Goal: Task Accomplishment & Management: Manage account settings

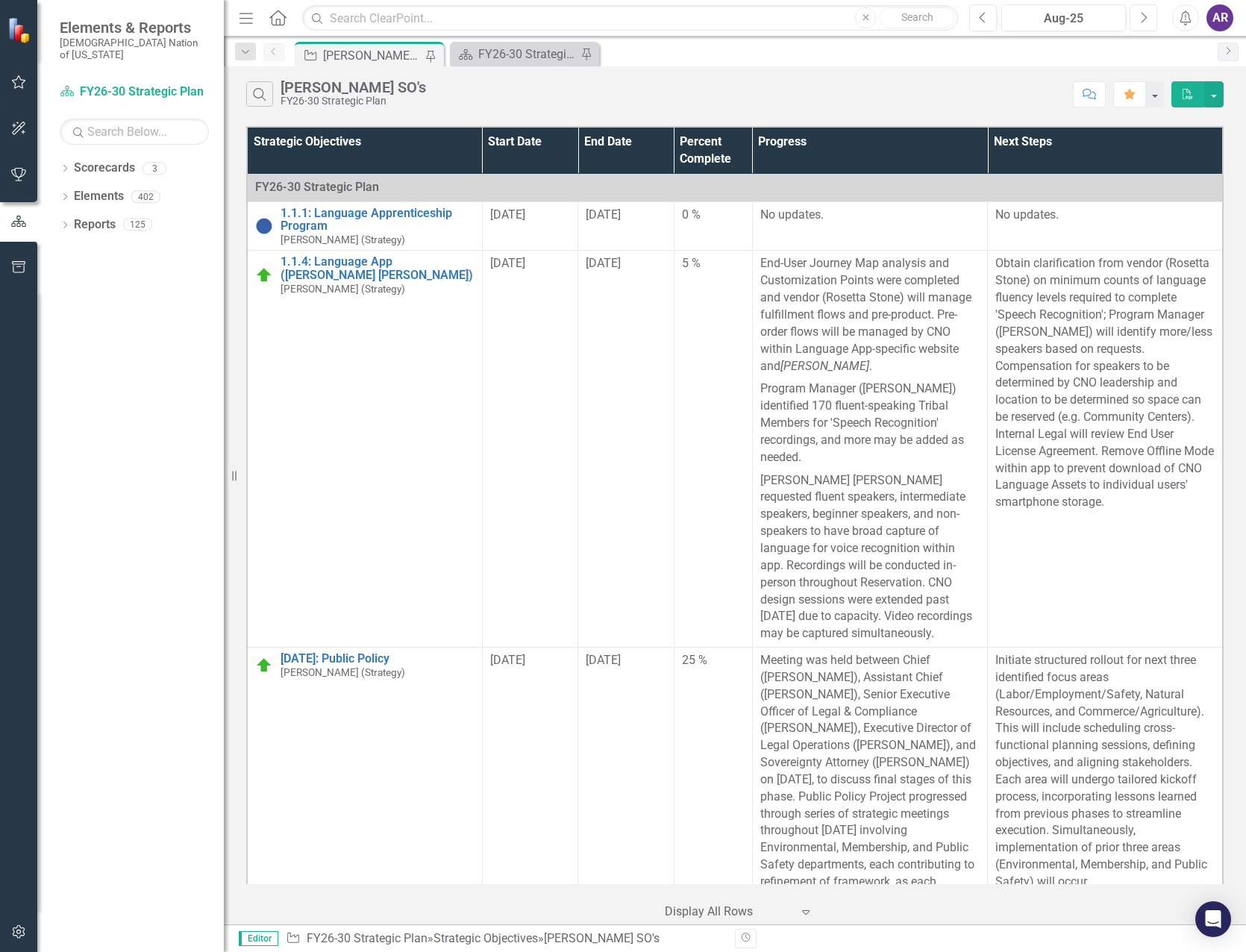
click at [1154, 17] on button "Next" at bounding box center [1143, 18] width 27 height 27
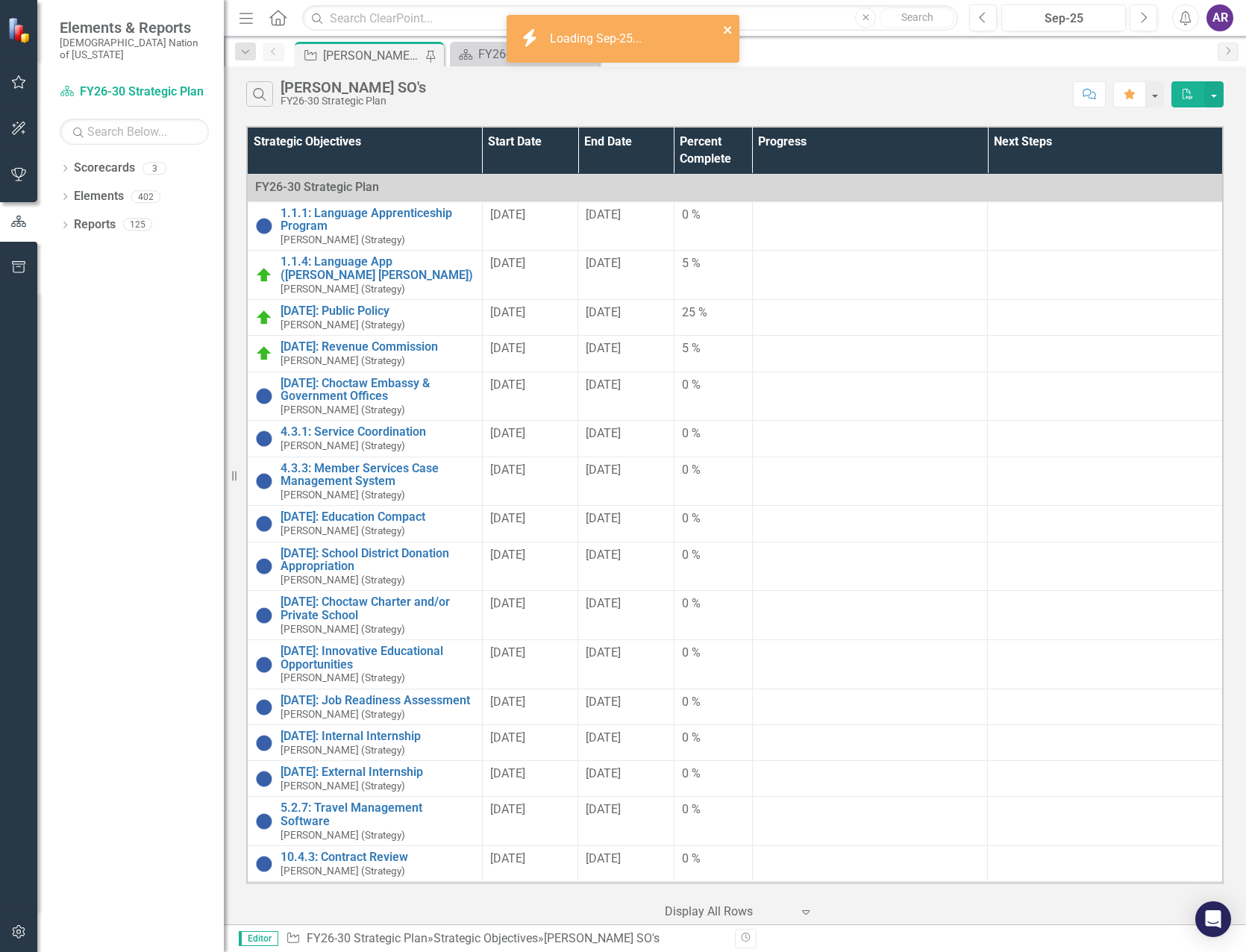
click at [727, 31] on icon "close" at bounding box center [728, 30] width 8 height 8
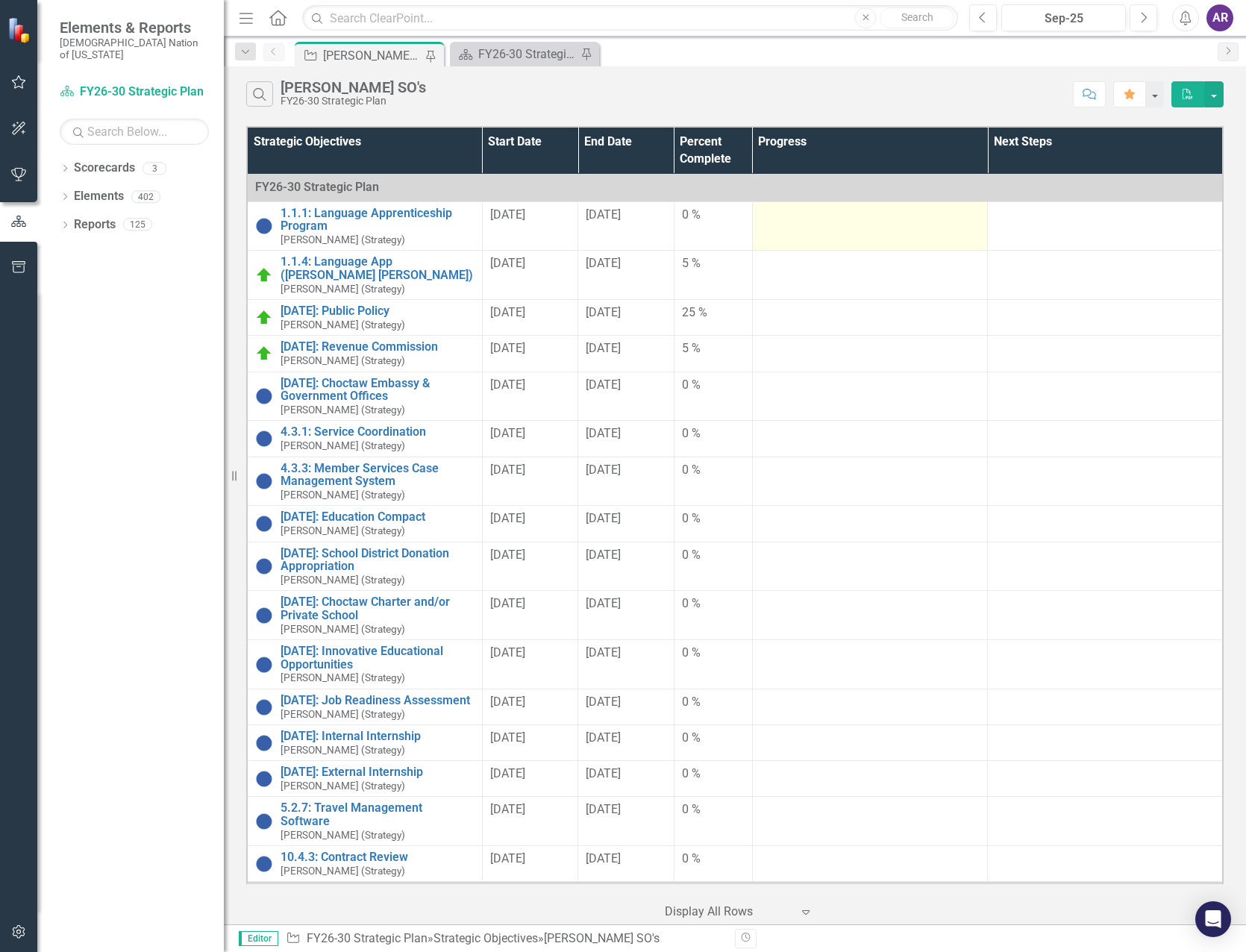
click at [861, 223] on div at bounding box center [870, 215] width 219 height 17
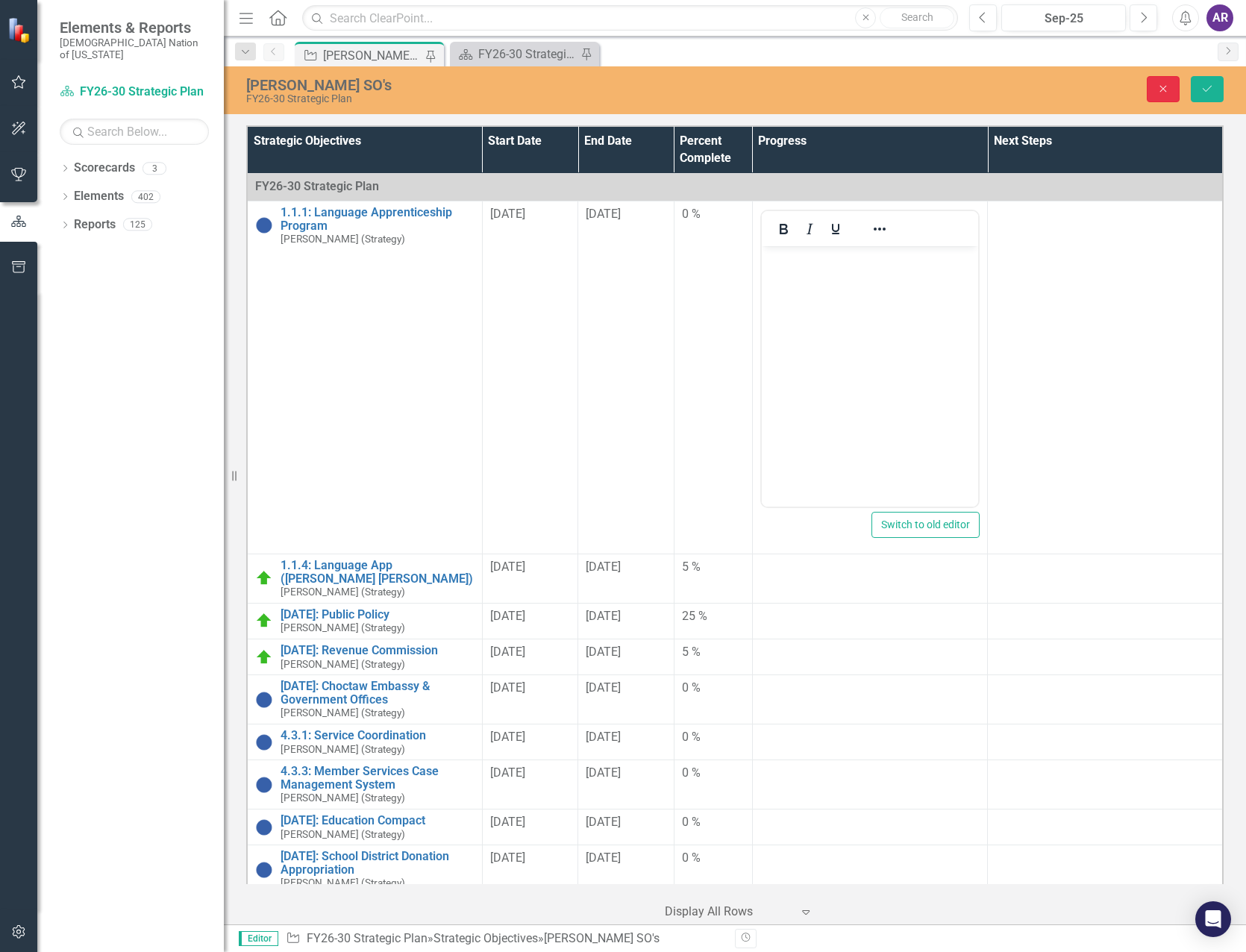
click at [1159, 96] on button "Close" at bounding box center [1164, 89] width 33 height 26
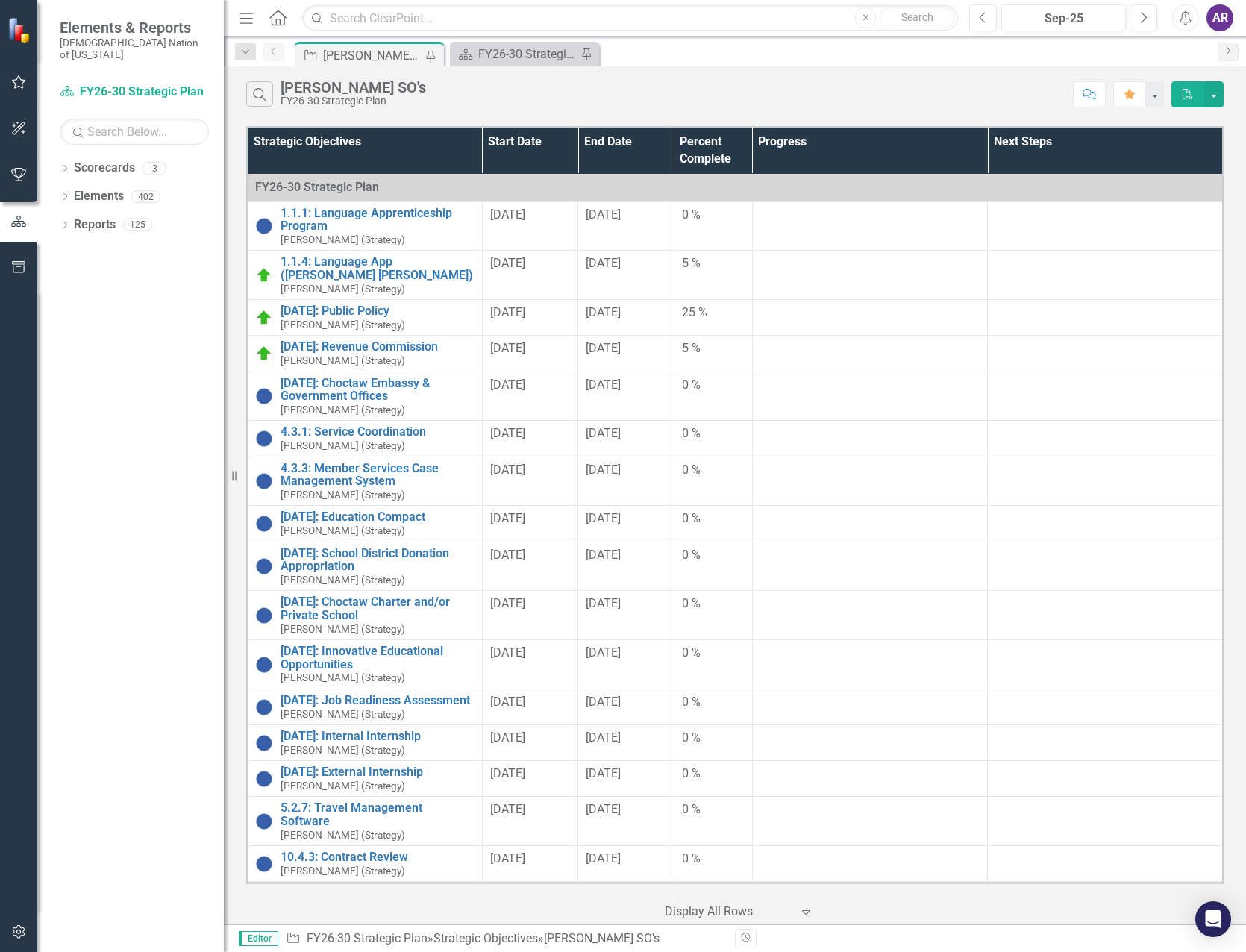
drag, startPoint x: 388, startPoint y: 56, endPoint x: 842, endPoint y: 97, distance: 455.8
click at [842, 97] on div "Search Alex SO's FY26-30 Strategic Plan" at bounding box center [655, 94] width 819 height 25
click at [815, 225] on td at bounding box center [870, 226] width 235 height 49
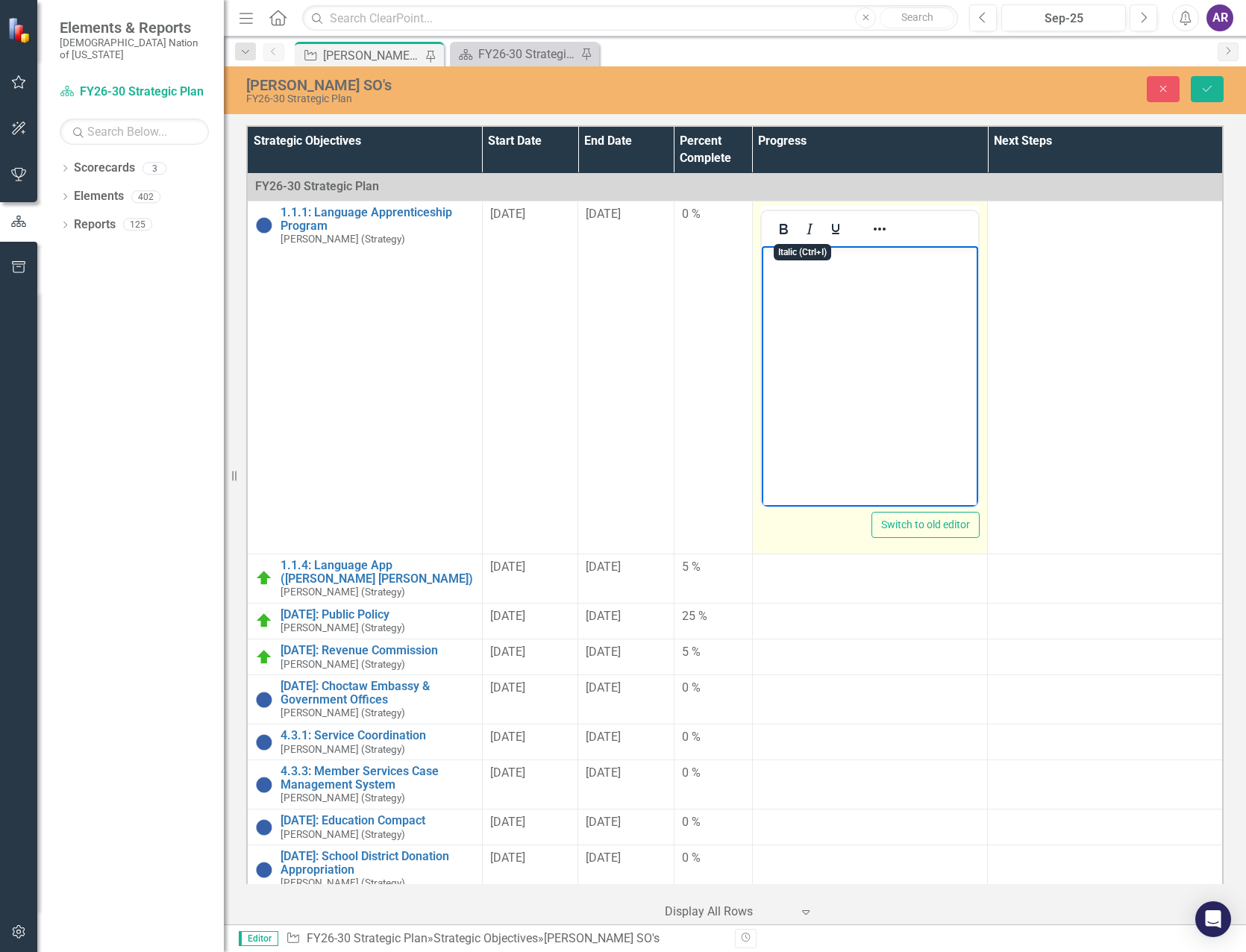
click at [817, 303] on body "Rich Text Area. Press ALT-0 for help." at bounding box center [869, 358] width 216 height 224
drag, startPoint x: 860, startPoint y: 261, endPoint x: 737, endPoint y: 251, distance: 123.4
click at [761, 251] on html "No updates." at bounding box center [869, 358] width 216 height 224
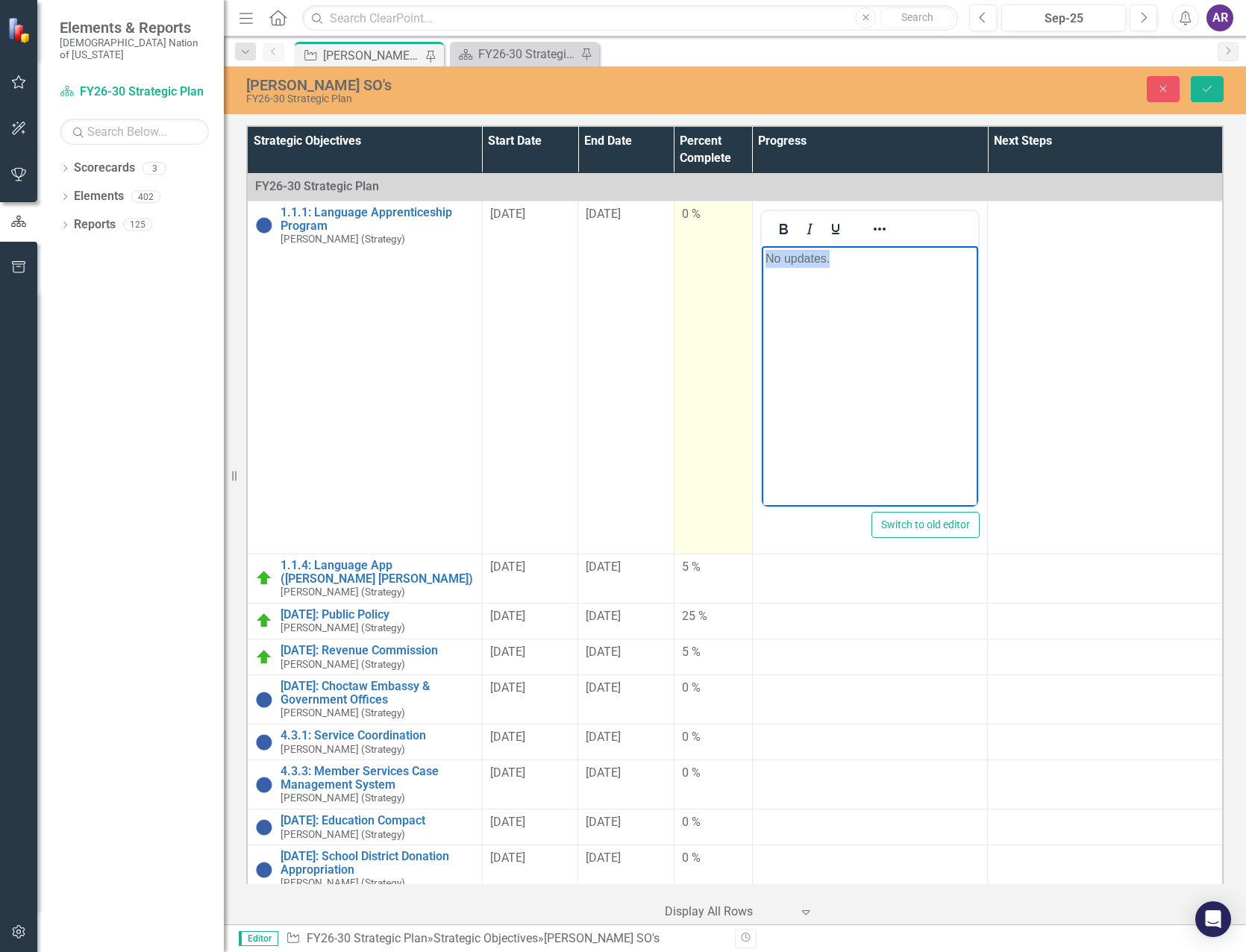
copy p "No updates."
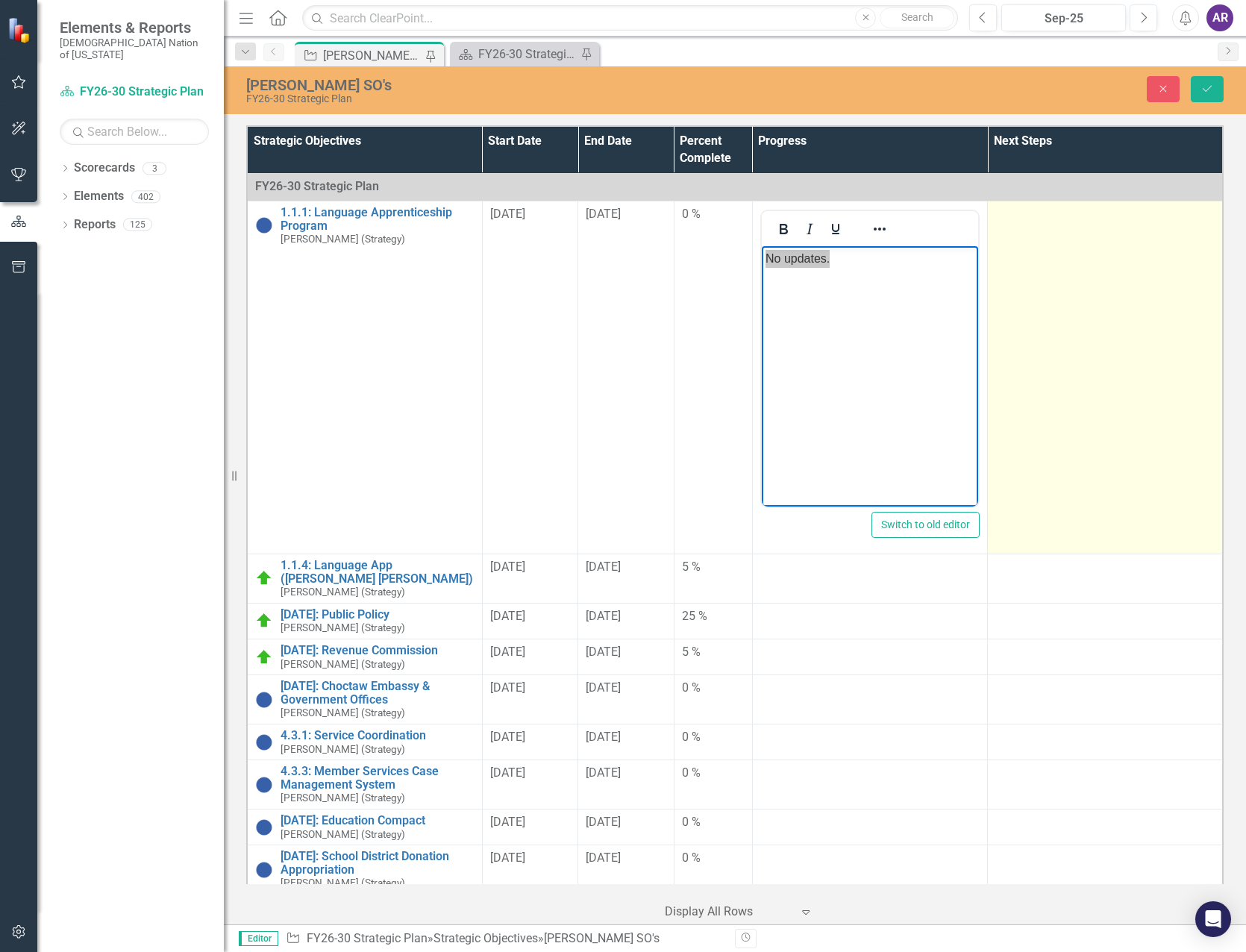
click at [1093, 302] on td at bounding box center [1105, 378] width 235 height 353
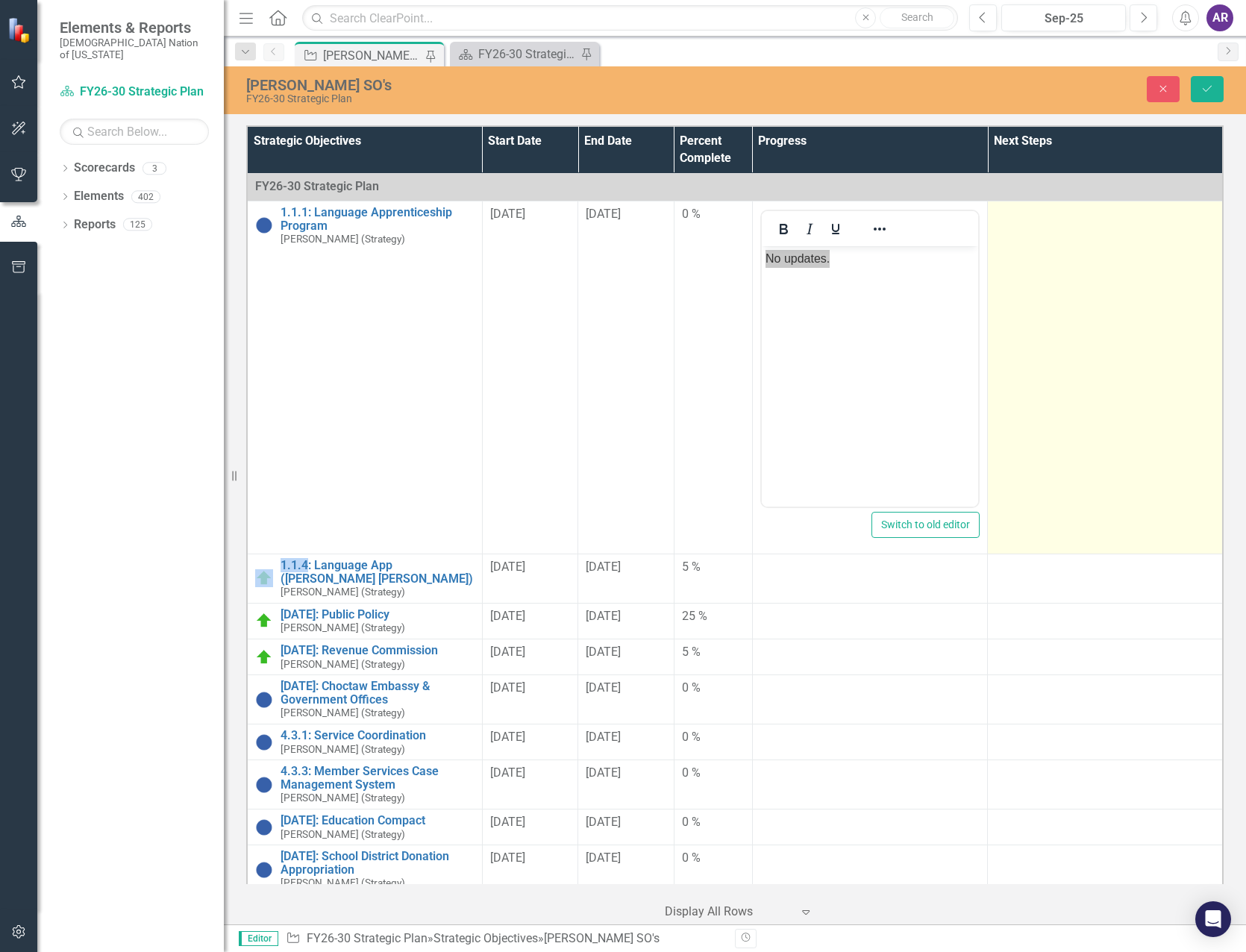
click at [1093, 302] on td at bounding box center [1105, 378] width 235 height 353
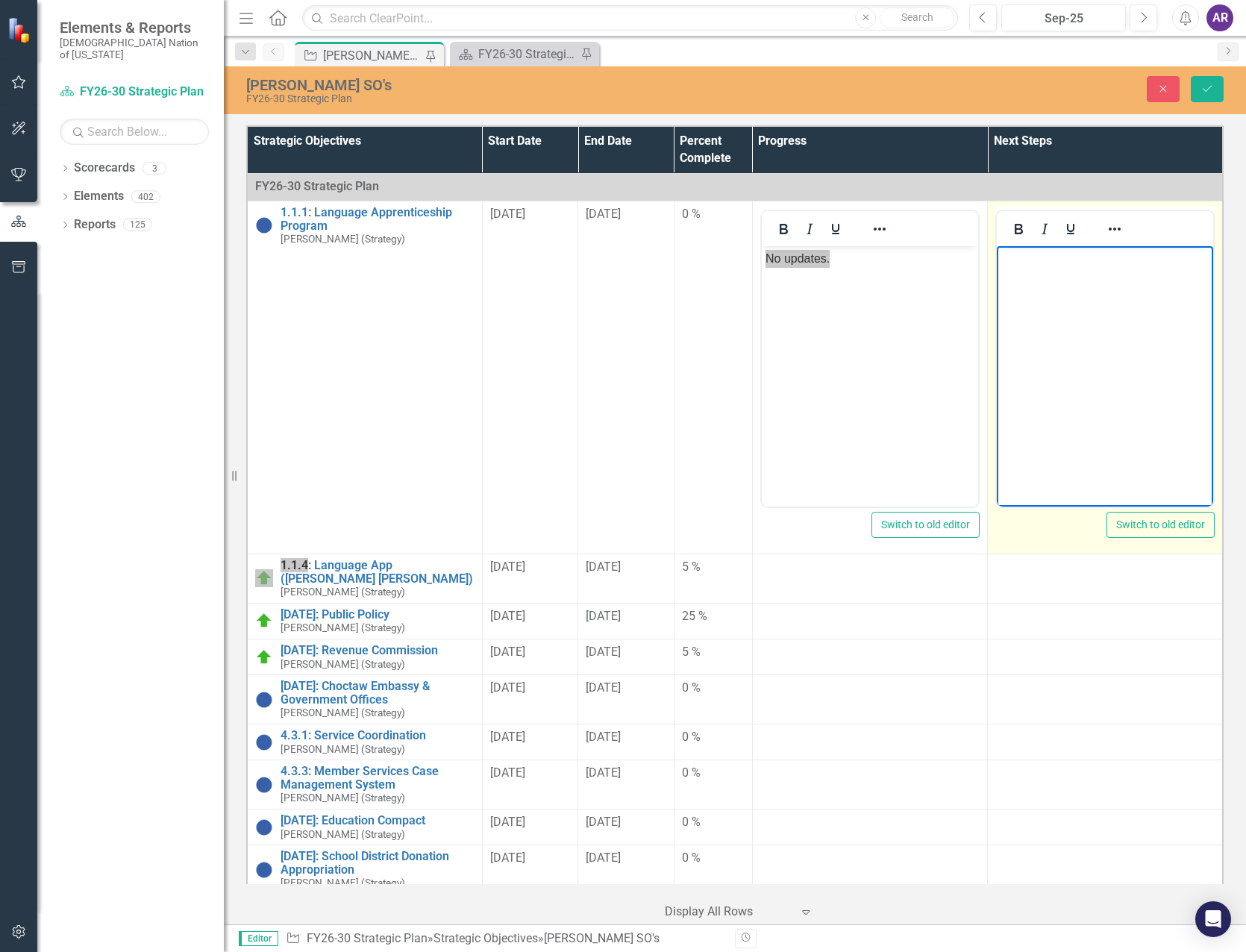
drag, startPoint x: 2090, startPoint y: 549, endPoint x: 1045, endPoint y: 306, distance: 1072.9
click at [1045, 306] on body "Rich Text Area. Press ALT-0 for help." at bounding box center [1104, 358] width 216 height 224
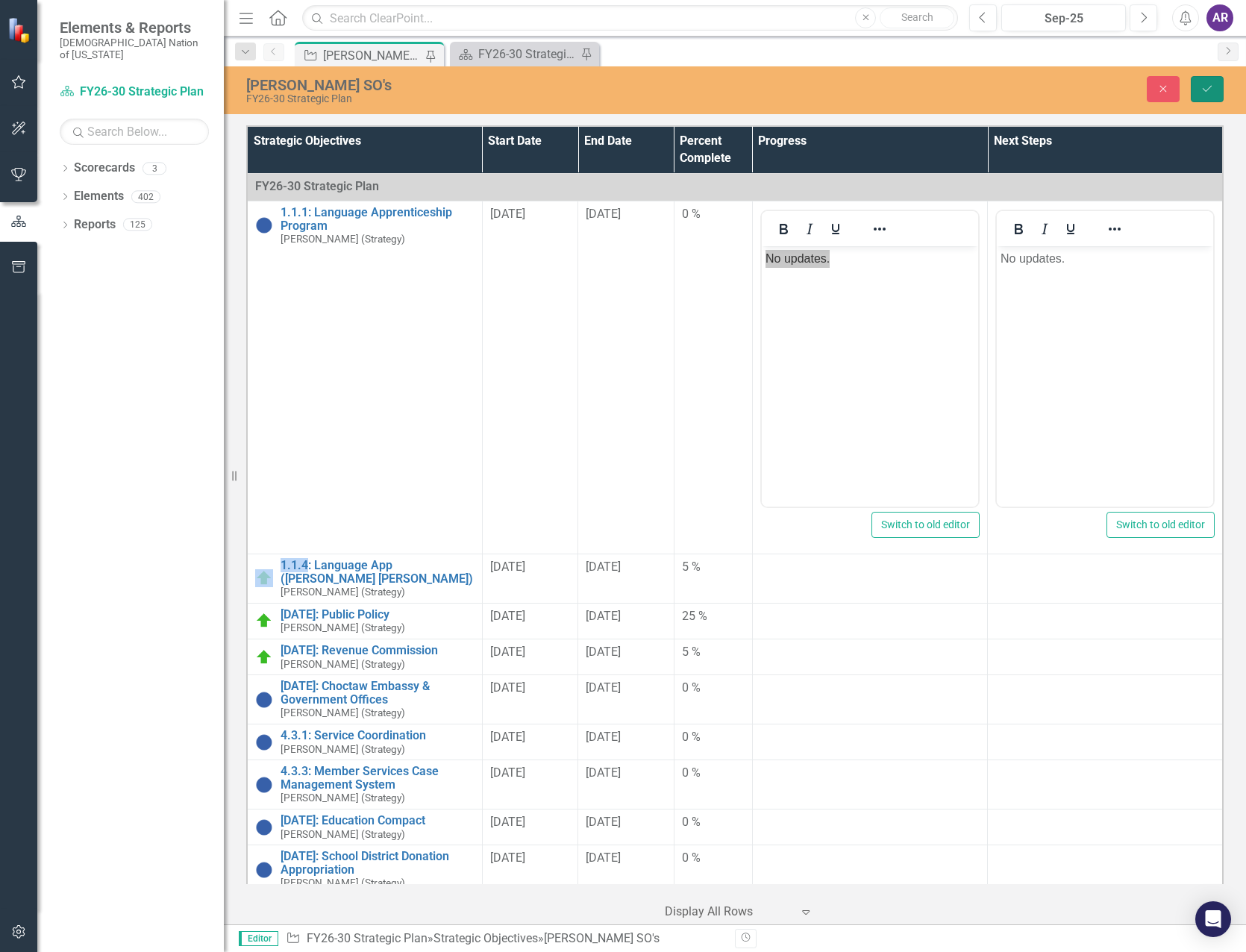
click at [1206, 94] on button "Save" at bounding box center [1207, 89] width 33 height 26
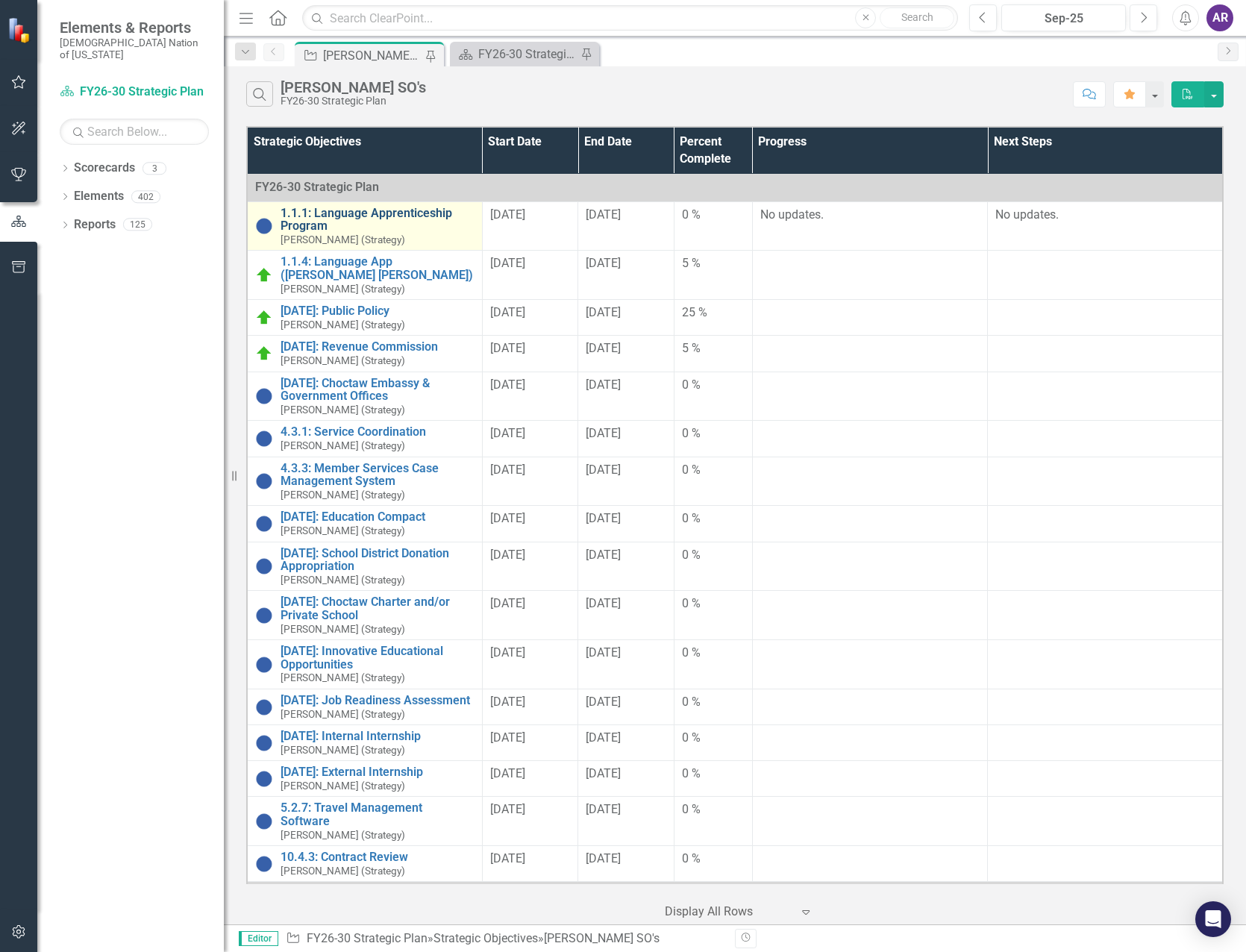
click at [432, 211] on link "1.1.1: Language Apprenticeship Program" at bounding box center [377, 219] width 194 height 26
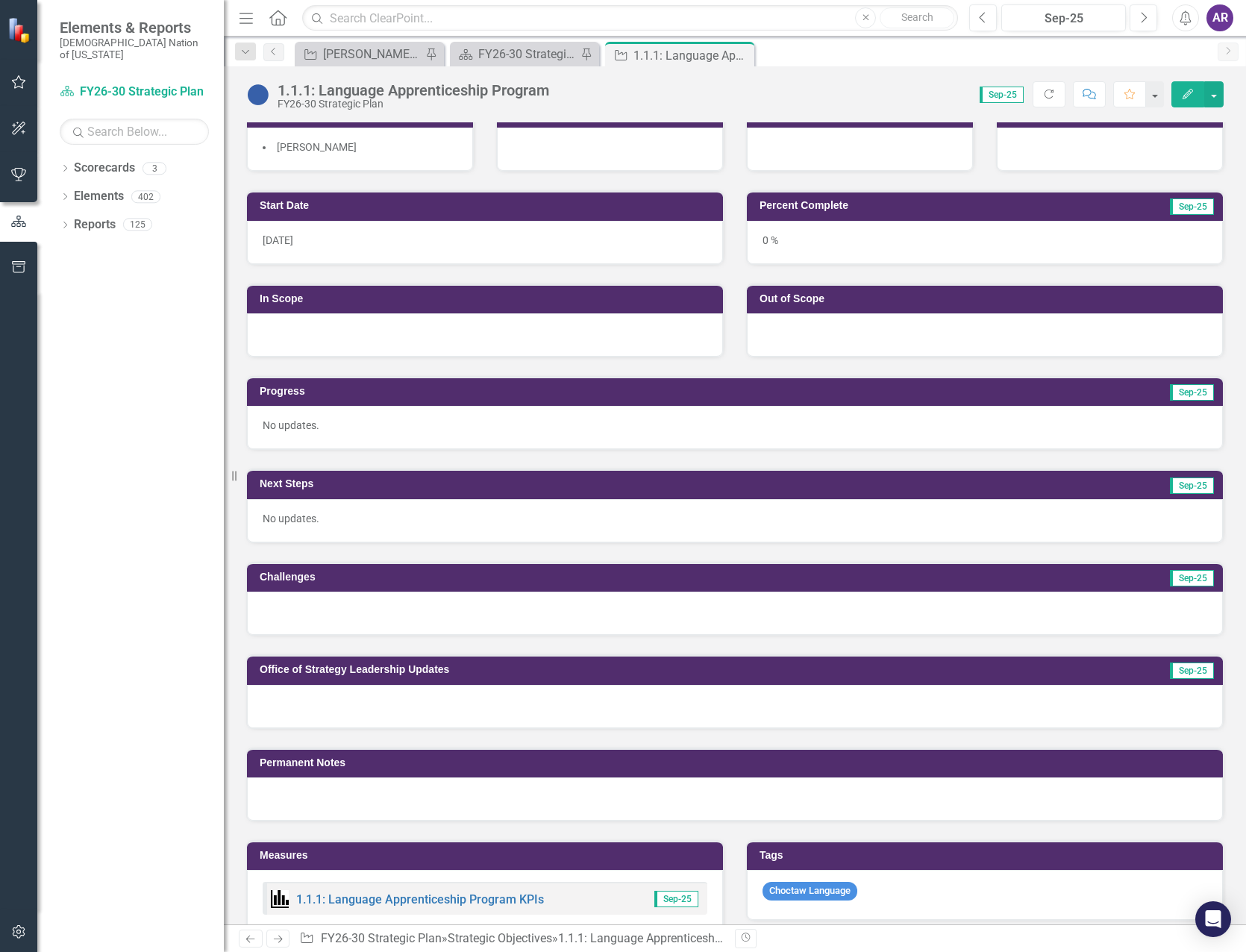
scroll to position [224, 0]
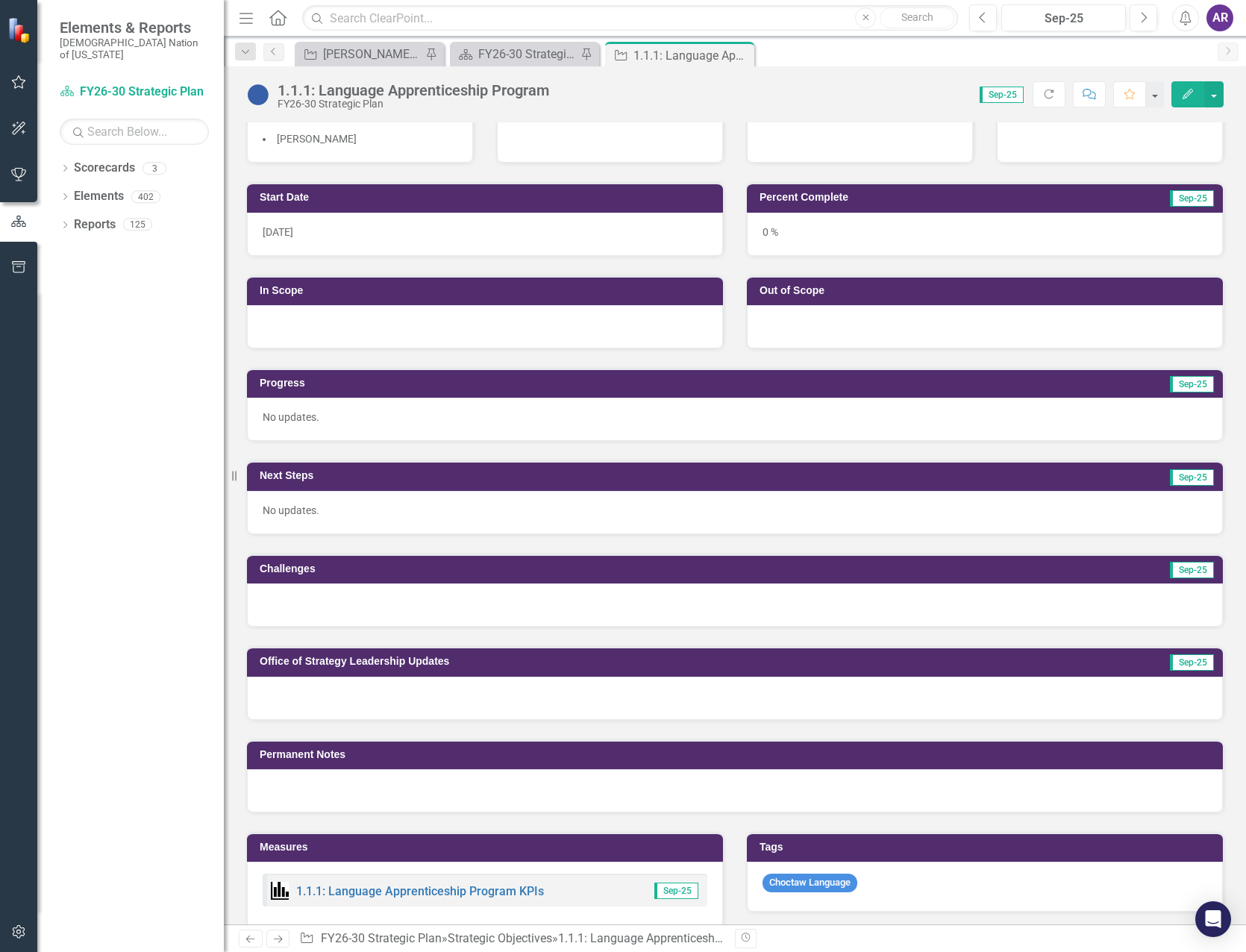
click at [384, 593] on div at bounding box center [735, 605] width 976 height 44
click at [384, 594] on div at bounding box center [735, 605] width 976 height 44
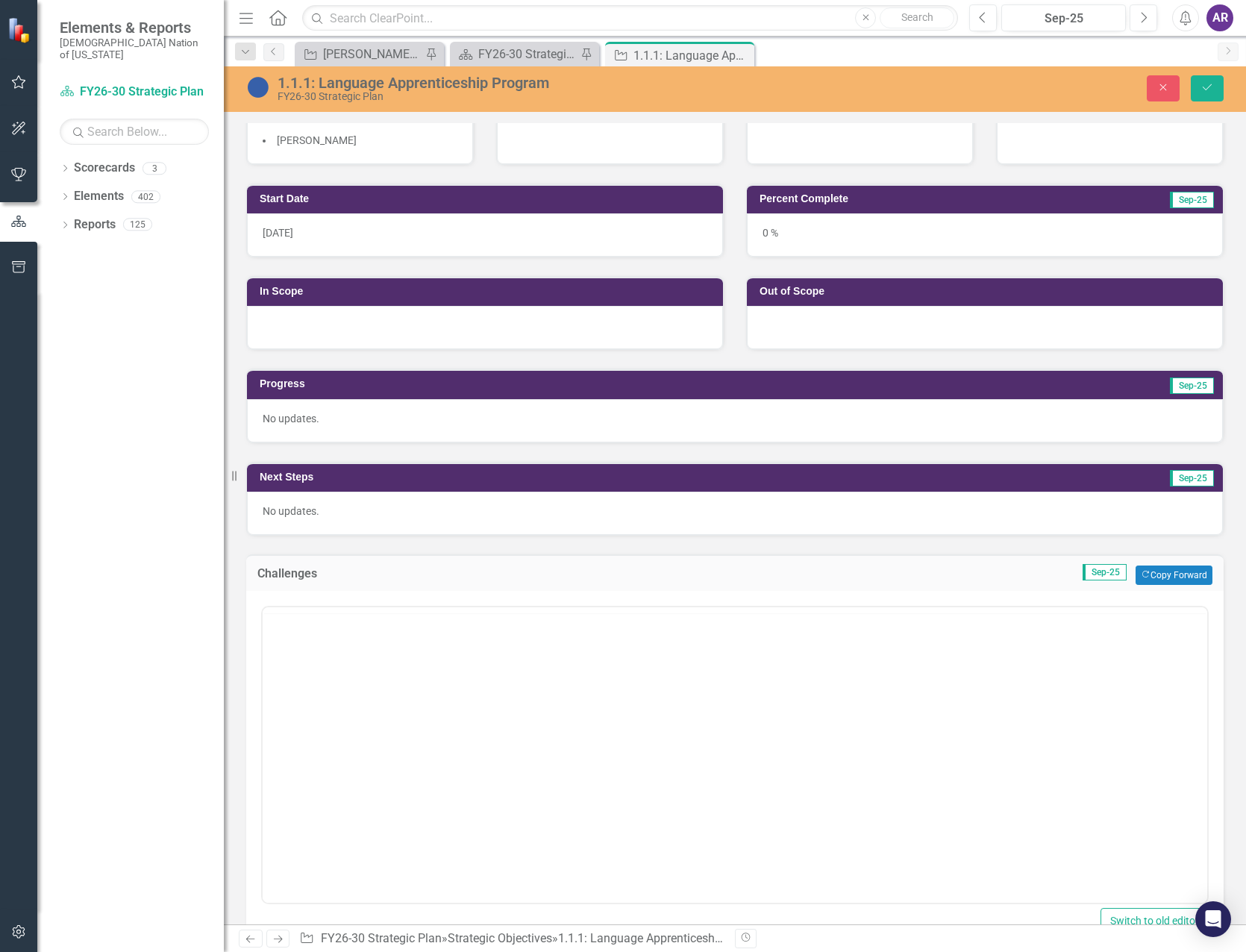
scroll to position [0, 0]
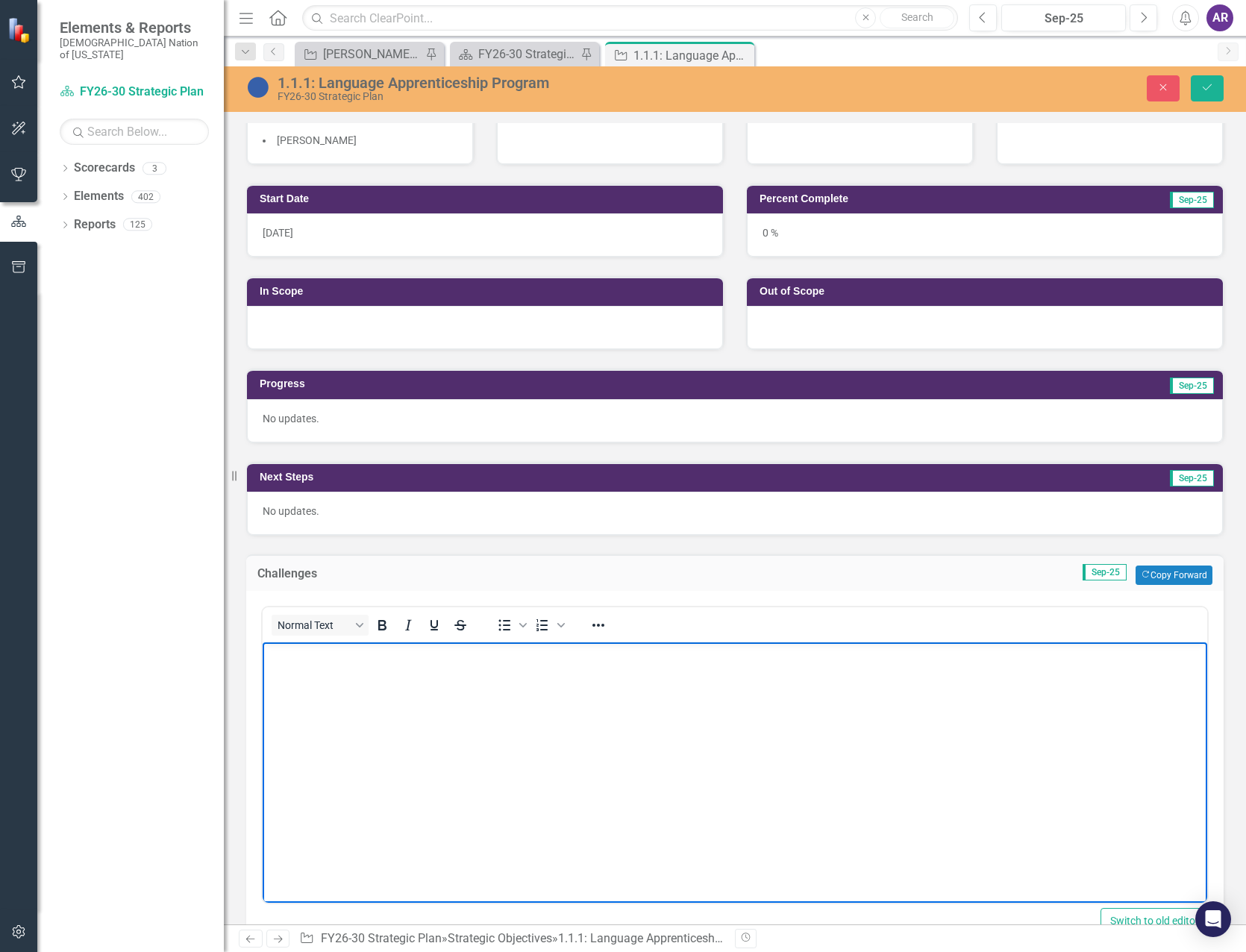
click at [387, 659] on p "Rich Text Area. Press ALT-0 for help." at bounding box center [735, 654] width 938 height 17
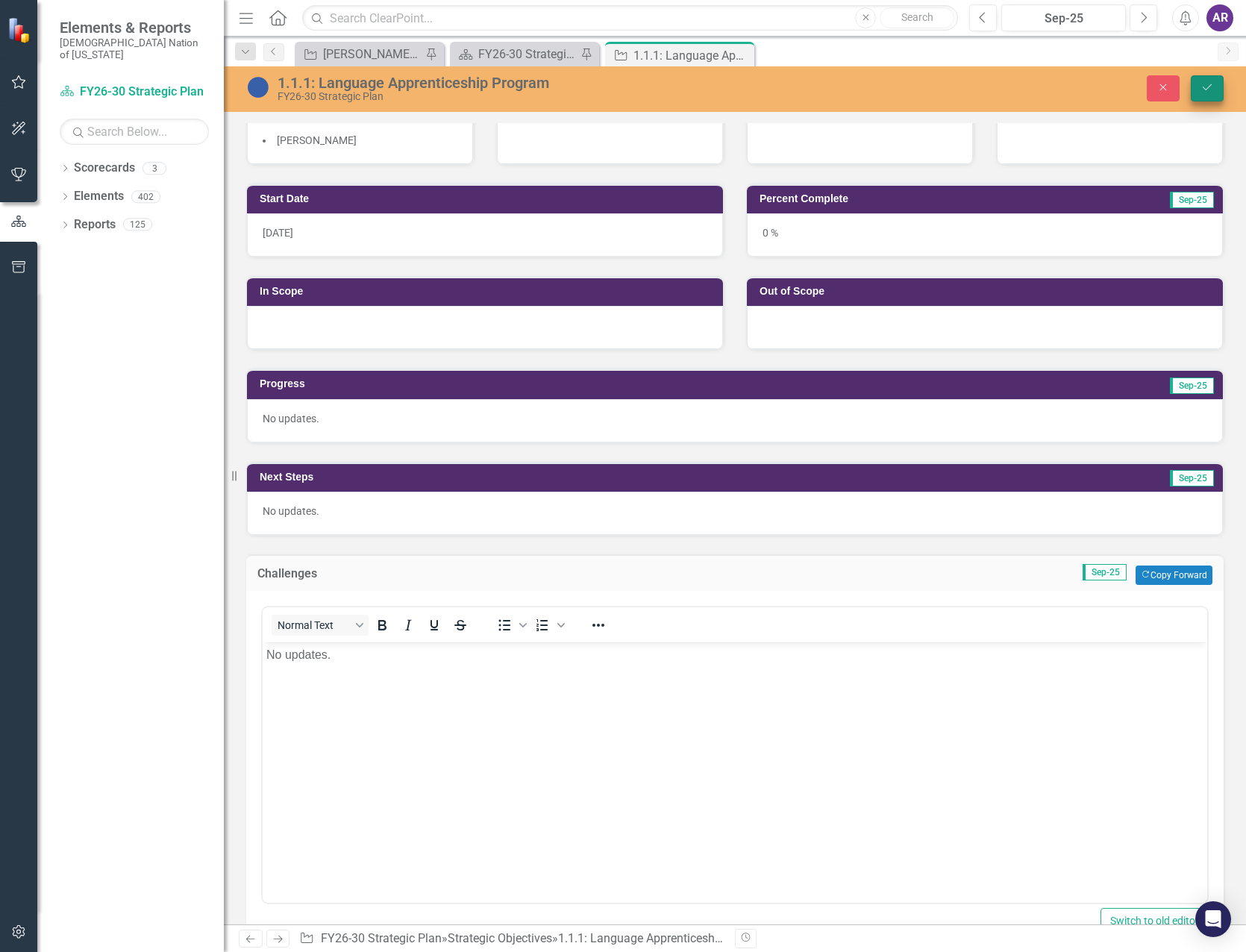
click at [1214, 92] on button "Save" at bounding box center [1207, 88] width 33 height 26
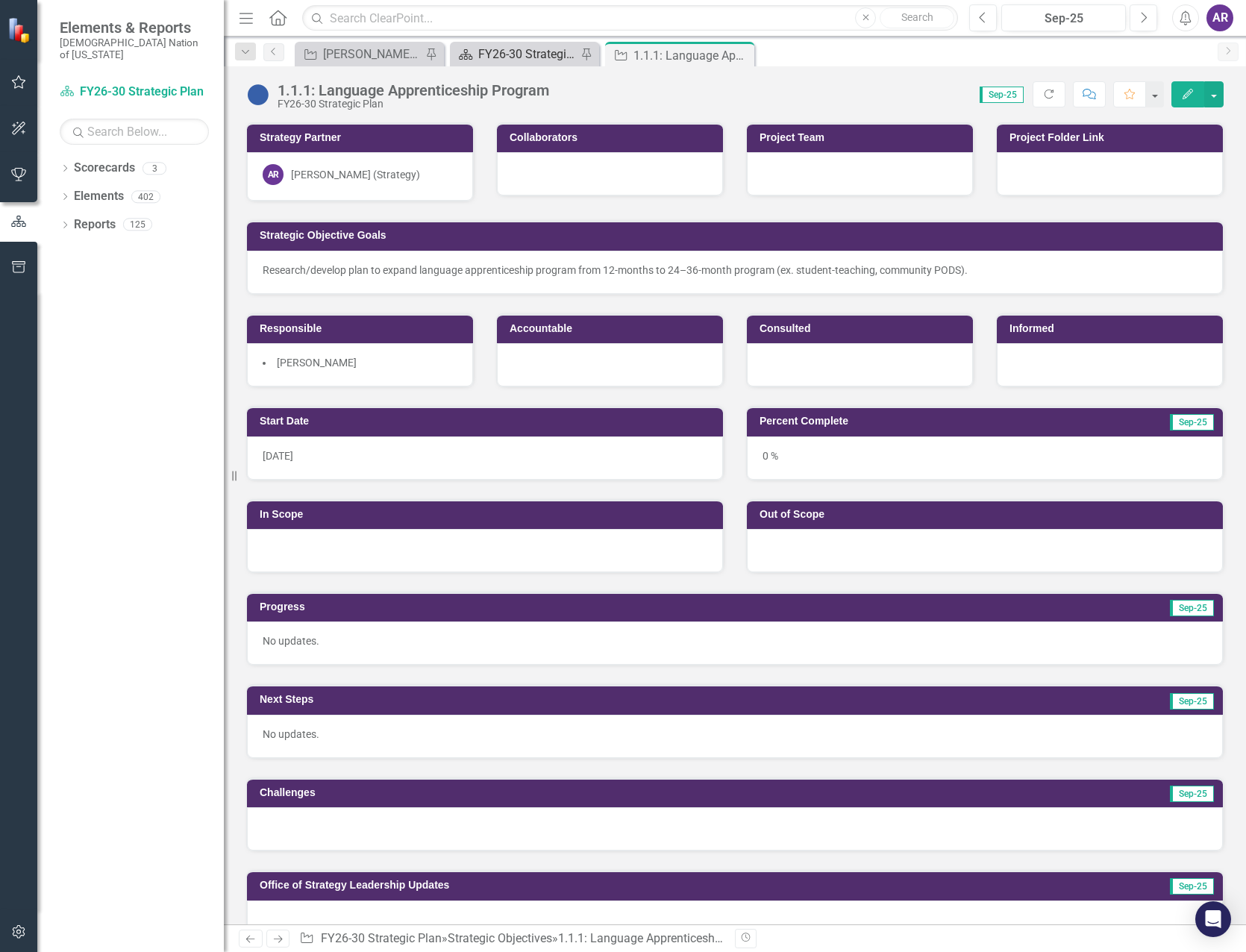
click at [536, 56] on div "FY26-30 Strategic Plan" at bounding box center [527, 53] width 99 height 18
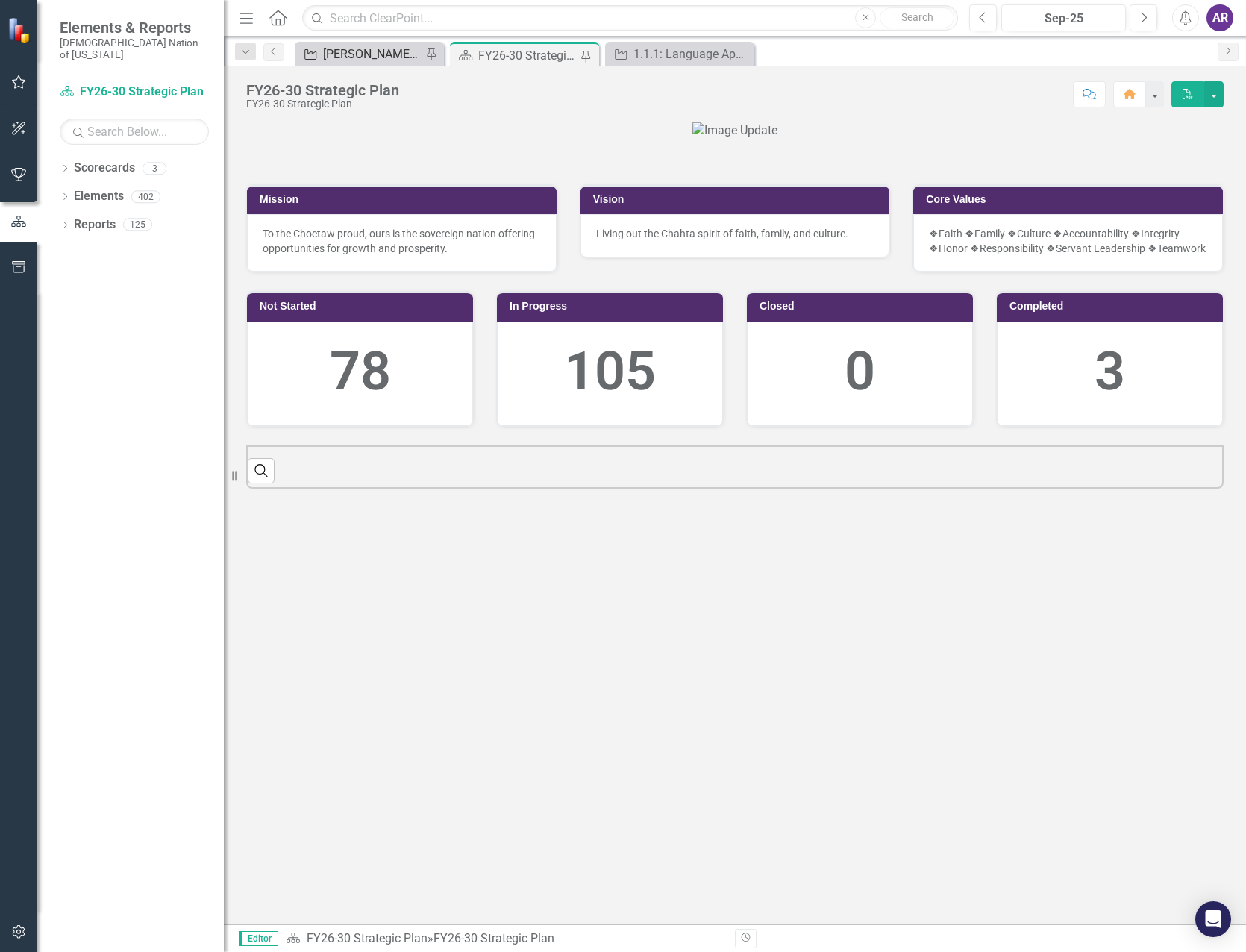
click at [387, 55] on div "[PERSON_NAME] SO's" at bounding box center [372, 53] width 99 height 18
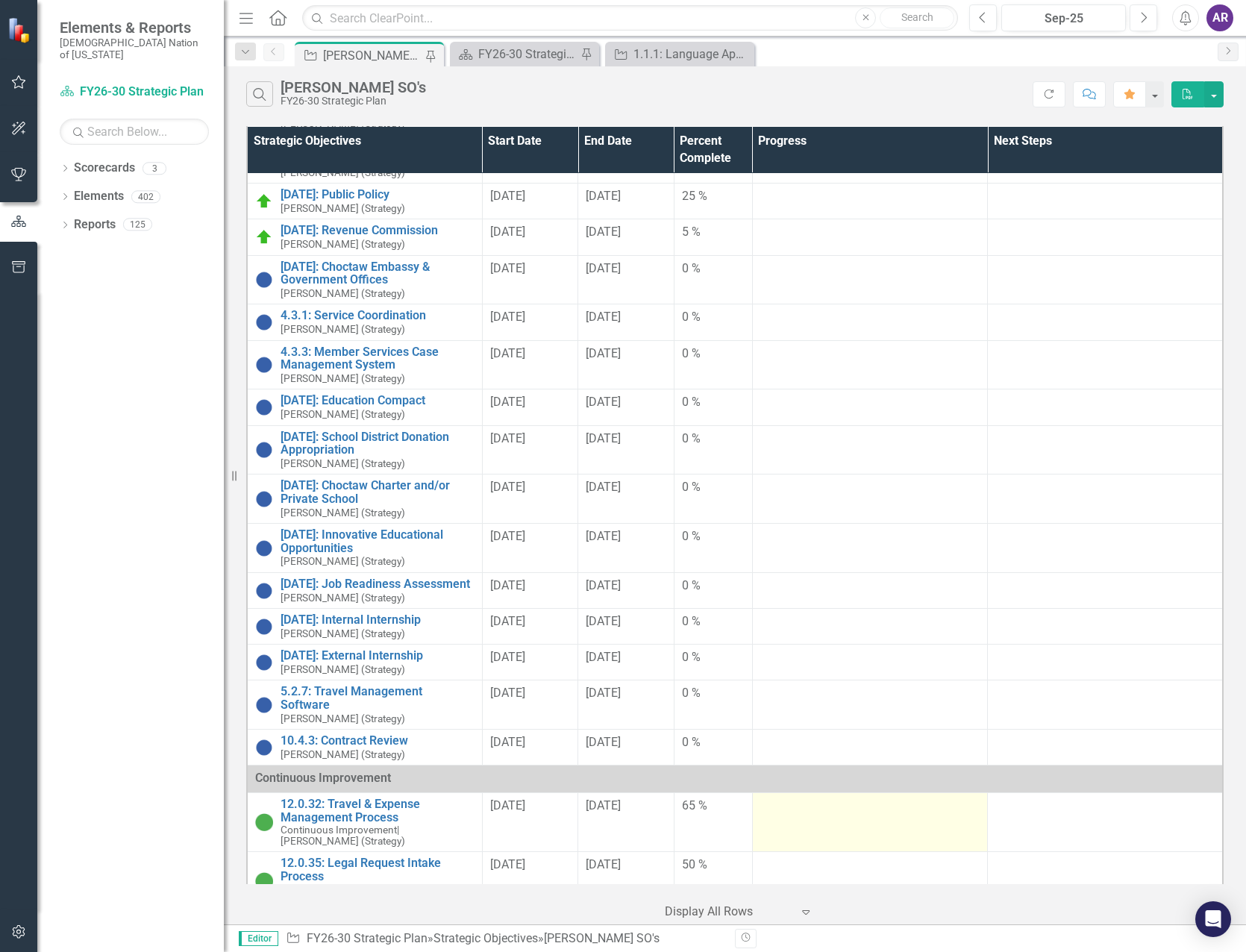
scroll to position [149, 0]
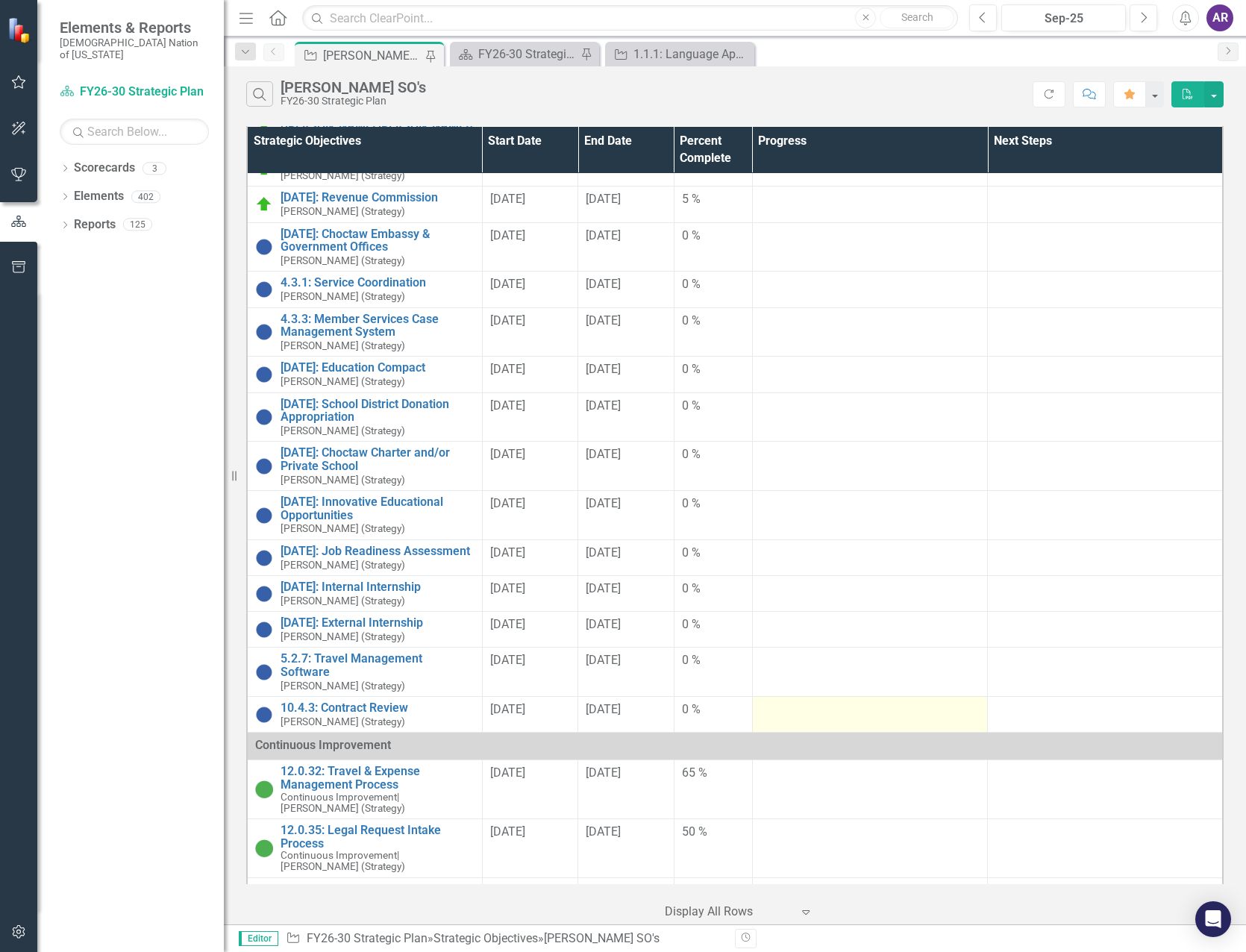
click at [901, 701] on div at bounding box center [870, 710] width 219 height 17
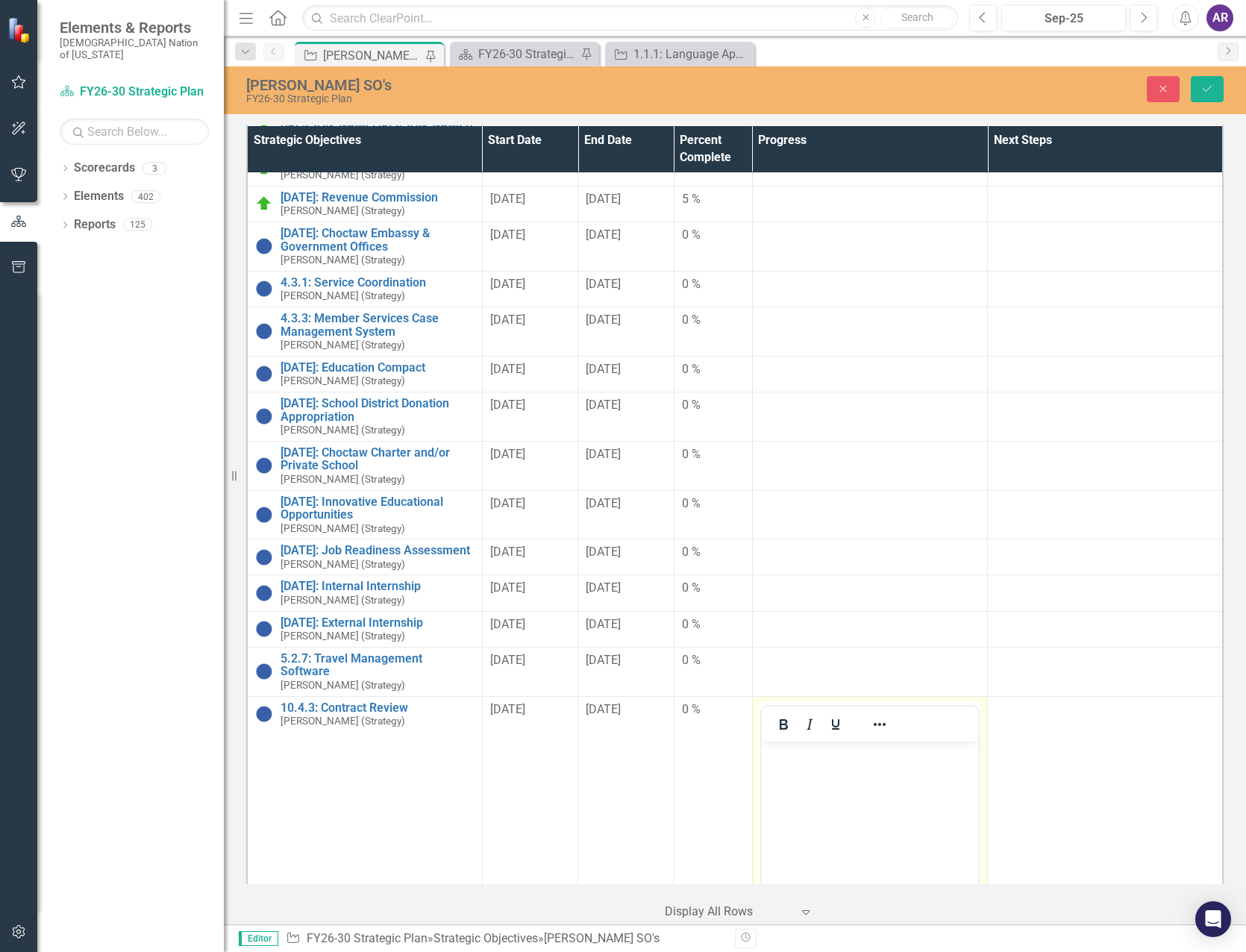
scroll to position [0, 0]
click at [873, 773] on body "Rich Text Area. Press ALT-0 for help." at bounding box center [869, 852] width 216 height 224
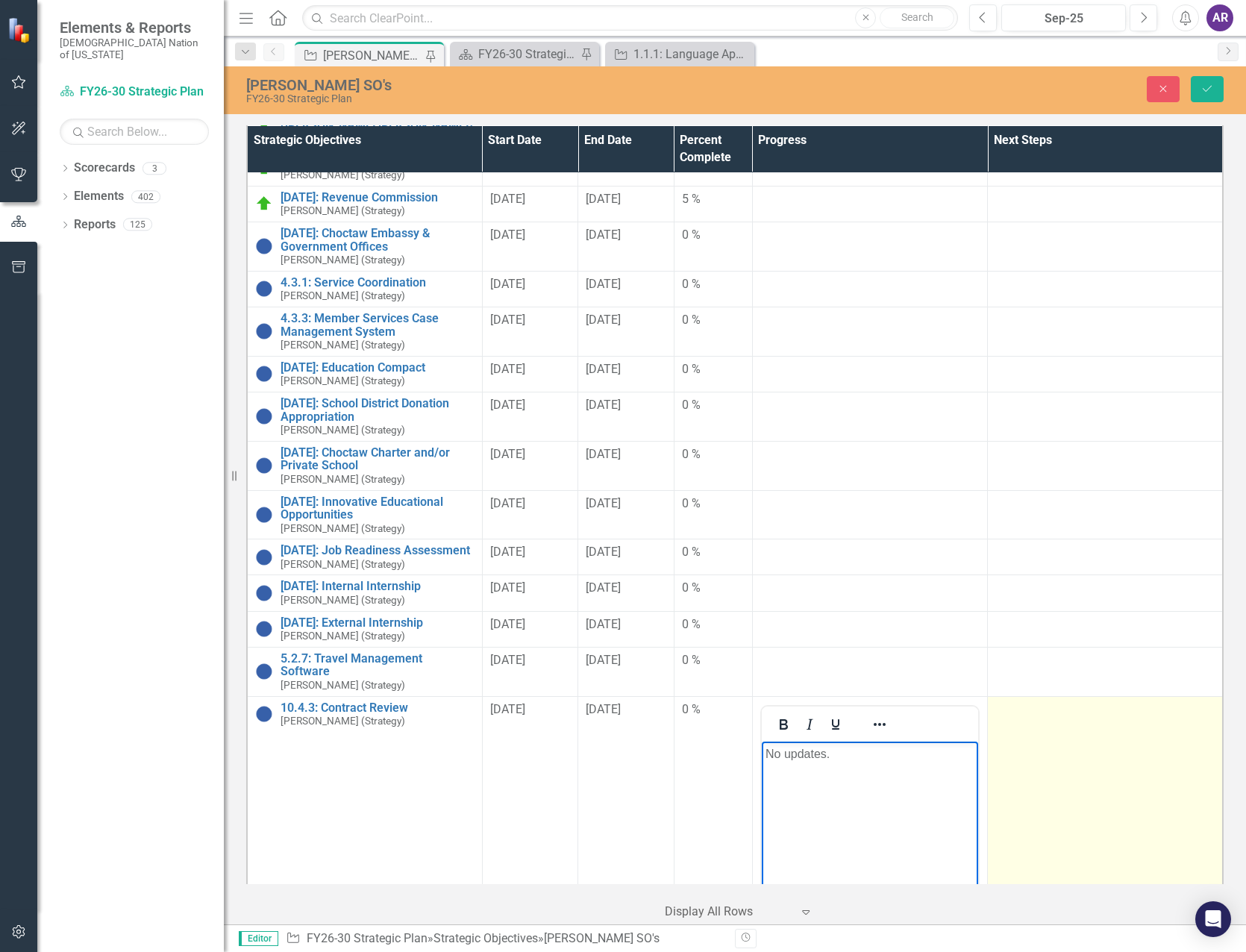
click at [1058, 769] on td at bounding box center [1105, 873] width 235 height 353
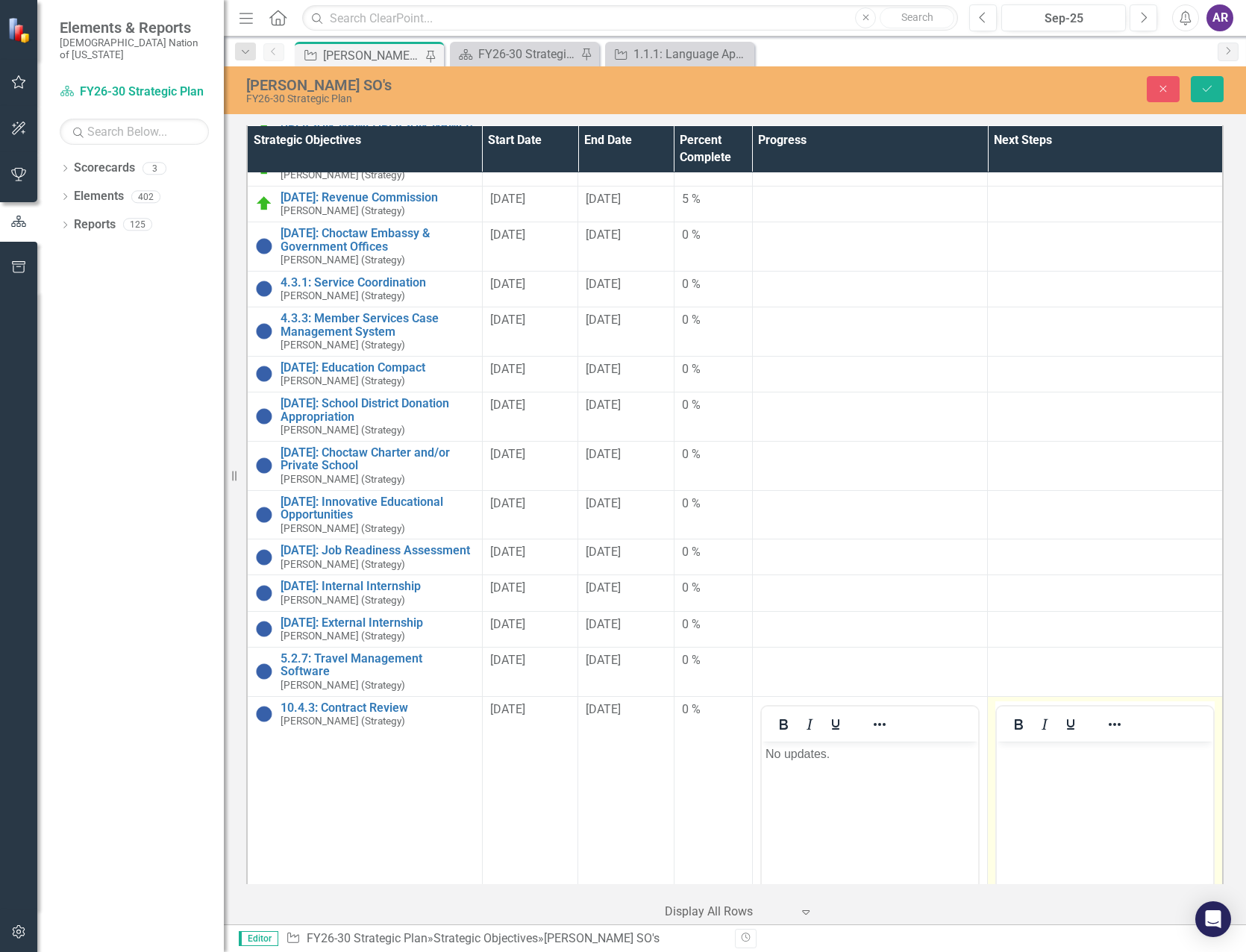
click at [1037, 788] on body "Rich Text Area. Press ALT-0 for help." at bounding box center [1104, 852] width 216 height 224
click at [1205, 94] on button "Save" at bounding box center [1207, 89] width 33 height 26
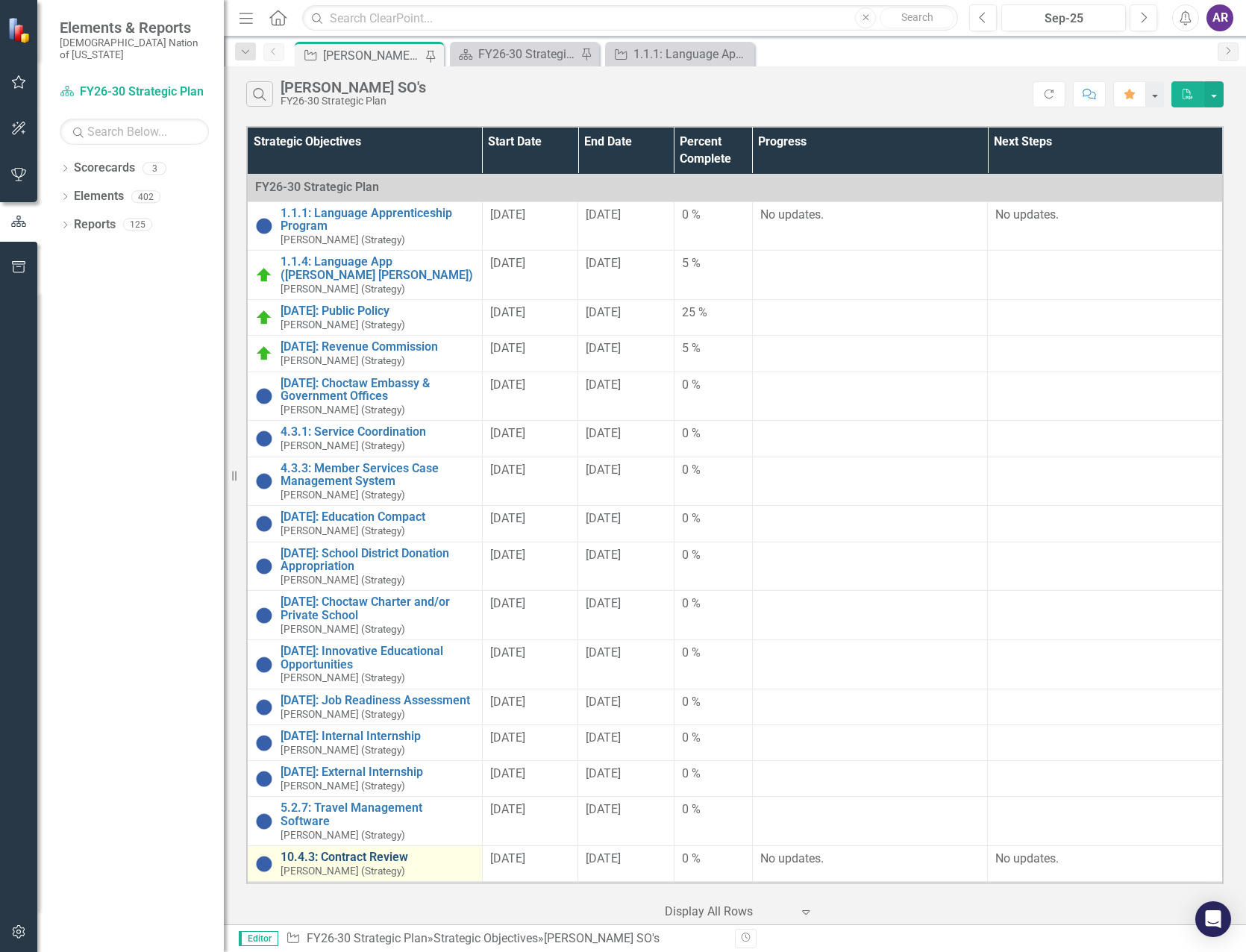
click at [377, 850] on link "10.4.3: Contract Review" at bounding box center [377, 857] width 194 height 14
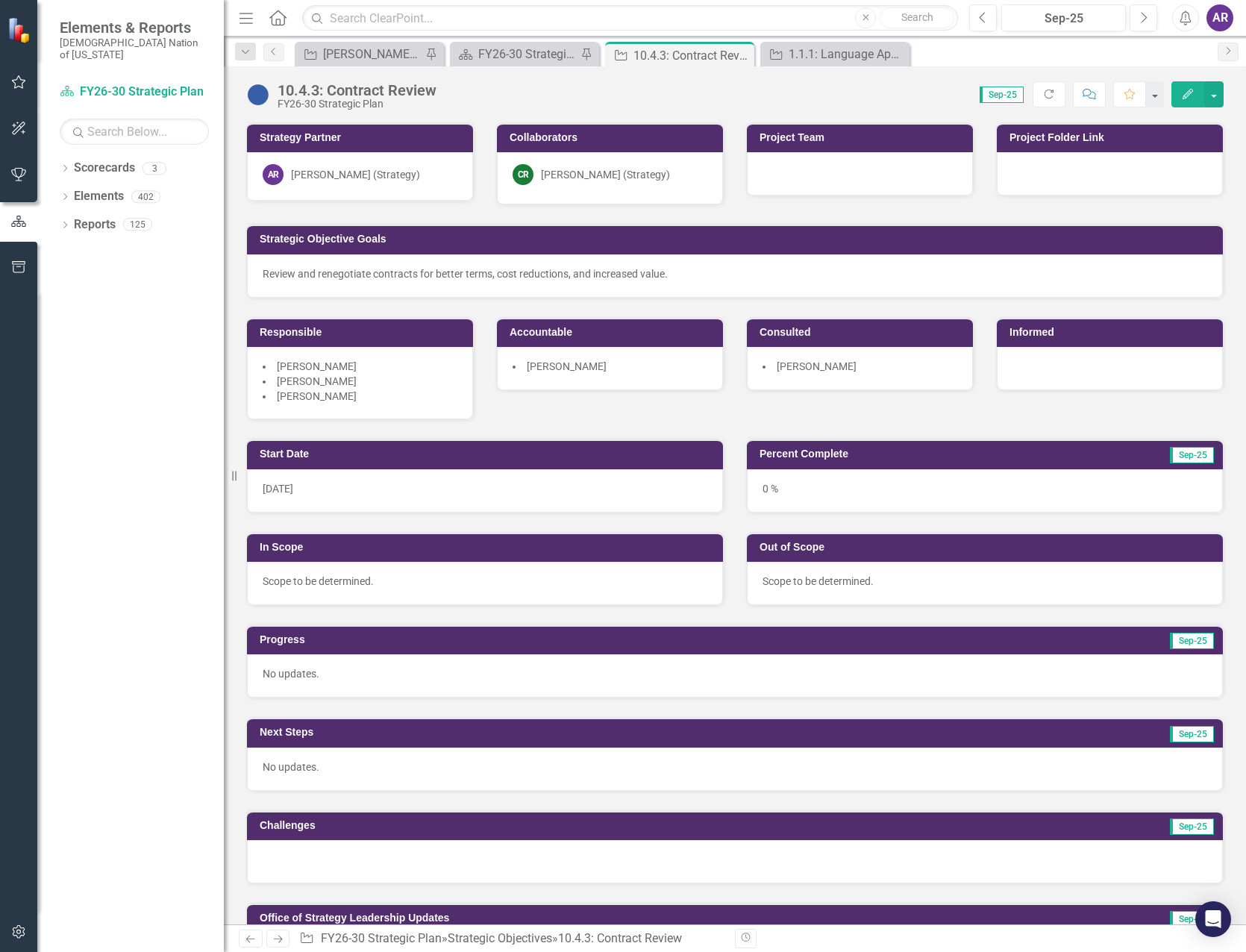
click at [405, 867] on div at bounding box center [735, 862] width 976 height 44
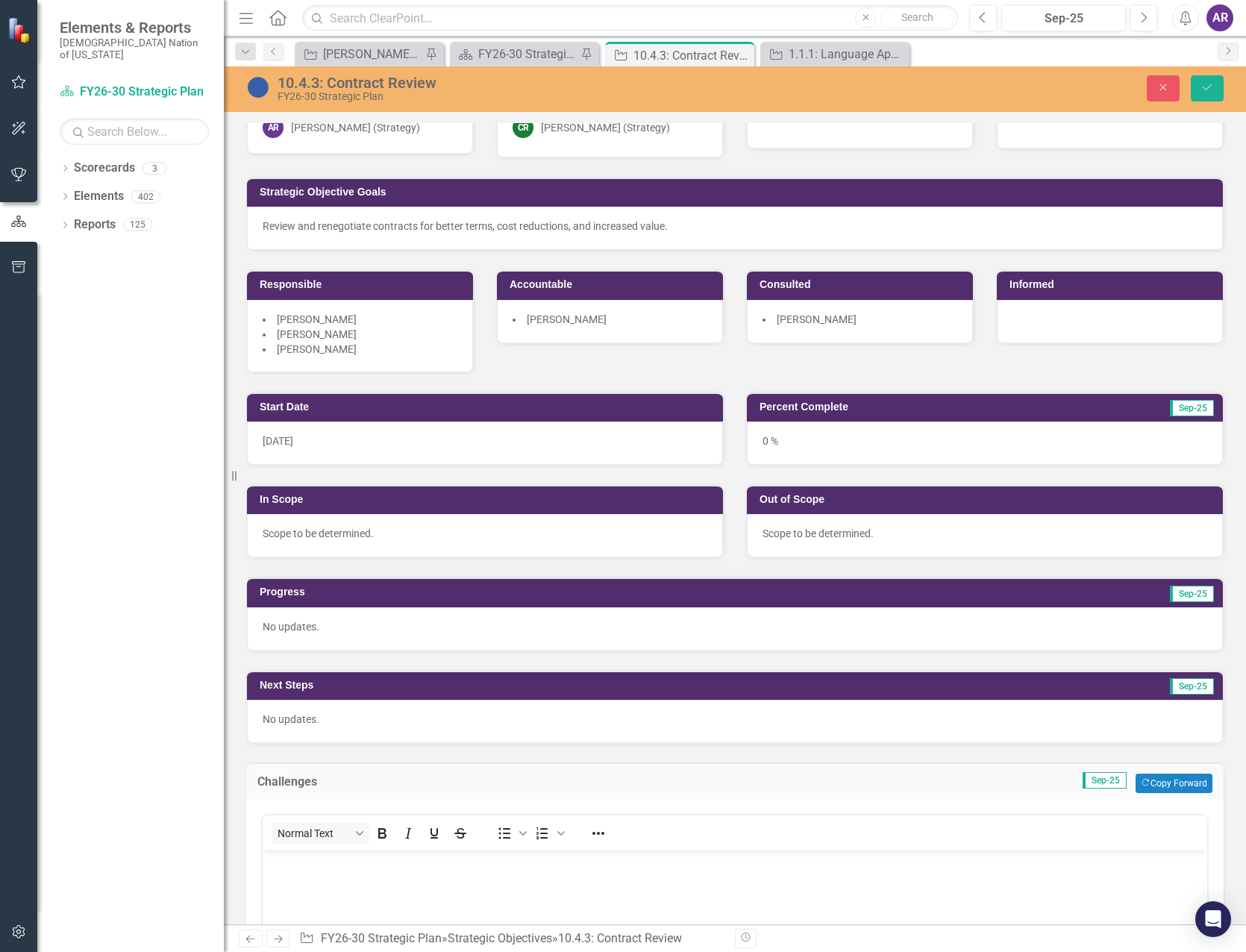
scroll to position [75, 0]
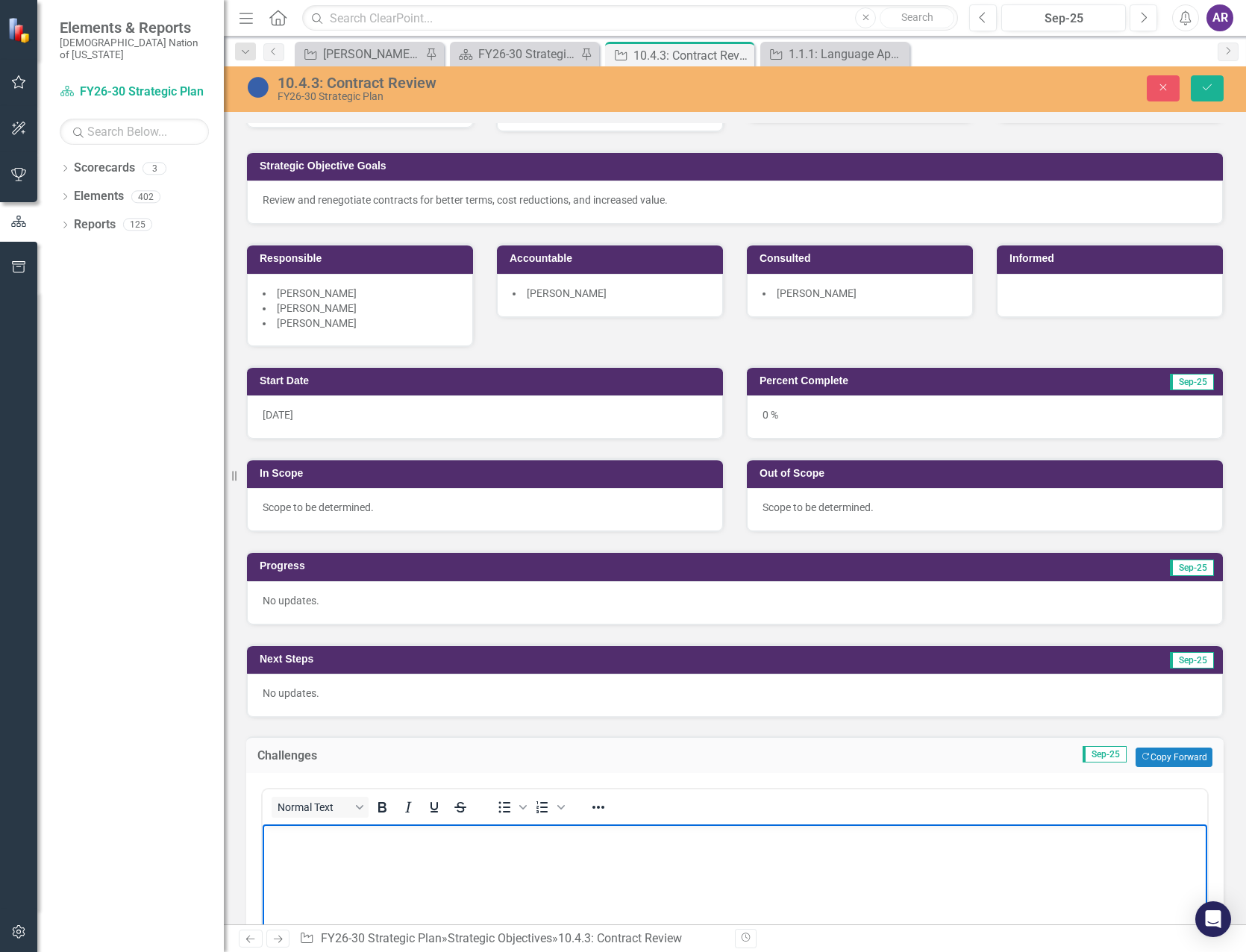
click at [423, 867] on body "Rich Text Area. Press ALT-0 for help." at bounding box center [735, 936] width 944 height 224
click at [1212, 87] on icon "Save" at bounding box center [1207, 87] width 14 height 11
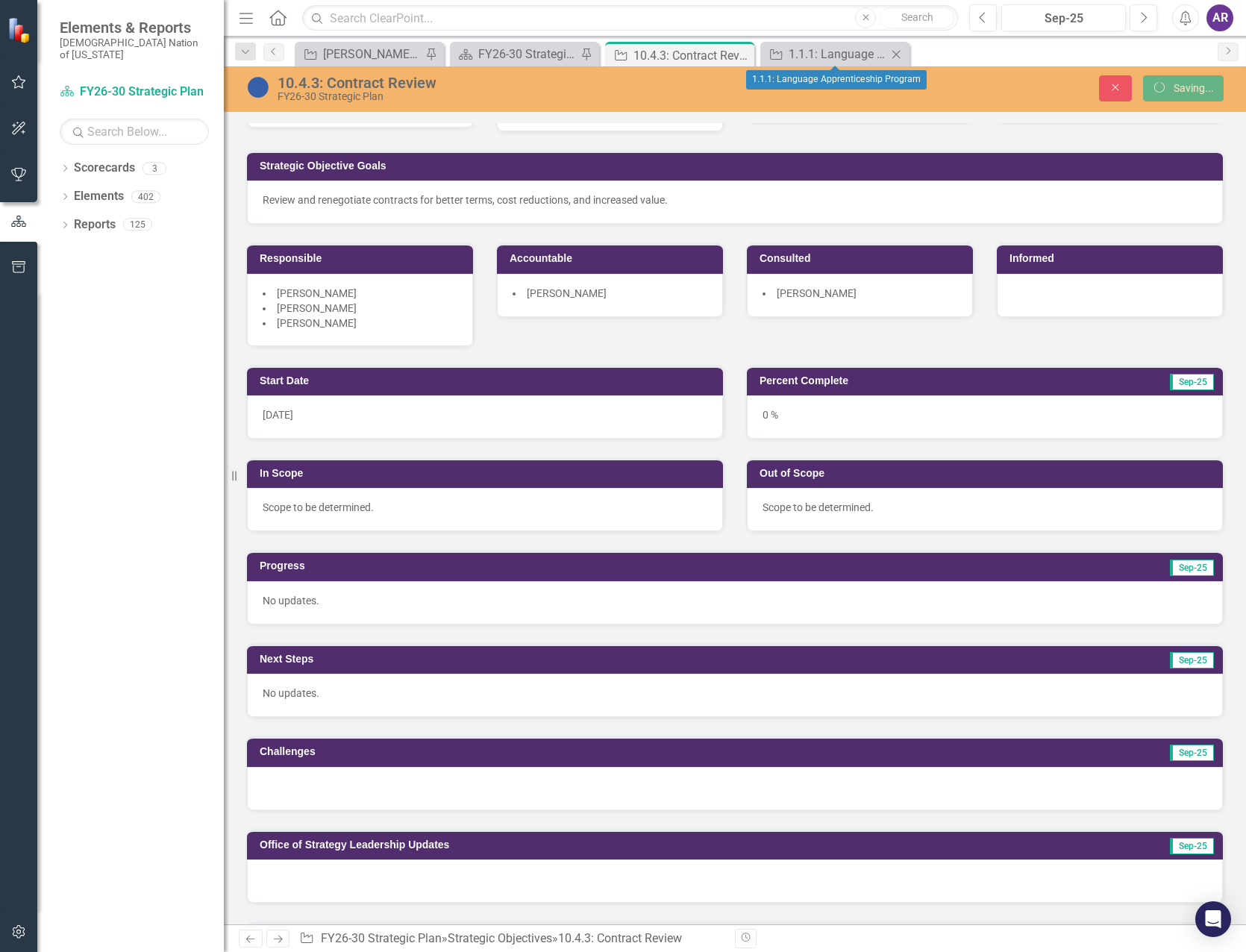
click at [896, 56] on icon "Close" at bounding box center [896, 54] width 15 height 12
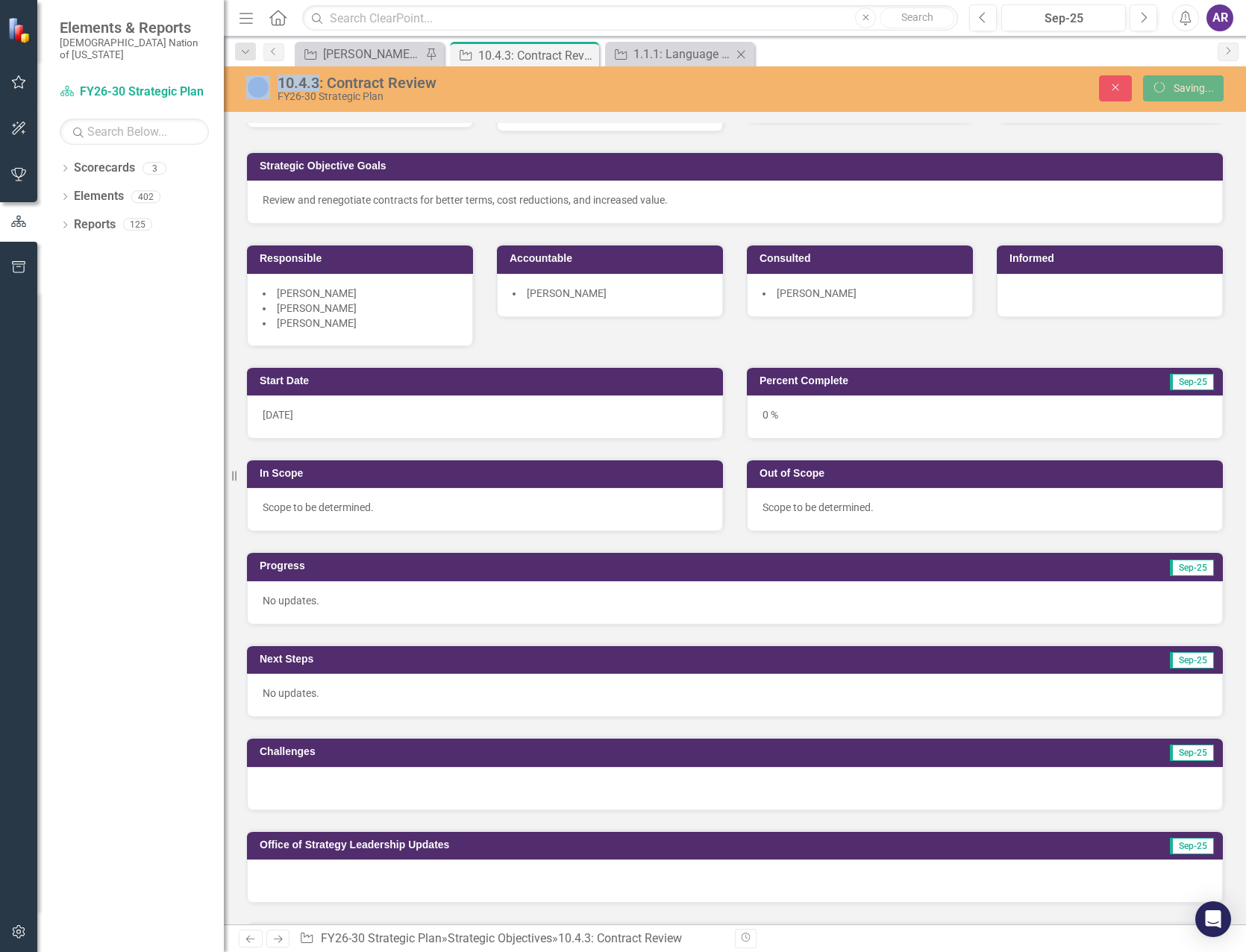
click at [739, 56] on icon at bounding box center [741, 54] width 8 height 8
click at [327, 50] on div "[PERSON_NAME] SO's" at bounding box center [372, 53] width 99 height 18
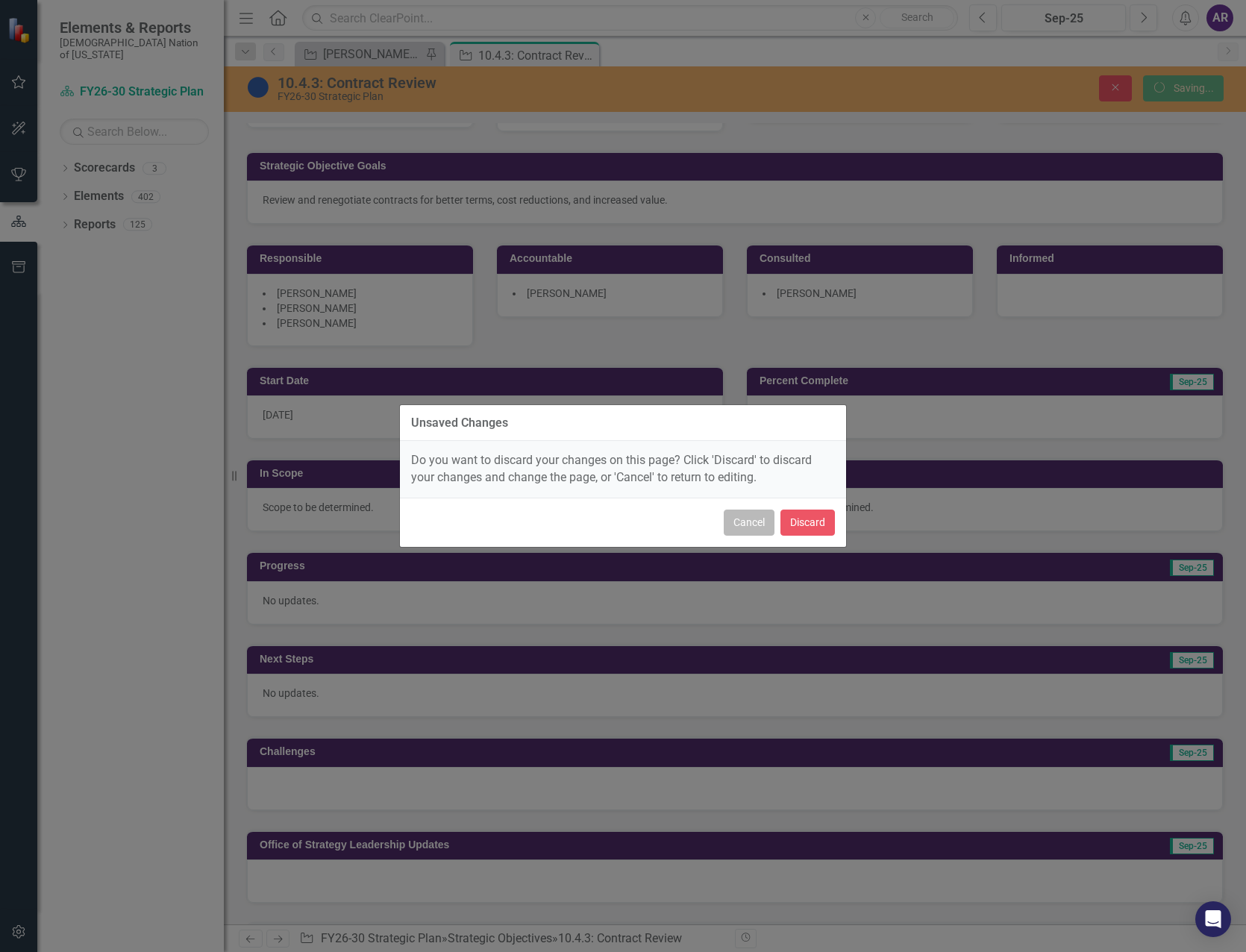
click at [761, 521] on button "Cancel" at bounding box center [750, 523] width 50 height 26
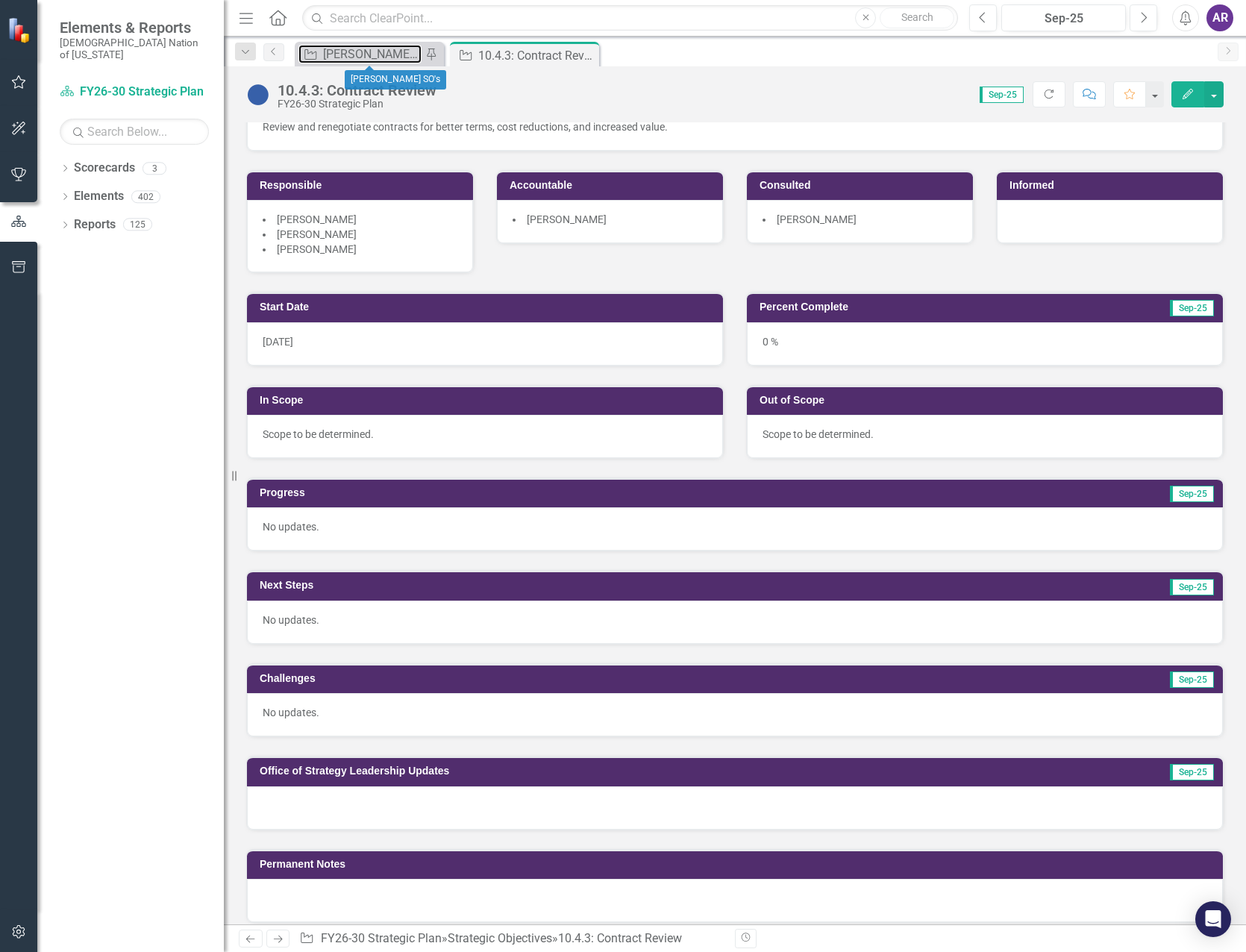
scroll to position [149, 0]
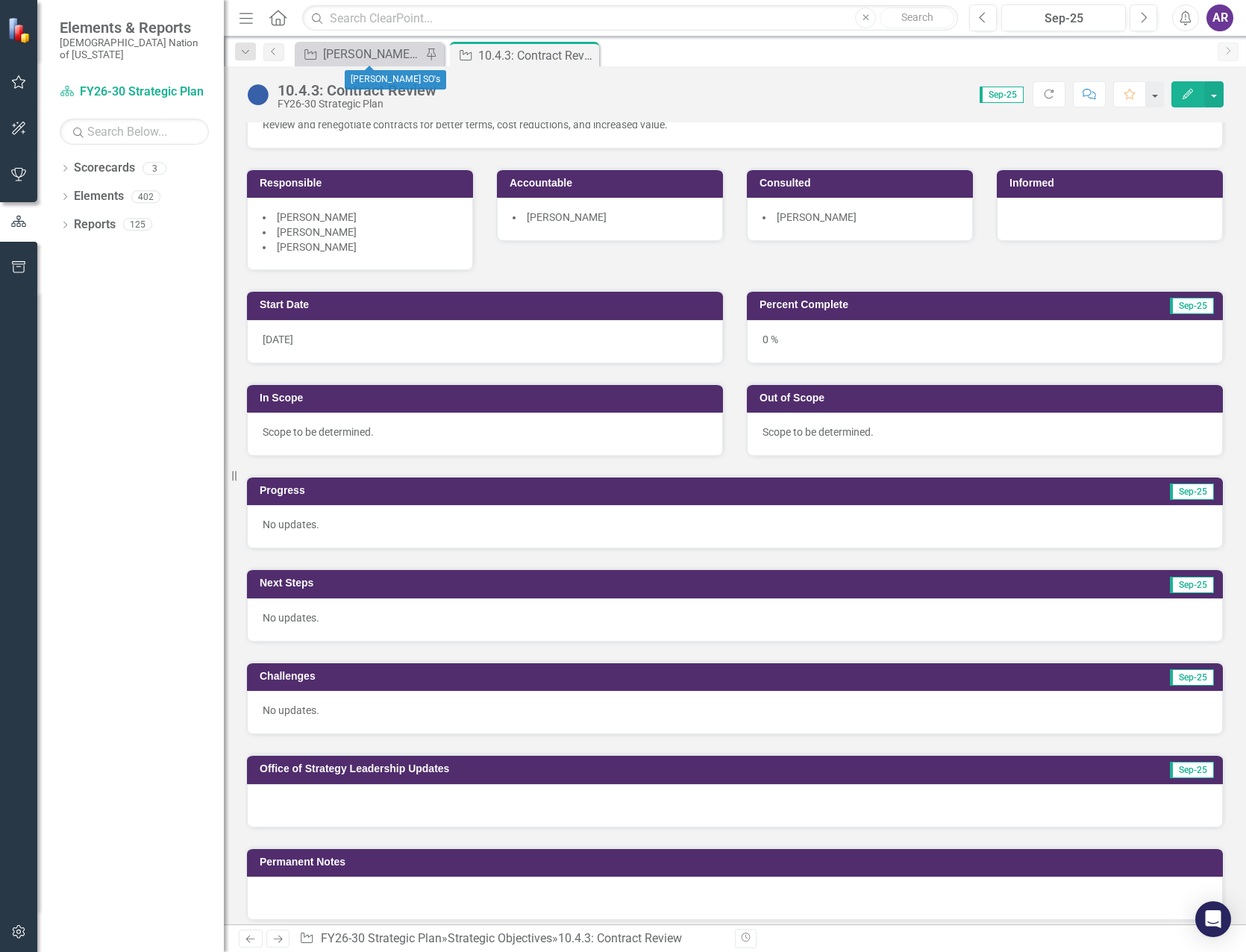
click at [367, 538] on div "No updates." at bounding box center [735, 526] width 976 height 44
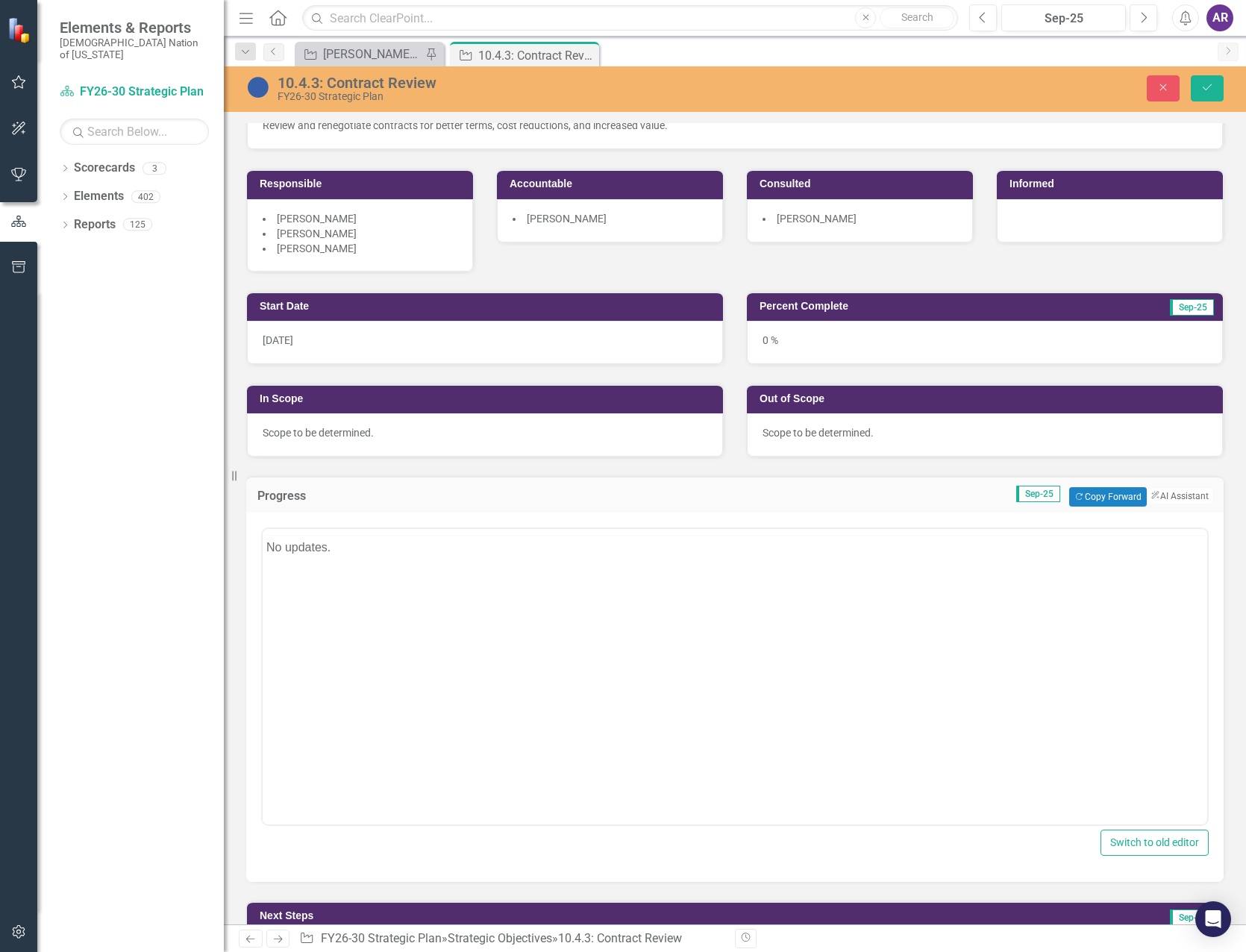
scroll to position [0, 0]
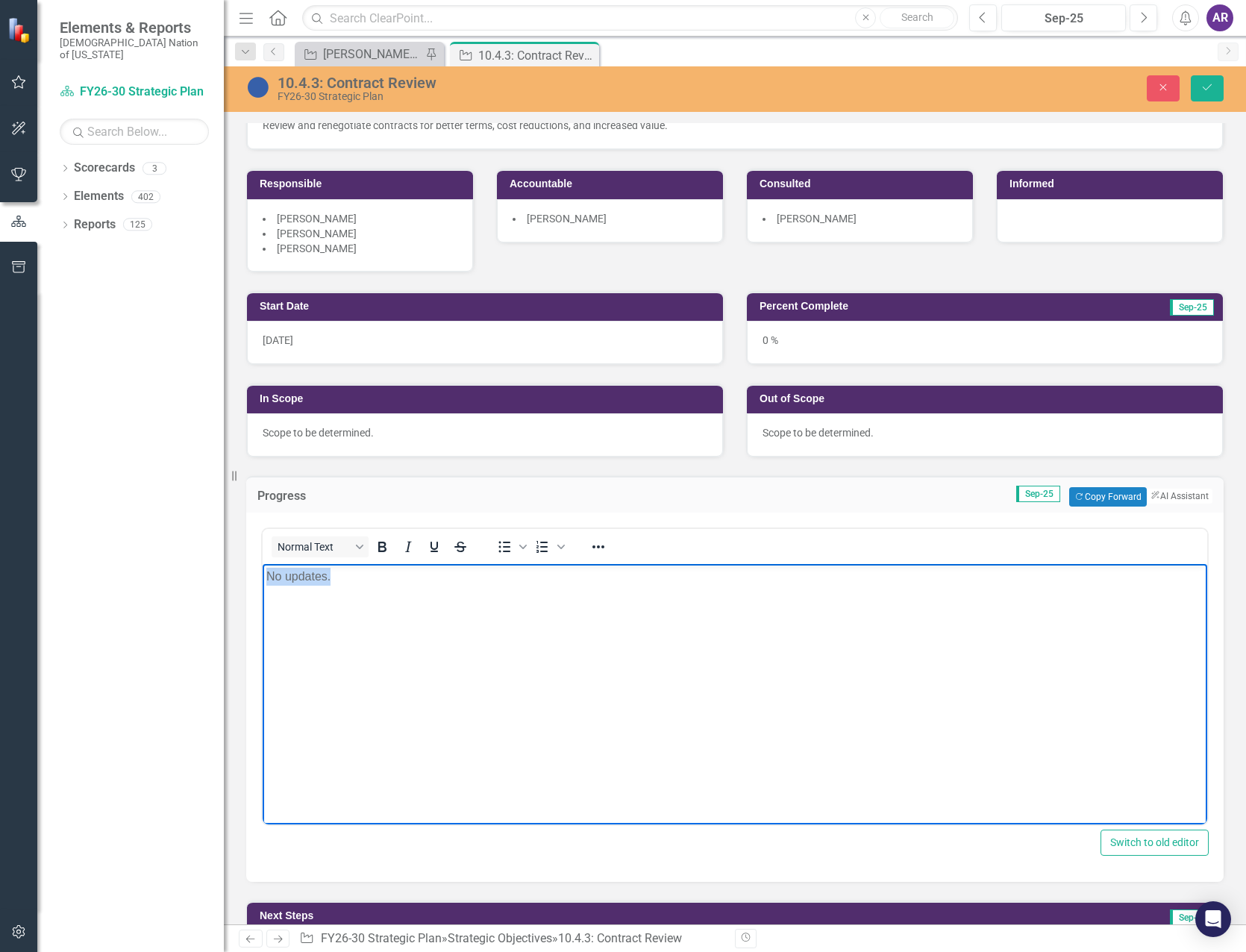
drag, startPoint x: 361, startPoint y: 584, endPoint x: 223, endPoint y: 587, distance: 138.0
click at [263, 587] on html "No updates." at bounding box center [735, 676] width 944 height 224
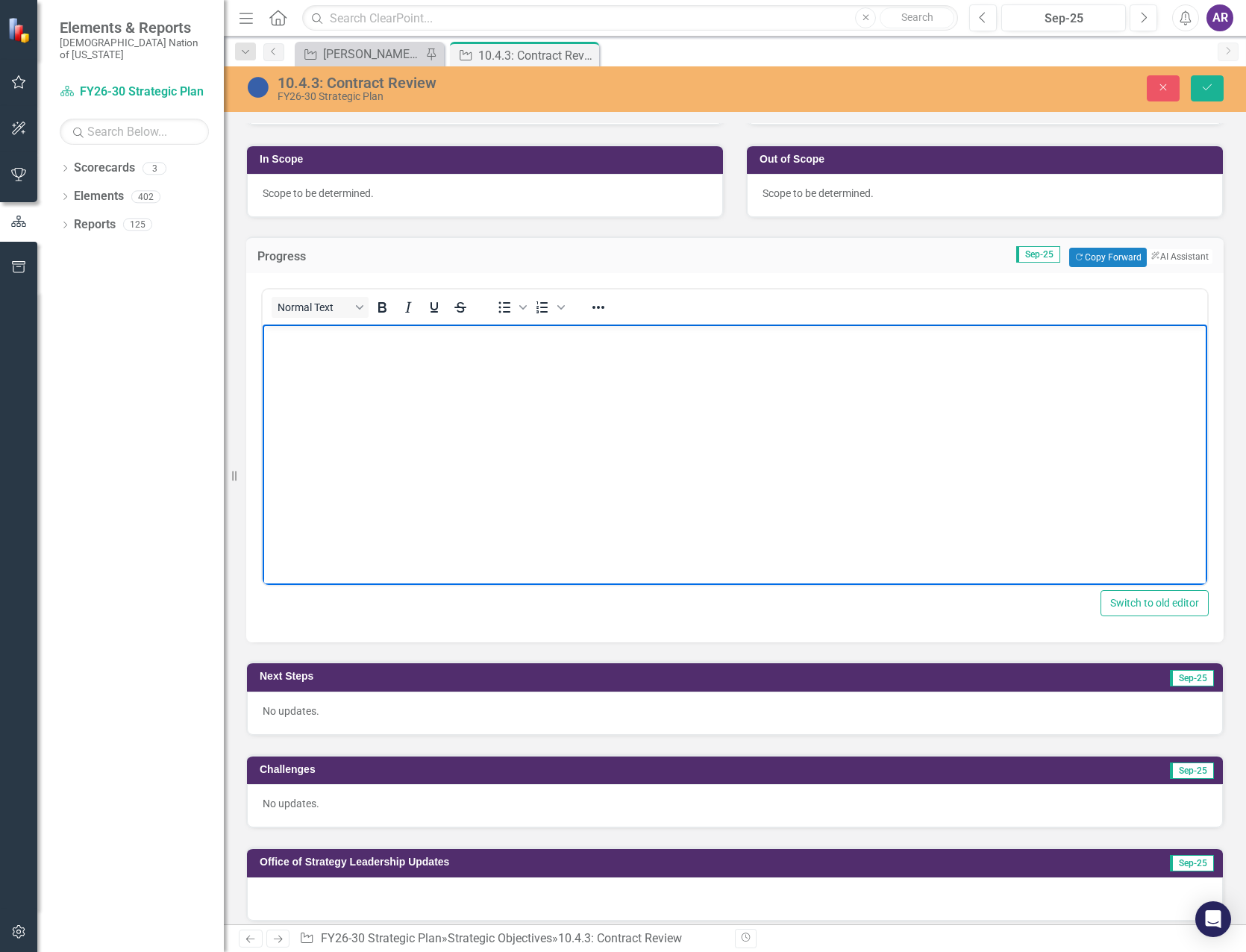
scroll to position [448, 0]
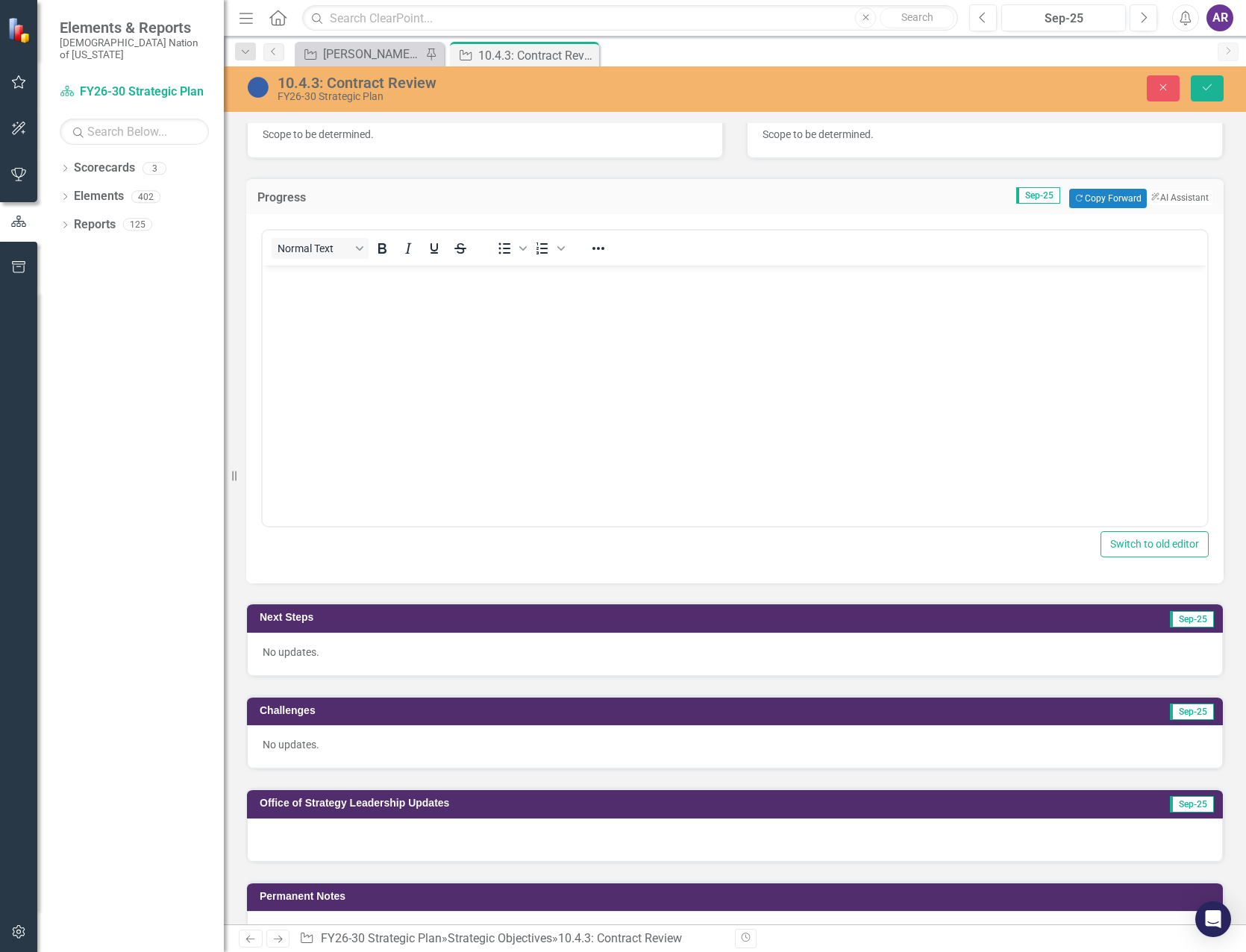
click at [440, 649] on p "No updates." at bounding box center [735, 651] width 944 height 15
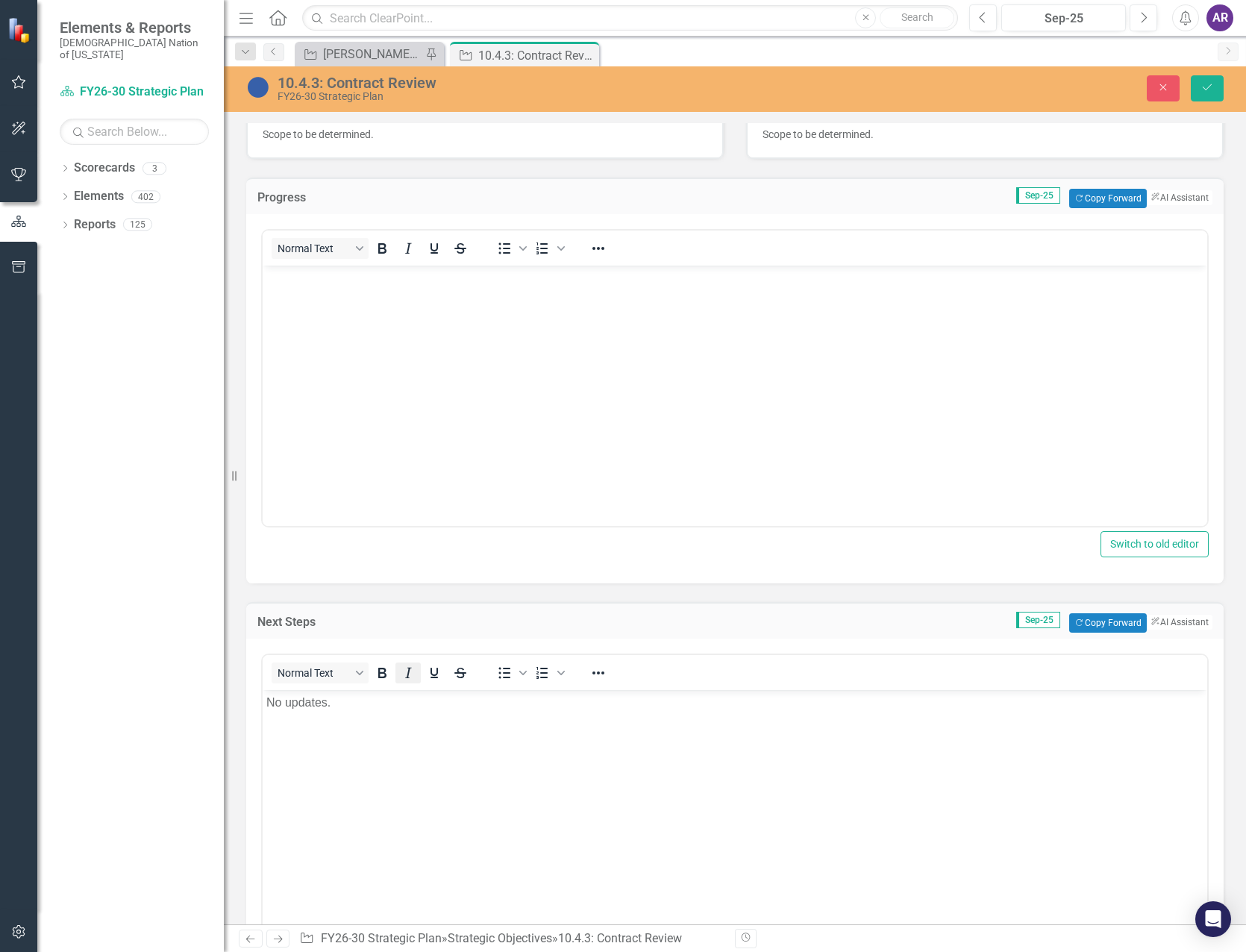
scroll to position [0, 0]
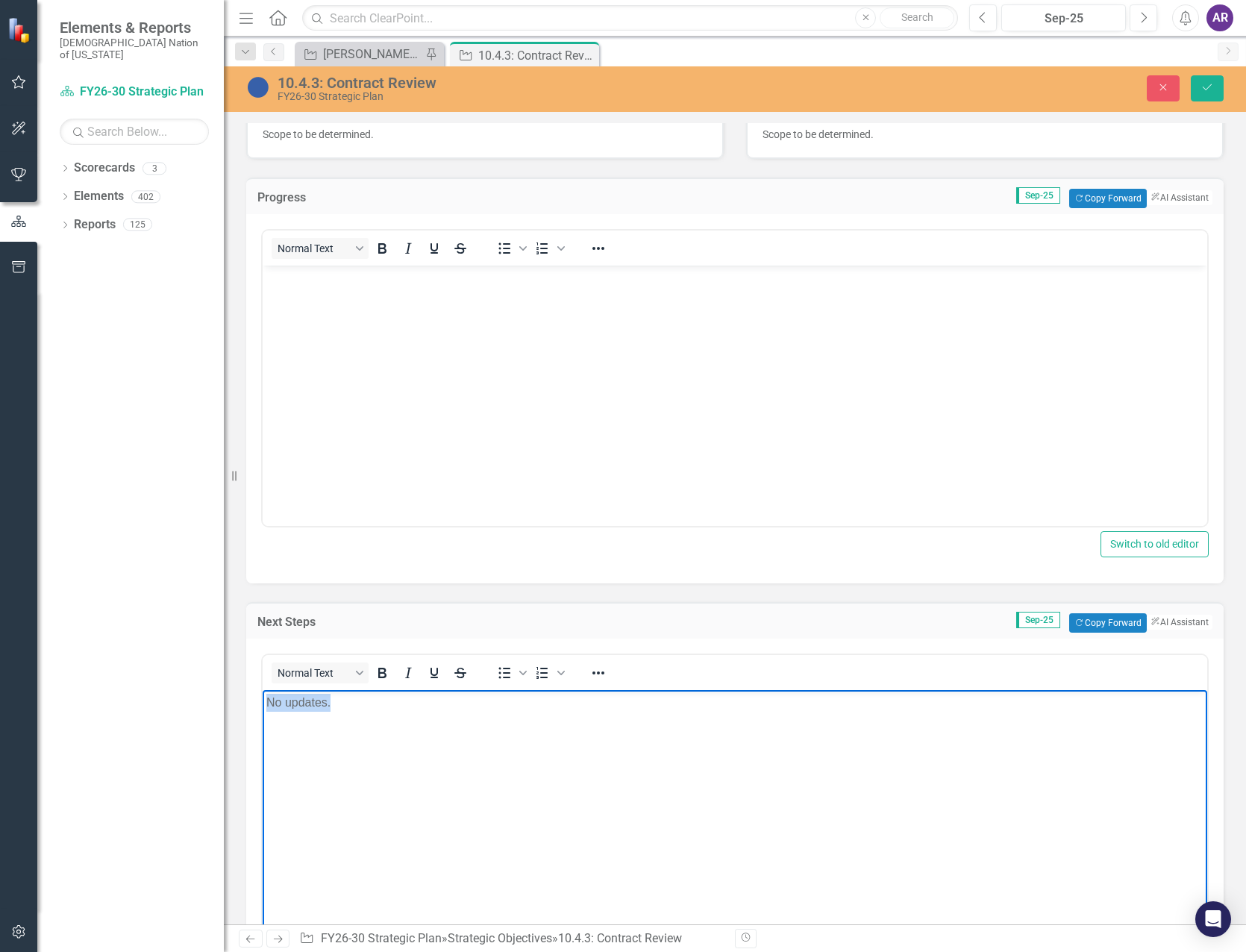
drag, startPoint x: 408, startPoint y: 719, endPoint x: 215, endPoint y: 716, distance: 193.0
click at [263, 716] on html "No updates." at bounding box center [735, 802] width 944 height 224
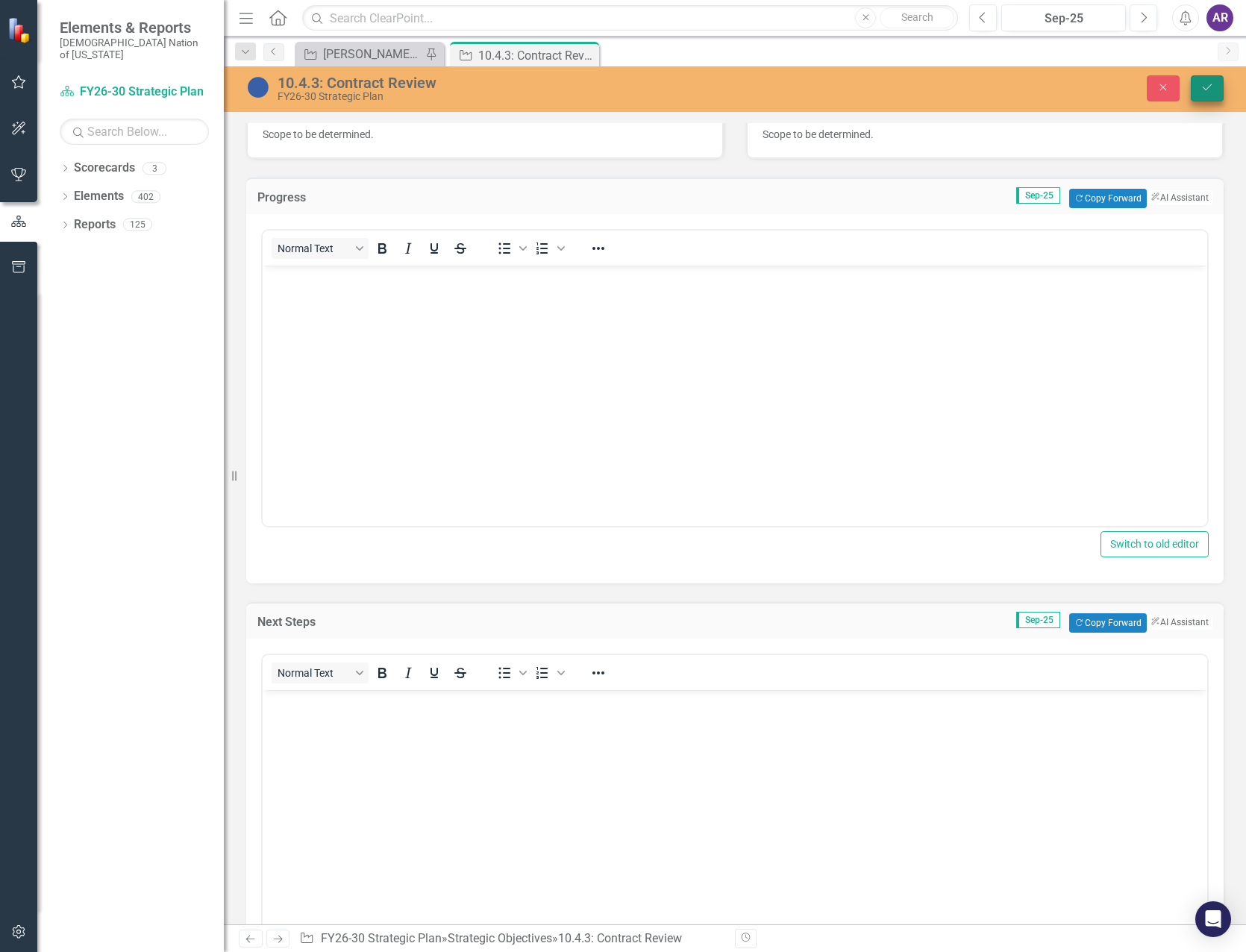
click at [1206, 96] on button "Save" at bounding box center [1207, 88] width 33 height 26
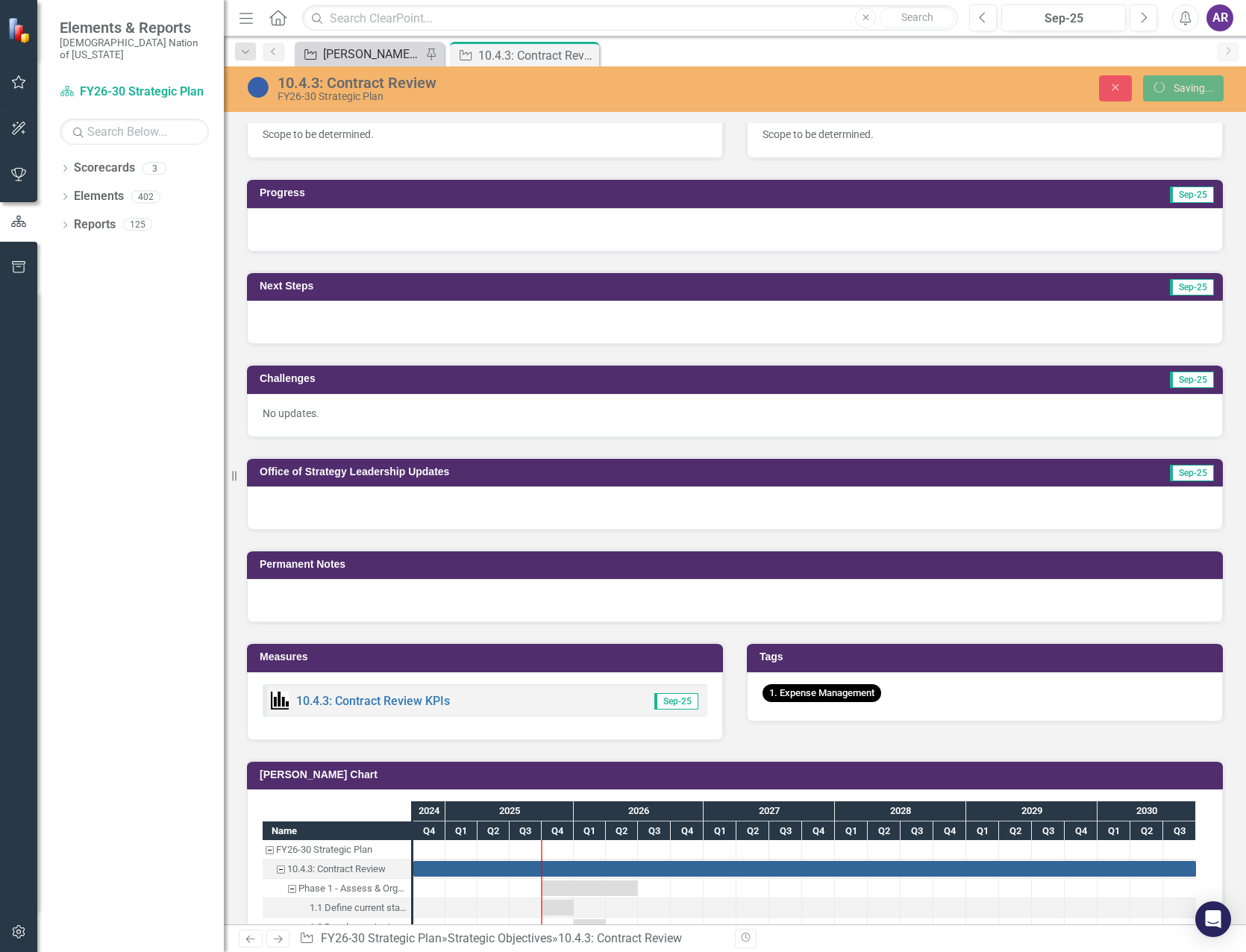
click at [356, 52] on div "[PERSON_NAME] SO's" at bounding box center [372, 53] width 99 height 18
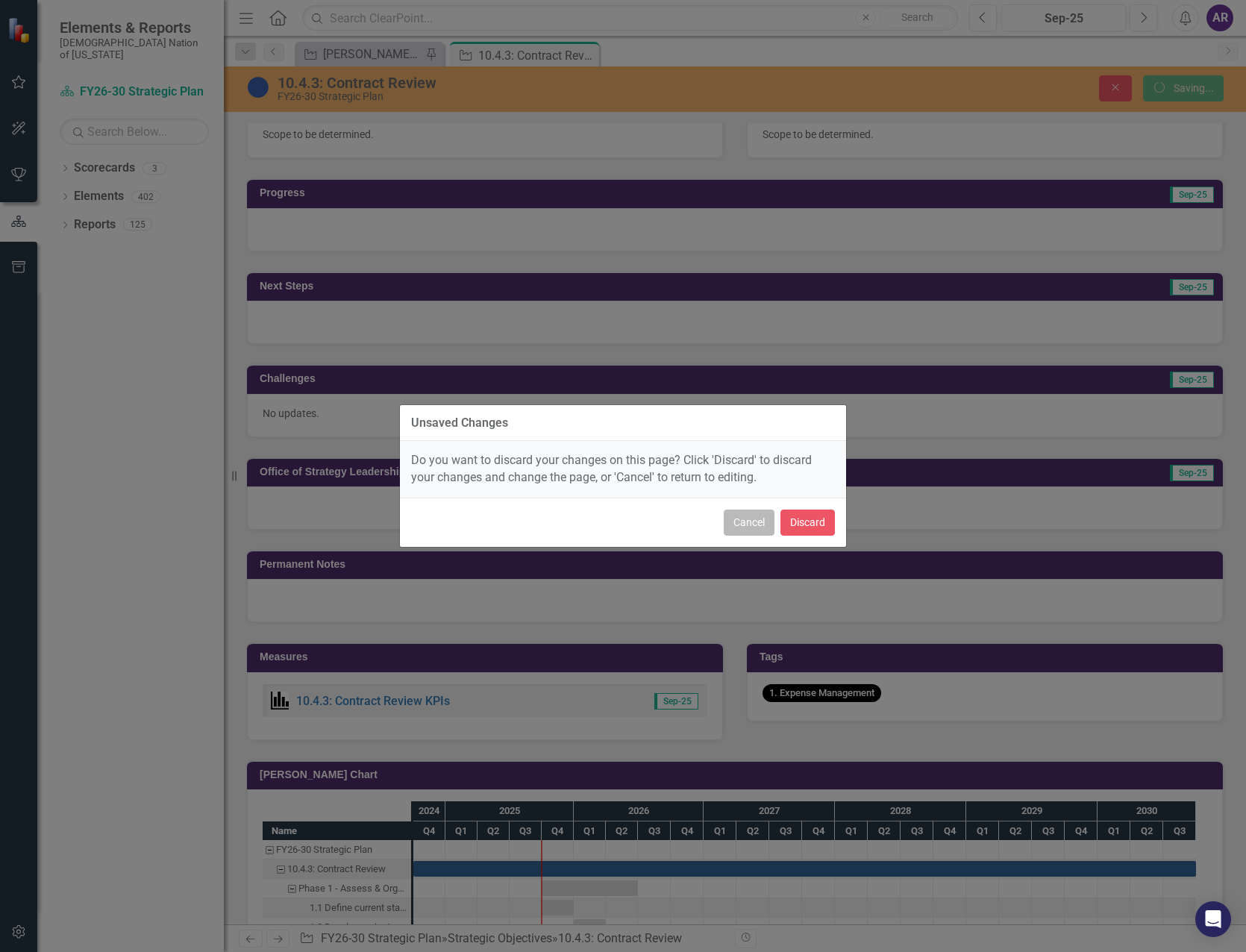
click at [734, 516] on button "Cancel" at bounding box center [750, 523] width 50 height 26
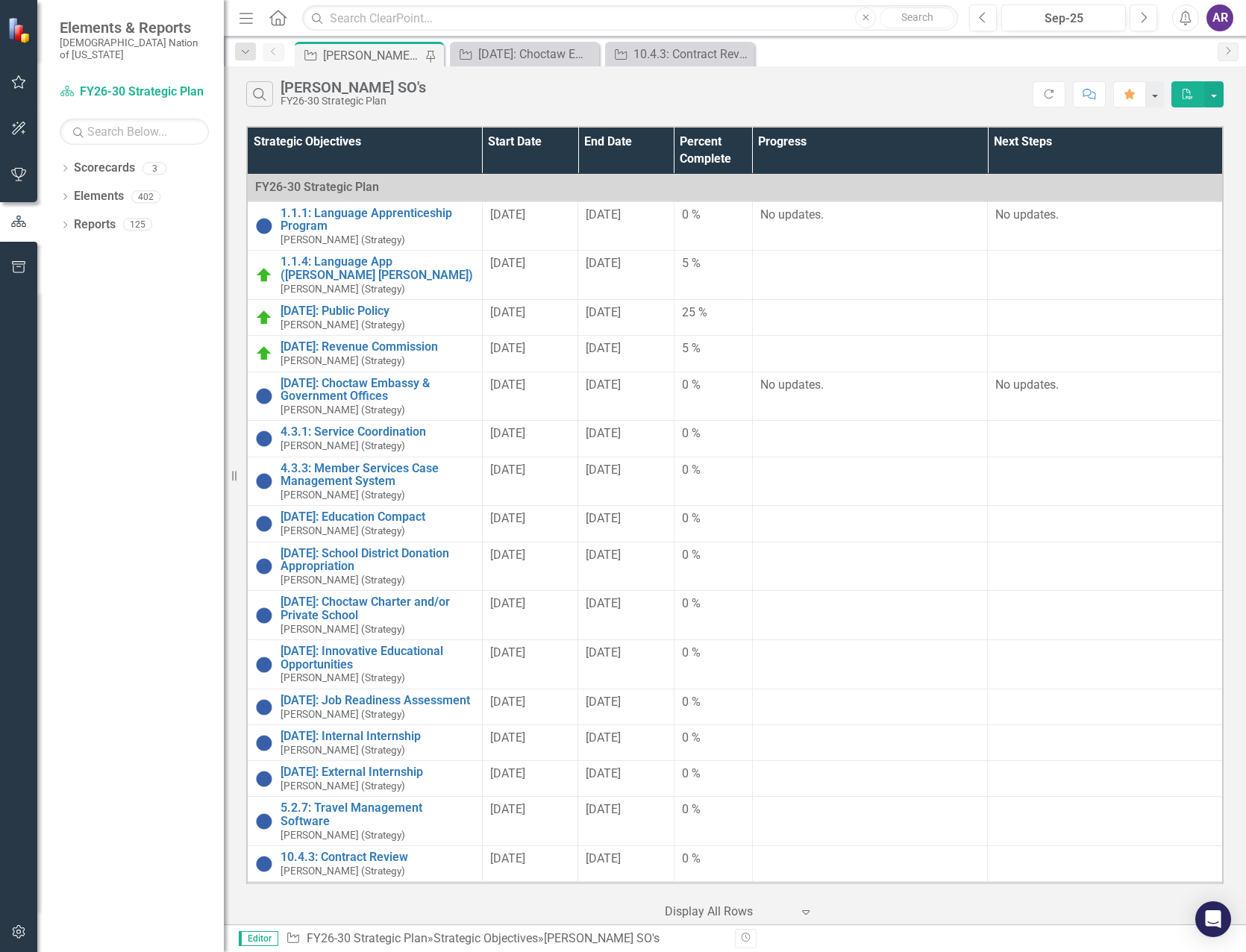
scroll to position [149, 0]
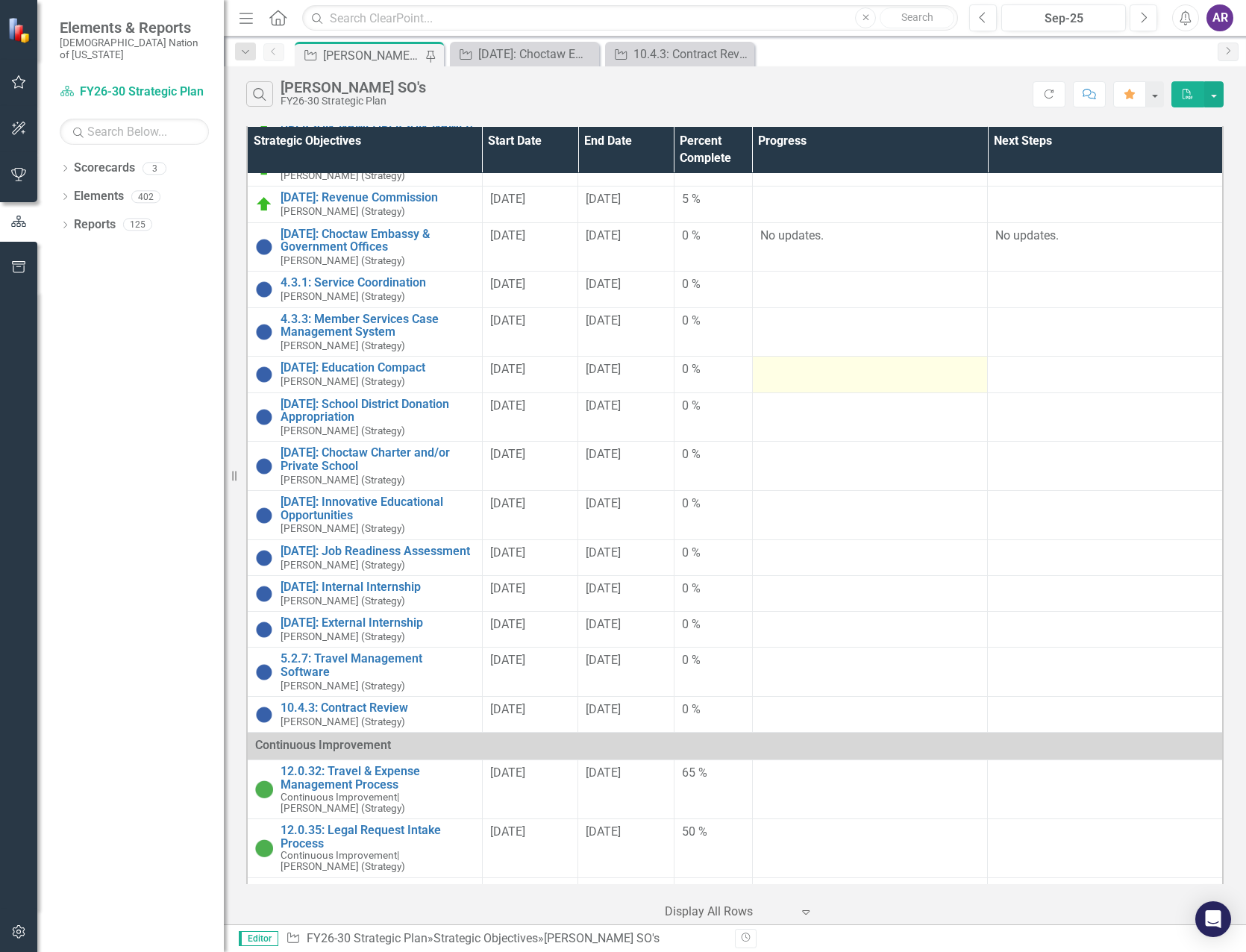
click at [847, 367] on div at bounding box center [870, 369] width 219 height 17
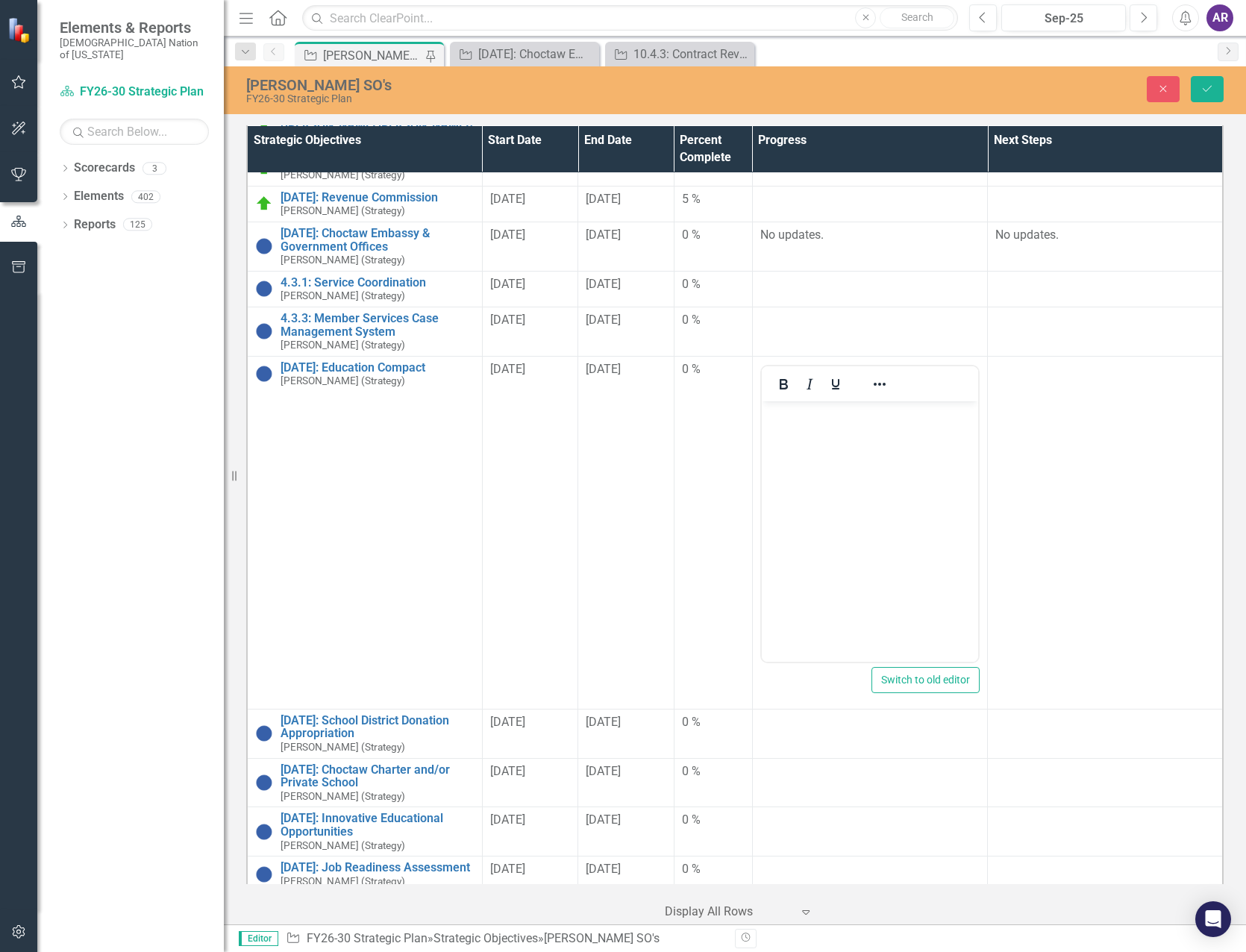
scroll to position [0, 0]
click at [827, 448] on body "Rich Text Area. Press ALT-0 for help." at bounding box center [869, 512] width 216 height 224
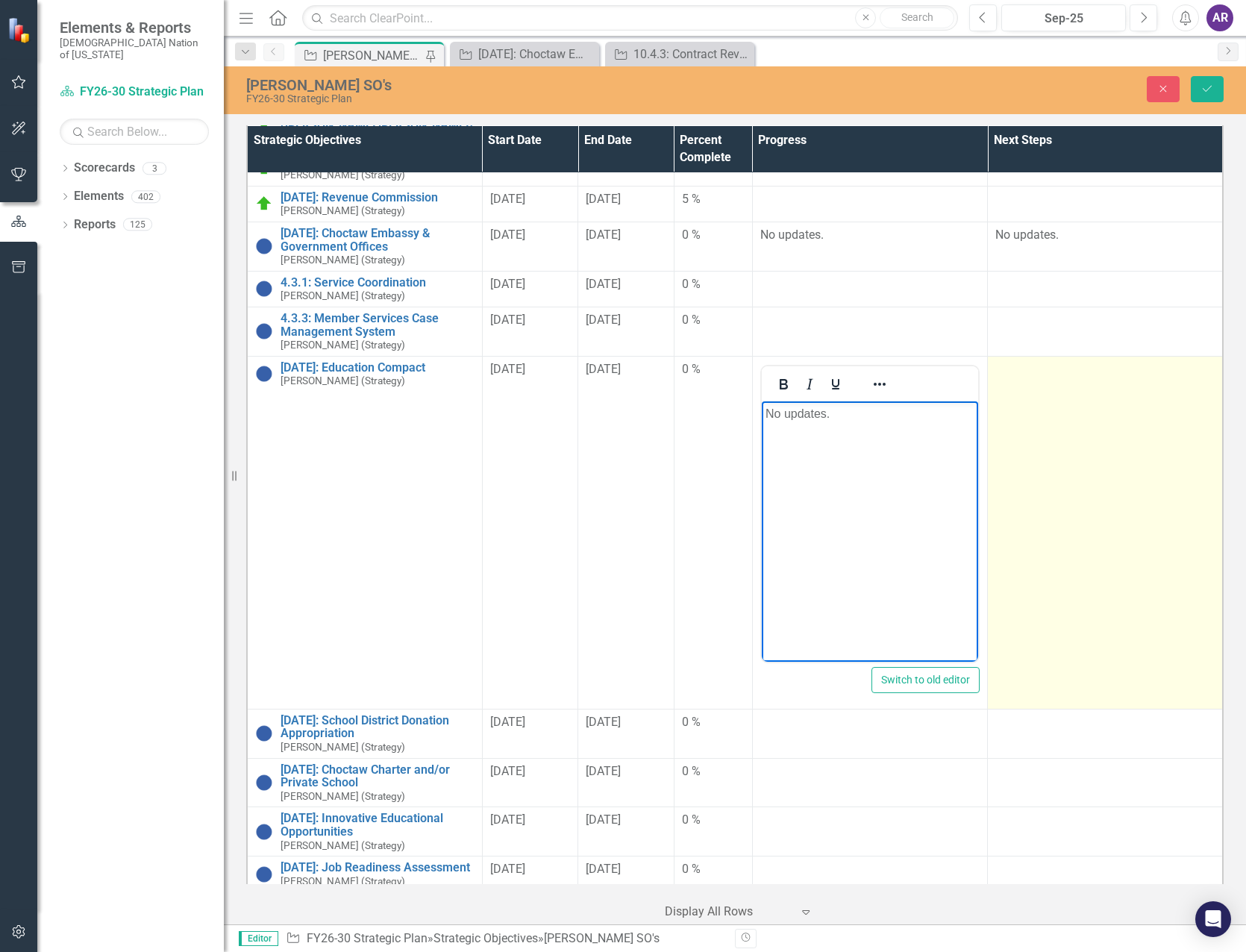
click at [1073, 442] on td at bounding box center [1105, 532] width 235 height 353
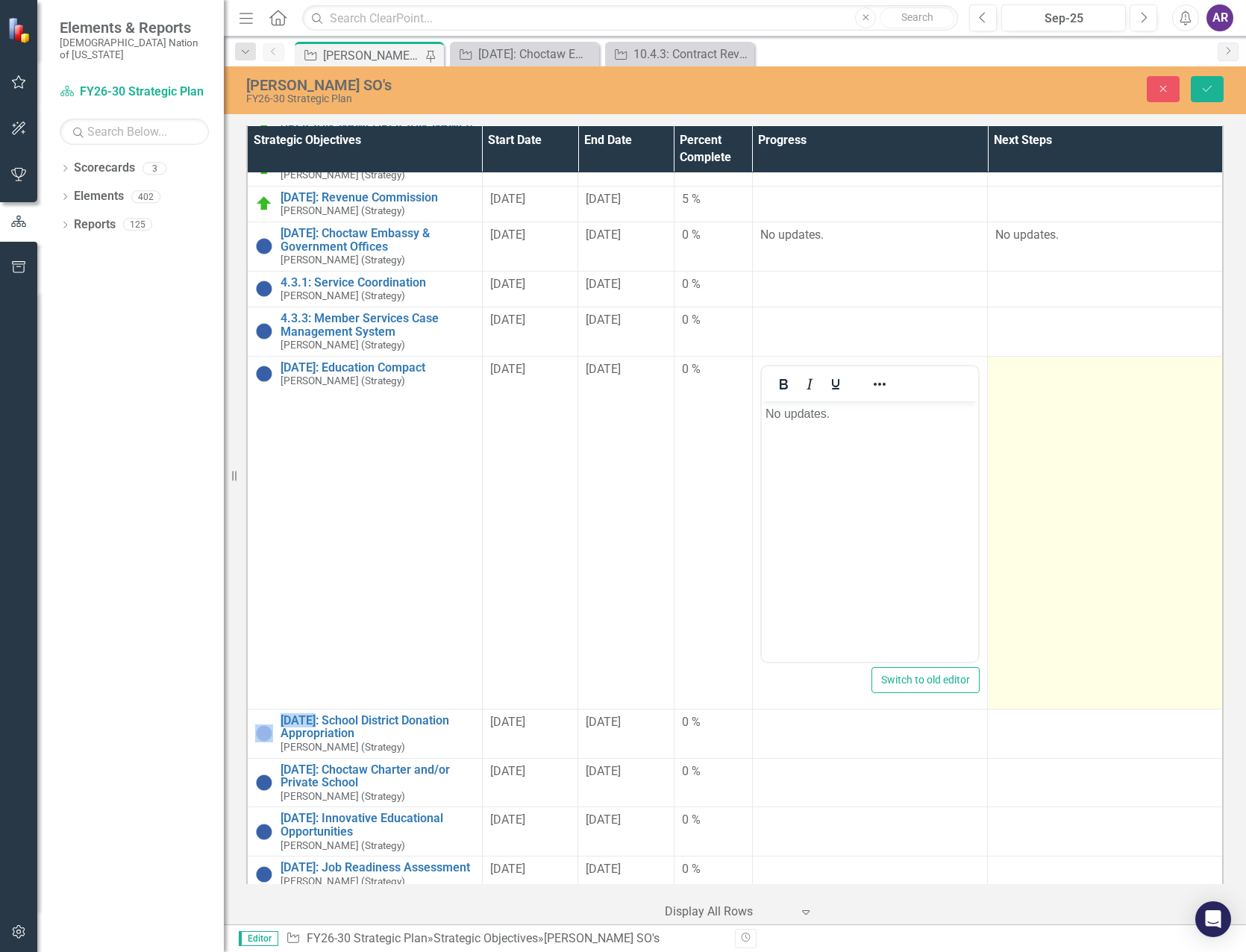
click at [1073, 442] on td at bounding box center [1105, 532] width 235 height 353
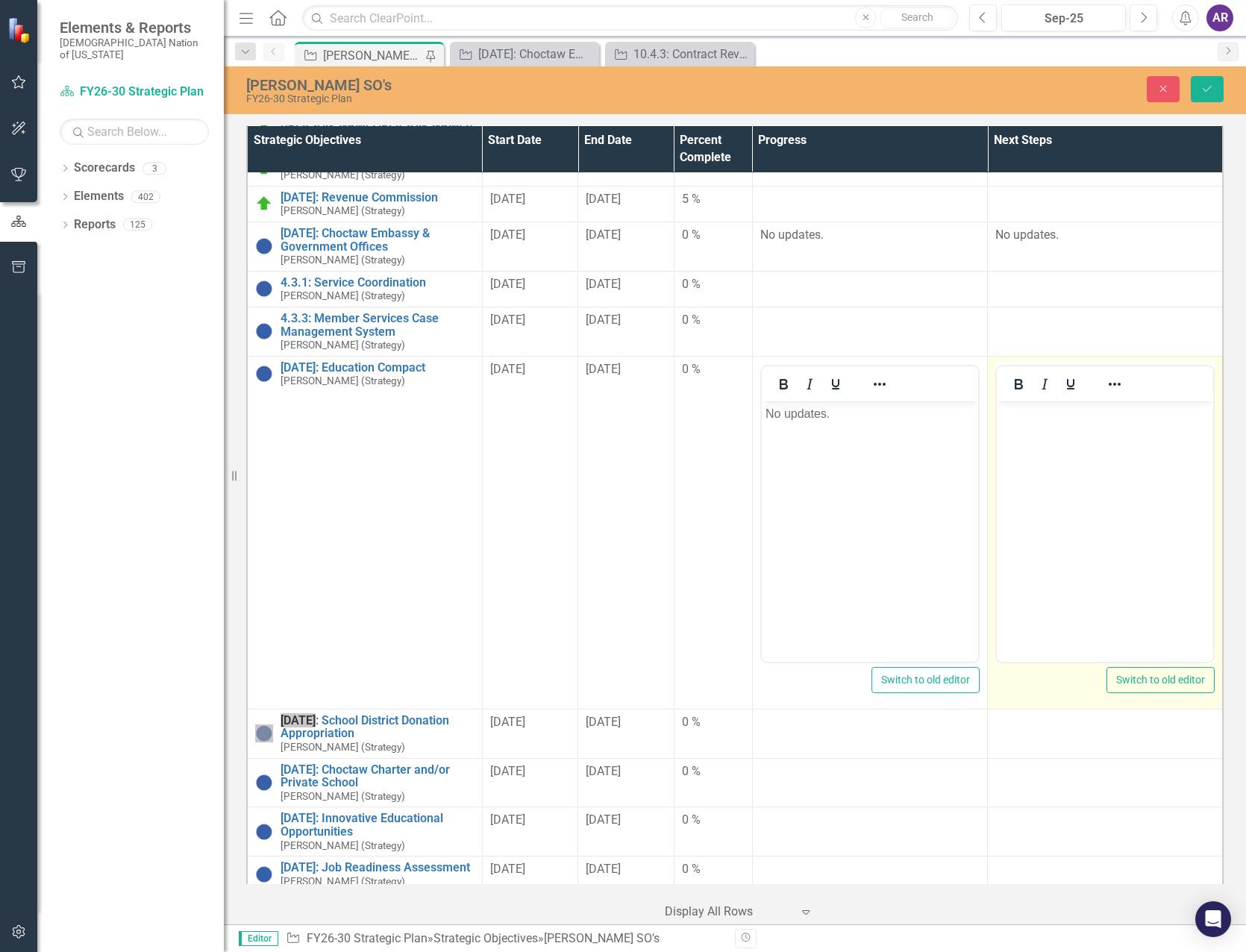
click at [1080, 456] on body "Rich Text Area. Press ALT-0 for help." at bounding box center [1104, 512] width 216 height 224
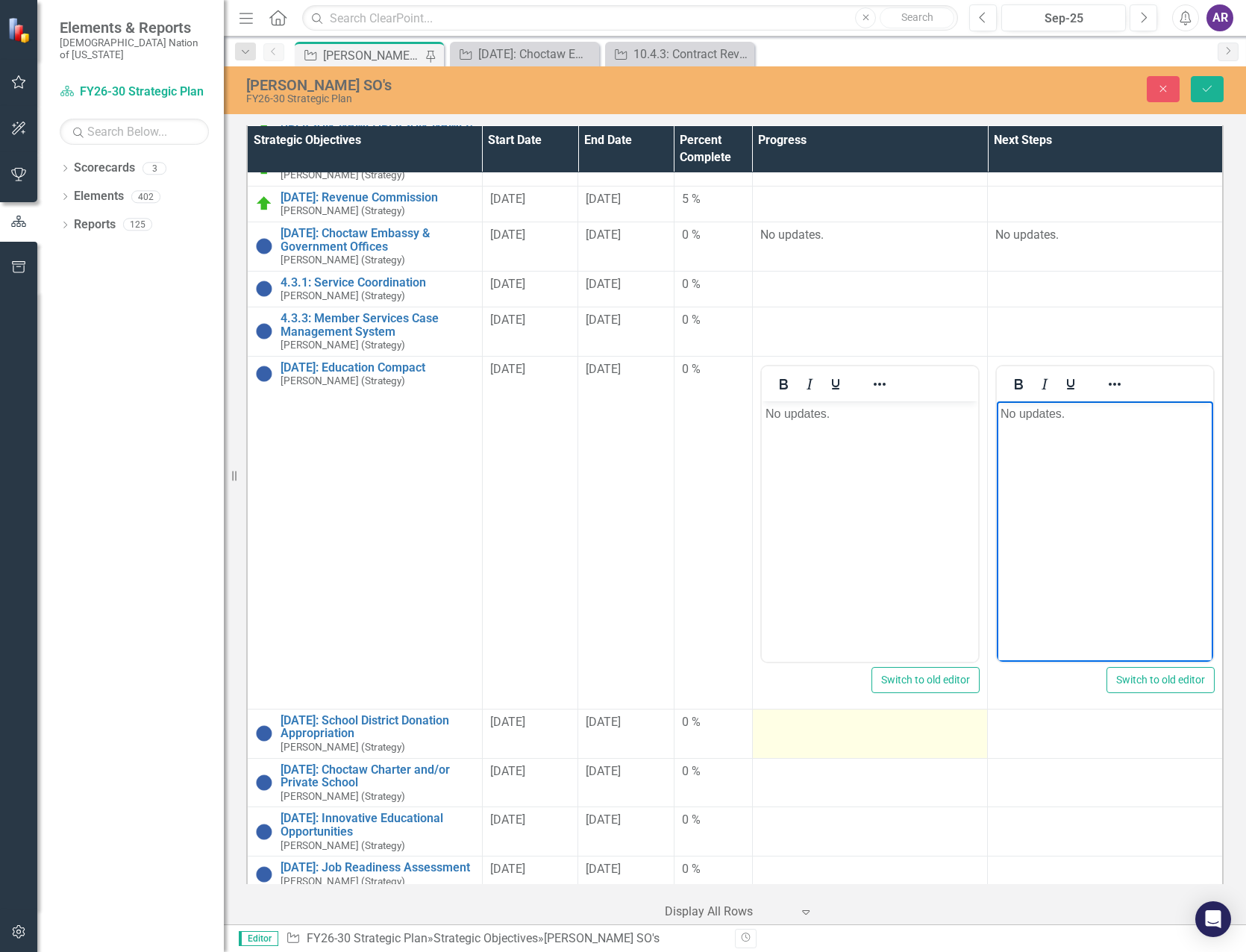
click at [878, 739] on td at bounding box center [870, 733] width 235 height 49
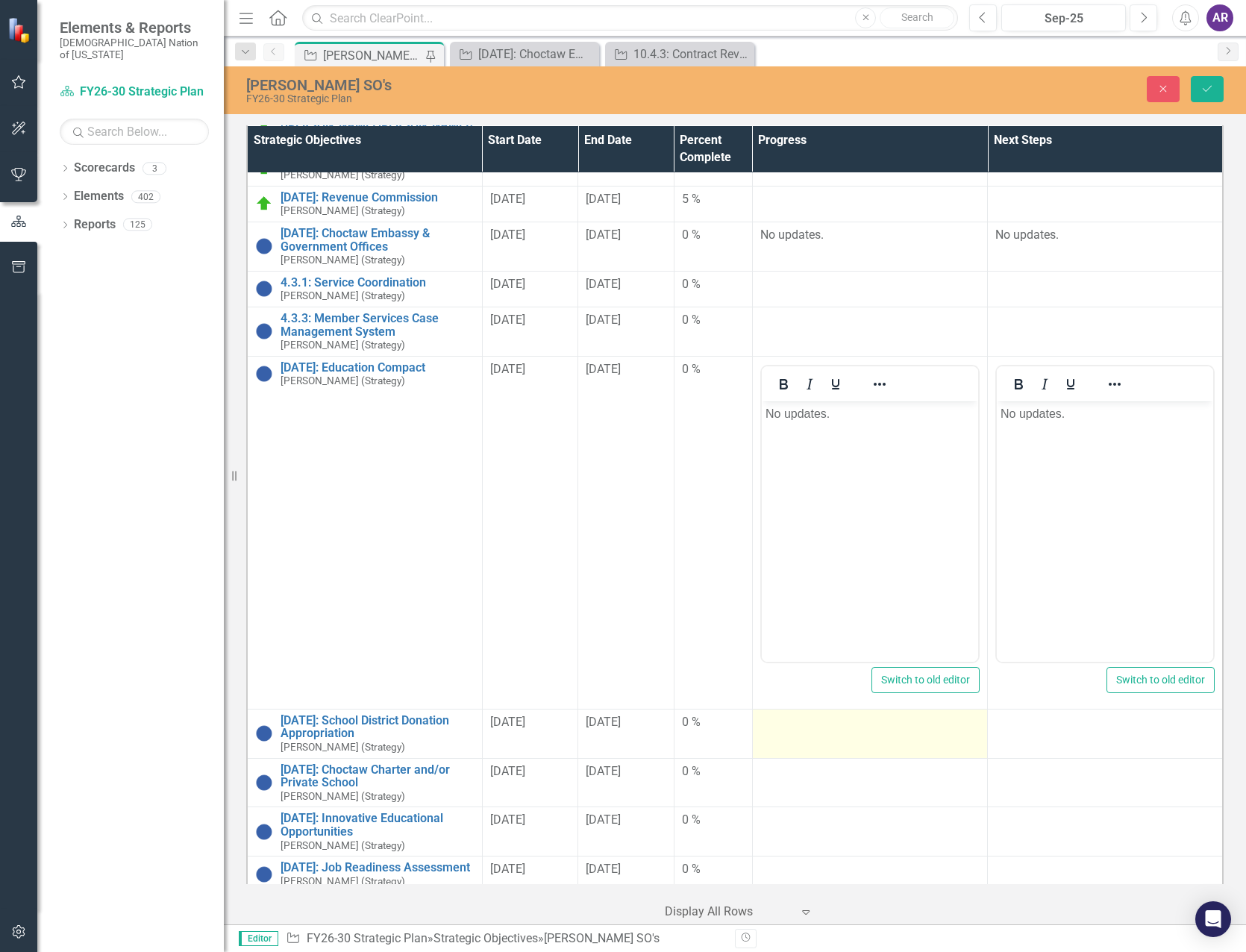
click at [878, 739] on td at bounding box center [870, 733] width 235 height 49
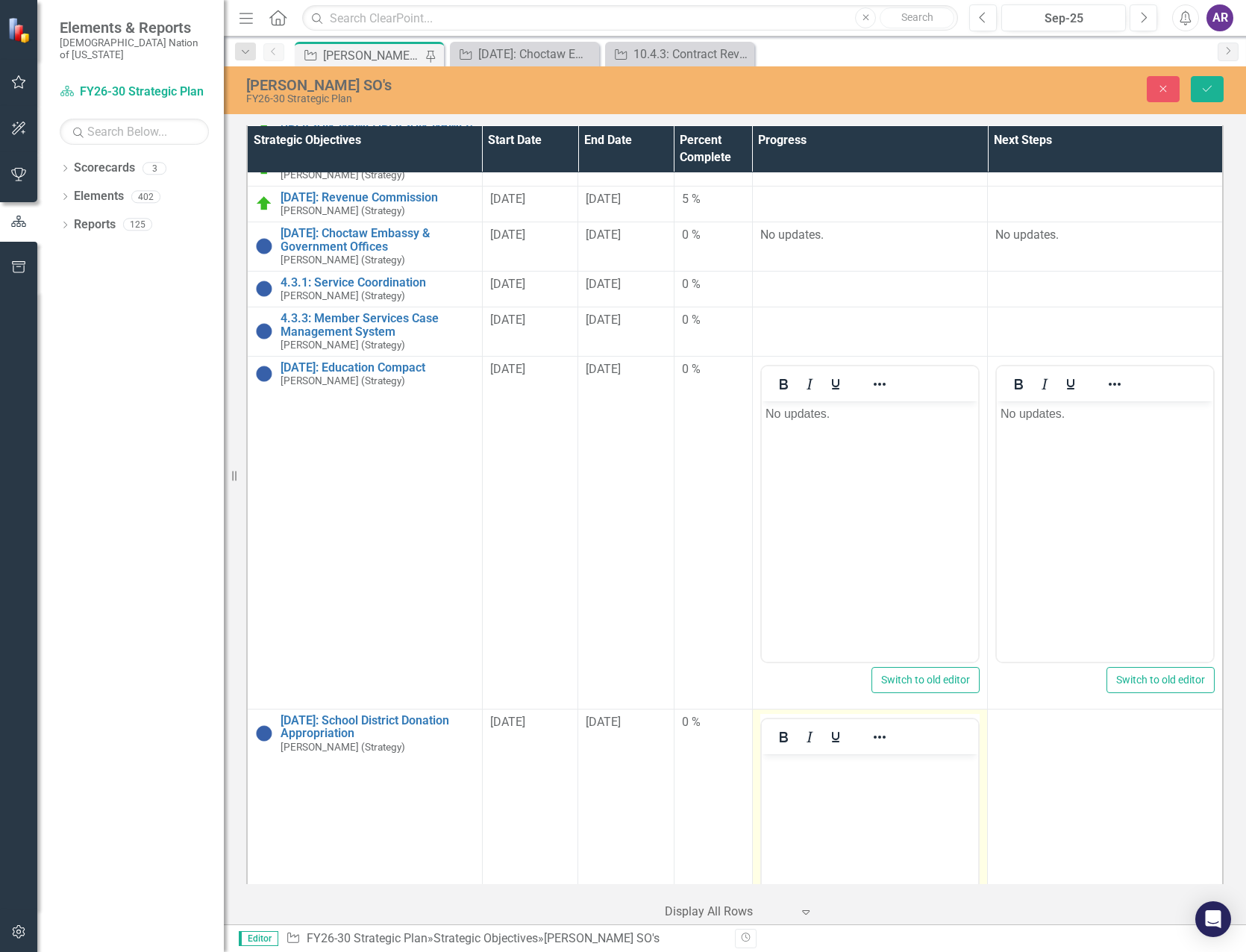
click at [863, 840] on body "Rich Text Area. Press ALT-0 for help." at bounding box center [869, 865] width 216 height 224
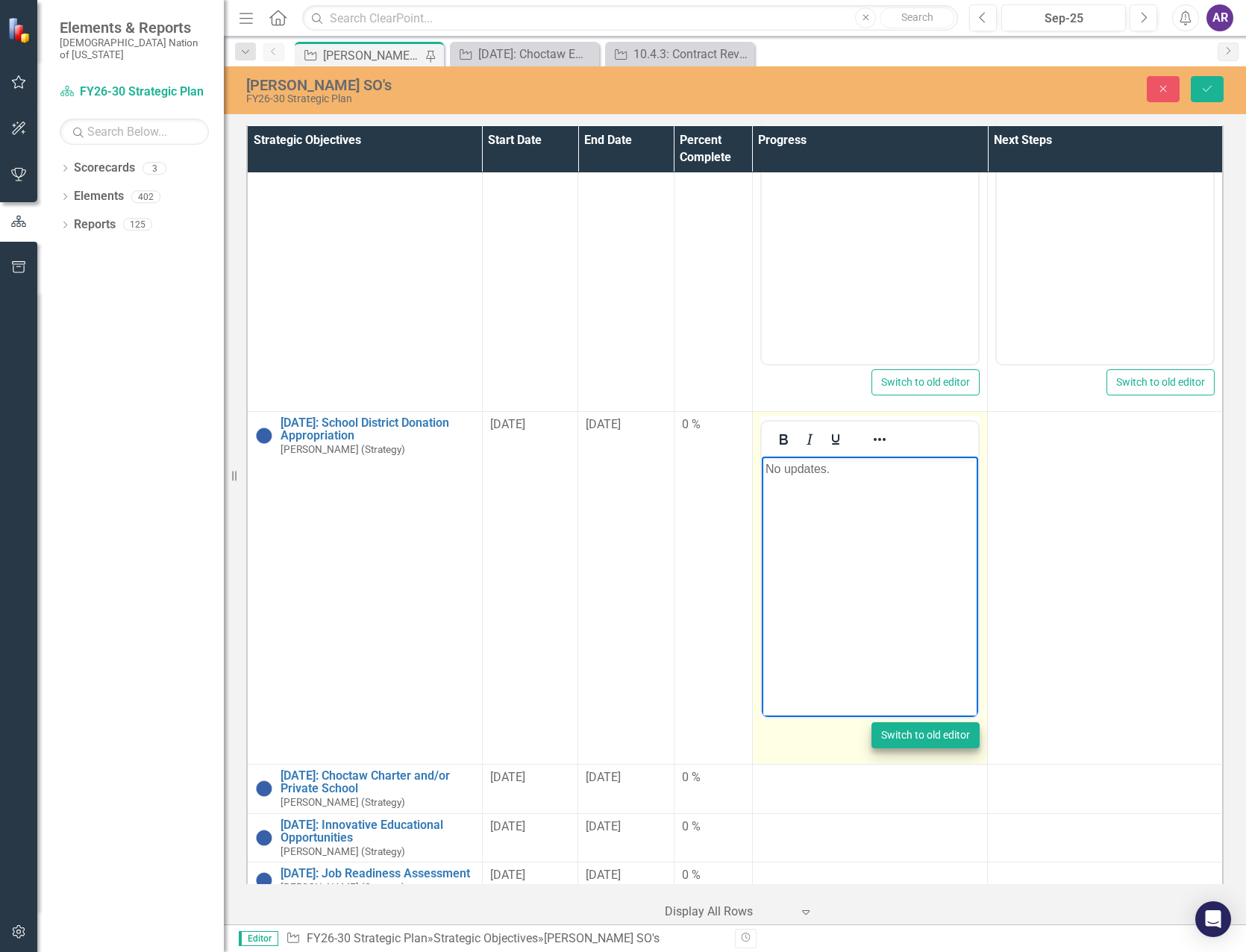
scroll to position [448, 0]
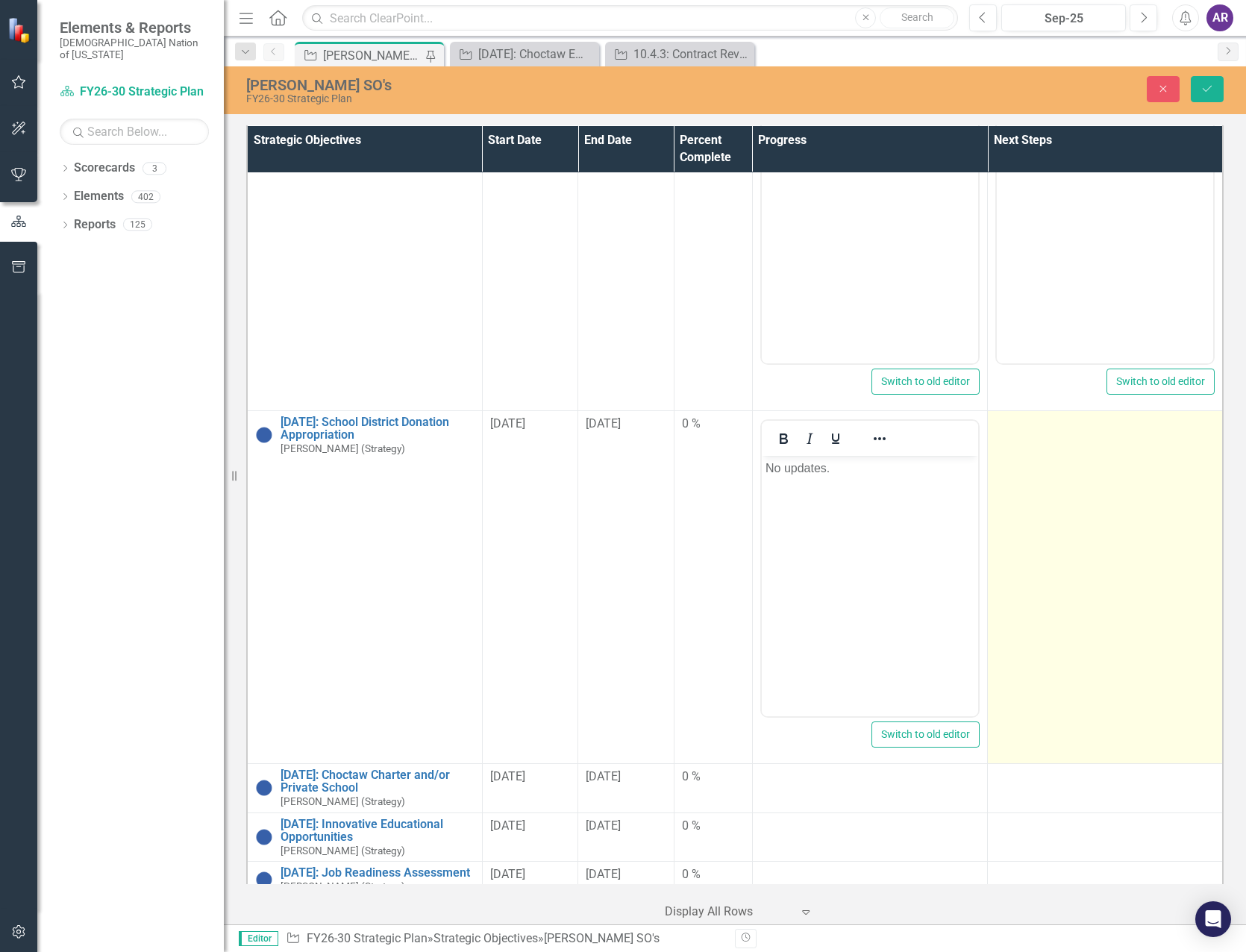
click at [1018, 581] on td at bounding box center [1105, 587] width 235 height 353
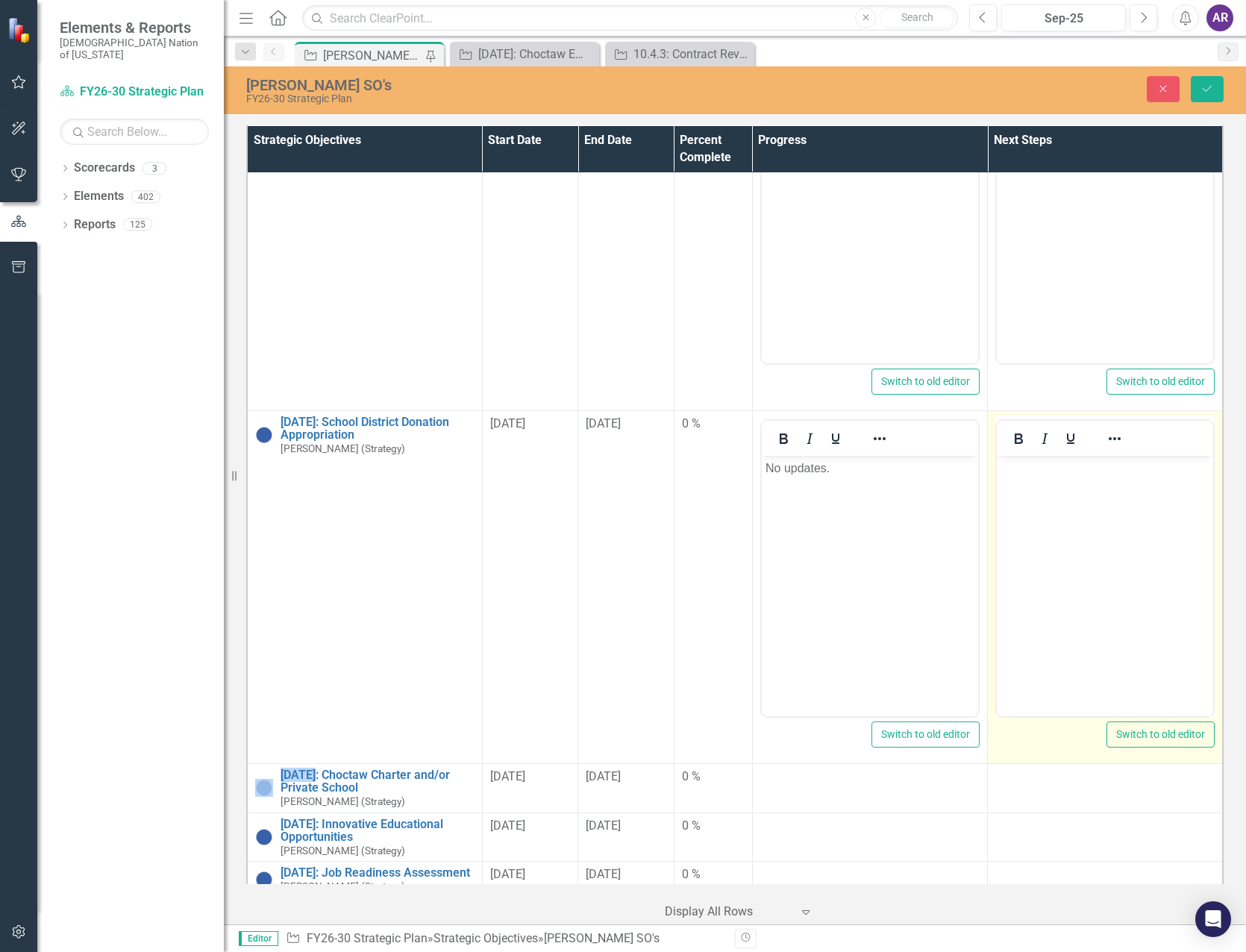
scroll to position [0, 0]
drag, startPoint x: 2015, startPoint y: 1035, endPoint x: 1156, endPoint y: 543, distance: 989.9
click at [1159, 542] on body "Rich Text Area. Press ALT-0 for help." at bounding box center [1104, 566] width 216 height 224
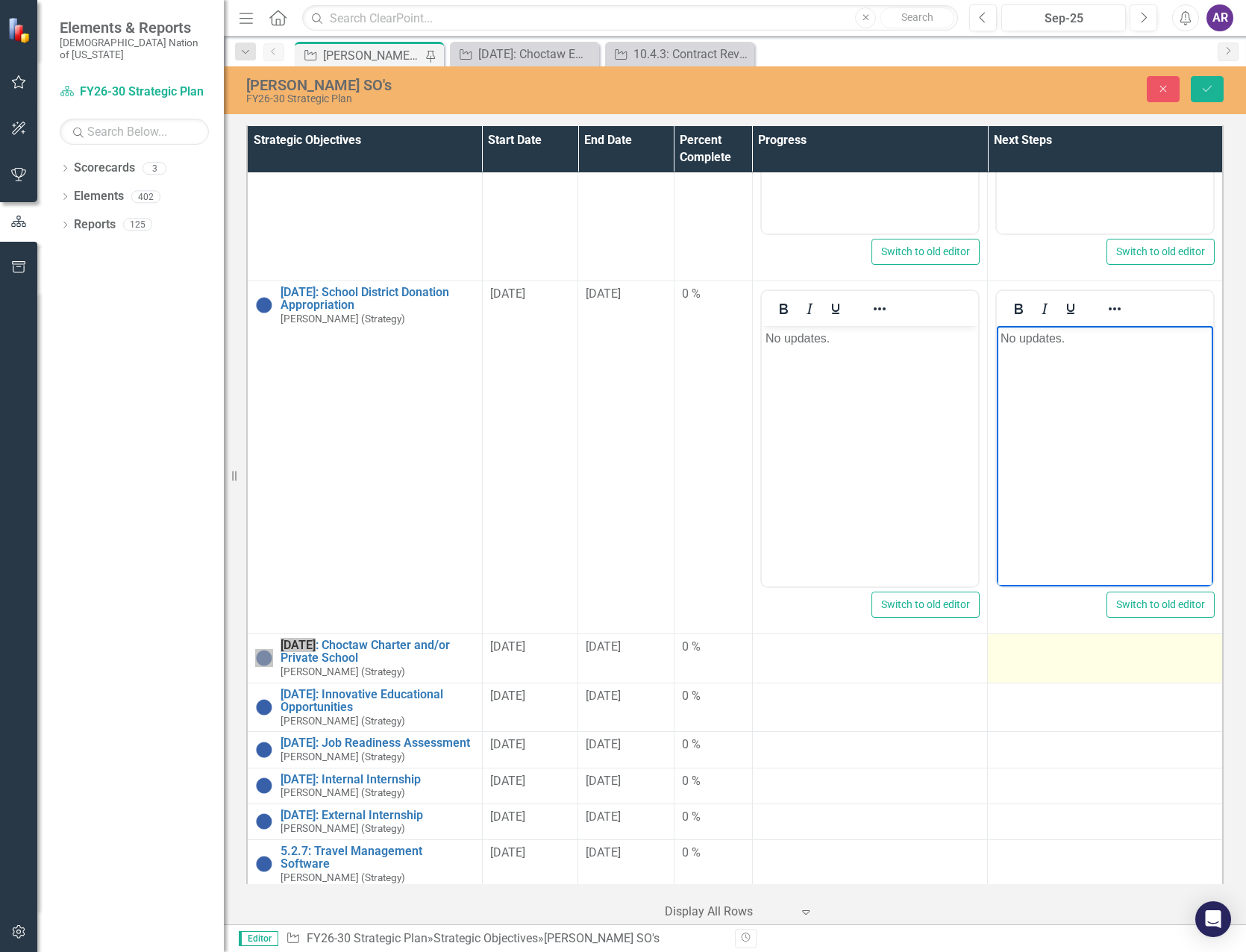
scroll to position [597, 0]
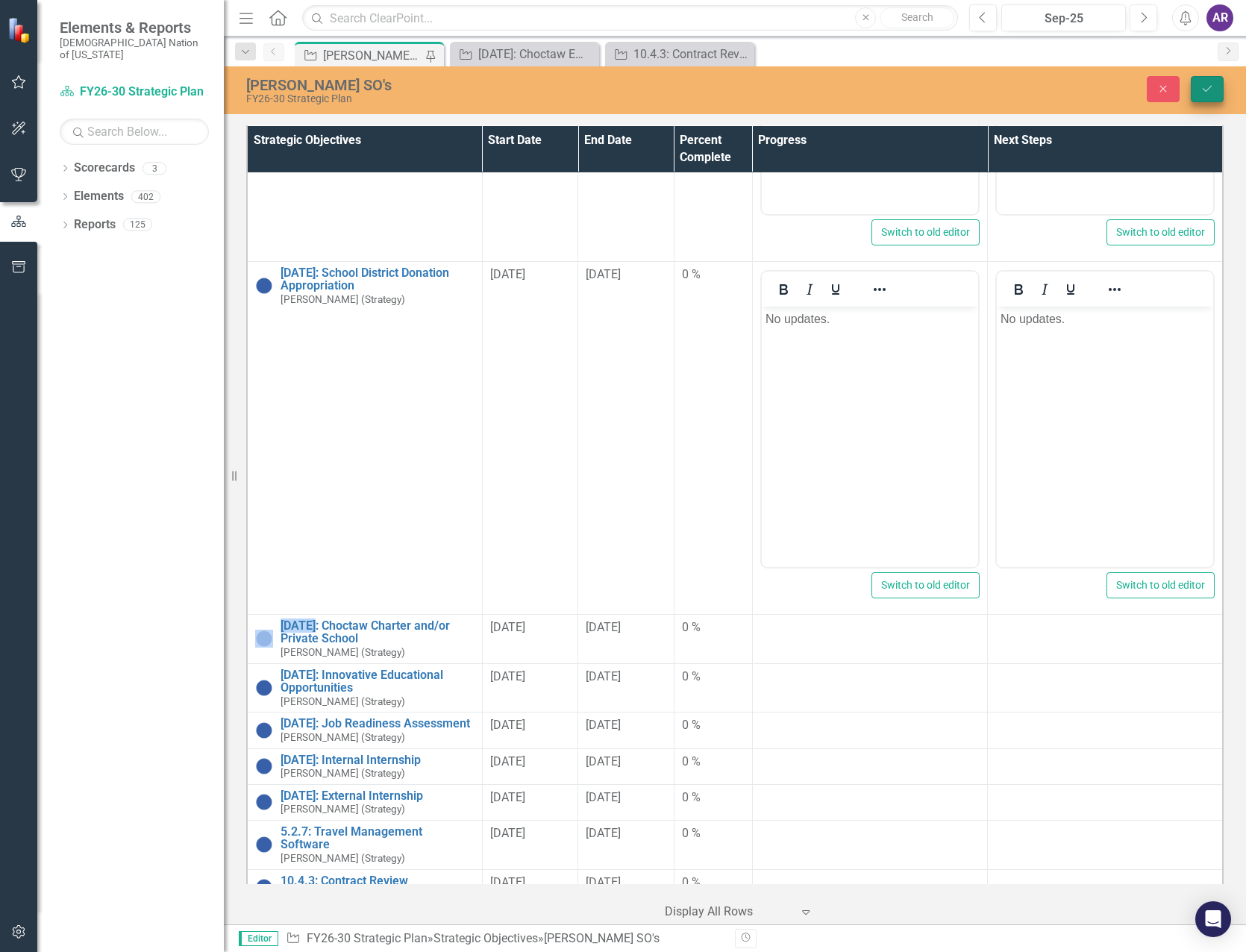
click at [1198, 92] on button "Save" at bounding box center [1207, 89] width 33 height 26
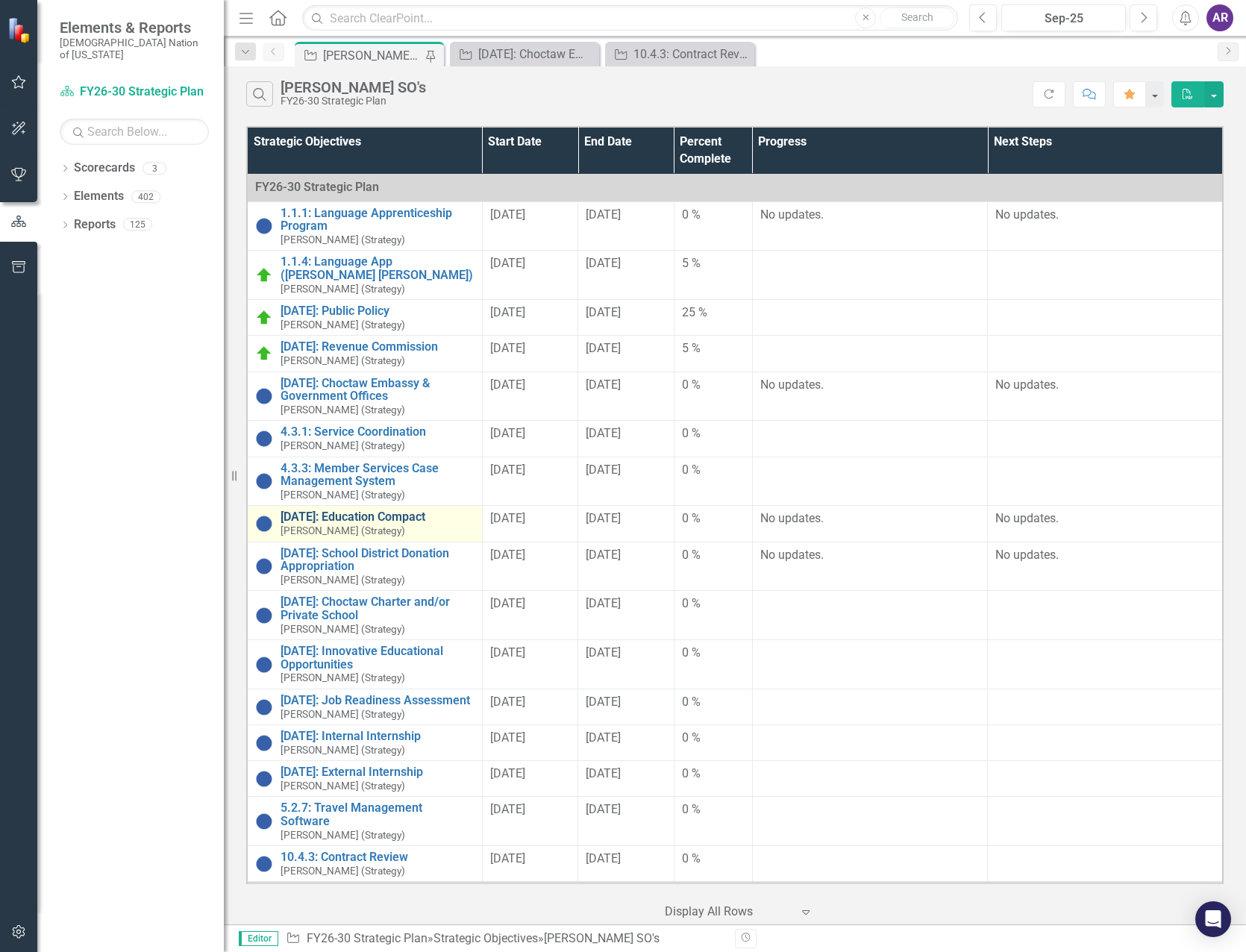
click at [322, 517] on link "[DATE]: Education Compact" at bounding box center [377, 517] width 194 height 14
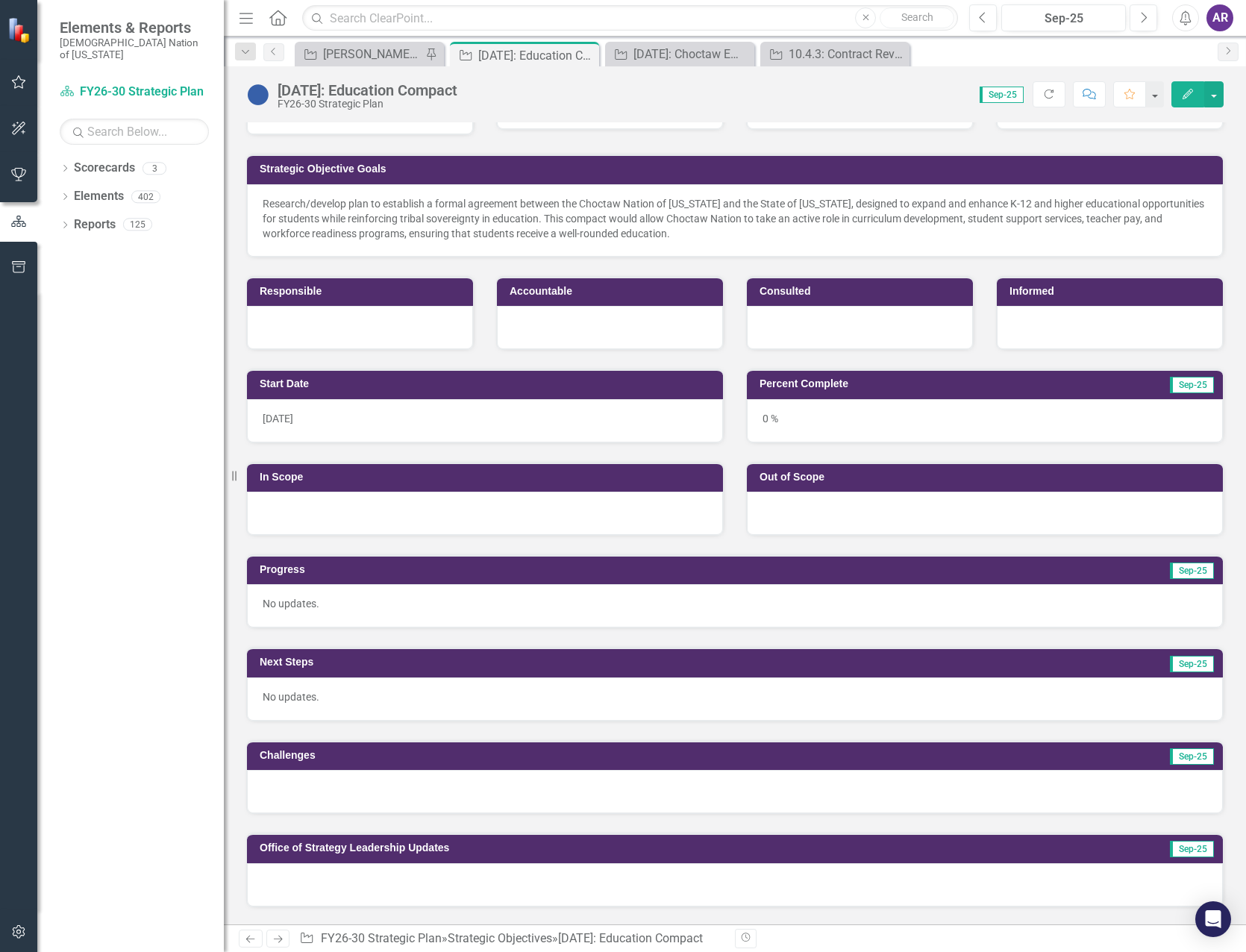
scroll to position [75, 0]
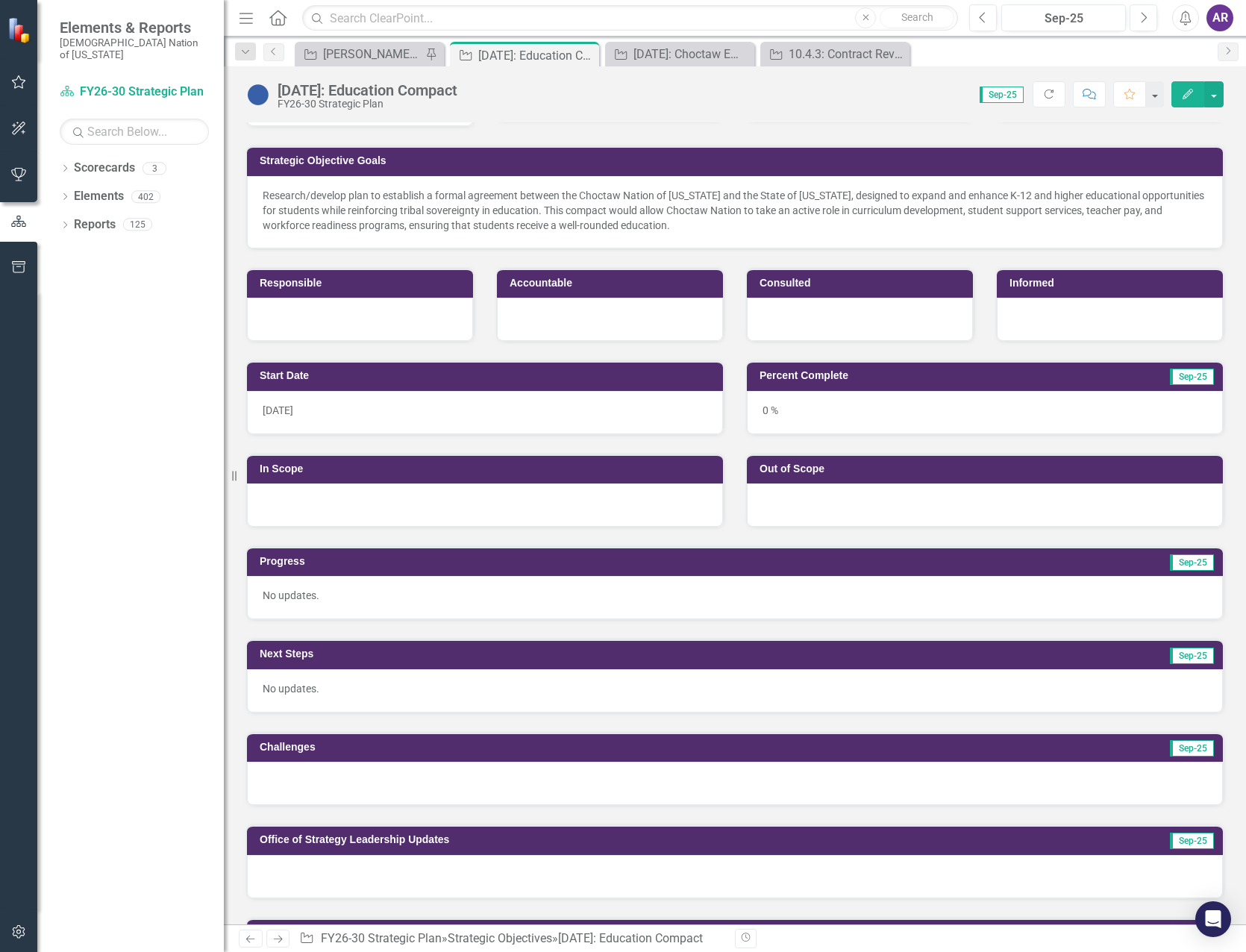
click at [458, 769] on div at bounding box center [735, 783] width 976 height 44
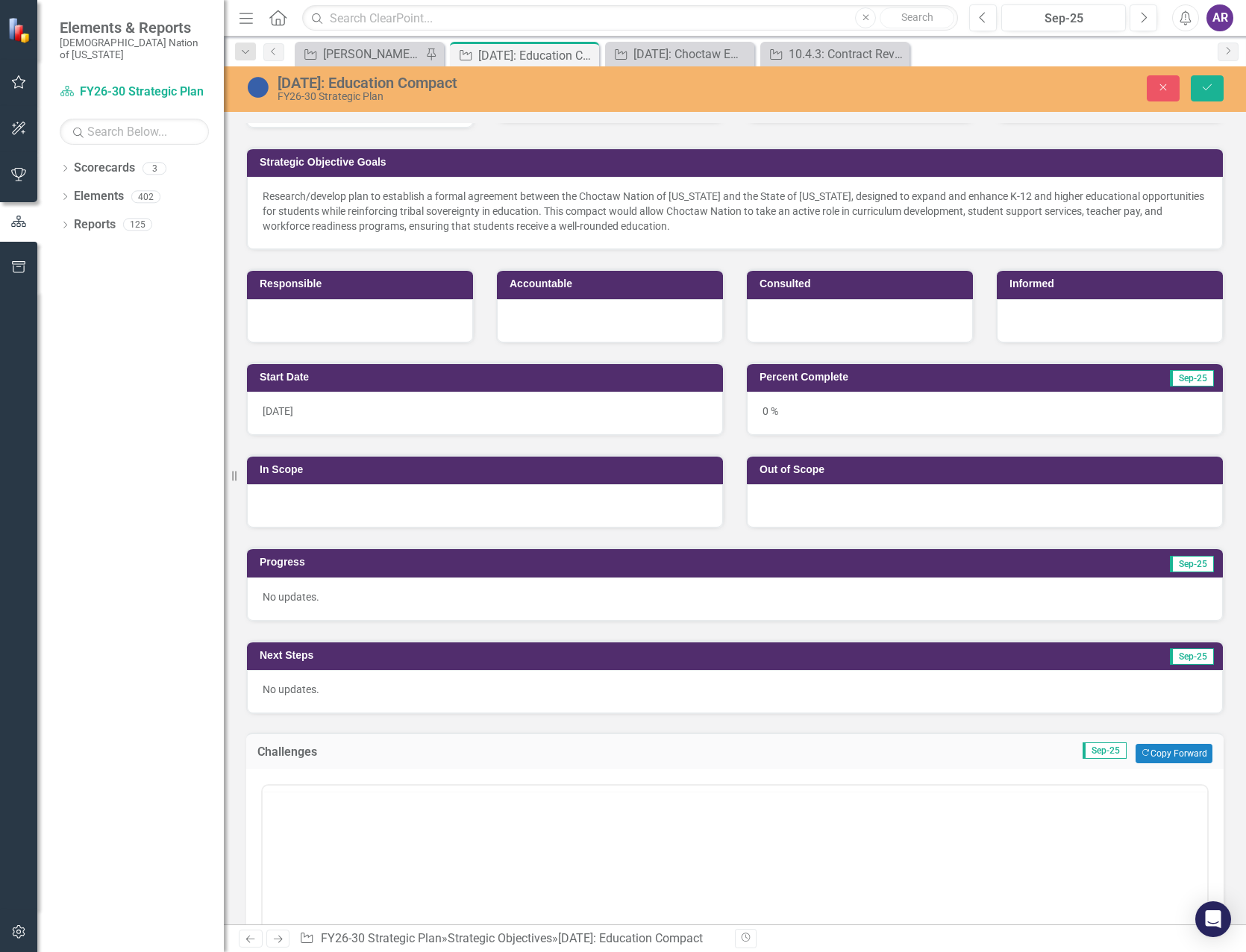
scroll to position [0, 0]
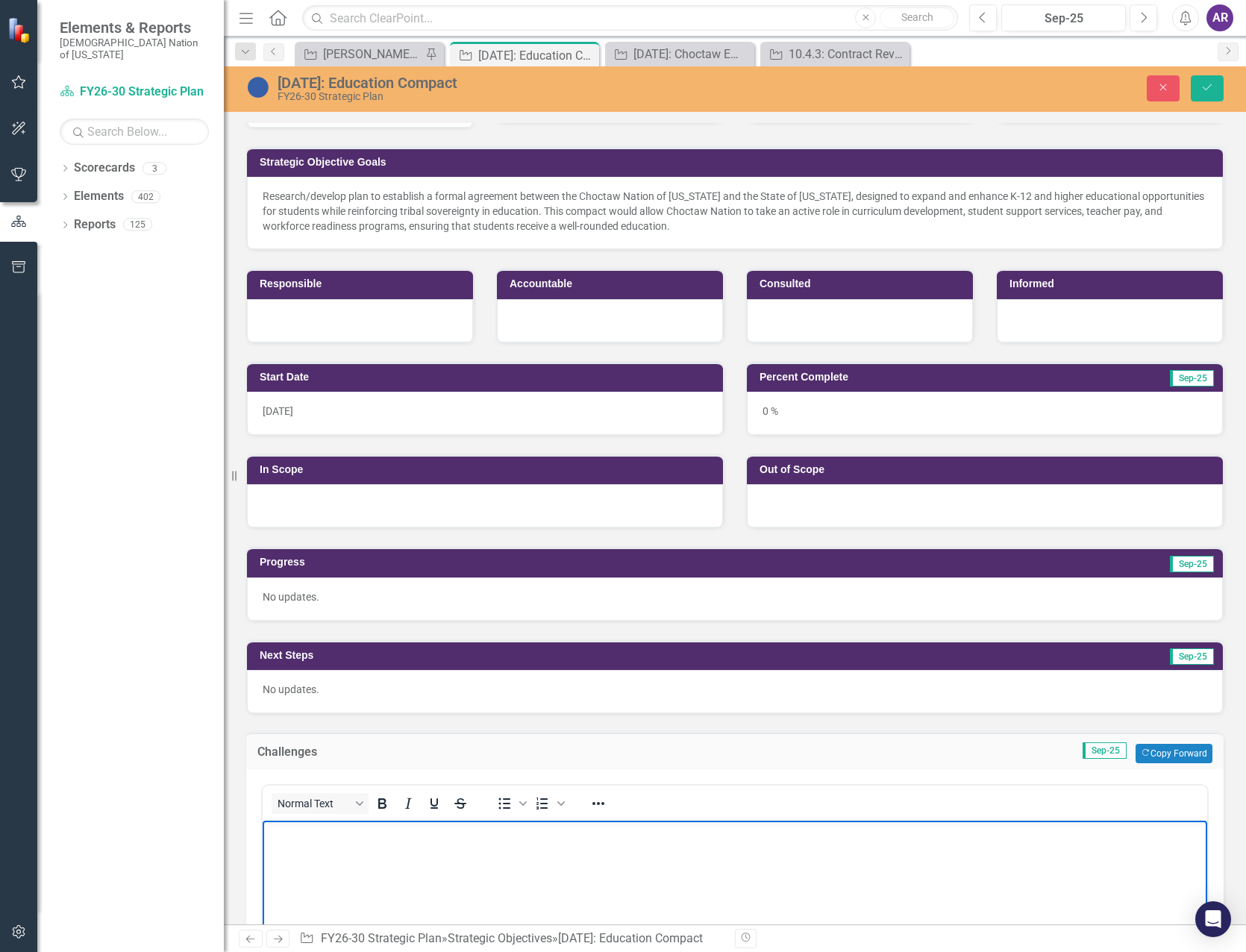
click at [439, 843] on body "Rich Text Area. Press ALT-0 for help." at bounding box center [735, 933] width 944 height 224
click at [1206, 86] on icon "Save" at bounding box center [1207, 87] width 14 height 11
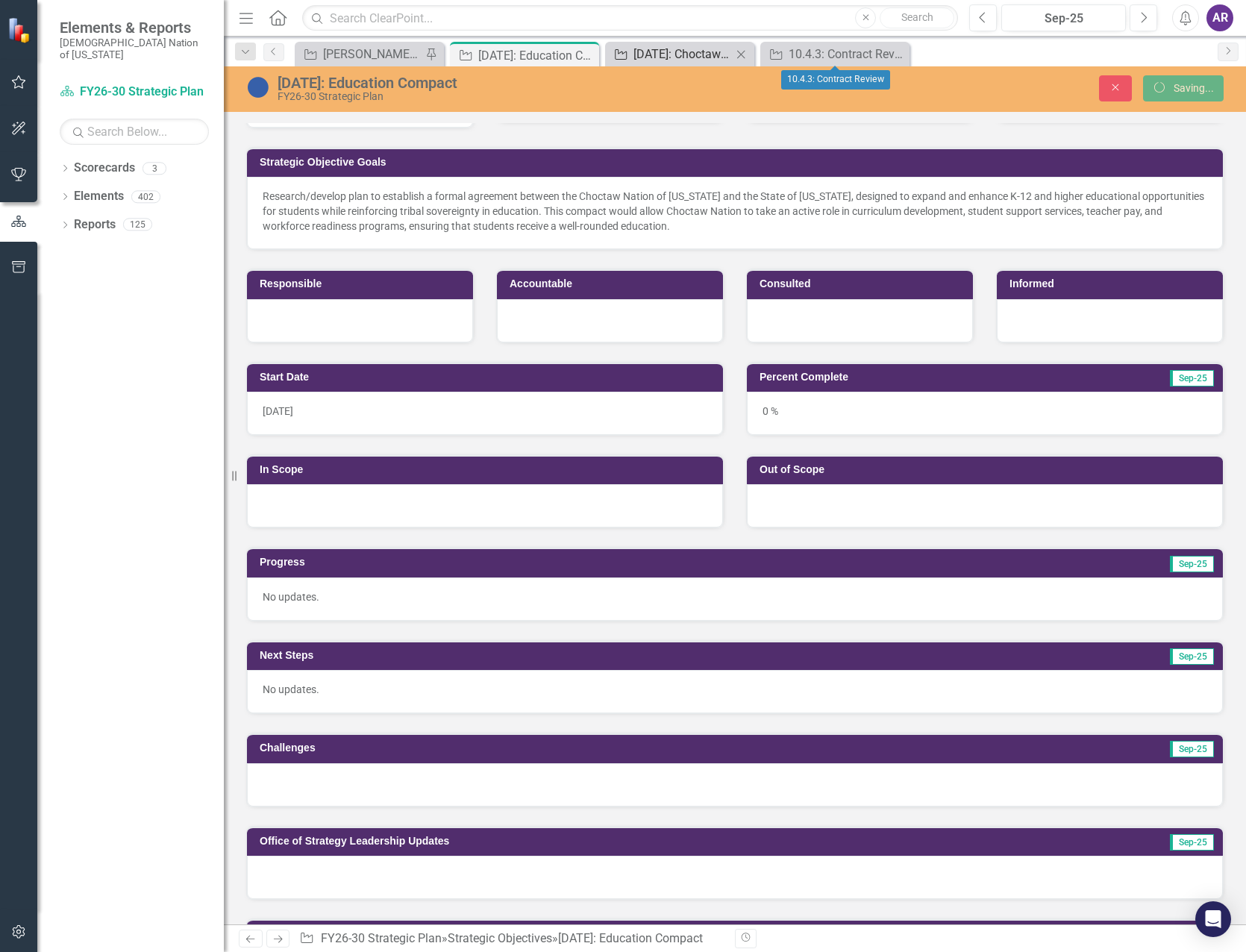
click at [698, 57] on div "[DATE]: Choctaw Embassy & Government Offices" at bounding box center [683, 53] width 99 height 18
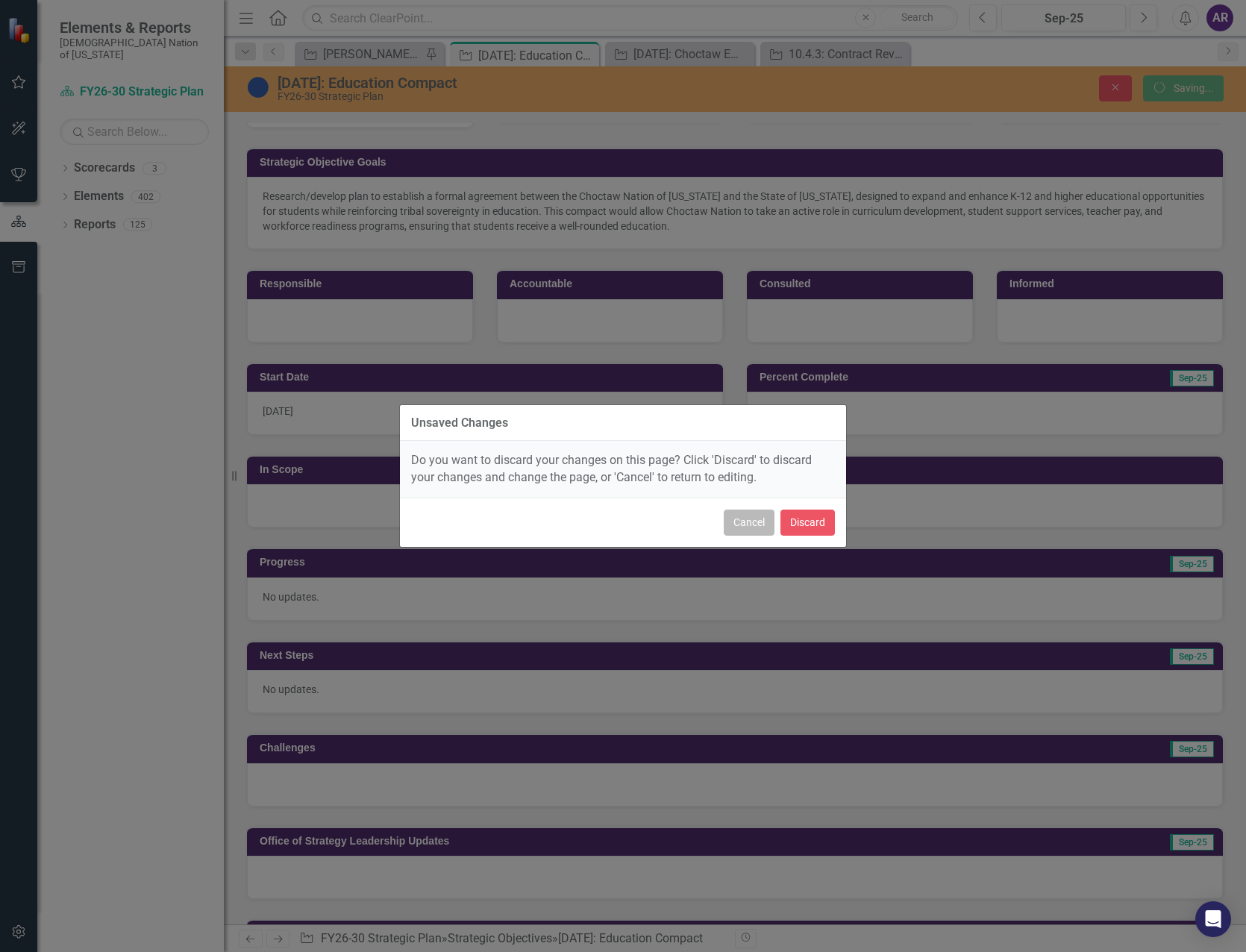
click at [746, 526] on button "Cancel" at bounding box center [750, 523] width 50 height 26
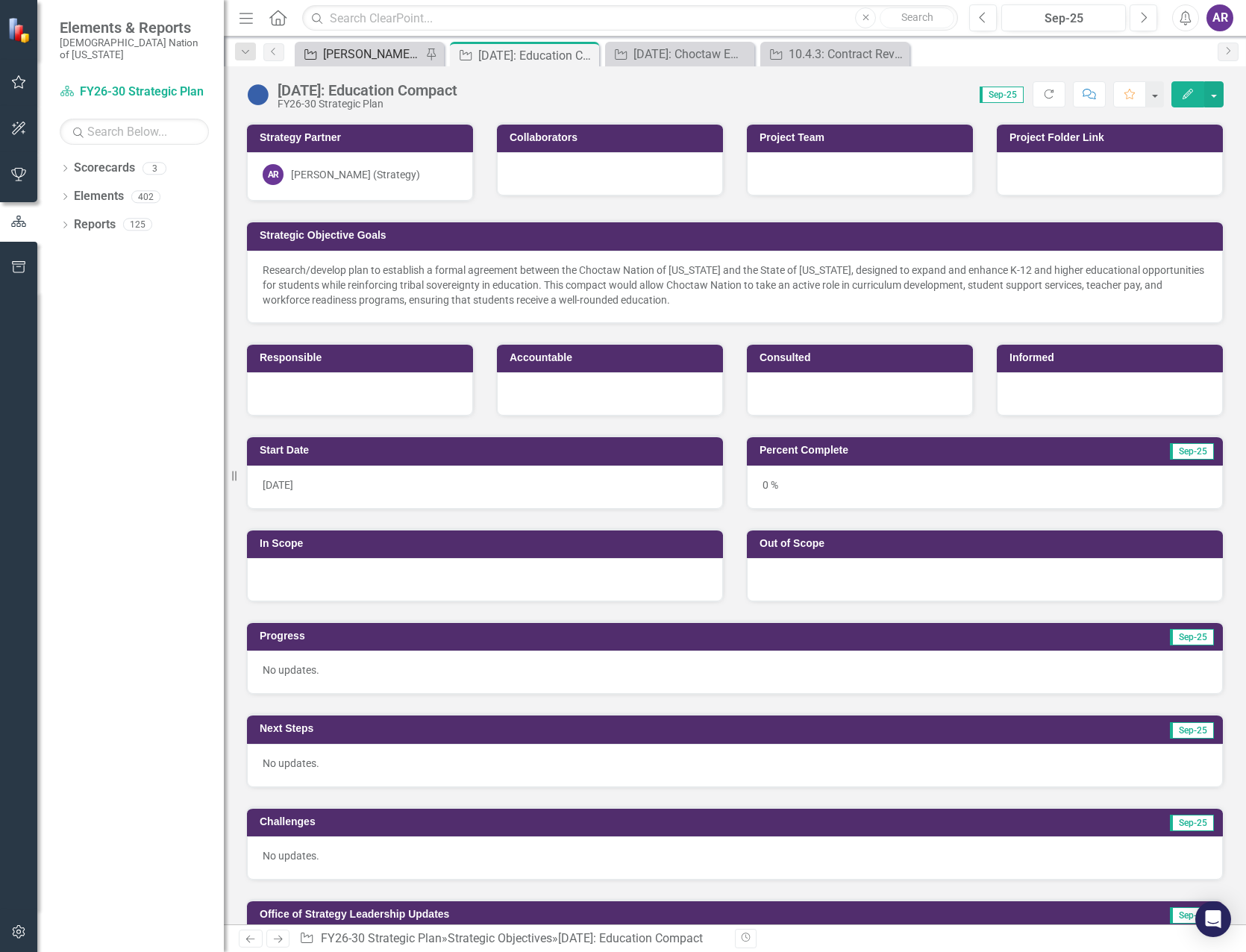
click at [410, 48] on div "[PERSON_NAME] SO's" at bounding box center [372, 53] width 99 height 18
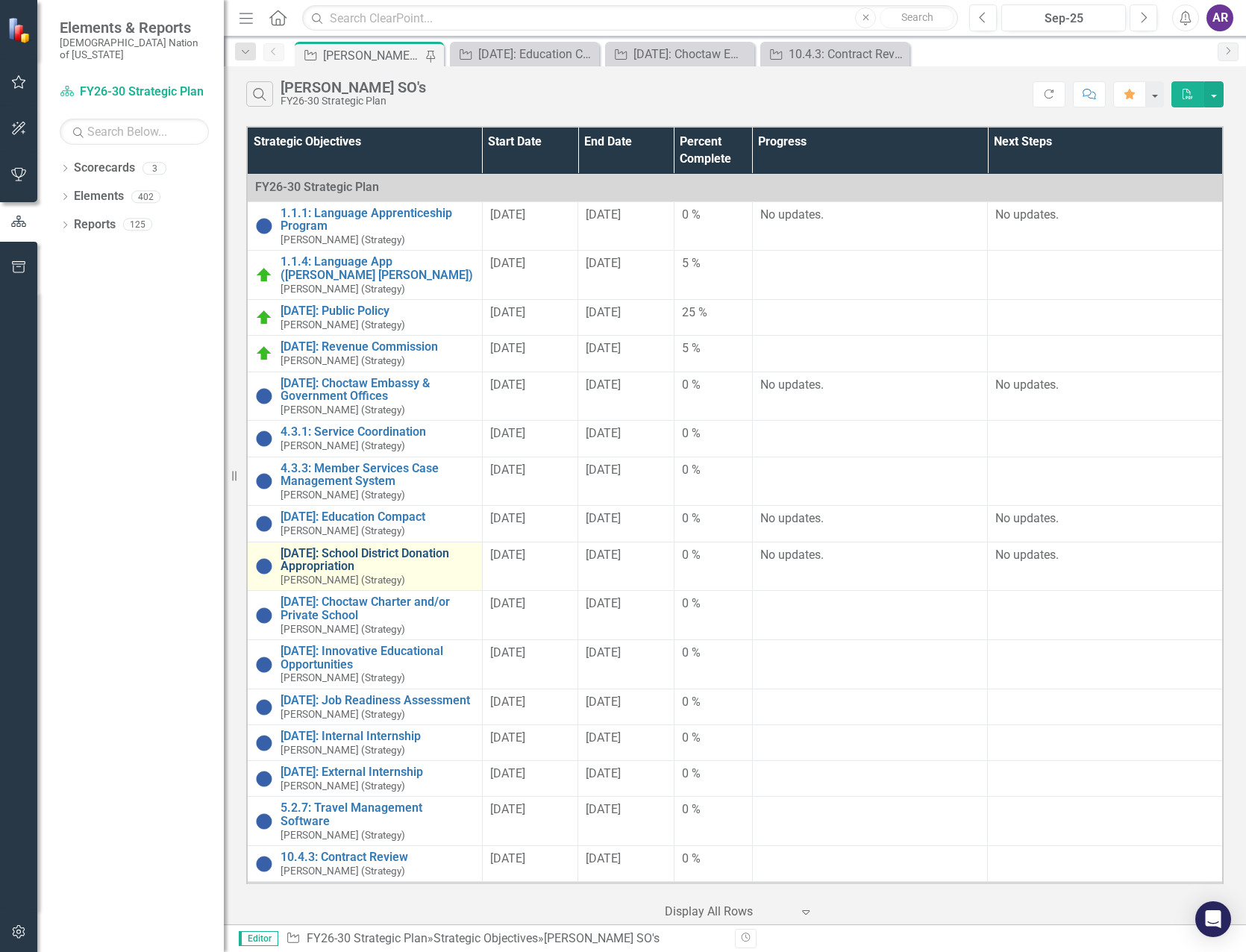
click at [408, 555] on link "[DATE]: School District Donation Appropriation" at bounding box center [377, 559] width 194 height 26
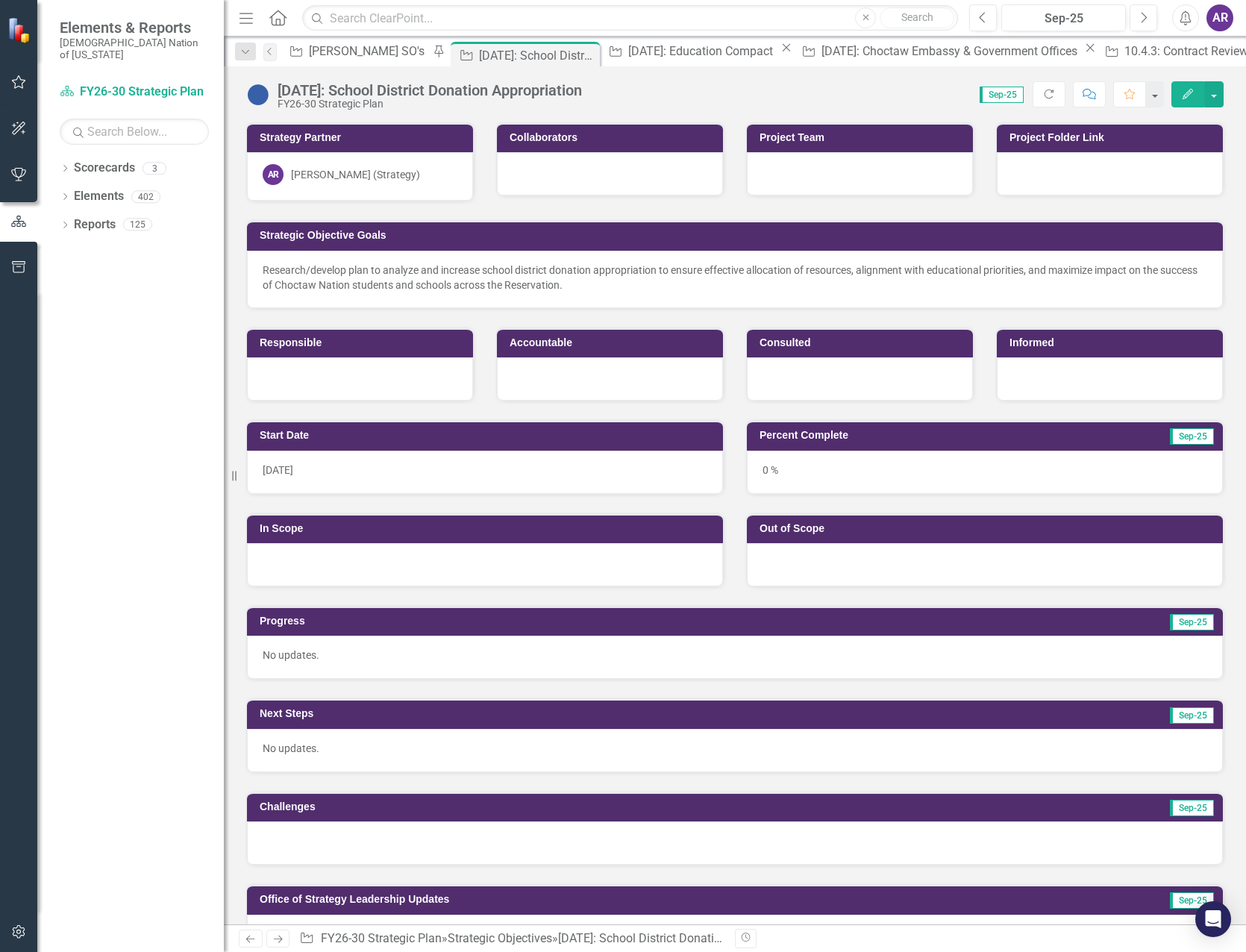
click at [420, 834] on div at bounding box center [735, 842] width 976 height 44
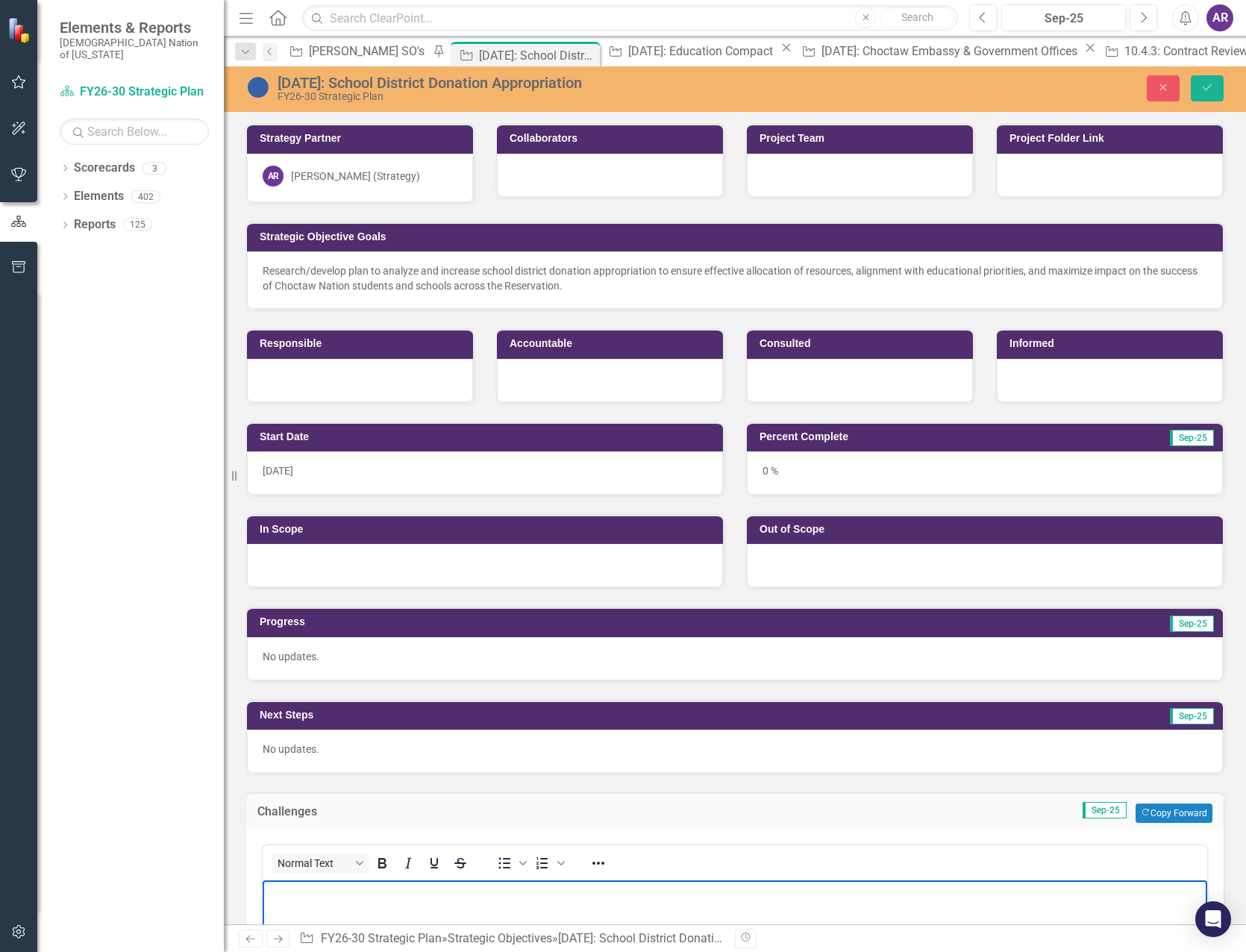
click at [1206, 99] on button "Save" at bounding box center [1207, 88] width 33 height 26
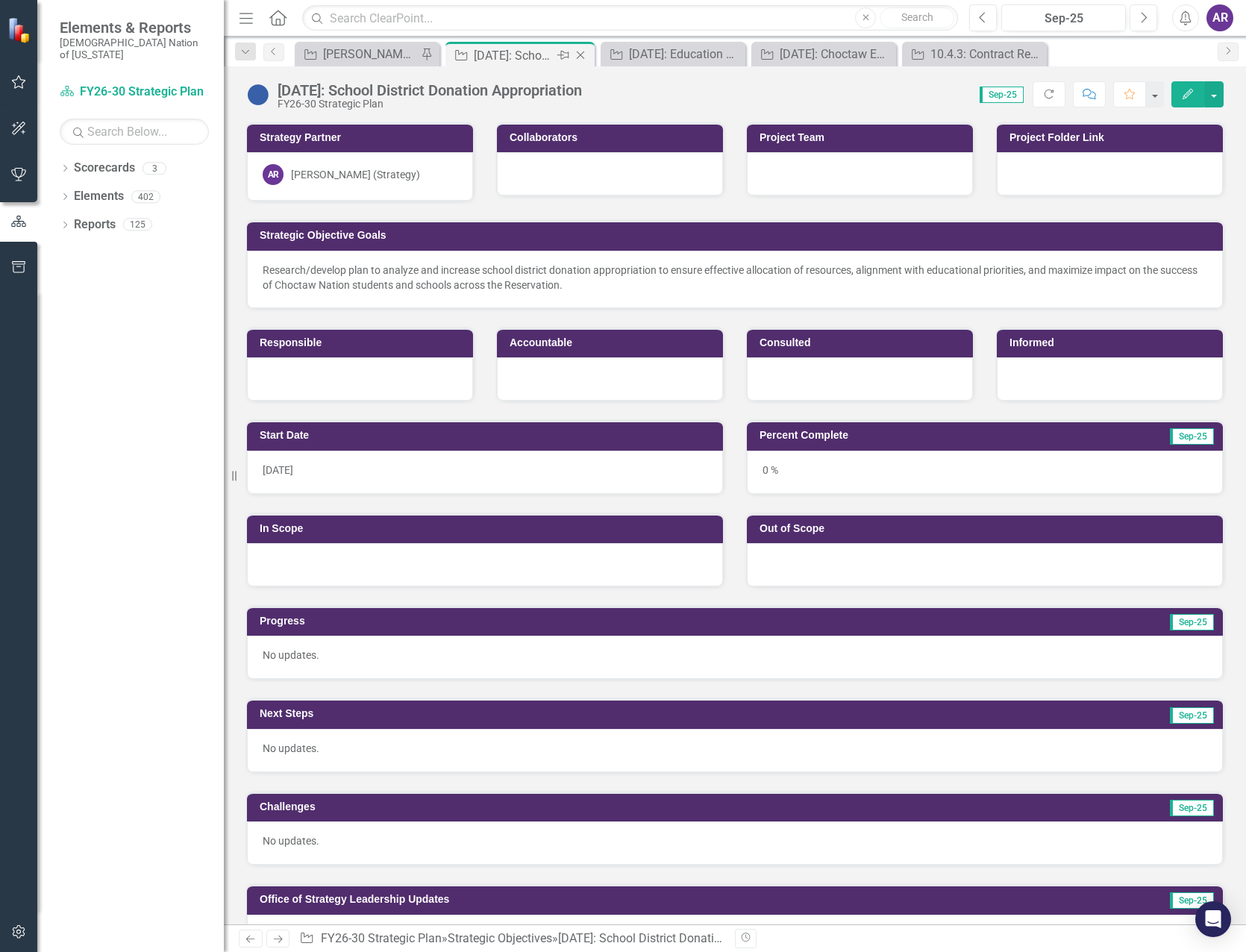
click at [583, 54] on icon "Close" at bounding box center [580, 55] width 15 height 12
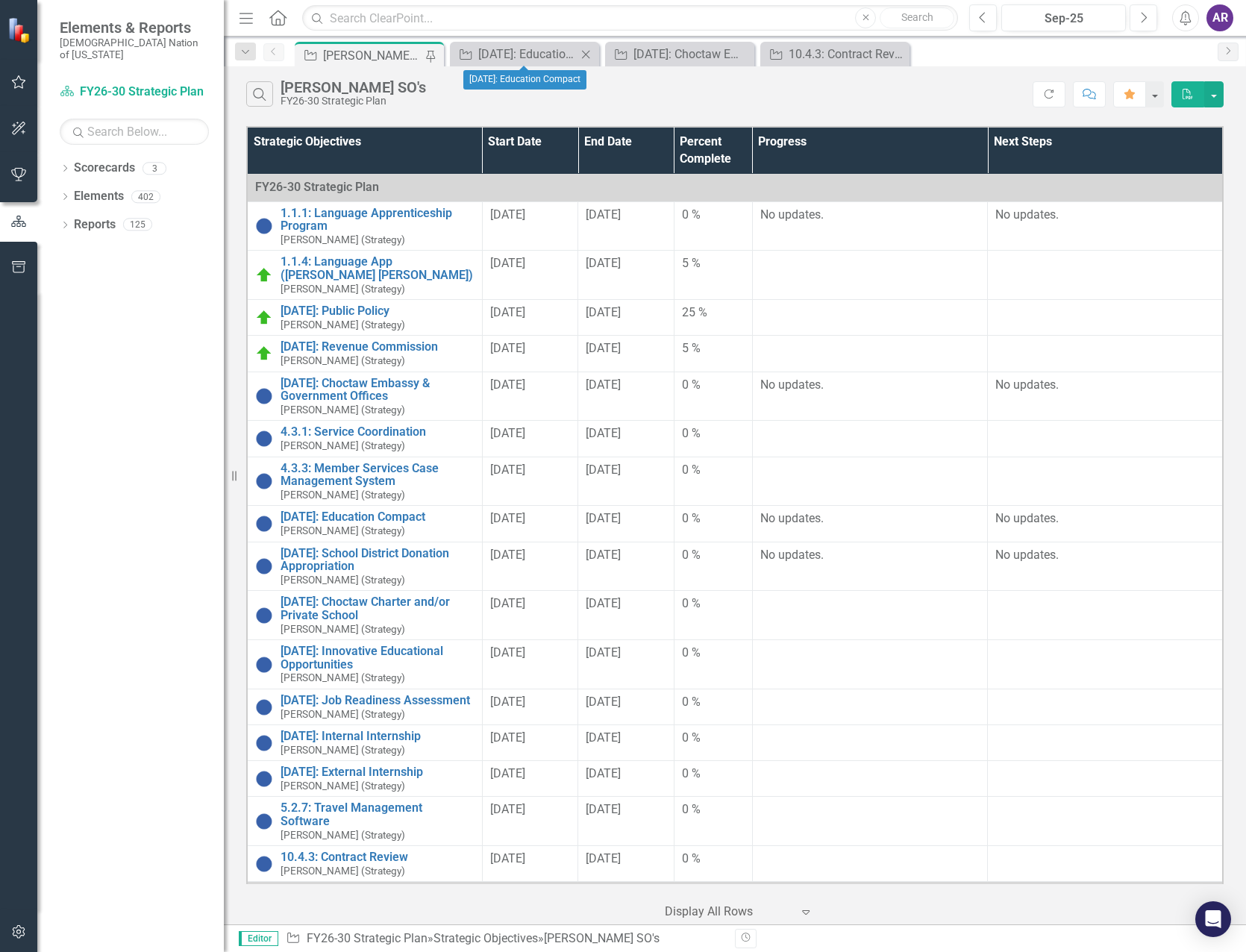
click at [584, 56] on icon "Close" at bounding box center [585, 54] width 15 height 12
click at [561, 55] on div "[DATE]: Choctaw Embassy & Government Offices" at bounding box center [527, 53] width 99 height 18
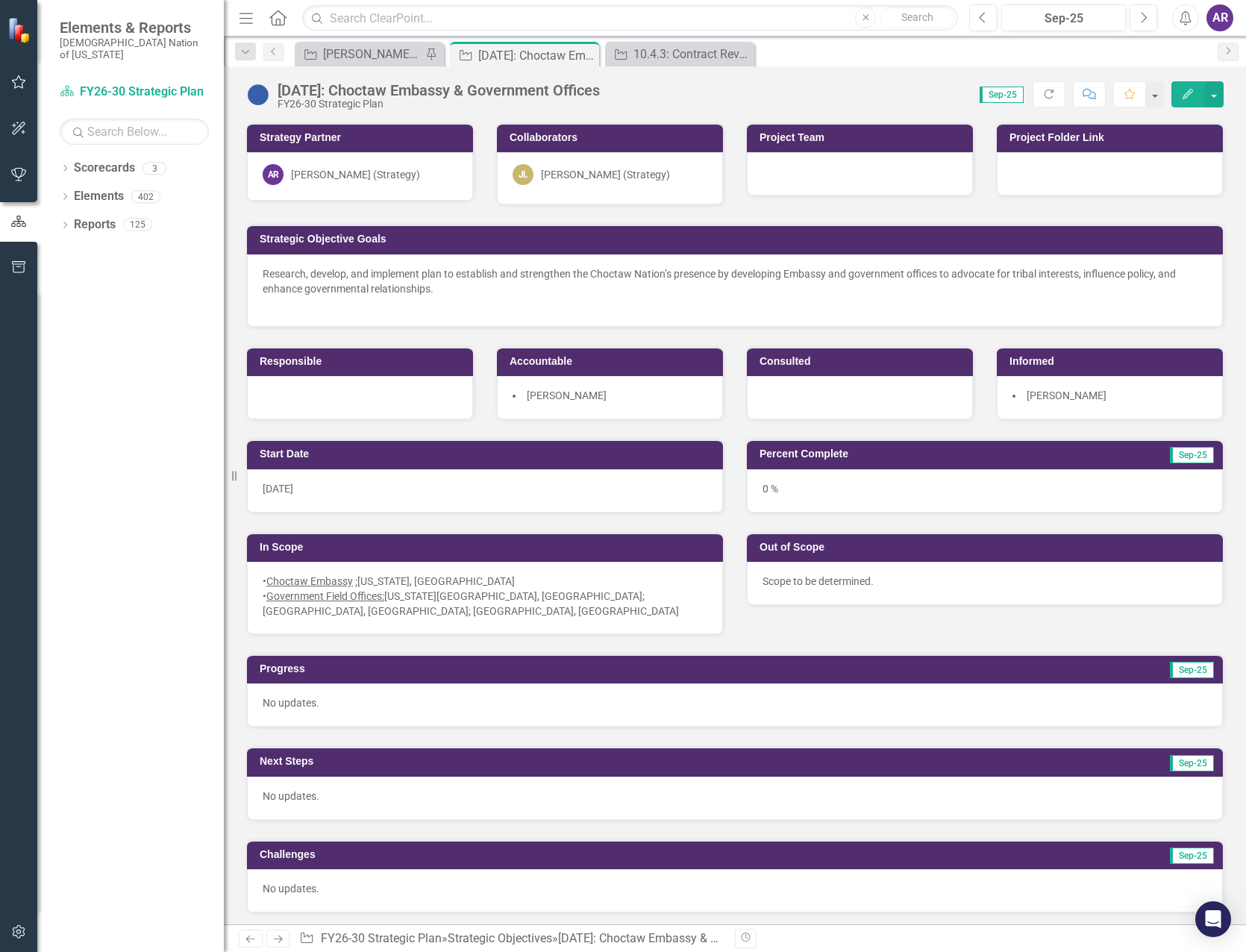
click at [0, 0] on icon "Close" at bounding box center [0, 0] width 0 height 0
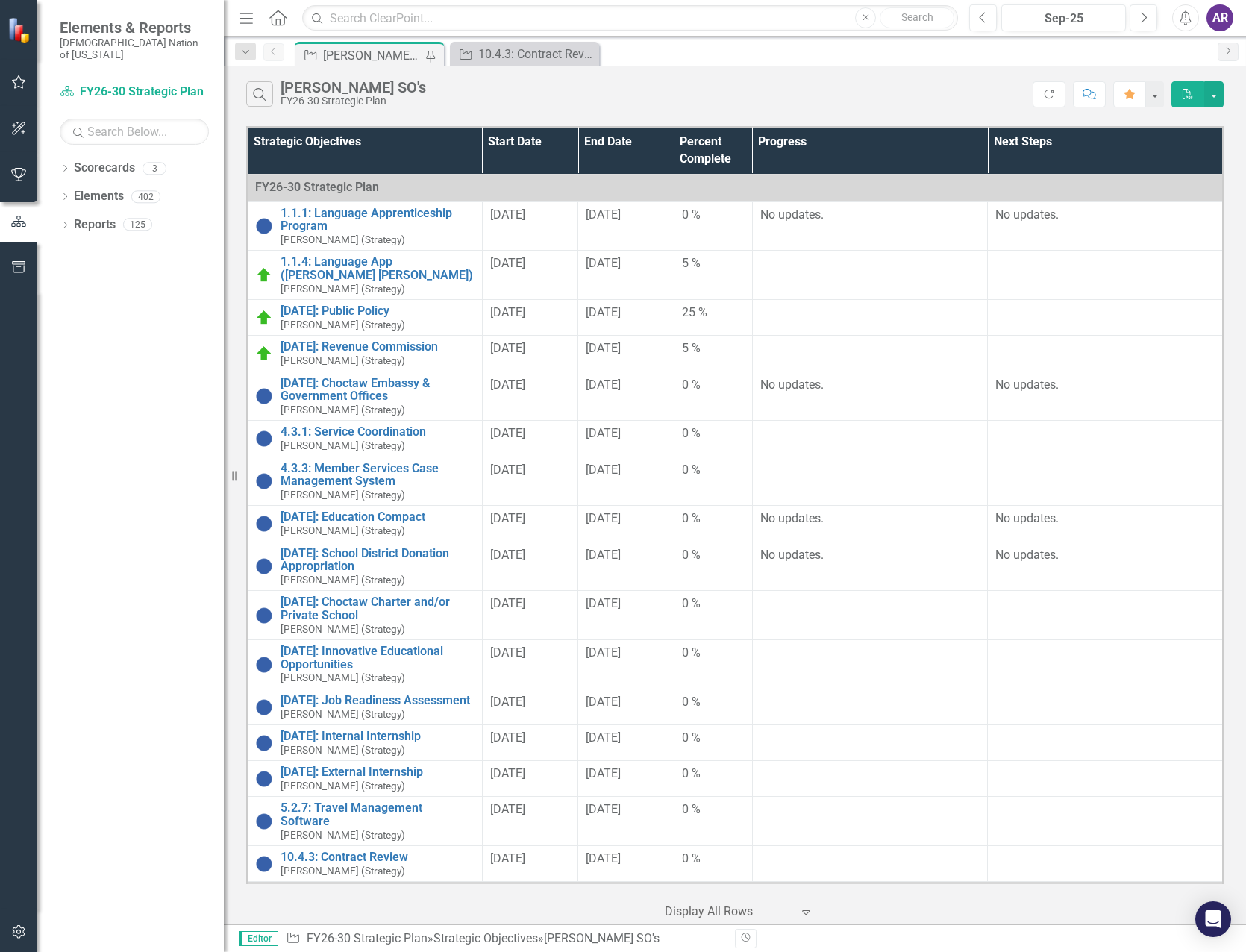
click at [350, 52] on div "[PERSON_NAME] SO's" at bounding box center [372, 55] width 99 height 18
click at [391, 473] on link "4.3.3: Member Services Case Management System" at bounding box center [377, 474] width 194 height 26
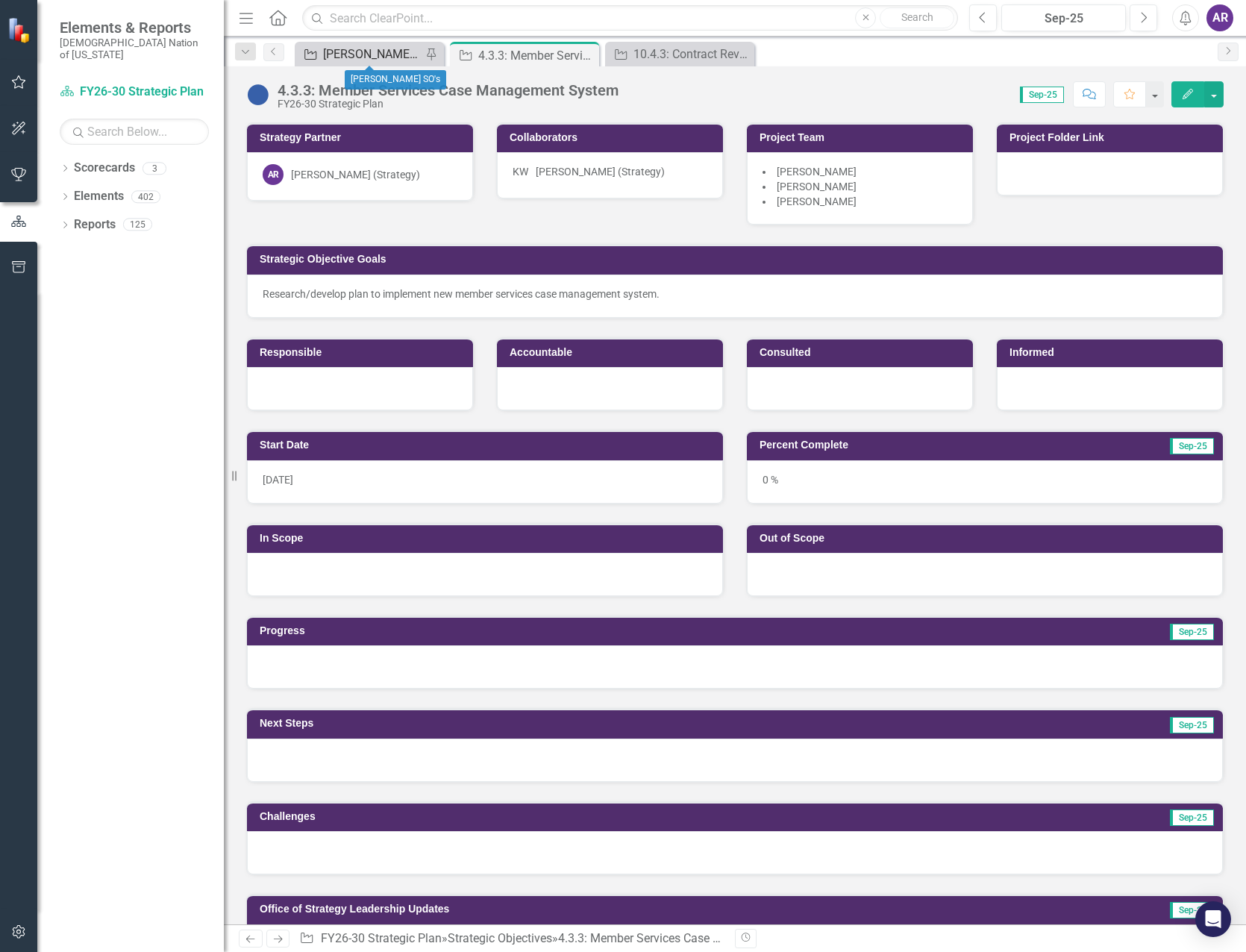
click at [384, 61] on div "[PERSON_NAME] SO's" at bounding box center [372, 53] width 99 height 18
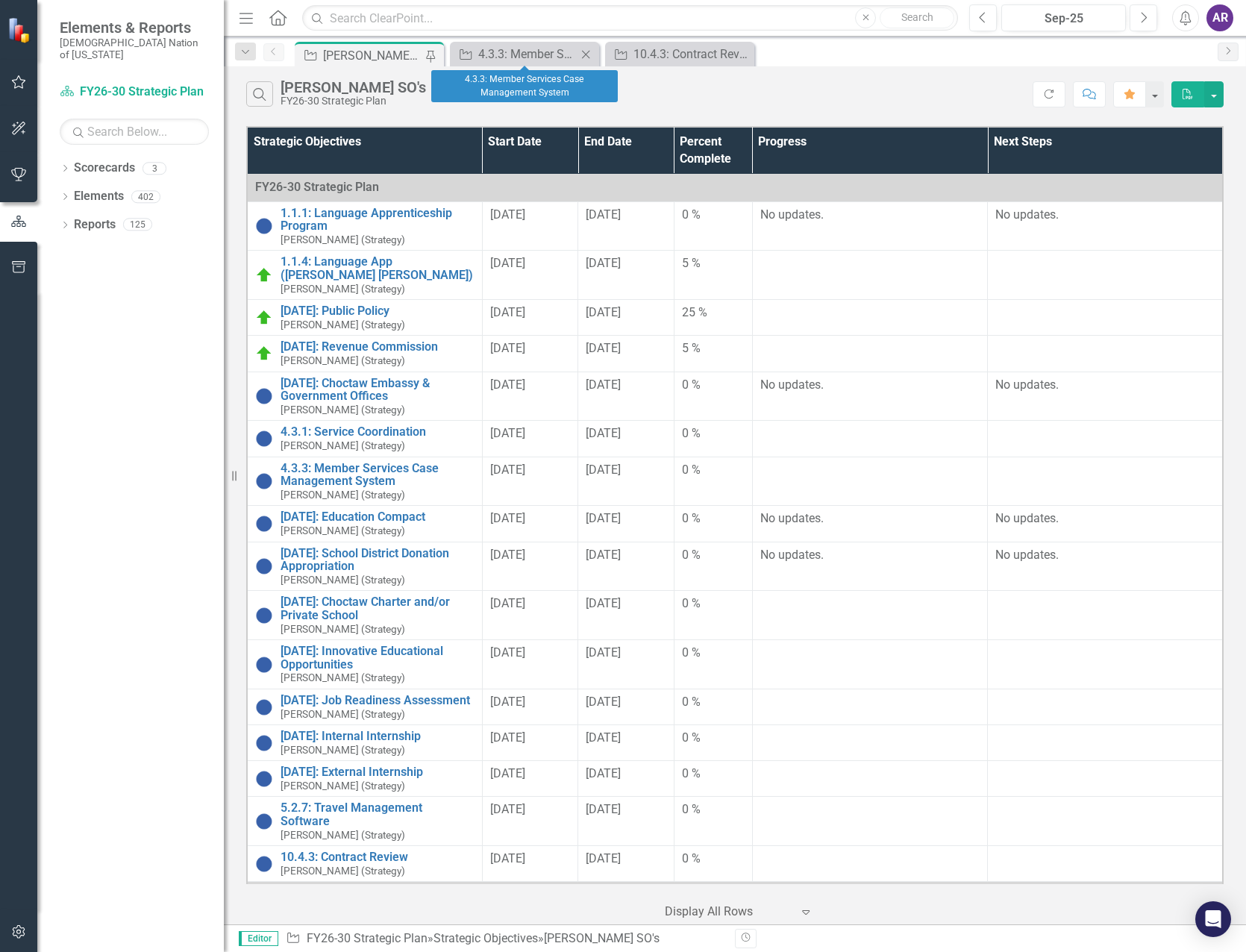
click at [585, 52] on icon "Close" at bounding box center [585, 54] width 15 height 12
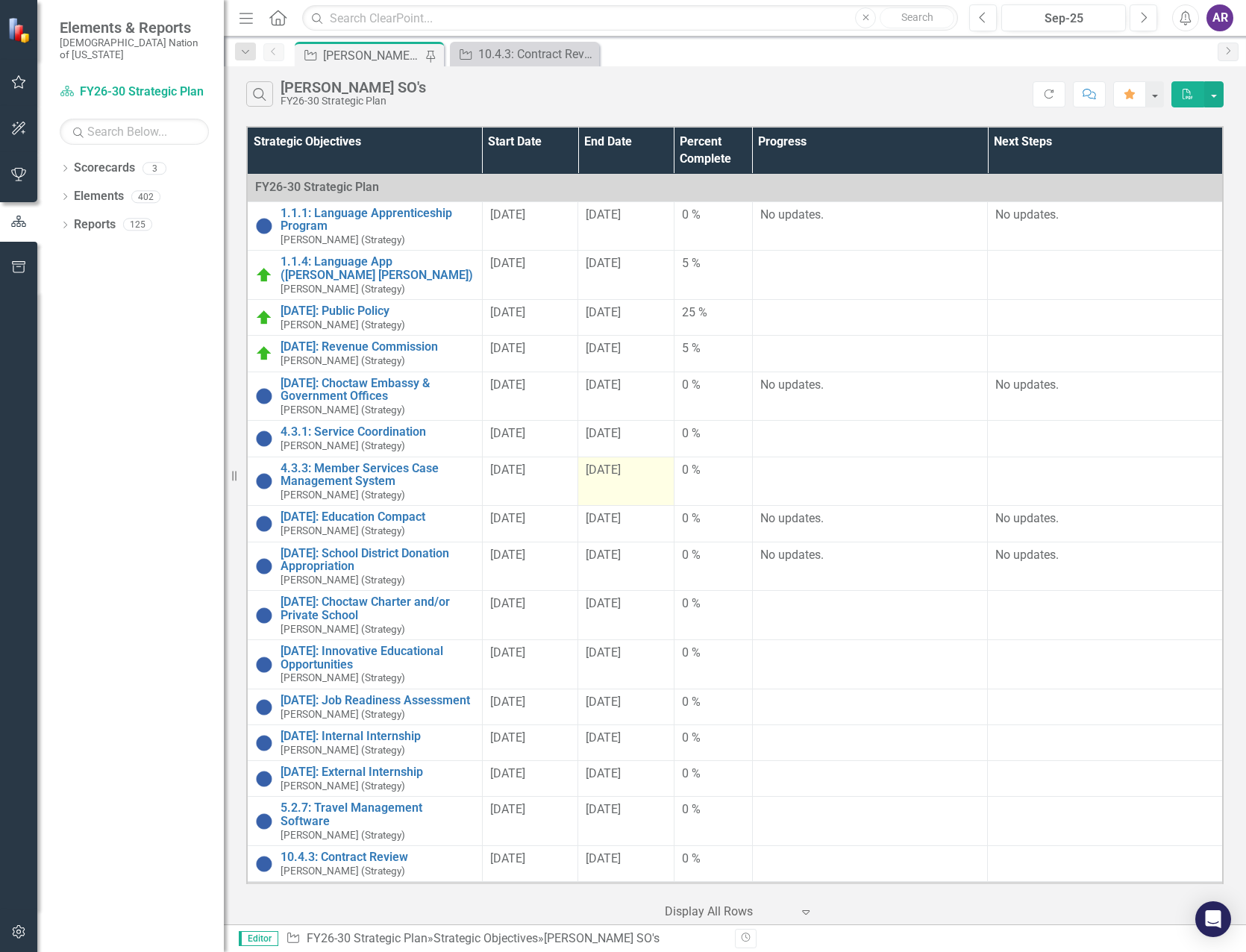
scroll to position [75, 0]
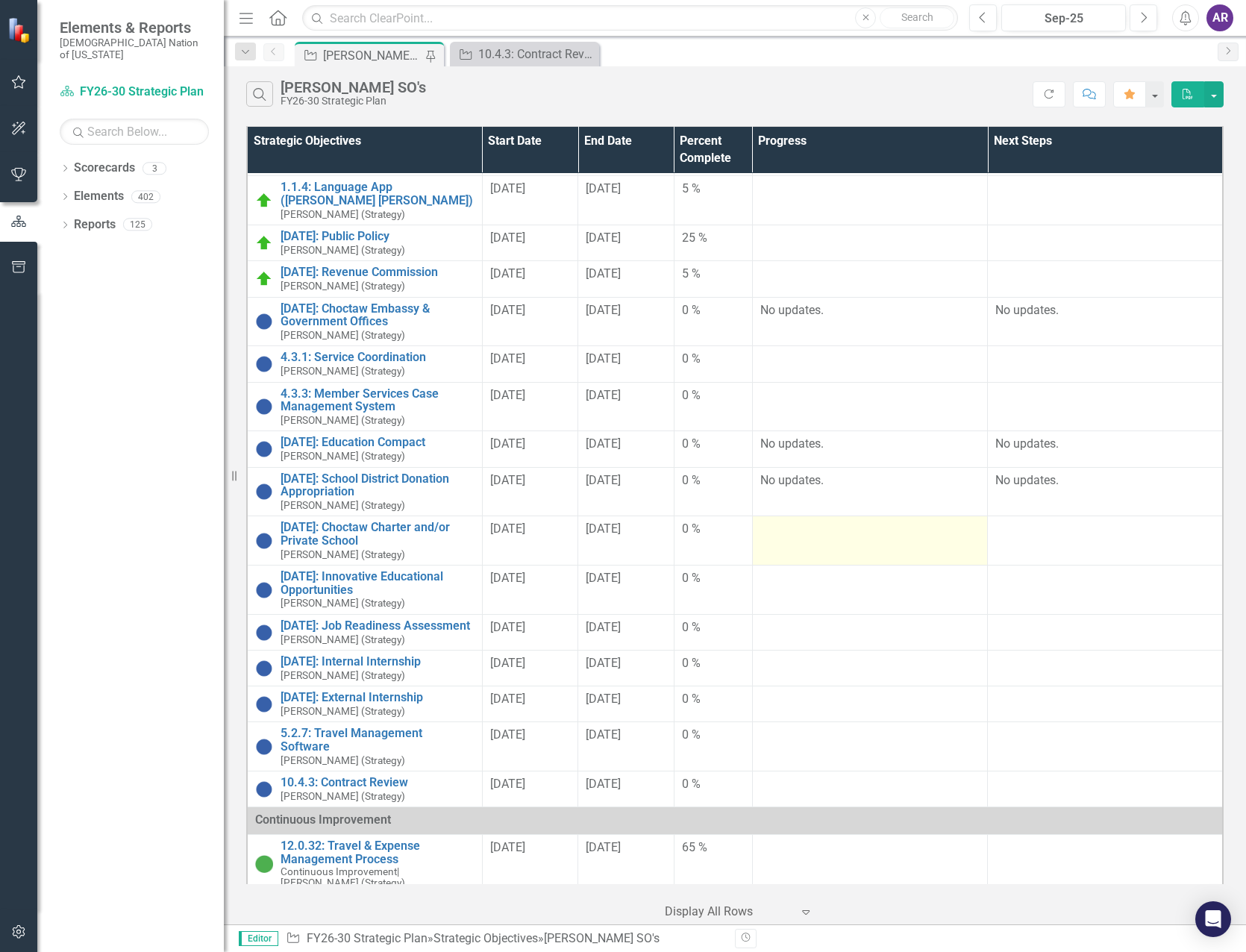
click at [801, 543] on td at bounding box center [870, 541] width 235 height 49
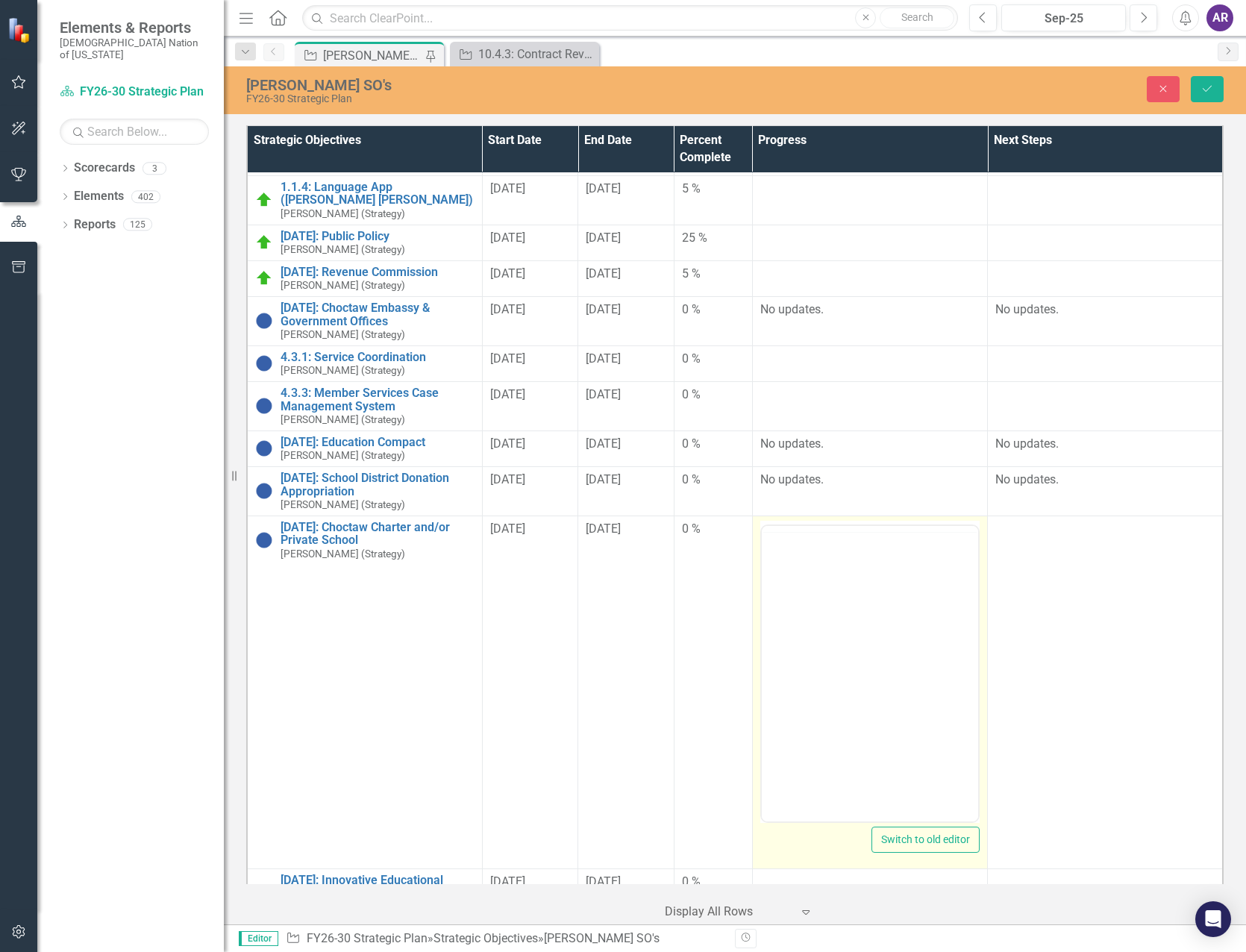
scroll to position [0, 0]
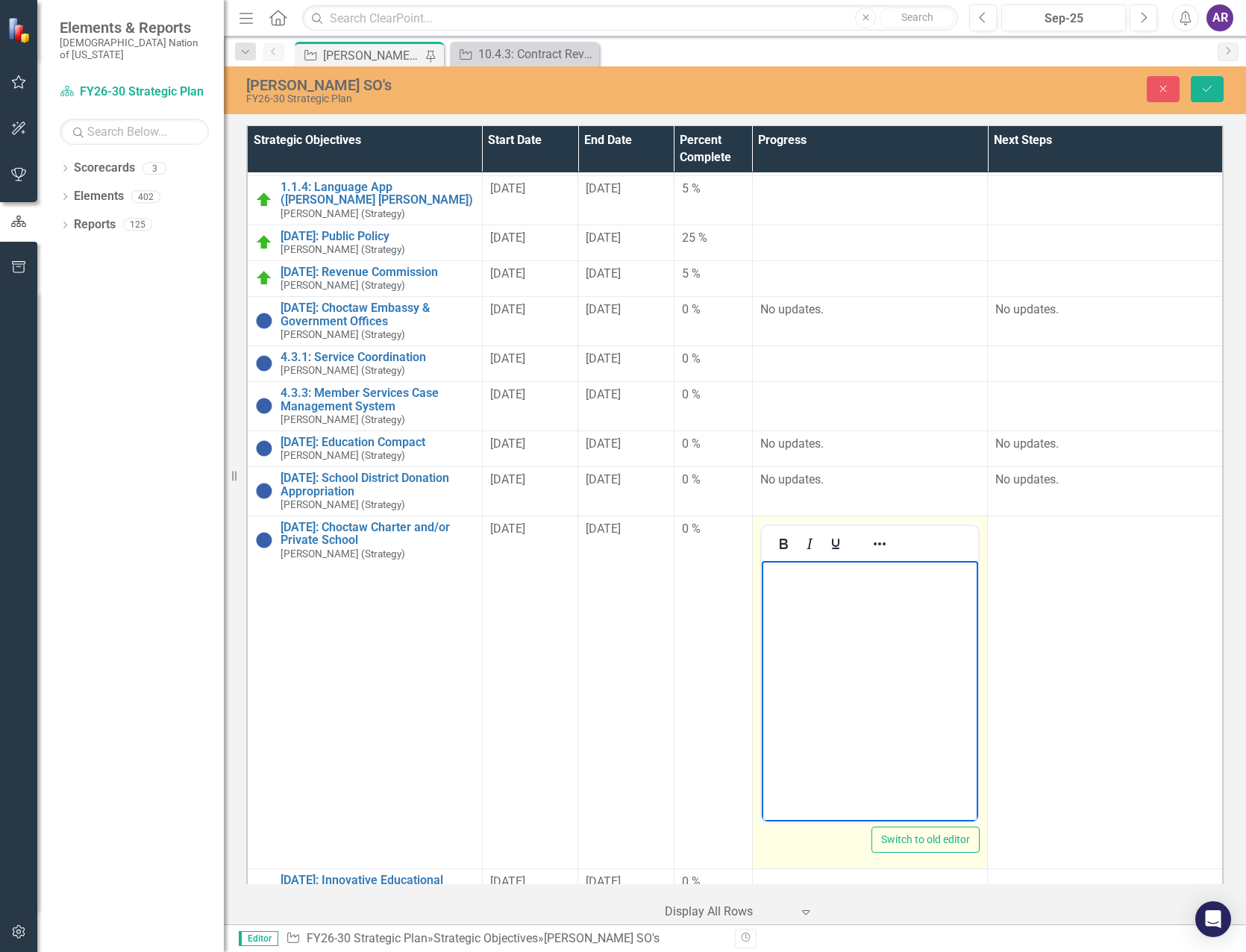
click at [809, 624] on body "Rich Text Area. Press ALT-0 for help." at bounding box center [869, 672] width 216 height 224
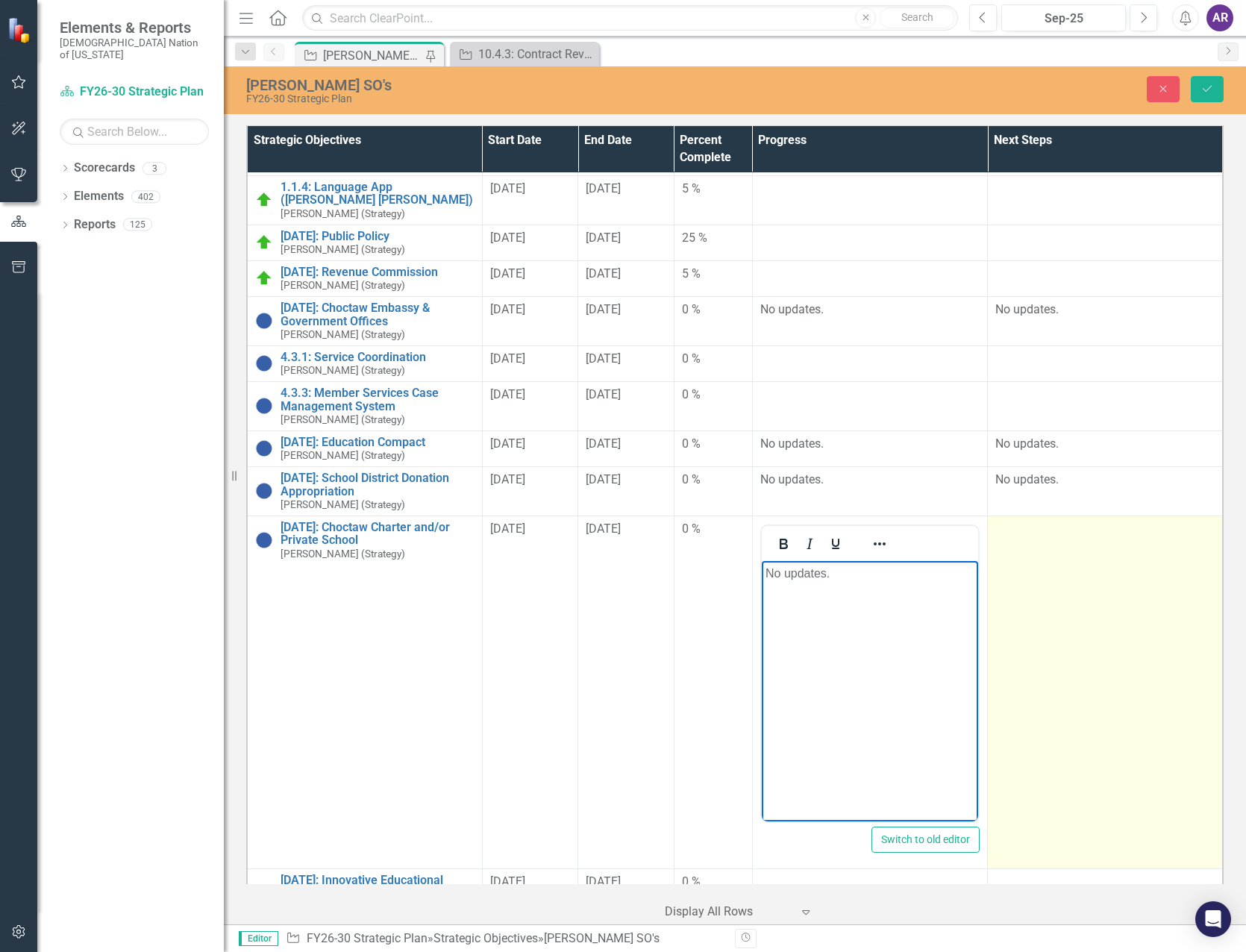
click at [1064, 607] on td at bounding box center [1105, 692] width 235 height 353
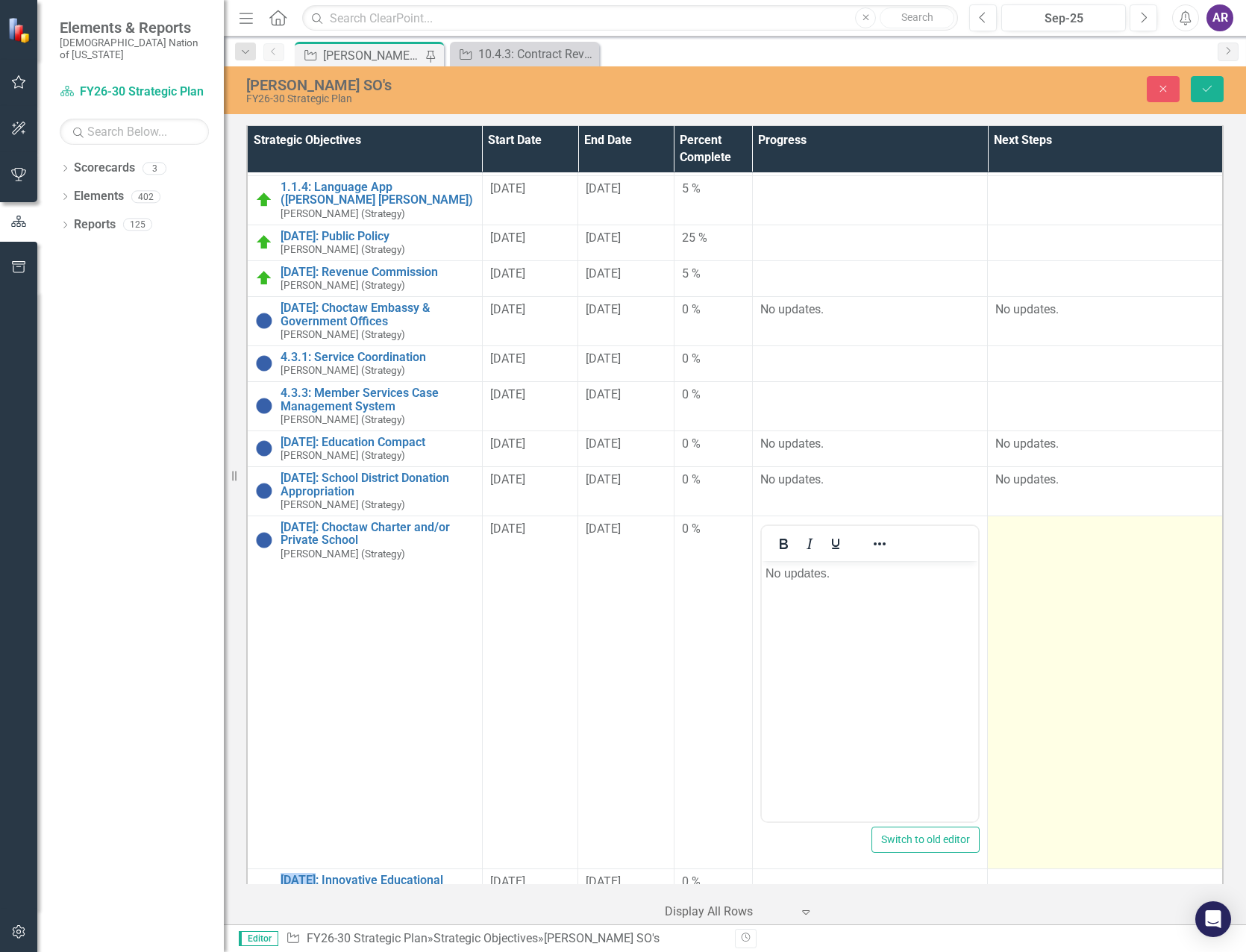
click at [1064, 607] on td at bounding box center [1105, 692] width 235 height 353
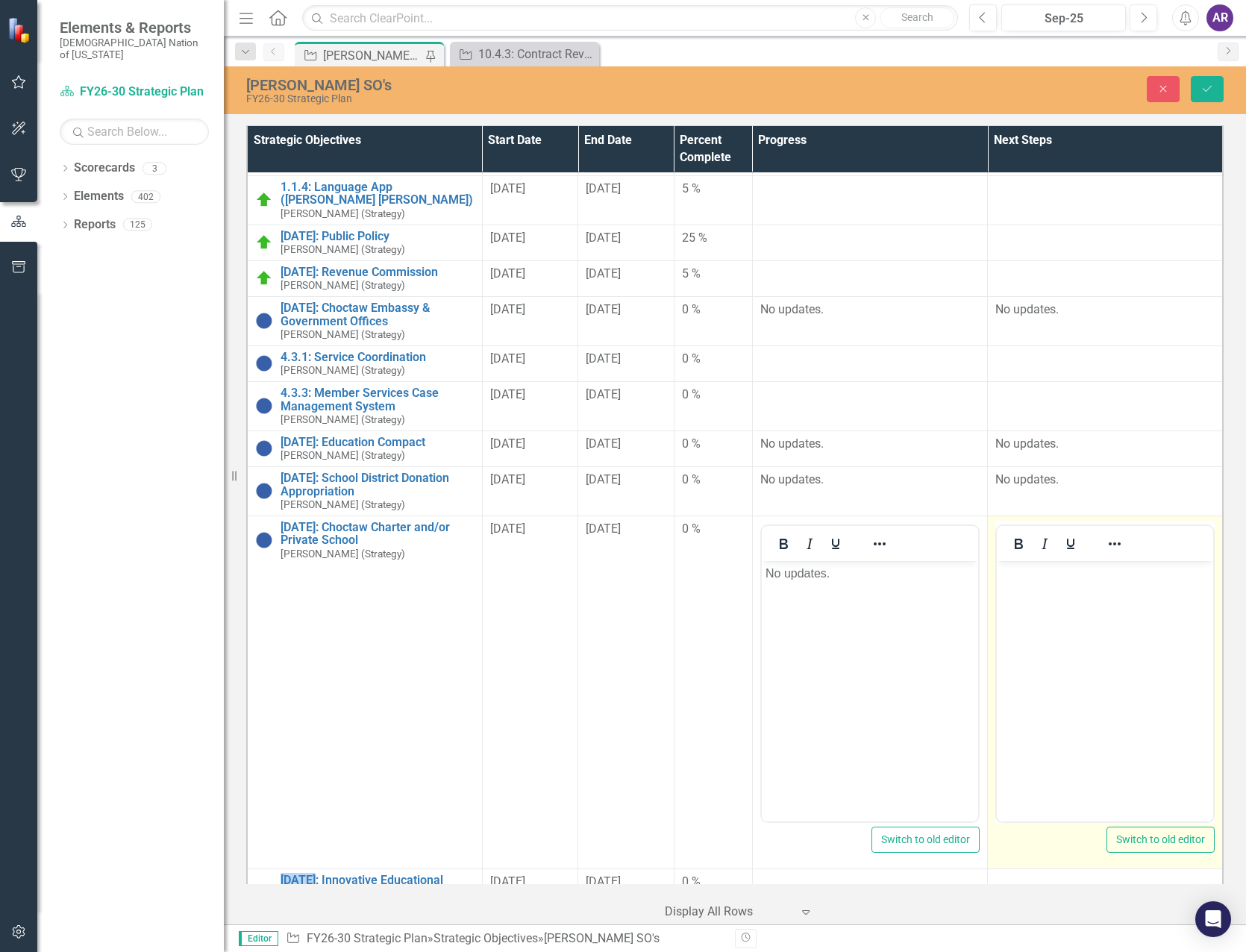
drag, startPoint x: 2061, startPoint y: 1167, endPoint x: 1072, endPoint y: 606, distance: 1137.0
click at [1072, 606] on body "Rich Text Area. Press ALT-0 for help." at bounding box center [1104, 672] width 216 height 224
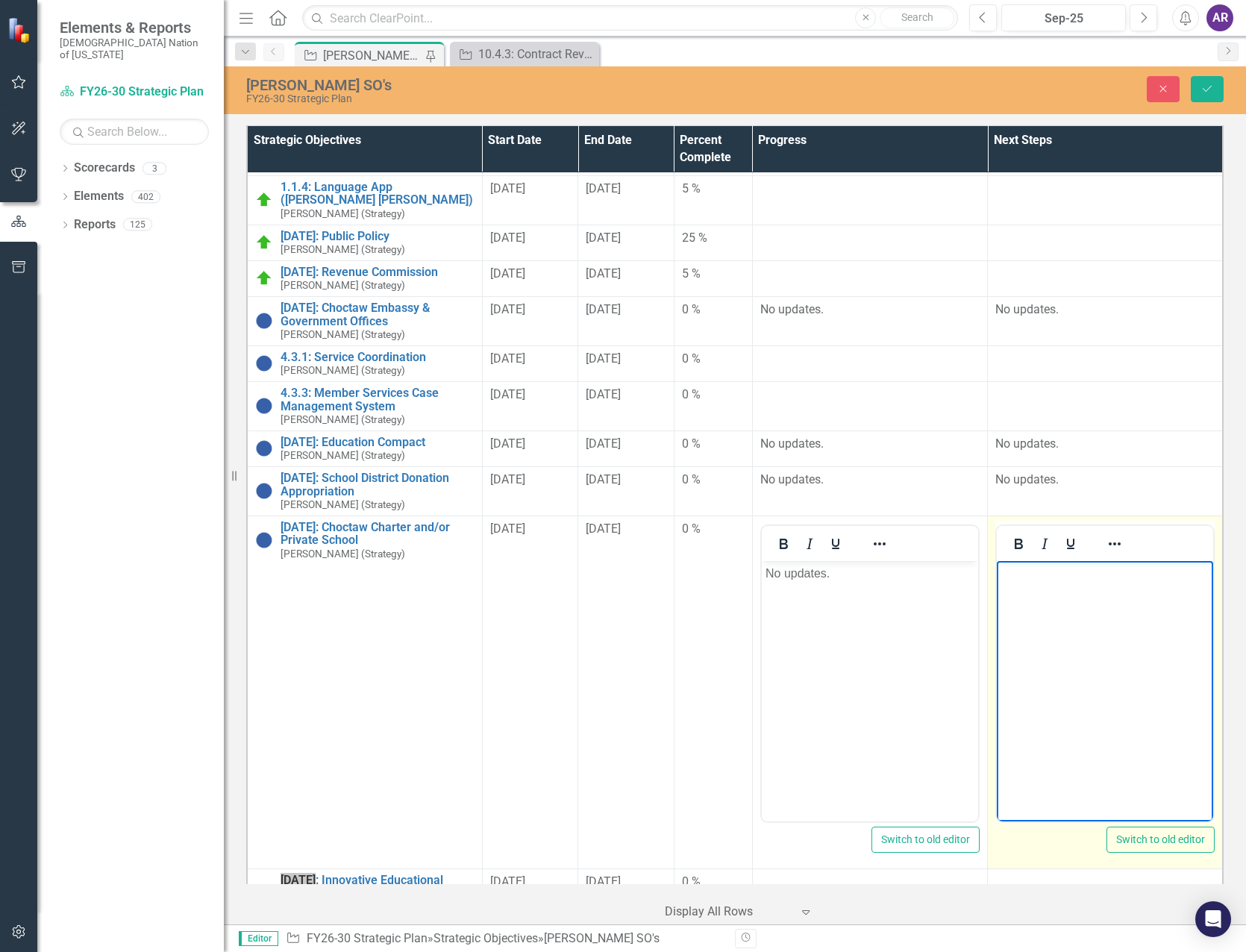
click at [1070, 606] on body "Rich Text Area. Press ALT-0 for help." at bounding box center [1104, 672] width 216 height 224
paste body "Rich Text Area. Press ALT-0 for help."
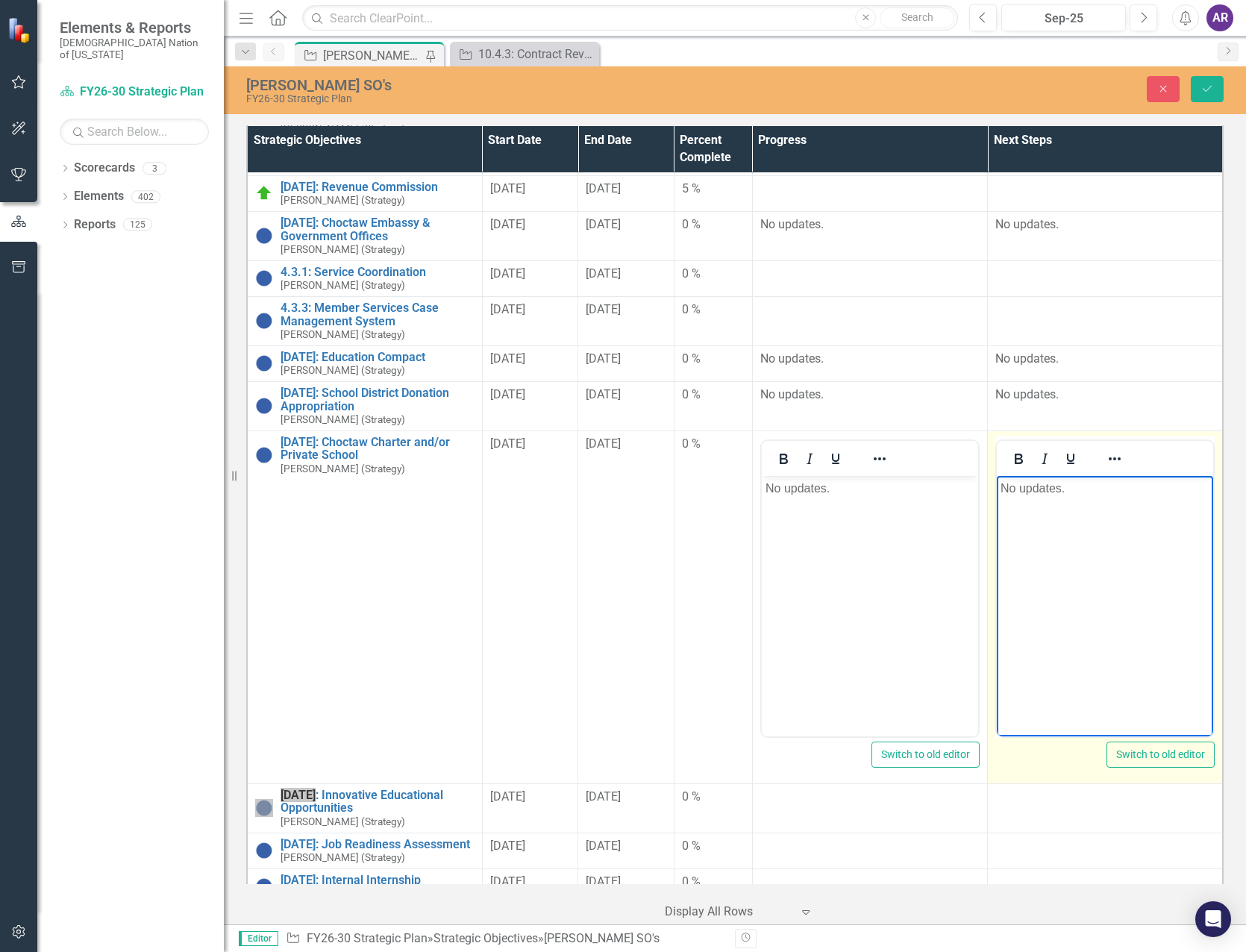
scroll to position [448, 0]
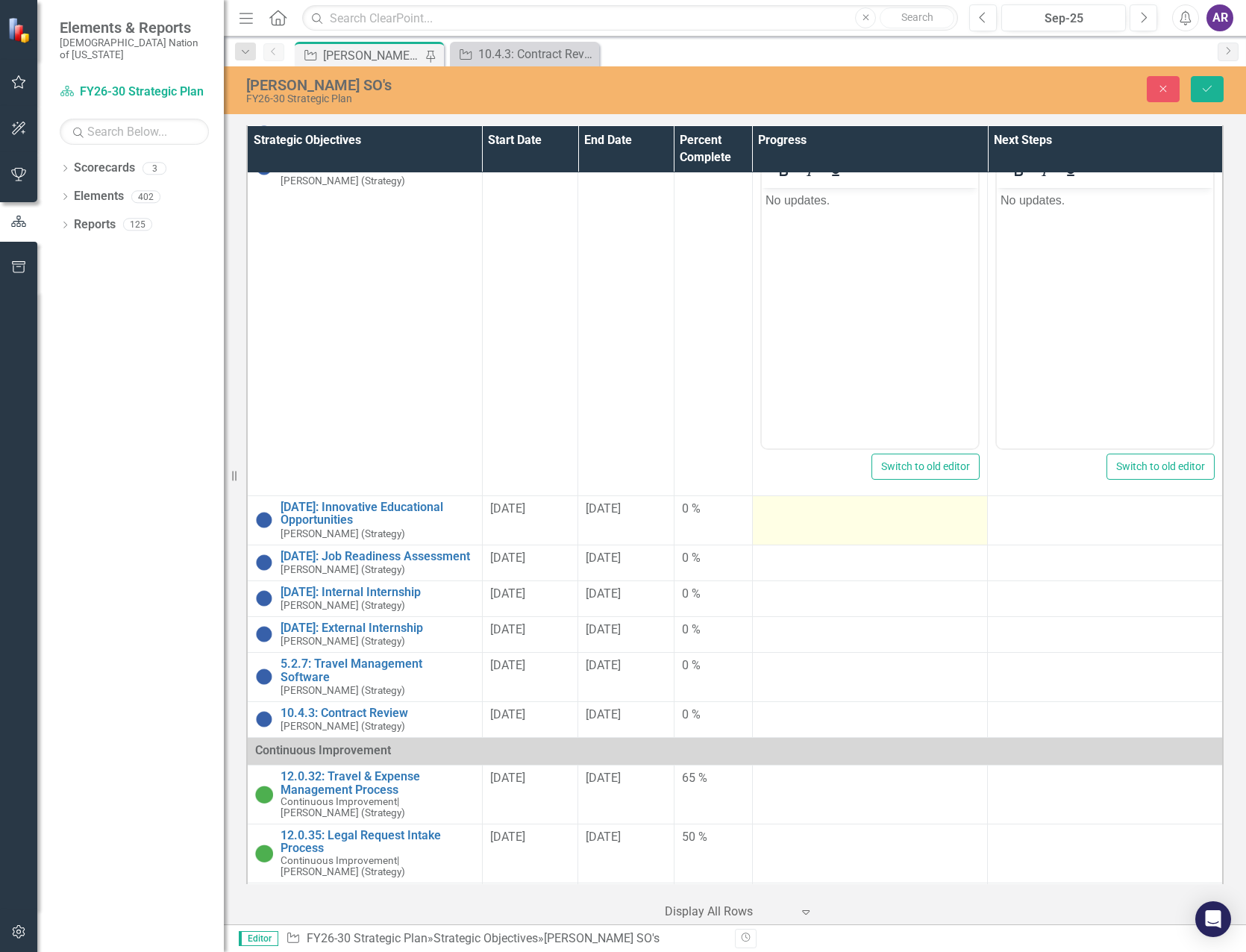
click at [873, 531] on td at bounding box center [870, 520] width 235 height 49
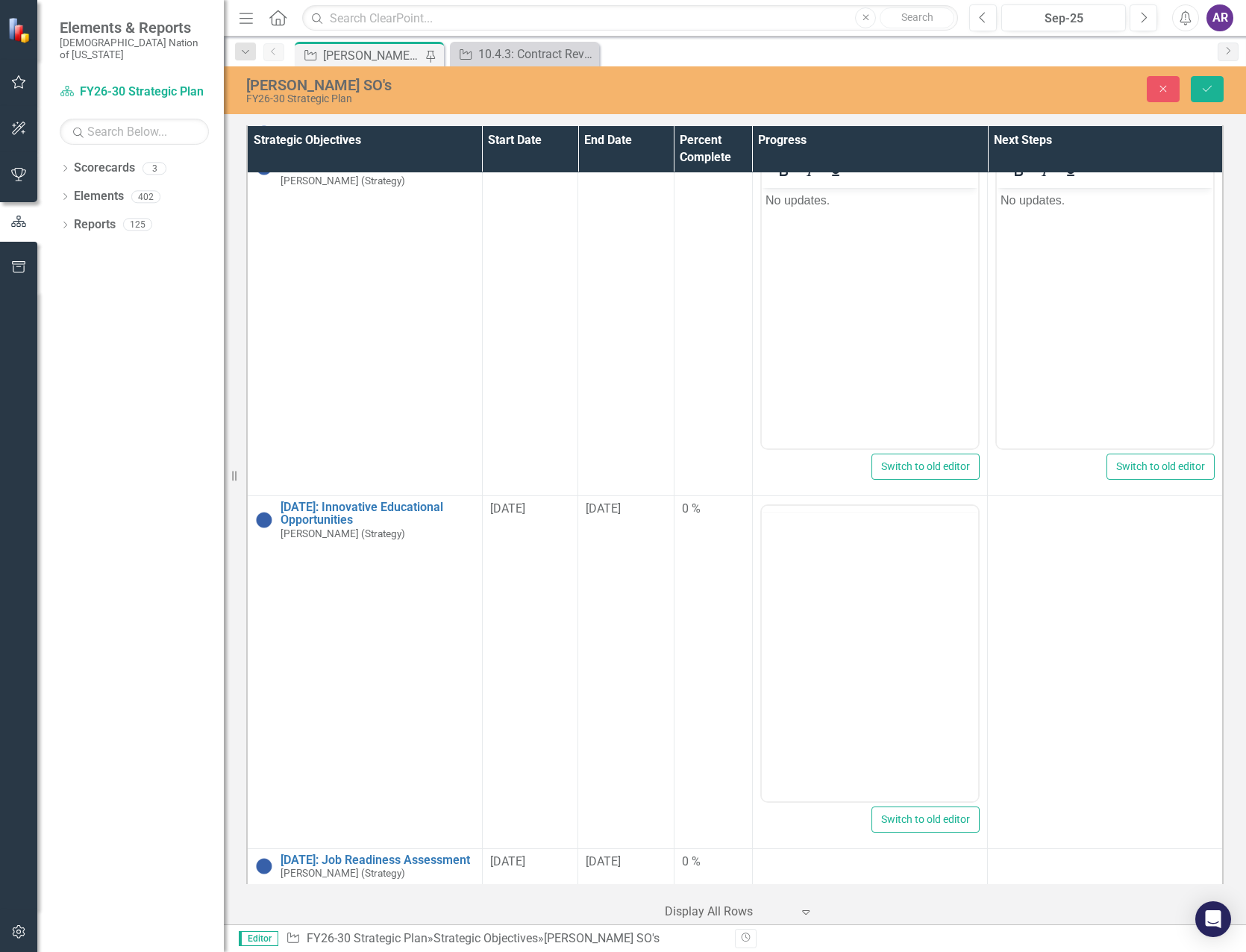
scroll to position [0, 0]
click at [863, 595] on body "Rich Text Area. Press ALT-0 for help." at bounding box center [869, 651] width 216 height 224
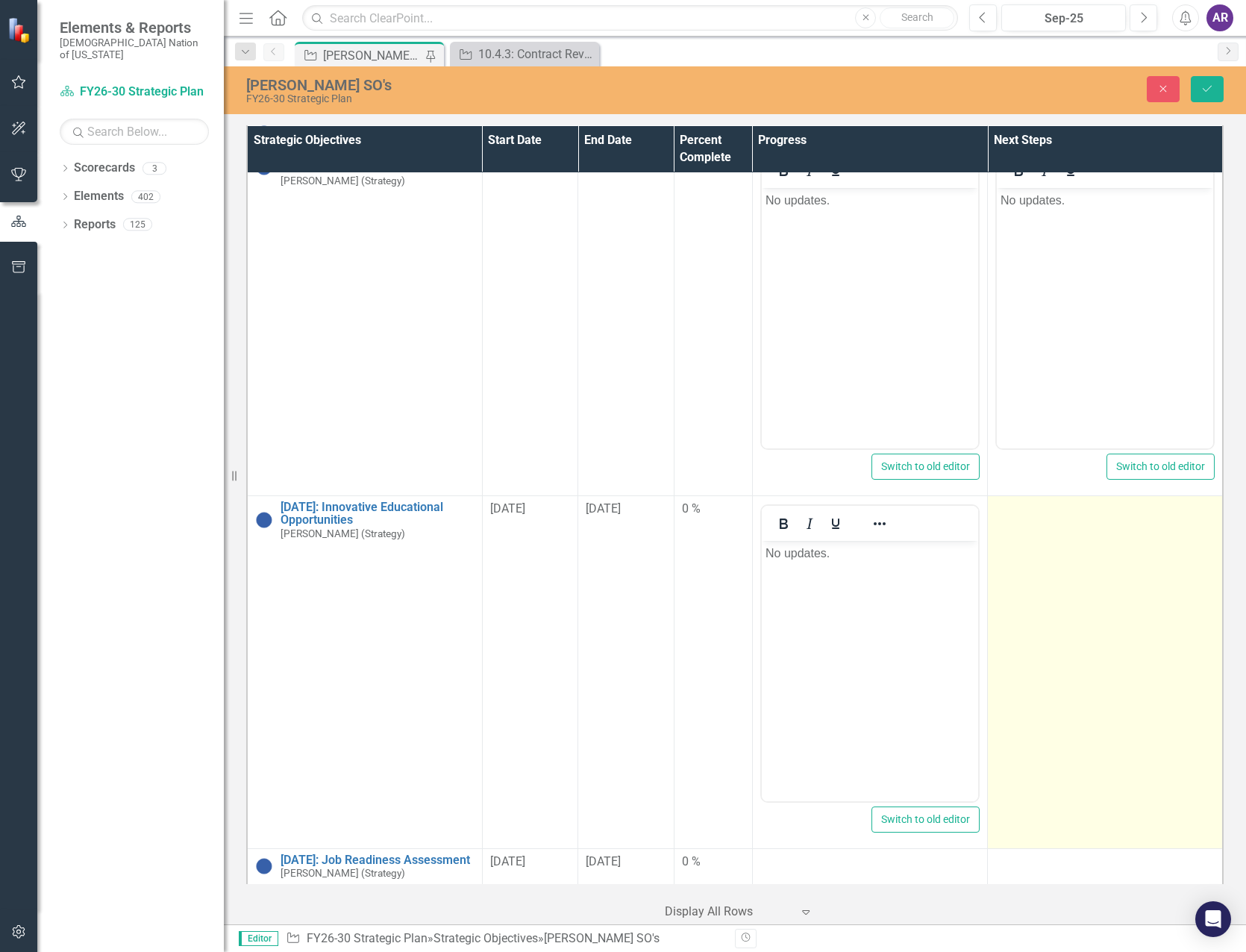
click at [1084, 576] on td at bounding box center [1105, 672] width 235 height 353
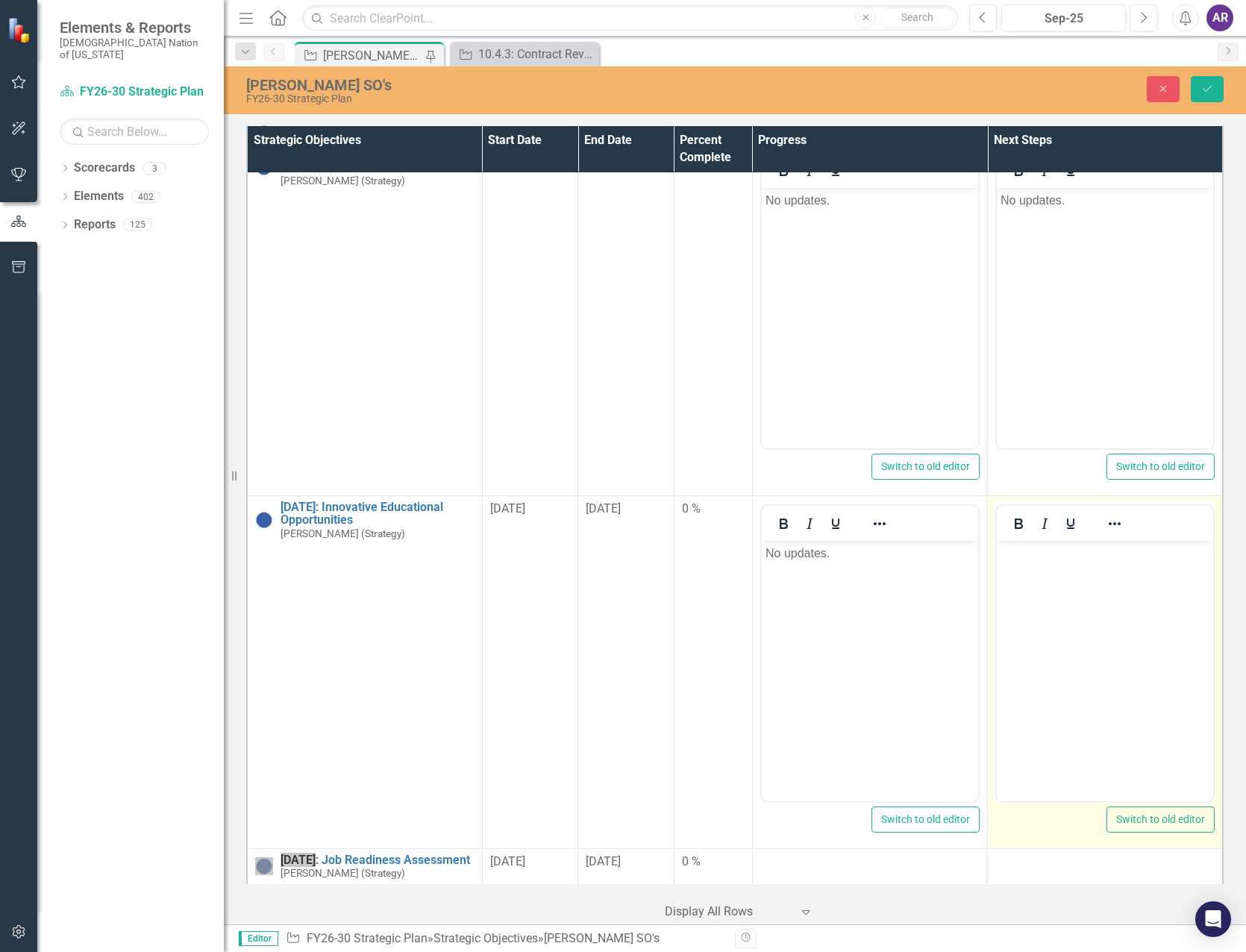
drag, startPoint x: 2081, startPoint y: 1116, endPoint x: 1090, endPoint y: 587, distance: 1123.4
click at [1090, 587] on body "Rich Text Area. Press ALT-0 for help." at bounding box center [1104, 651] width 216 height 224
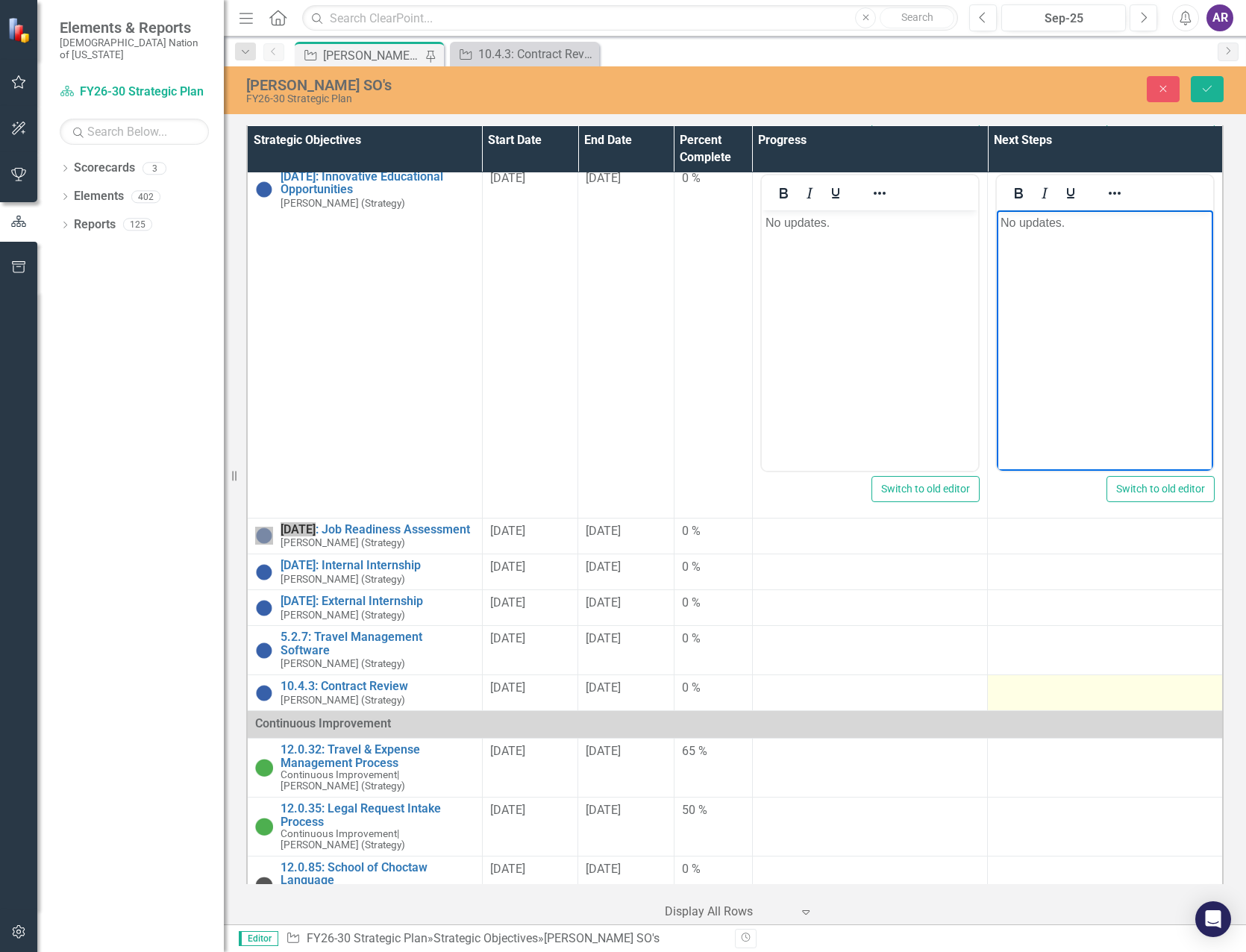
scroll to position [821, 0]
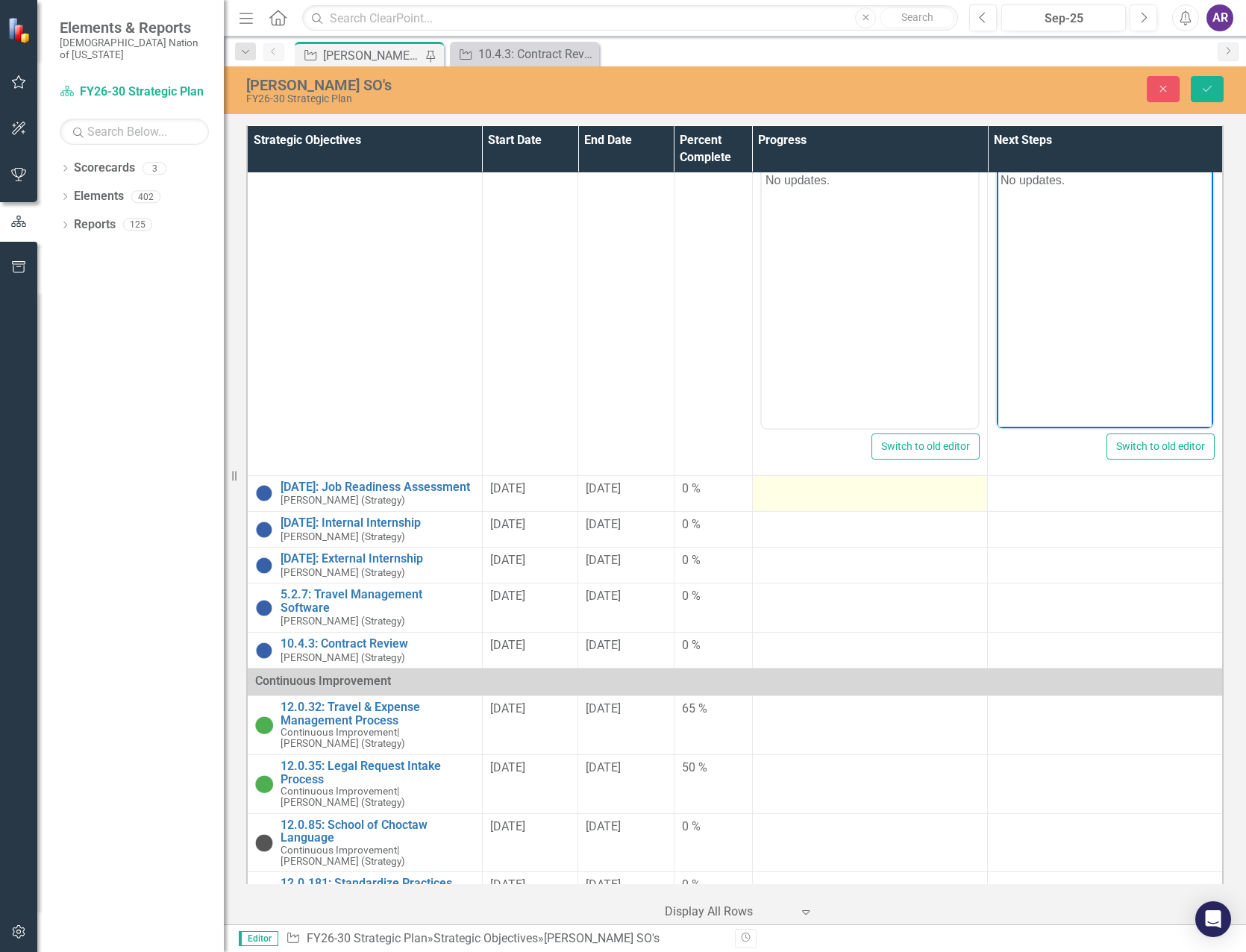
click at [841, 493] on div at bounding box center [870, 490] width 219 height 17
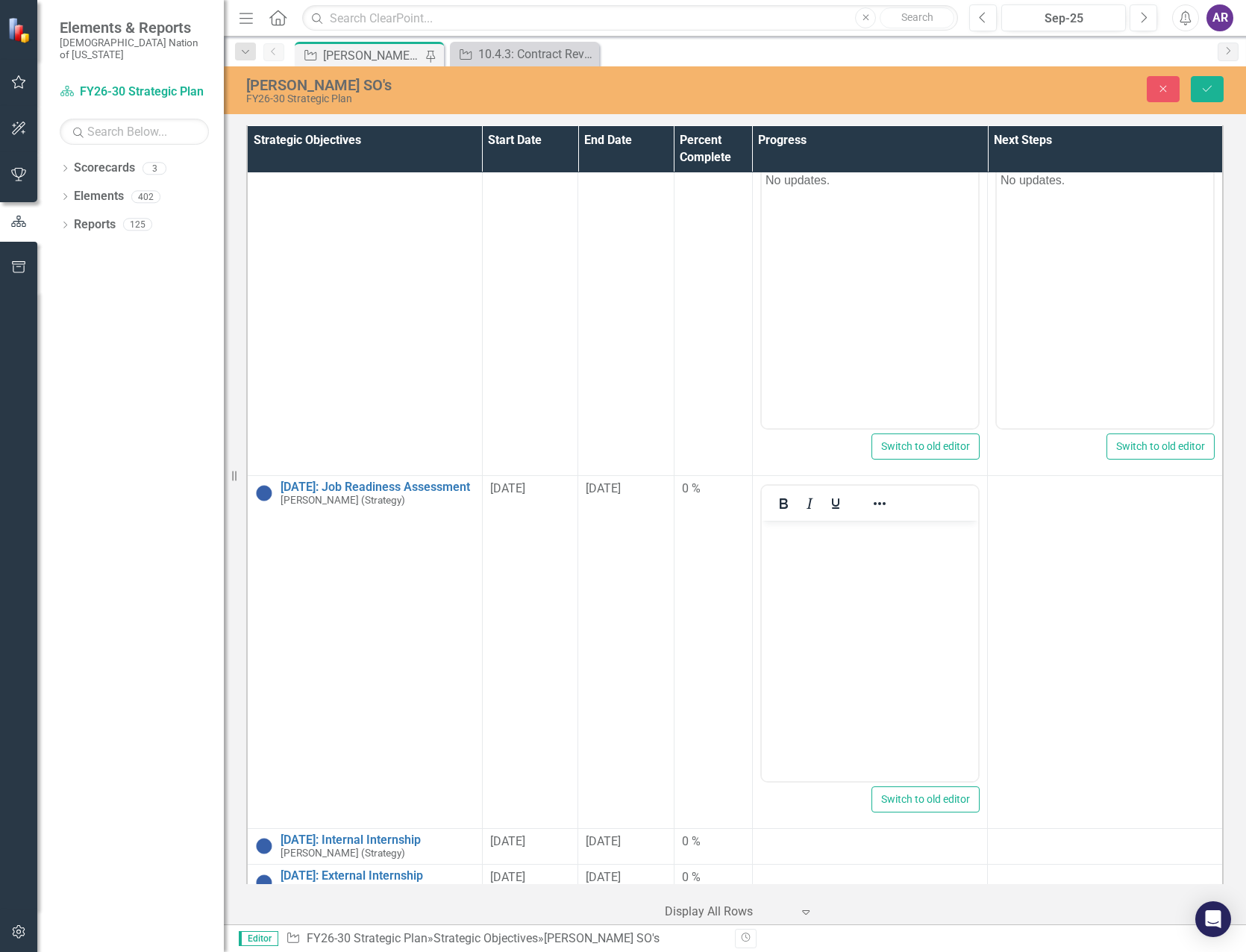
scroll to position [0, 0]
click at [847, 594] on body "Rich Text Area. Press ALT-0 for help." at bounding box center [869, 631] width 216 height 224
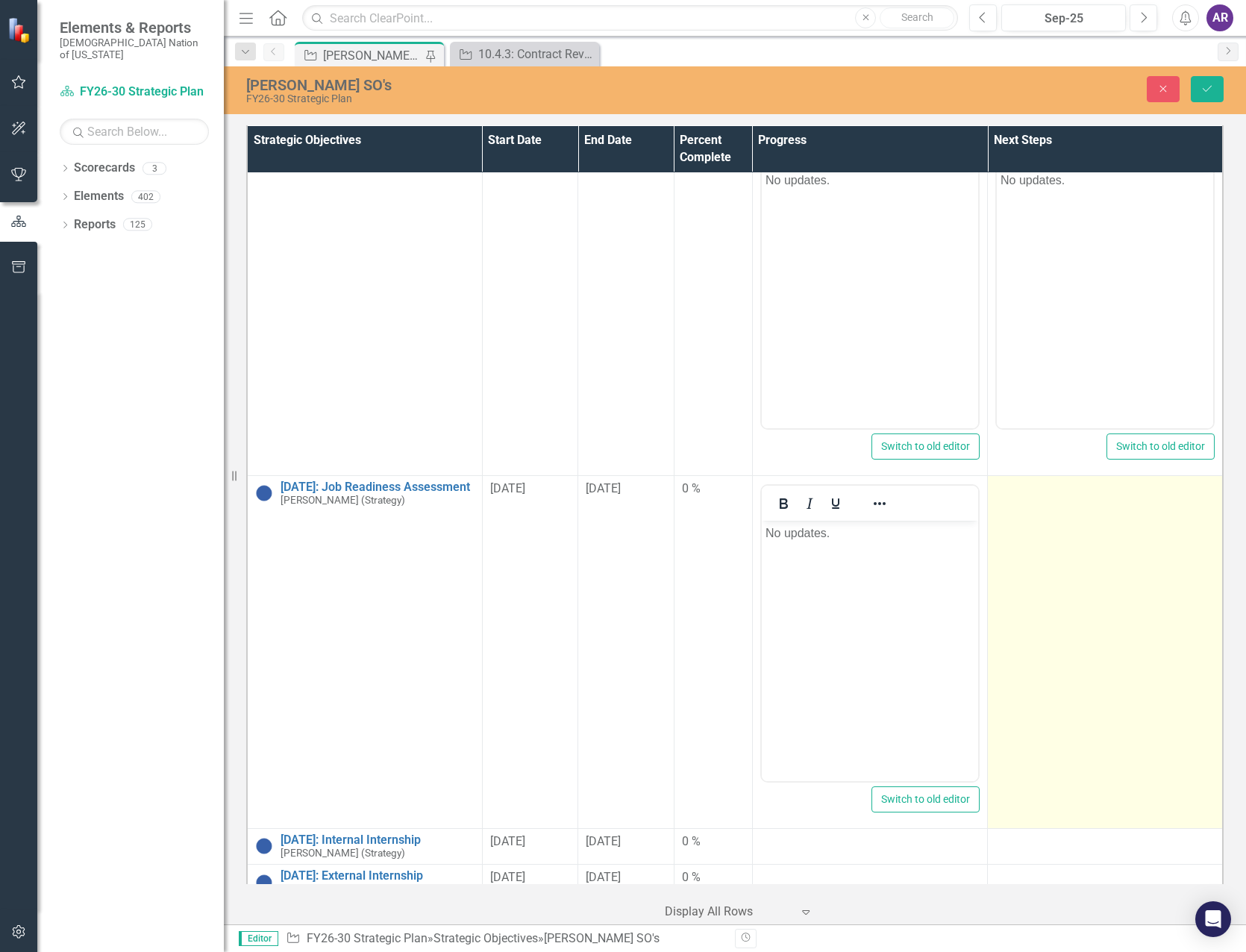
click at [1061, 565] on td at bounding box center [1105, 651] width 235 height 353
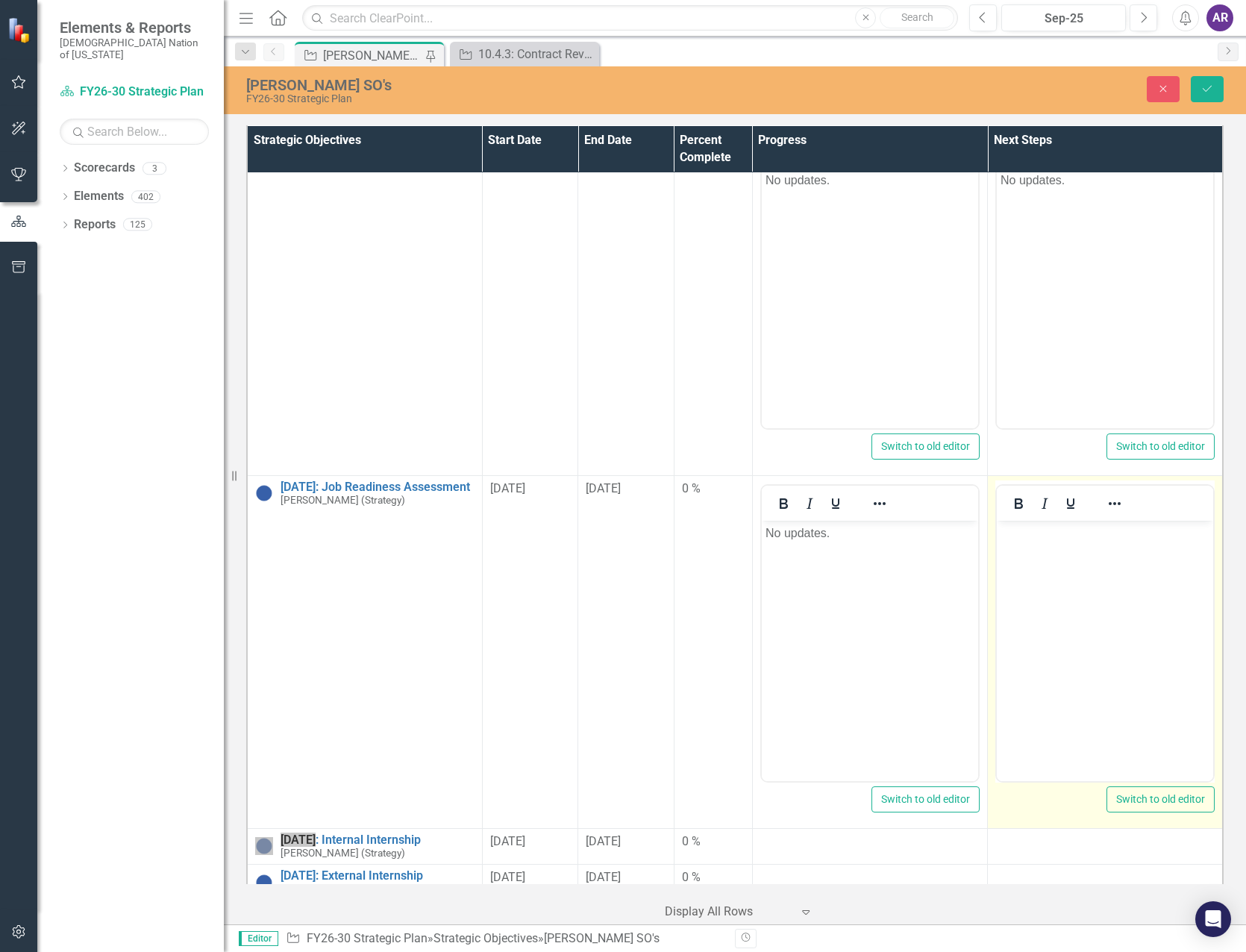
drag, startPoint x: 2059, startPoint y: 1086, endPoint x: 1066, endPoint y: 599, distance: 1106.0
click at [1066, 599] on body "Rich Text Area. Press ALT-0 for help." at bounding box center [1104, 631] width 216 height 224
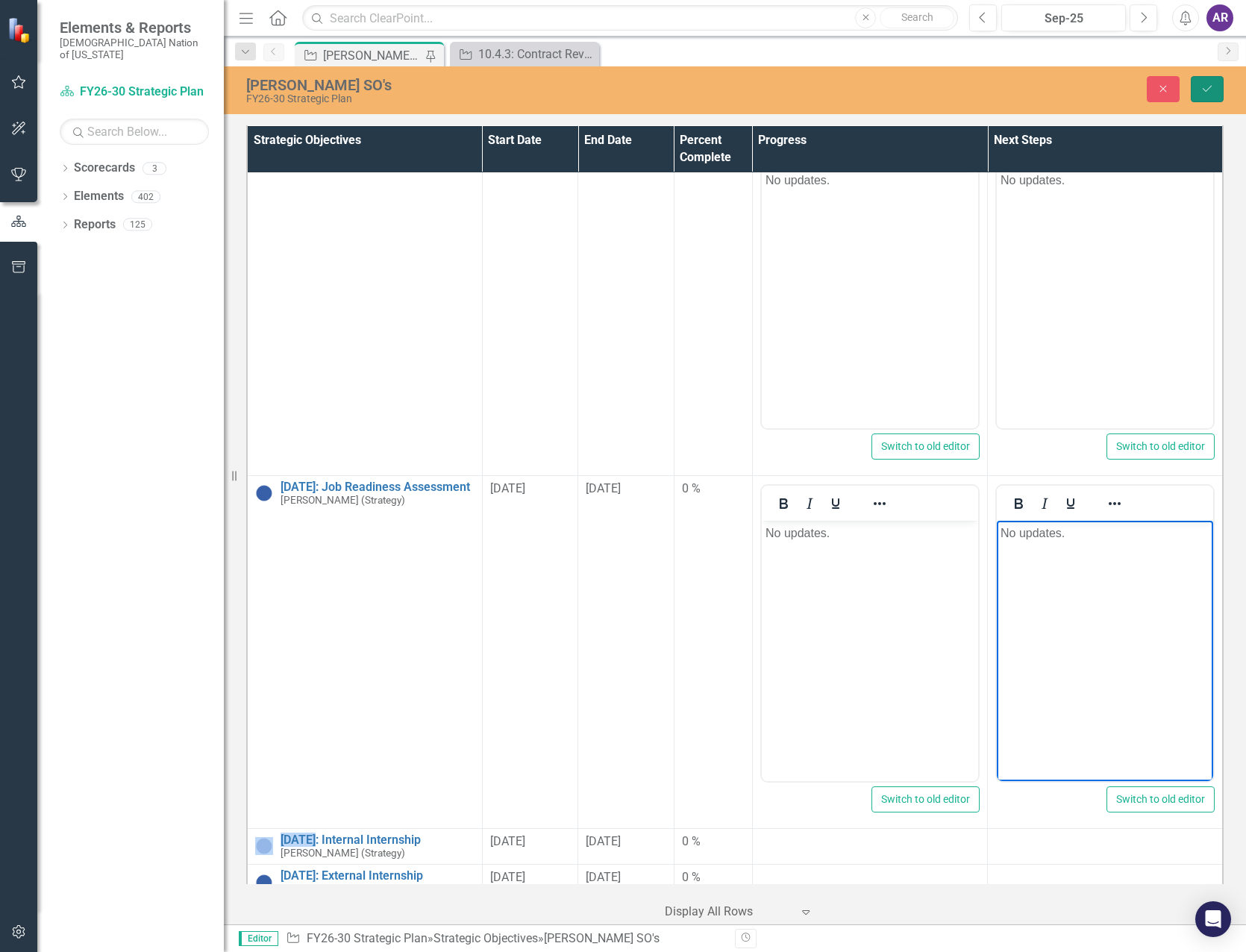
click at [1211, 95] on button "Save" at bounding box center [1207, 89] width 33 height 26
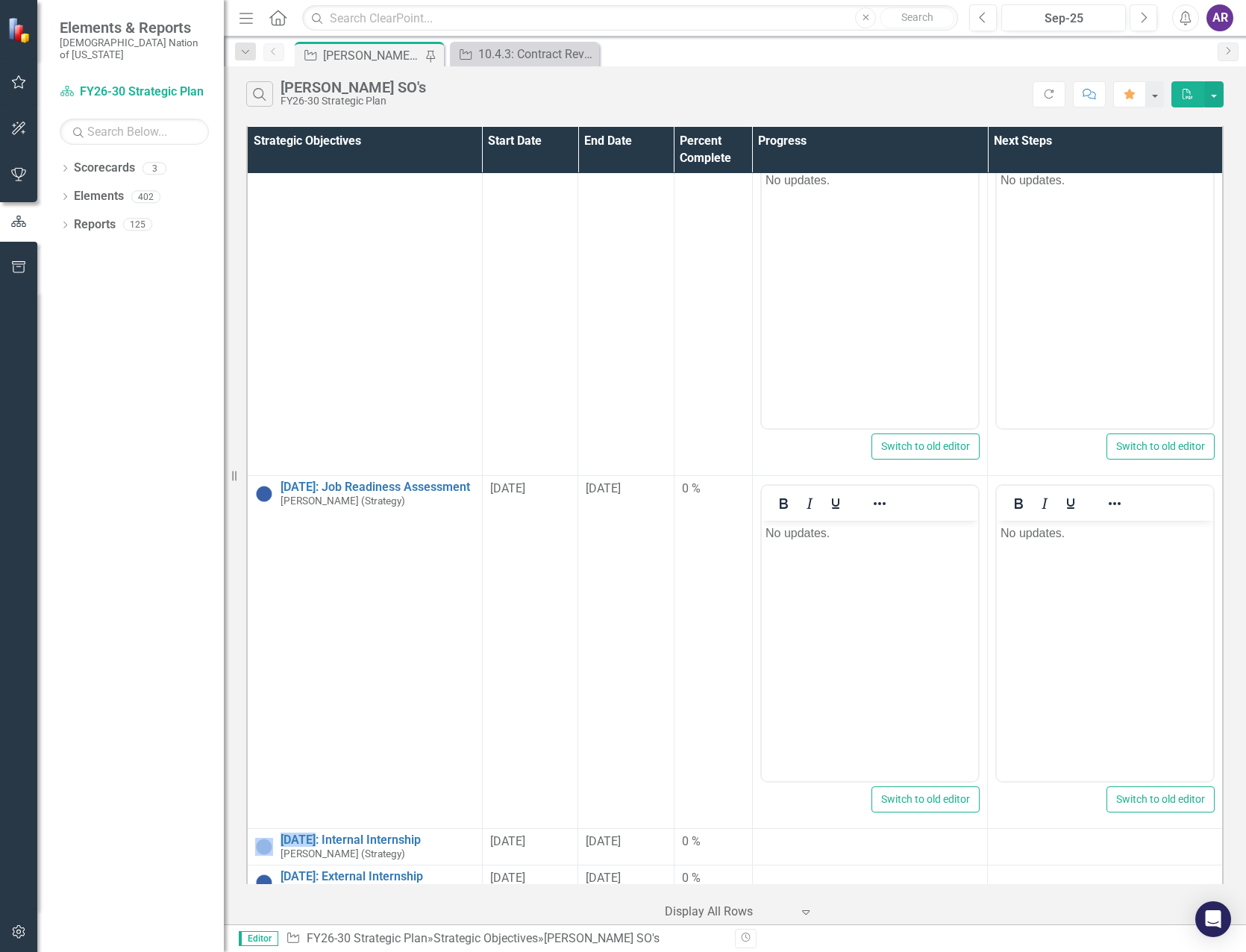
scroll to position [582, 0]
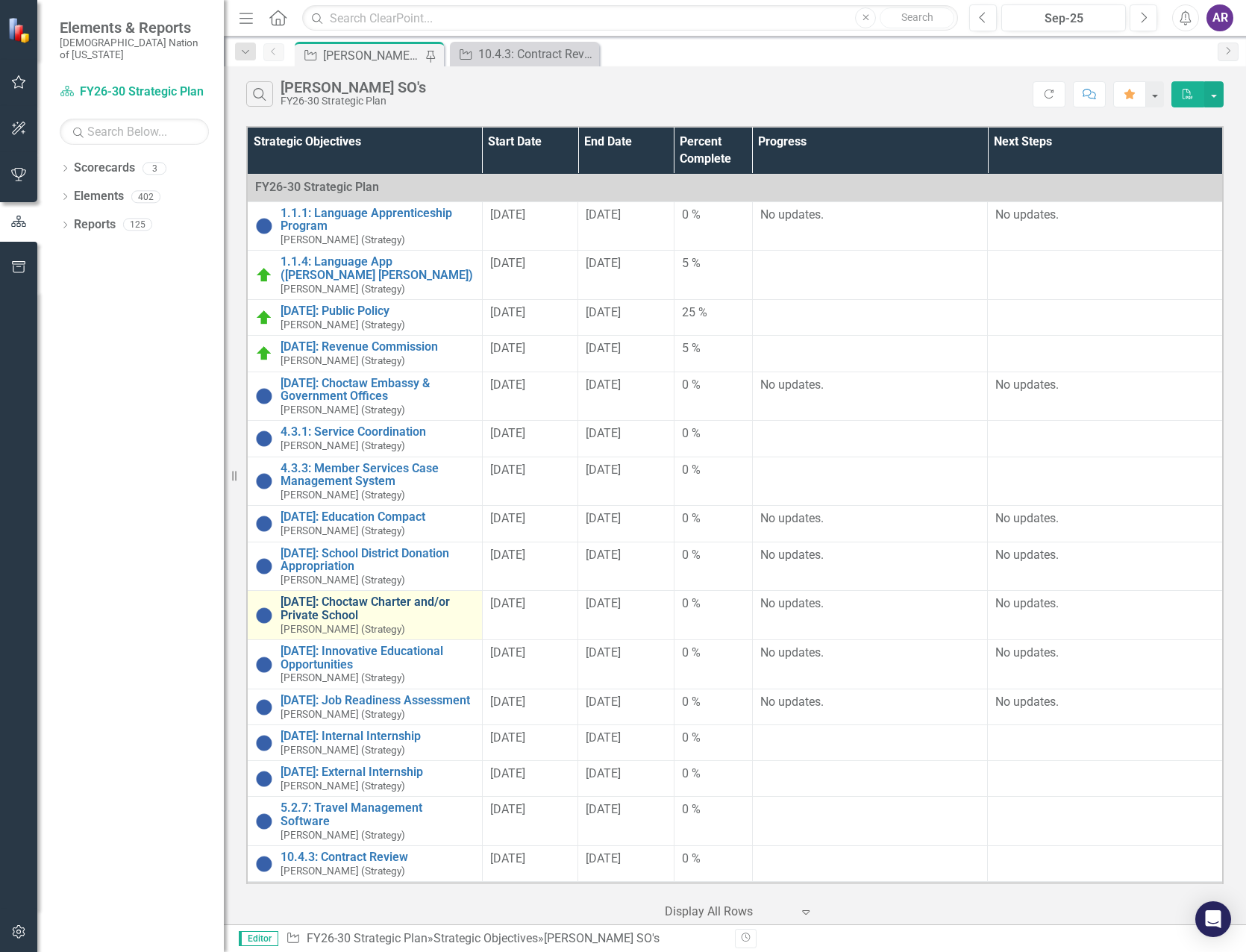
click at [404, 603] on link "[DATE]: Choctaw Charter and/or Private School" at bounding box center [377, 608] width 194 height 26
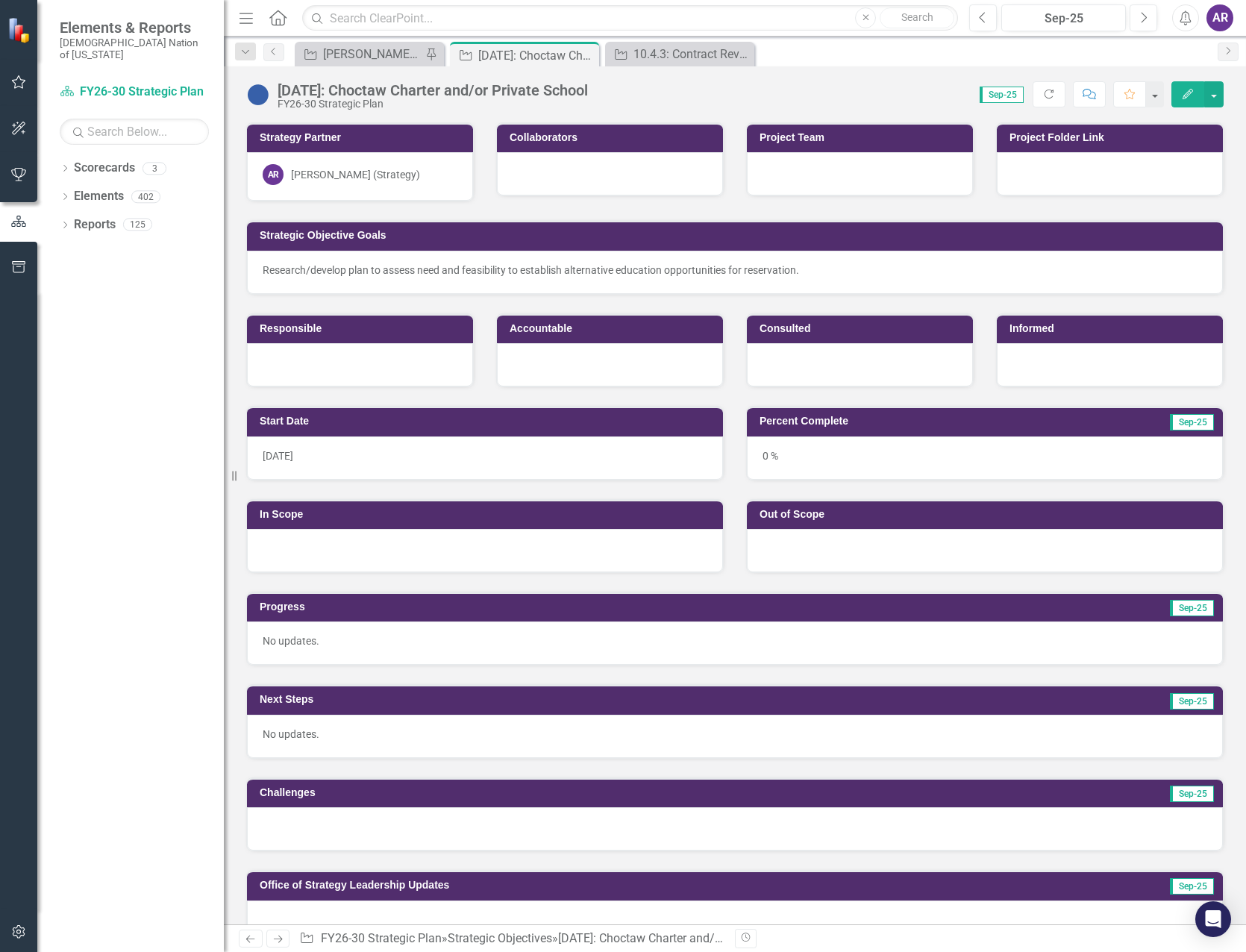
scroll to position [75, 0]
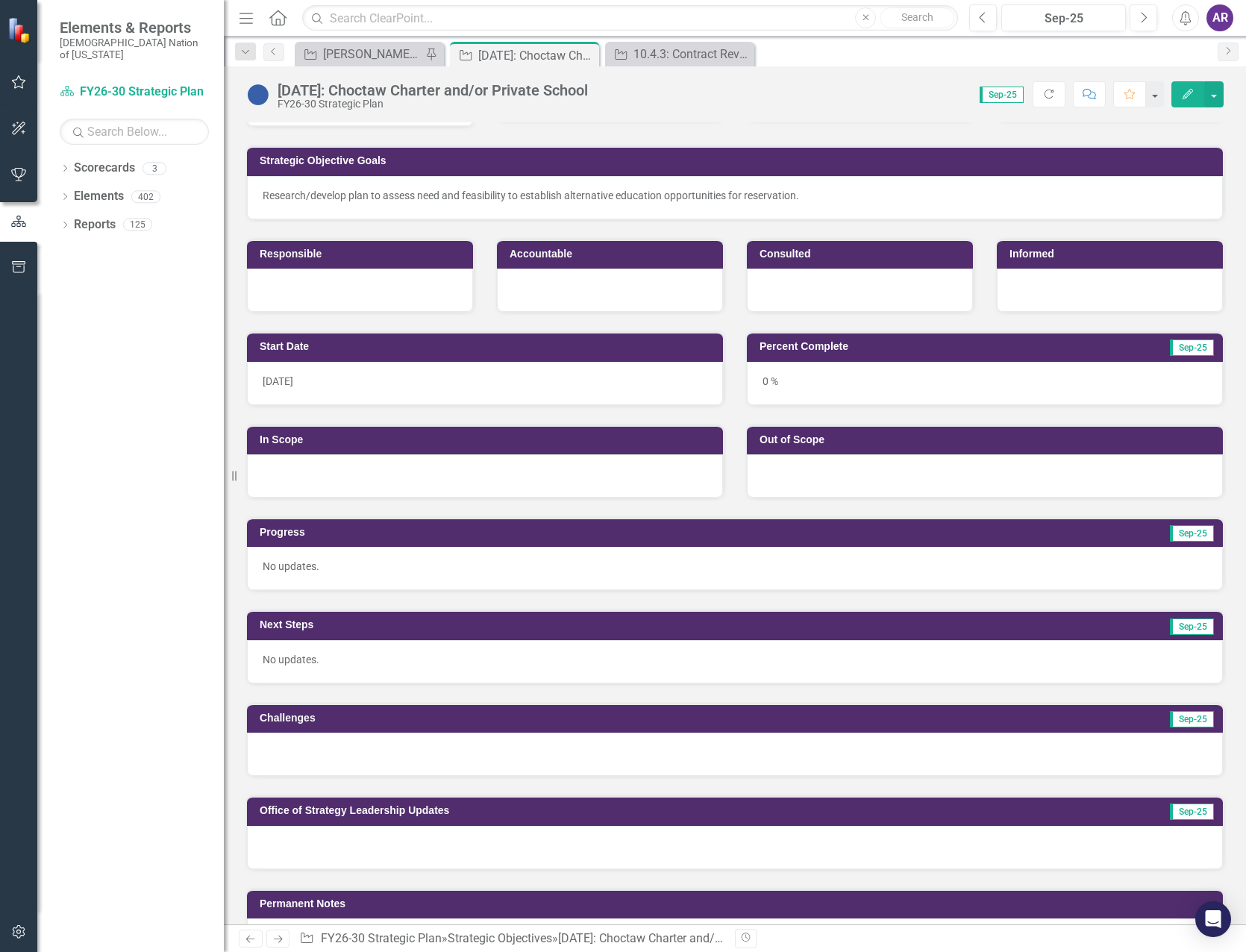
click at [455, 765] on div at bounding box center [735, 754] width 976 height 44
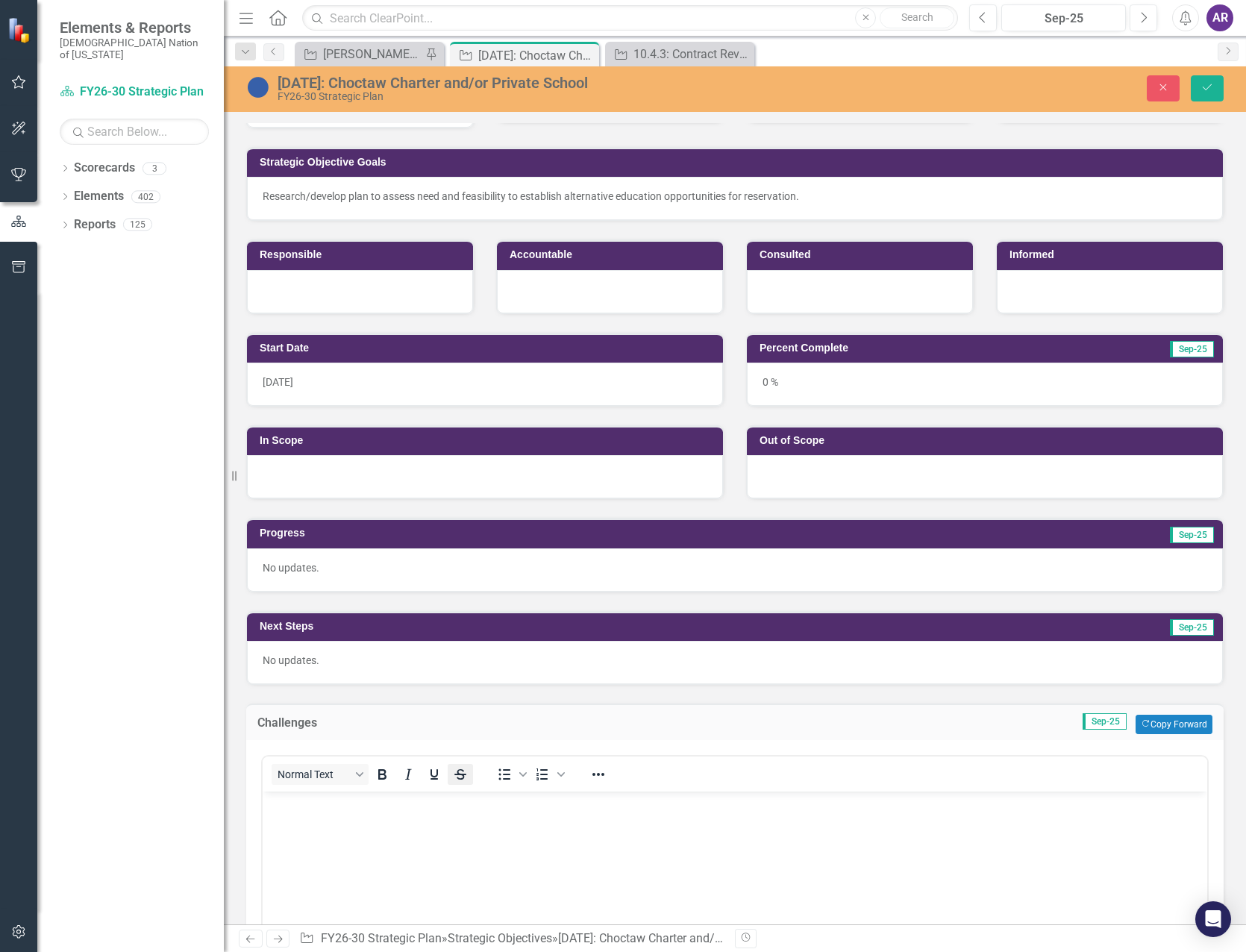
scroll to position [0, 0]
click at [442, 856] on body "Rich Text Area. Press ALT-0 for help." at bounding box center [735, 904] width 944 height 224
click at [1207, 90] on icon "Save" at bounding box center [1207, 87] width 14 height 11
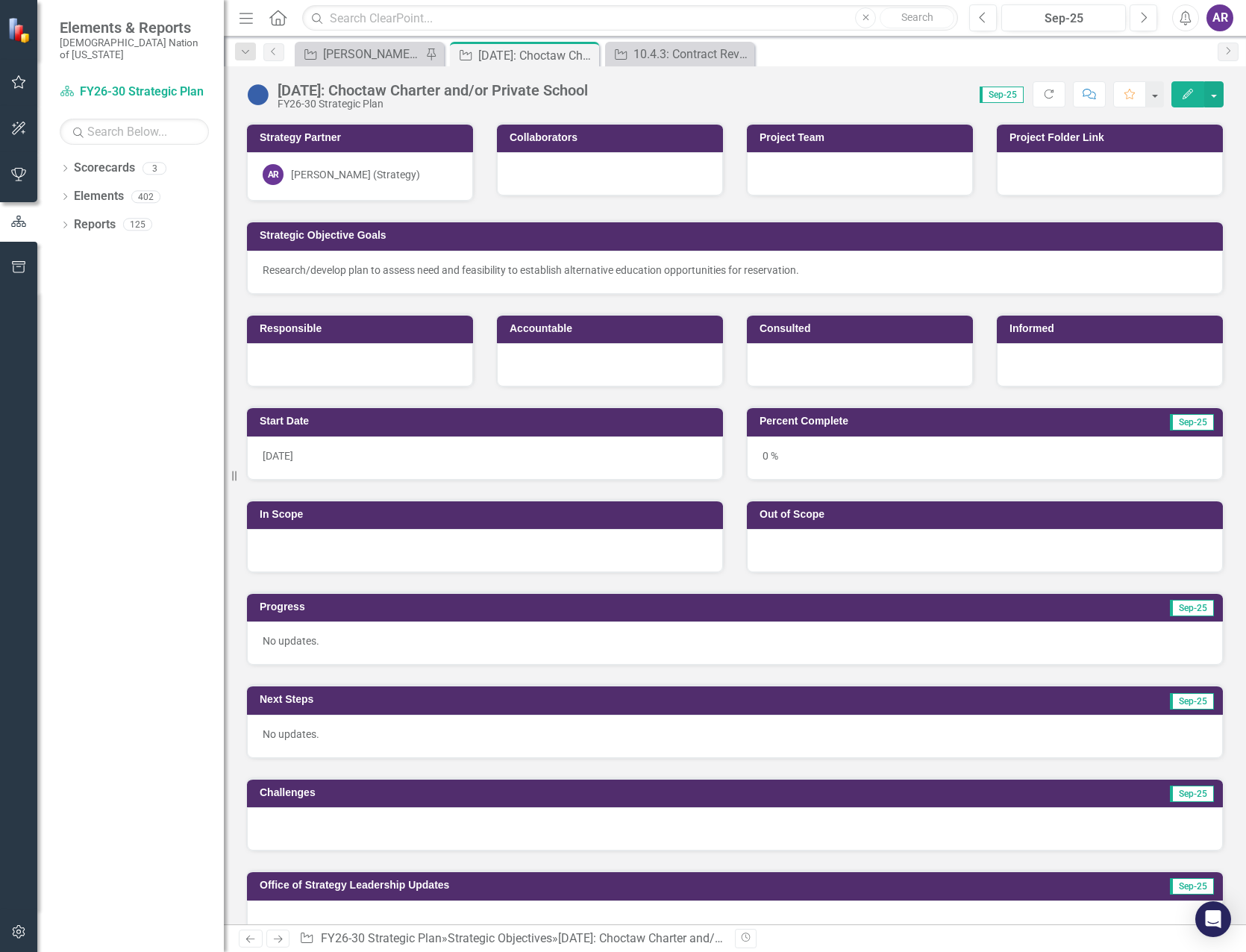
click at [405, 810] on div at bounding box center [735, 829] width 976 height 44
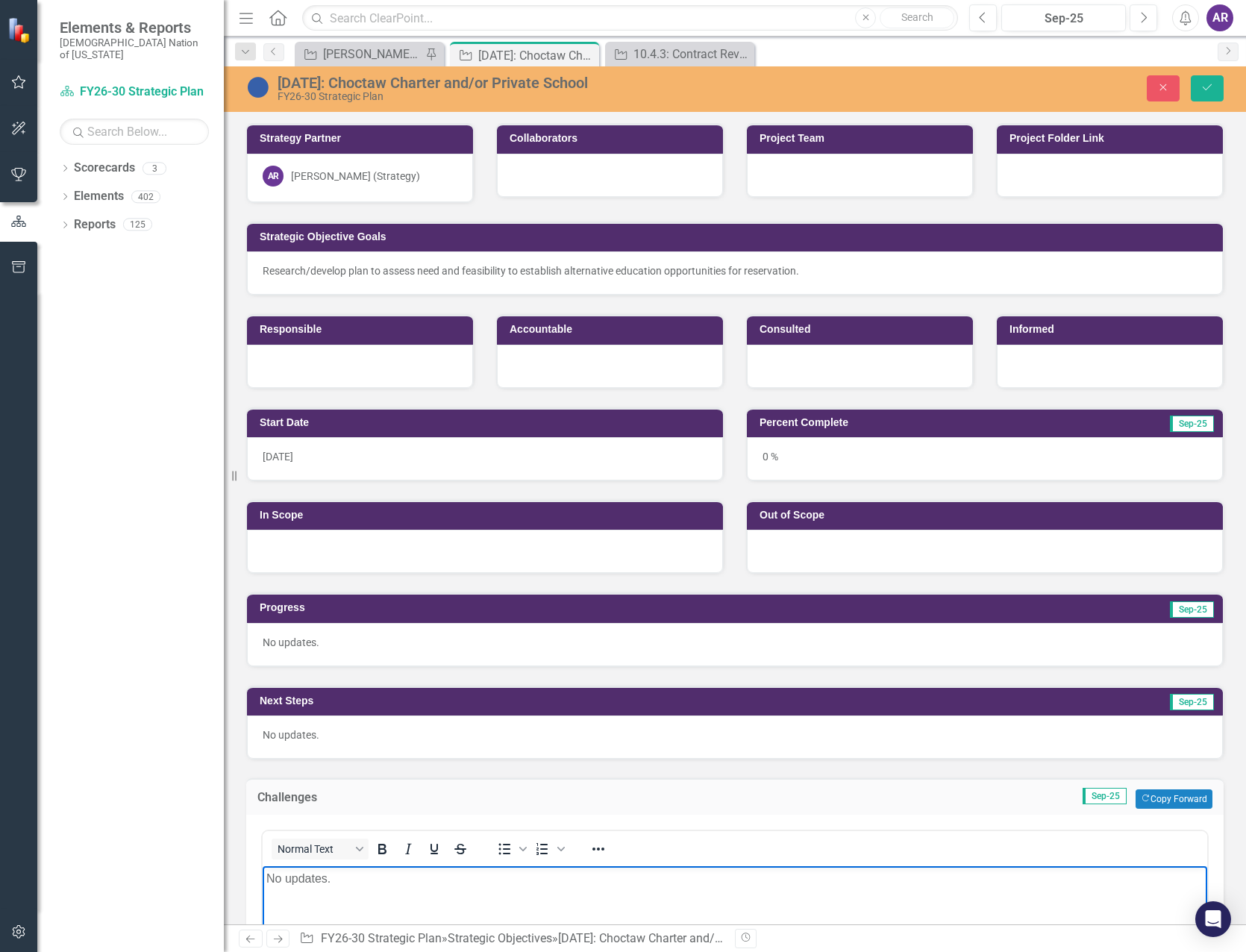
click at [417, 882] on p "No updates." at bounding box center [735, 878] width 938 height 17
click at [1220, 86] on button "Save" at bounding box center [1207, 88] width 33 height 26
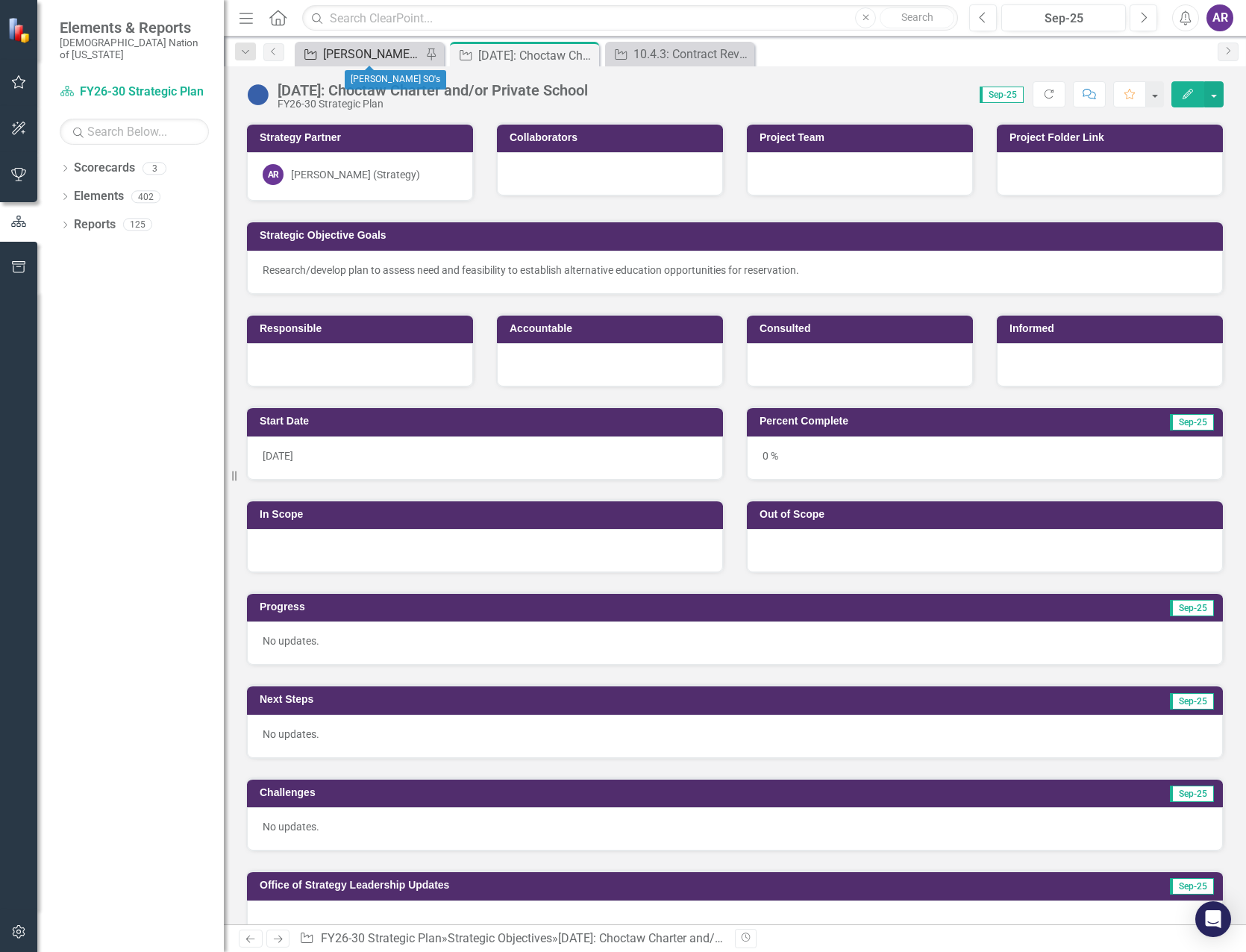
click at [398, 56] on div "[PERSON_NAME] SO's" at bounding box center [372, 53] width 99 height 18
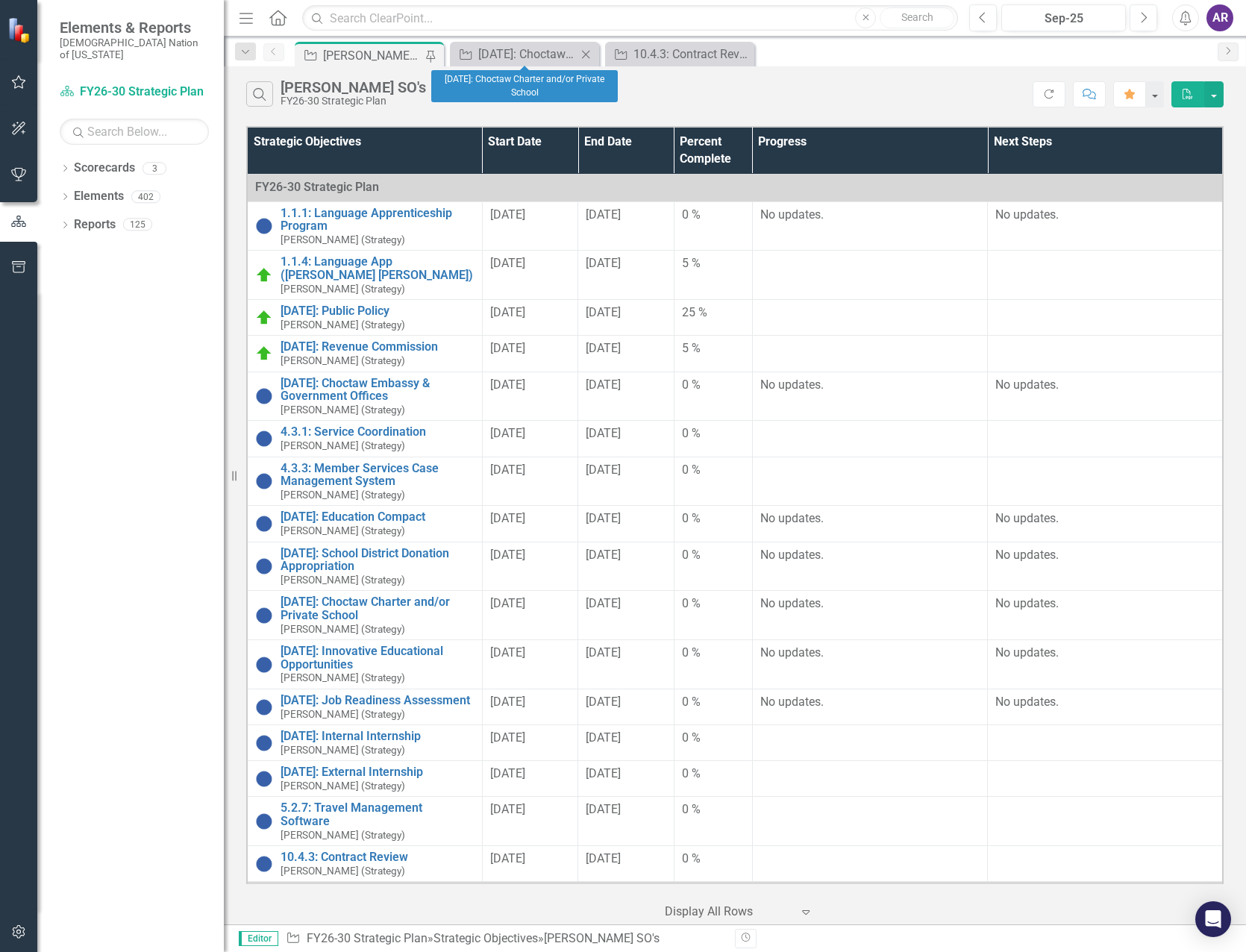
click at [588, 55] on icon "Close" at bounding box center [585, 54] width 15 height 12
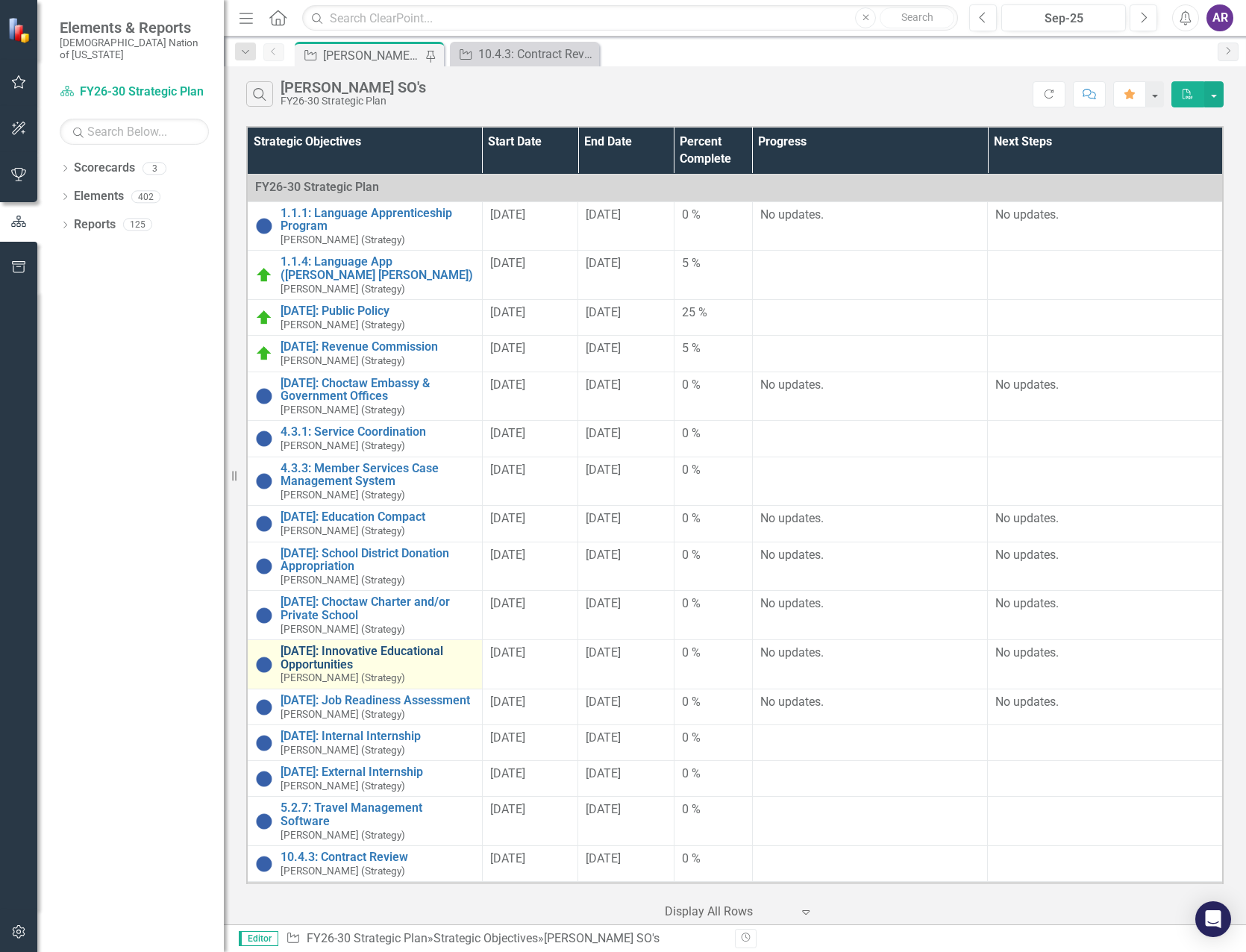
click at [351, 650] on link "[DATE]: Innovative Educational Opportunities" at bounding box center [377, 657] width 194 height 26
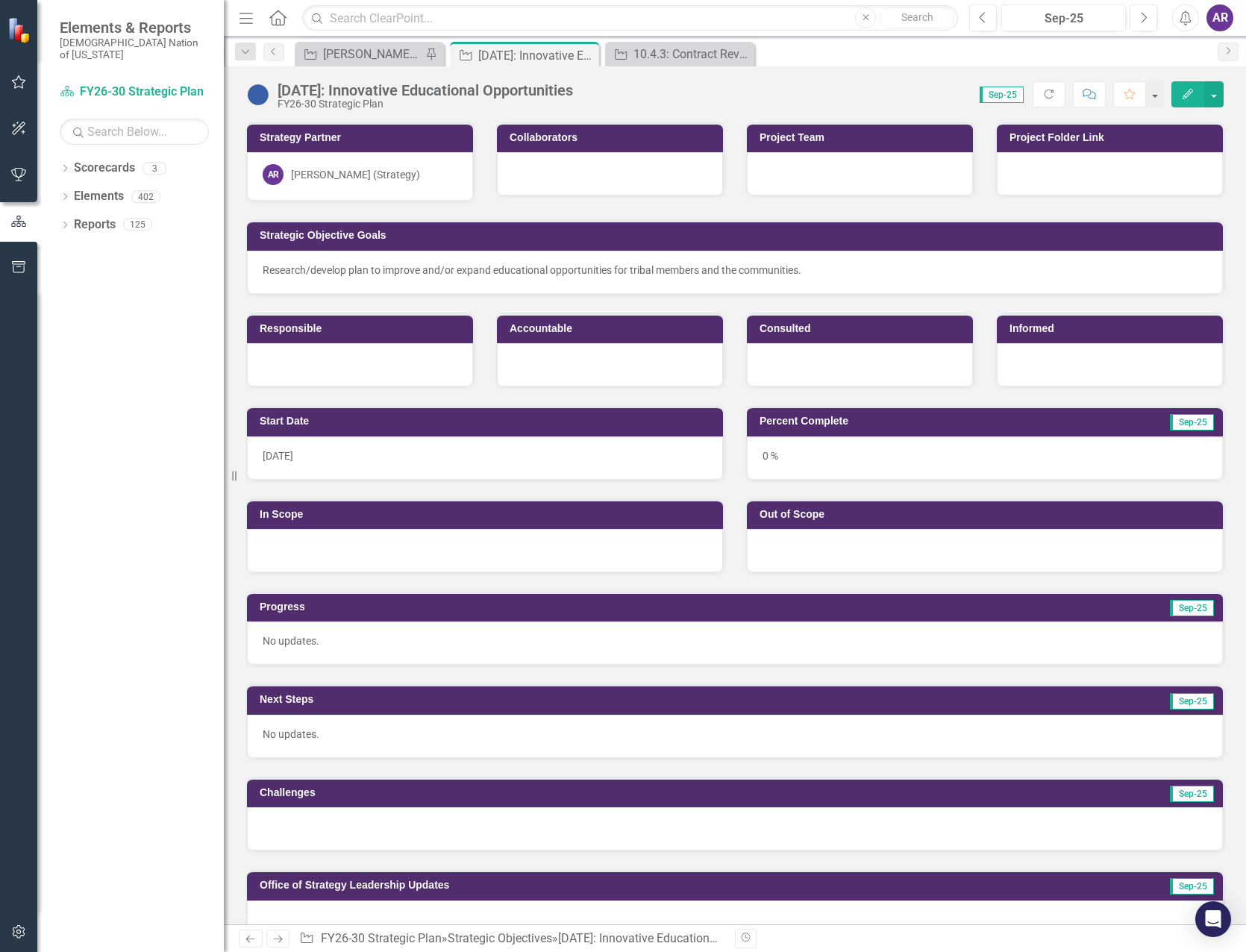
click at [464, 824] on div at bounding box center [735, 829] width 976 height 44
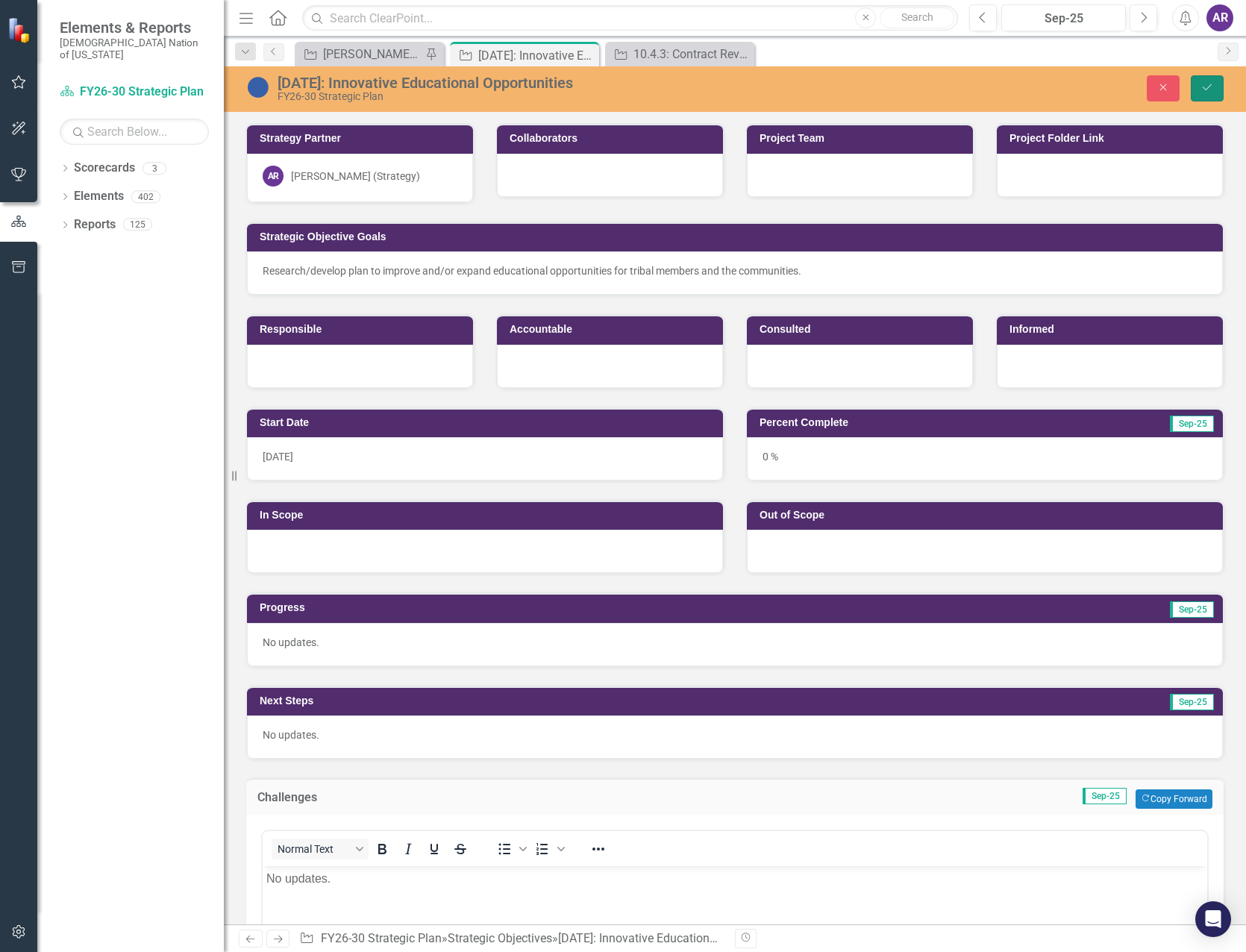
click at [1213, 87] on icon "Save" at bounding box center [1207, 87] width 14 height 11
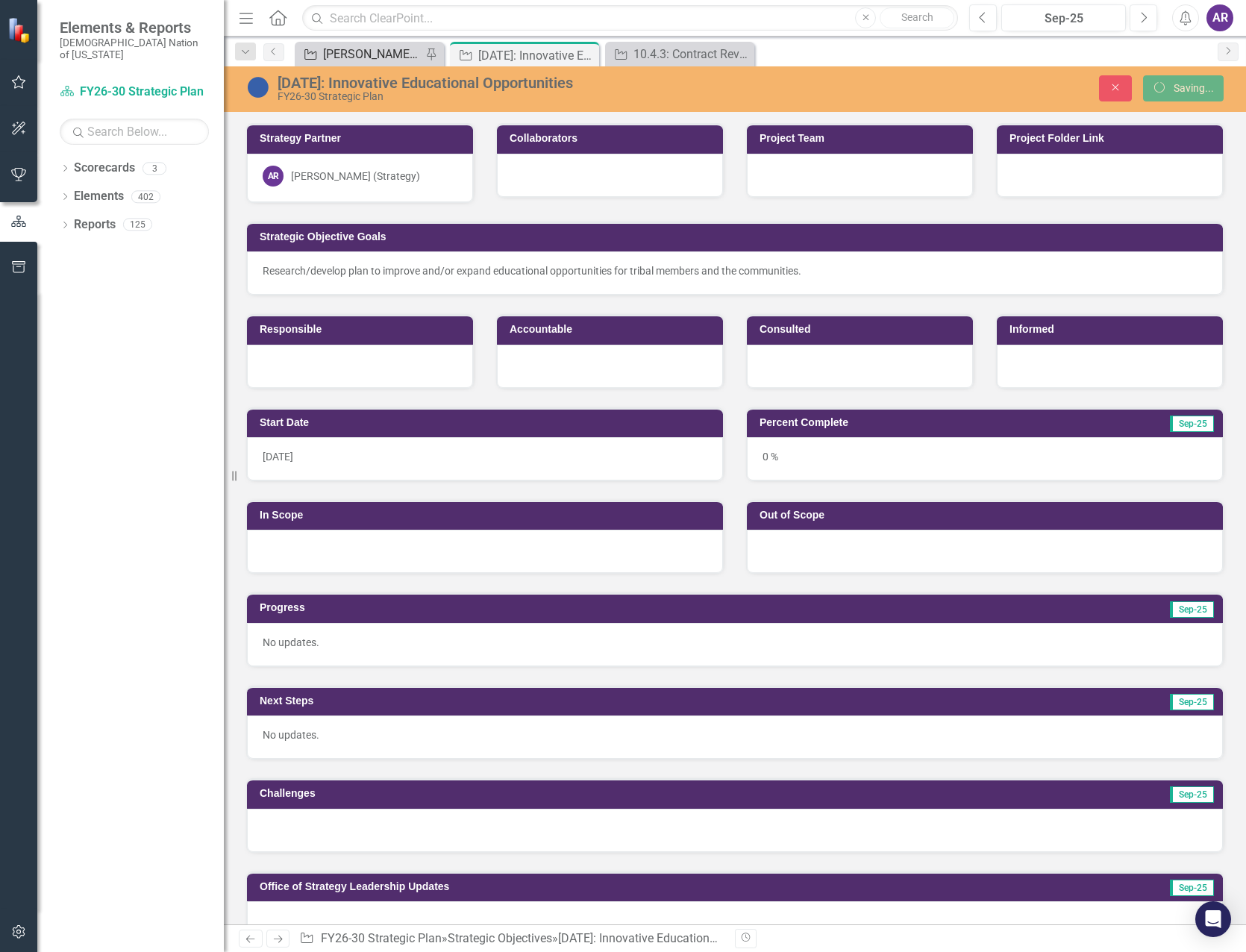
click at [379, 56] on div "[PERSON_NAME] SO's" at bounding box center [372, 53] width 99 height 18
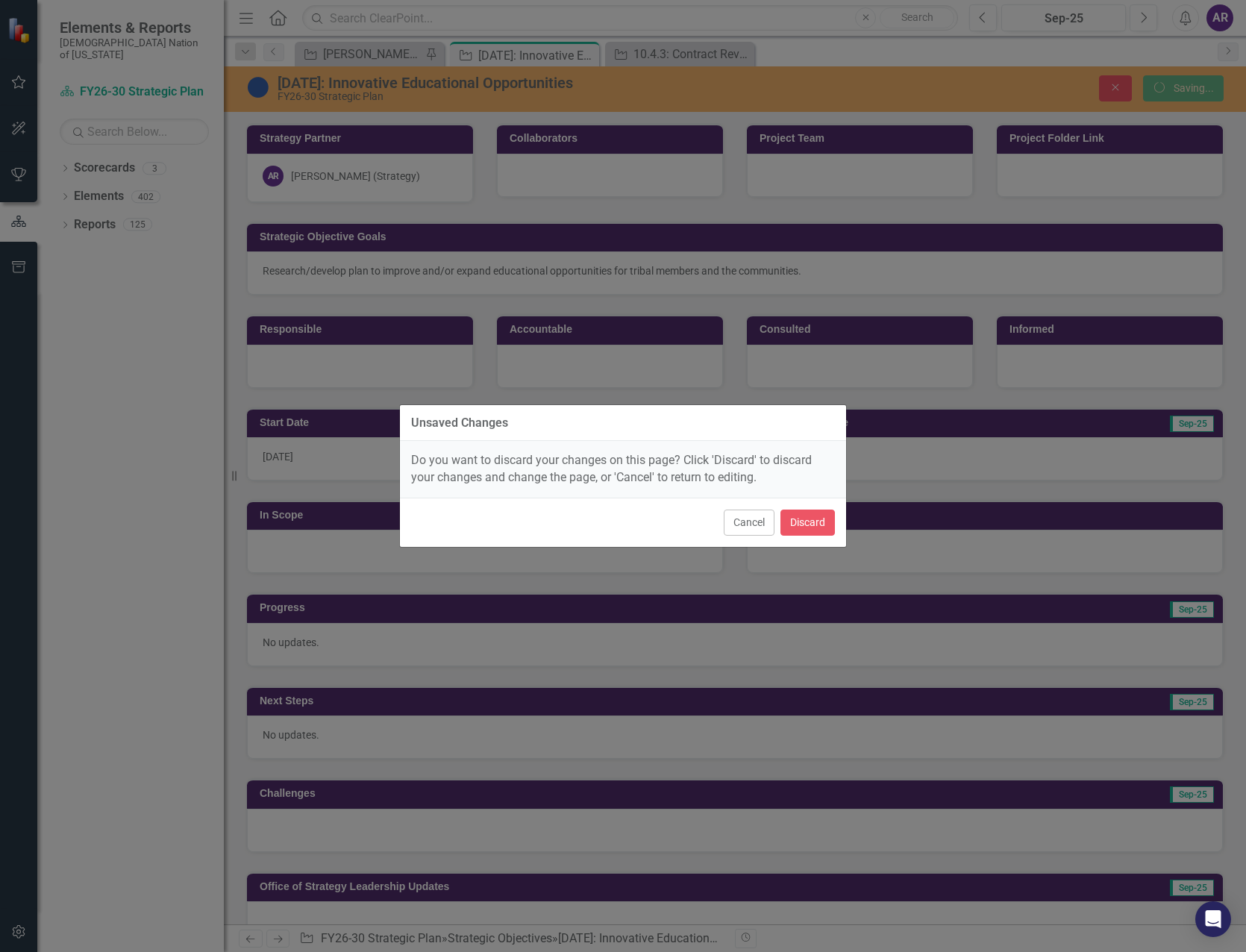
click at [734, 511] on button "Cancel" at bounding box center [750, 523] width 50 height 26
click at [737, 516] on button "Cancel" at bounding box center [750, 523] width 50 height 26
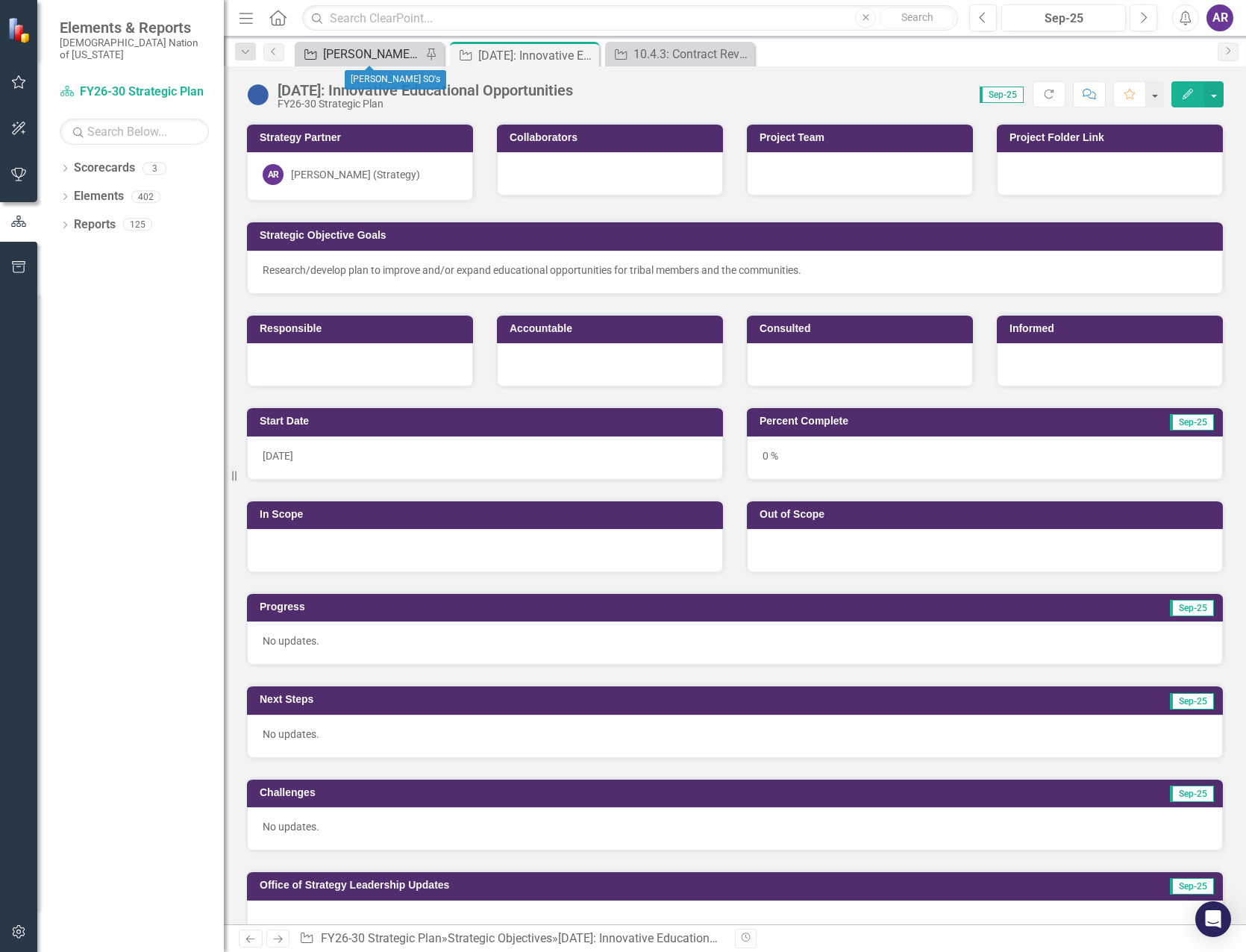
click at [403, 56] on div "[PERSON_NAME] SO's" at bounding box center [372, 53] width 99 height 18
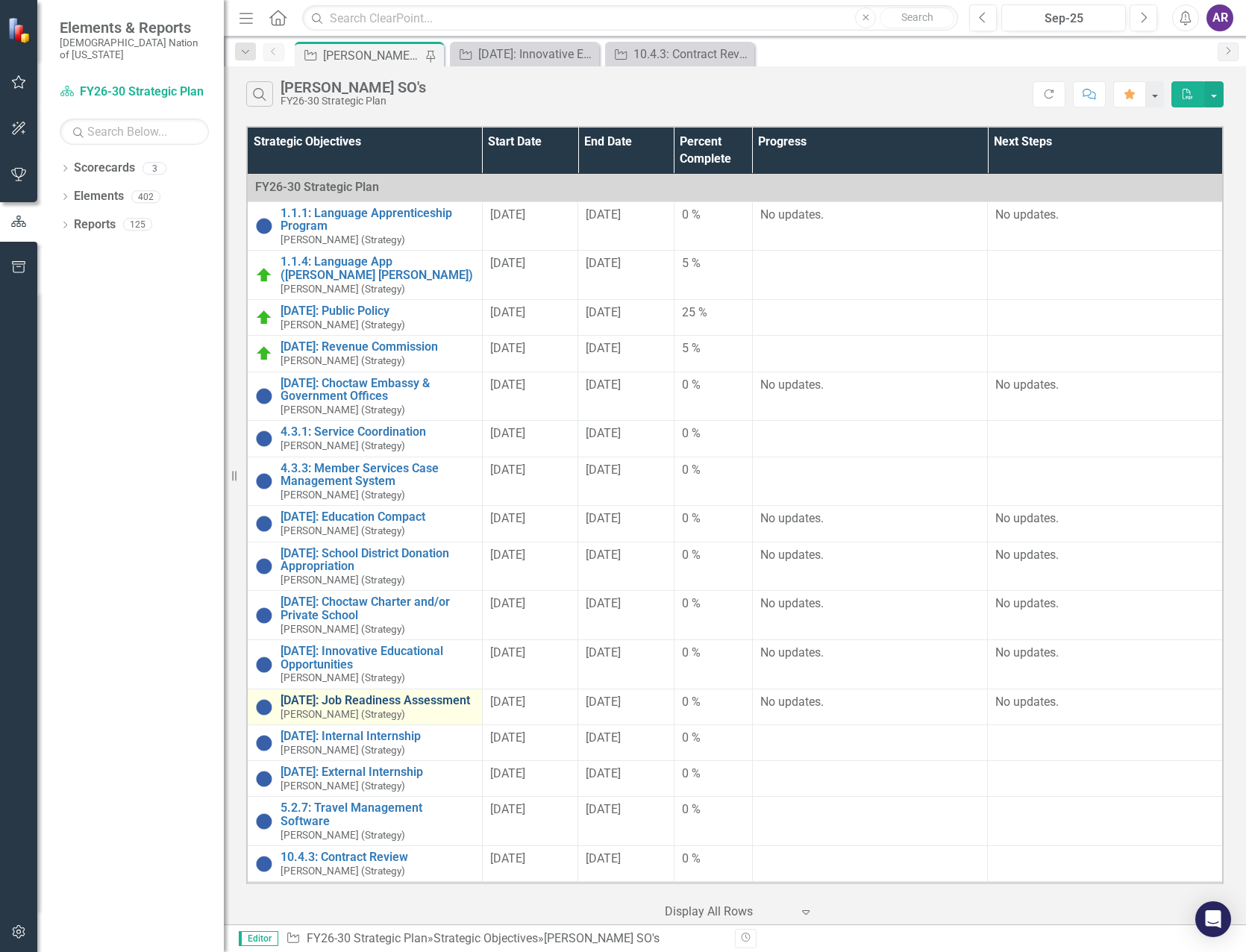
click at [363, 702] on link "[DATE]: Job Readiness Assessment" at bounding box center [377, 701] width 194 height 14
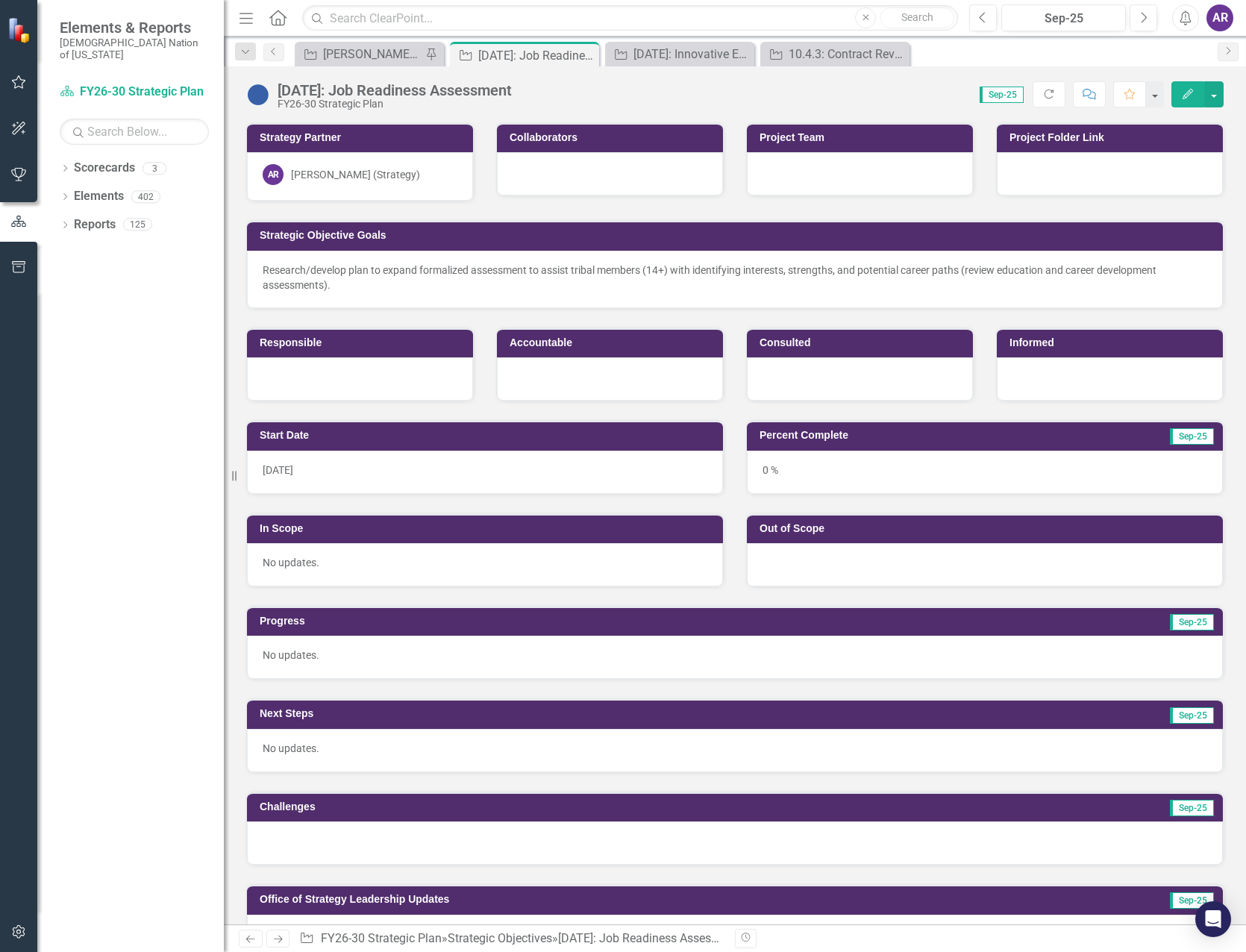
click at [444, 863] on div at bounding box center [735, 842] width 976 height 44
click at [445, 860] on div at bounding box center [735, 842] width 976 height 44
click at [450, 851] on div at bounding box center [735, 842] width 976 height 44
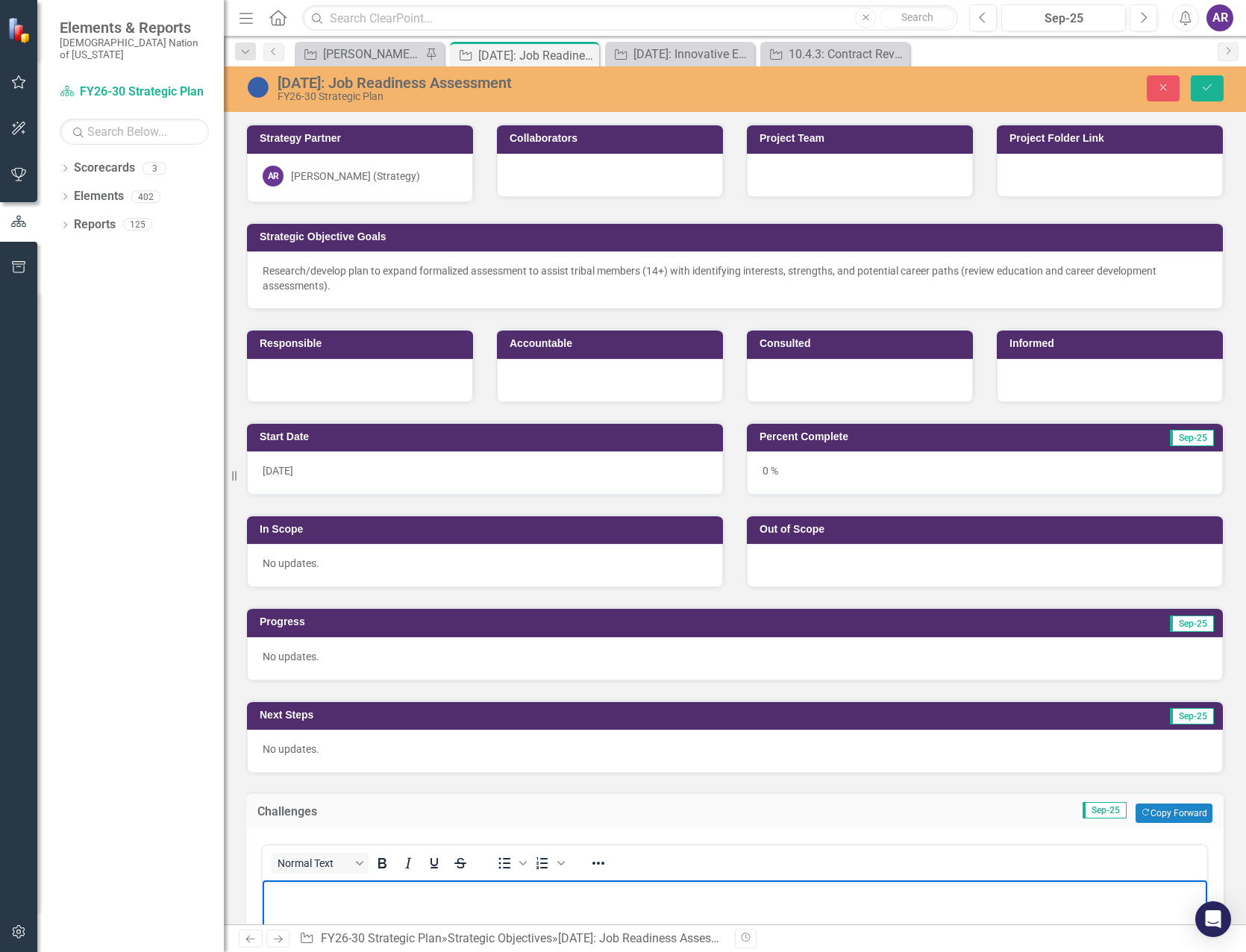
click at [426, 894] on p "Rich Text Area. Press ALT-0 for help." at bounding box center [735, 893] width 938 height 17
click at [1201, 99] on button "Save" at bounding box center [1207, 88] width 33 height 26
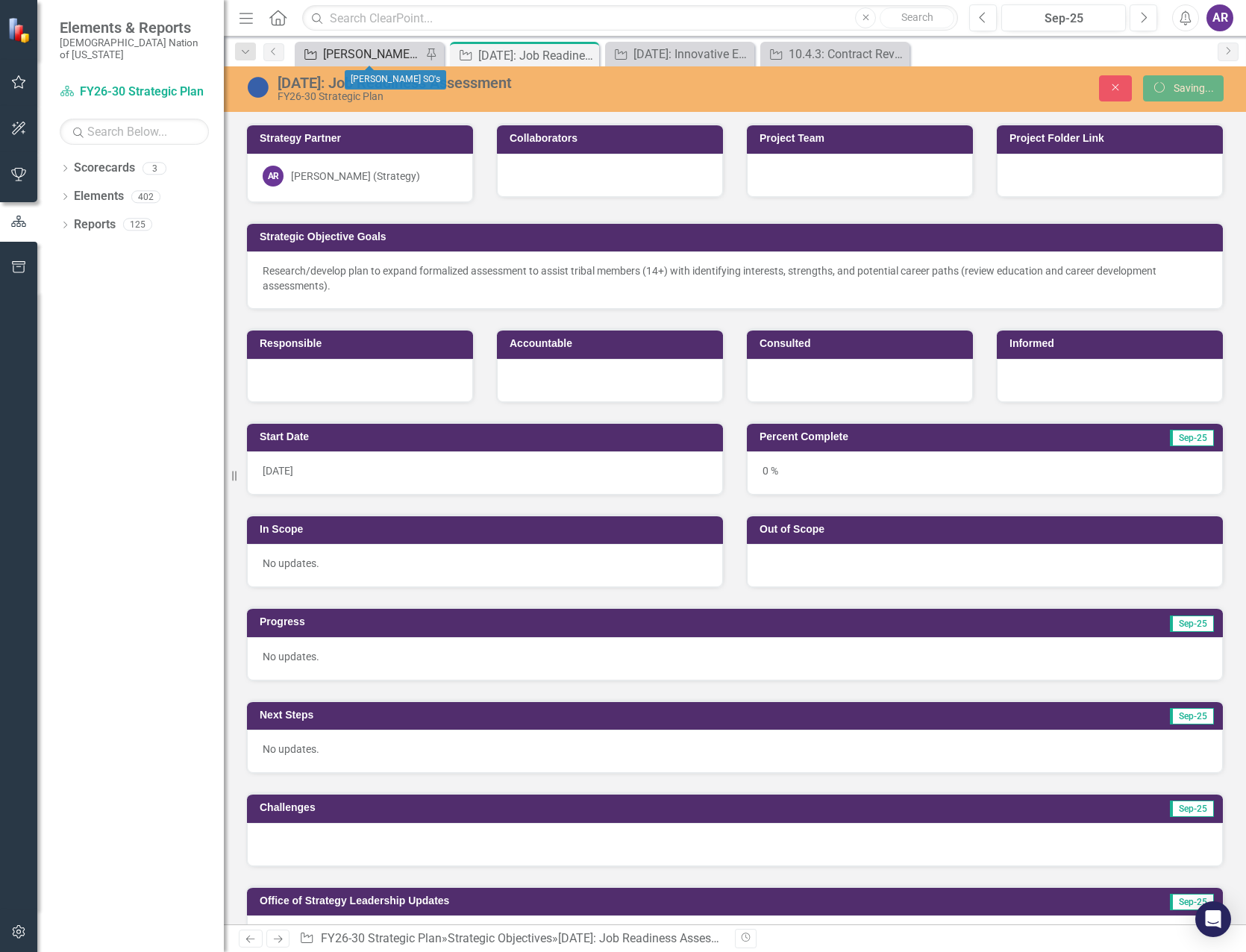
click at [369, 55] on div "[PERSON_NAME] SO's" at bounding box center [372, 53] width 99 height 18
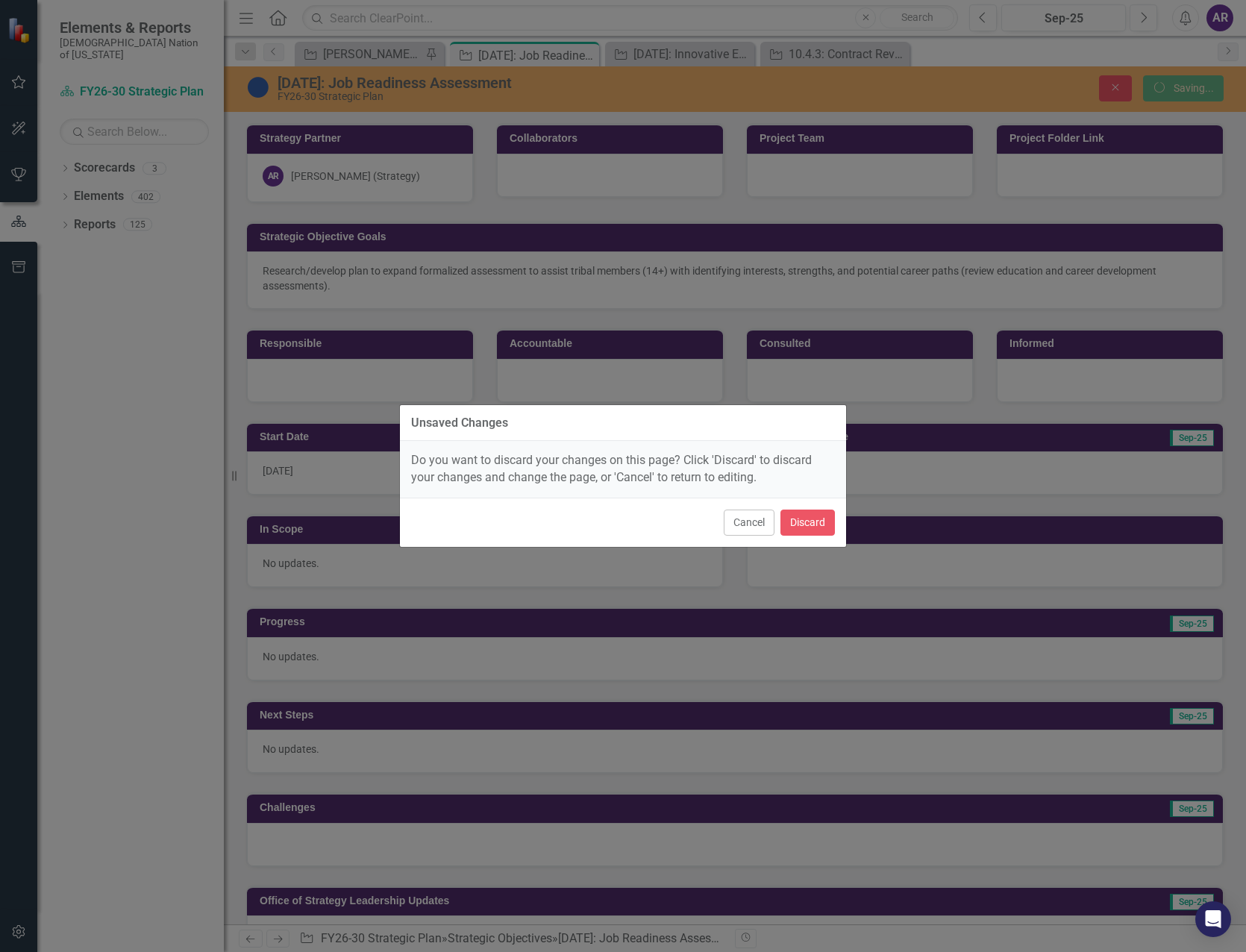
click at [753, 527] on button "Cancel" at bounding box center [750, 523] width 50 height 26
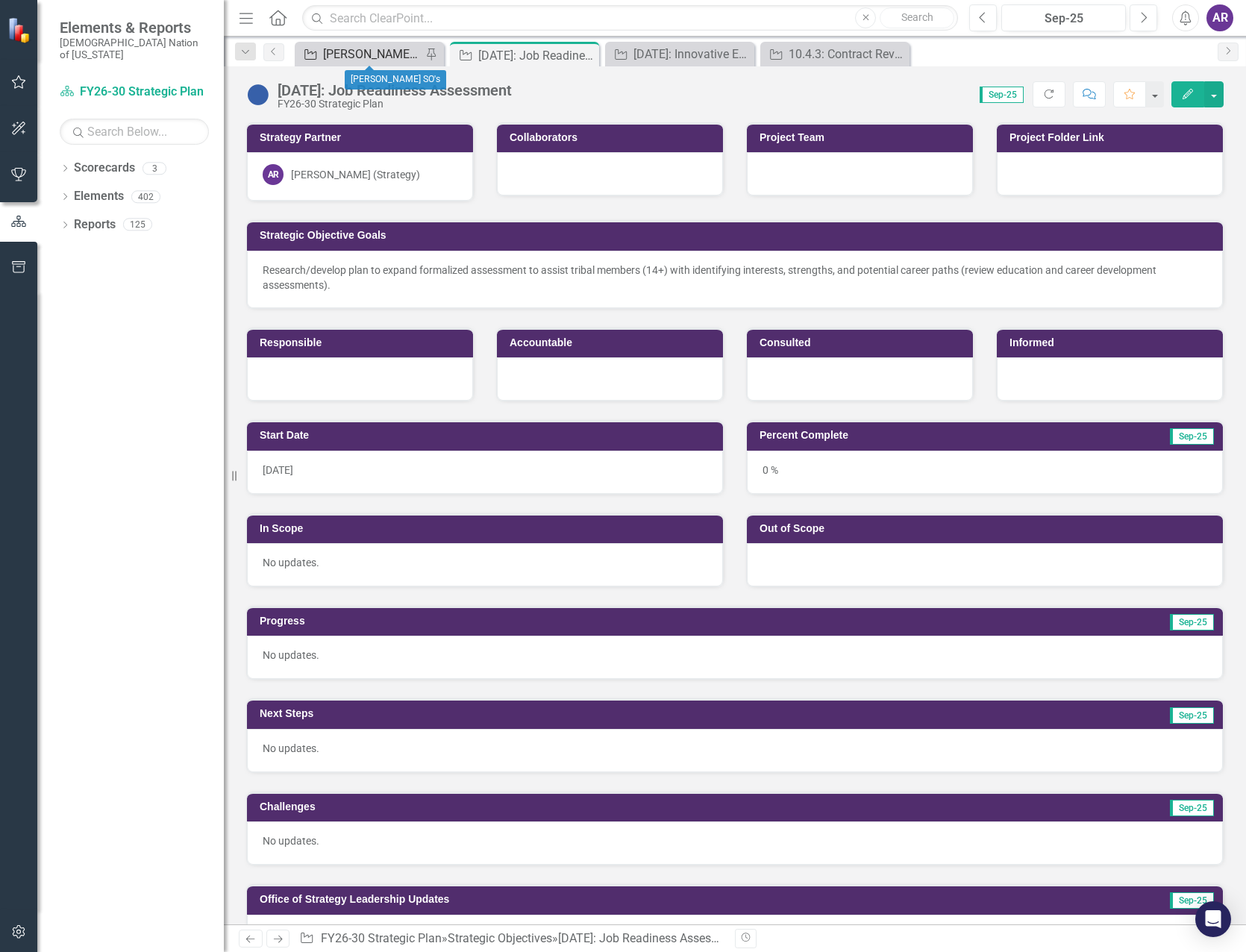
click at [369, 48] on div "[PERSON_NAME] SO's" at bounding box center [372, 53] width 99 height 18
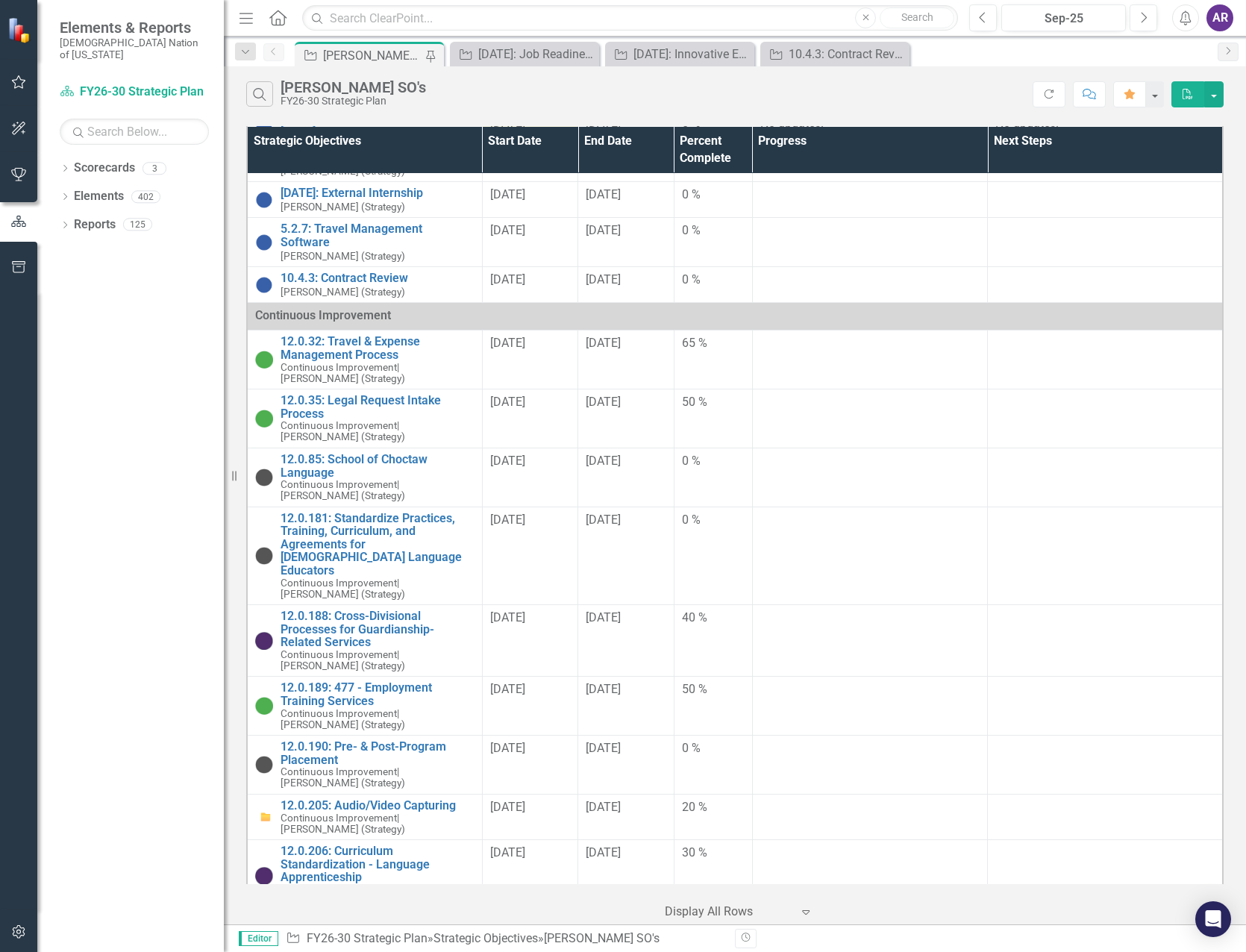
scroll to position [582, 0]
click at [393, 797] on link "12.0.205: Audio/Video Capturing" at bounding box center [377, 804] width 194 height 14
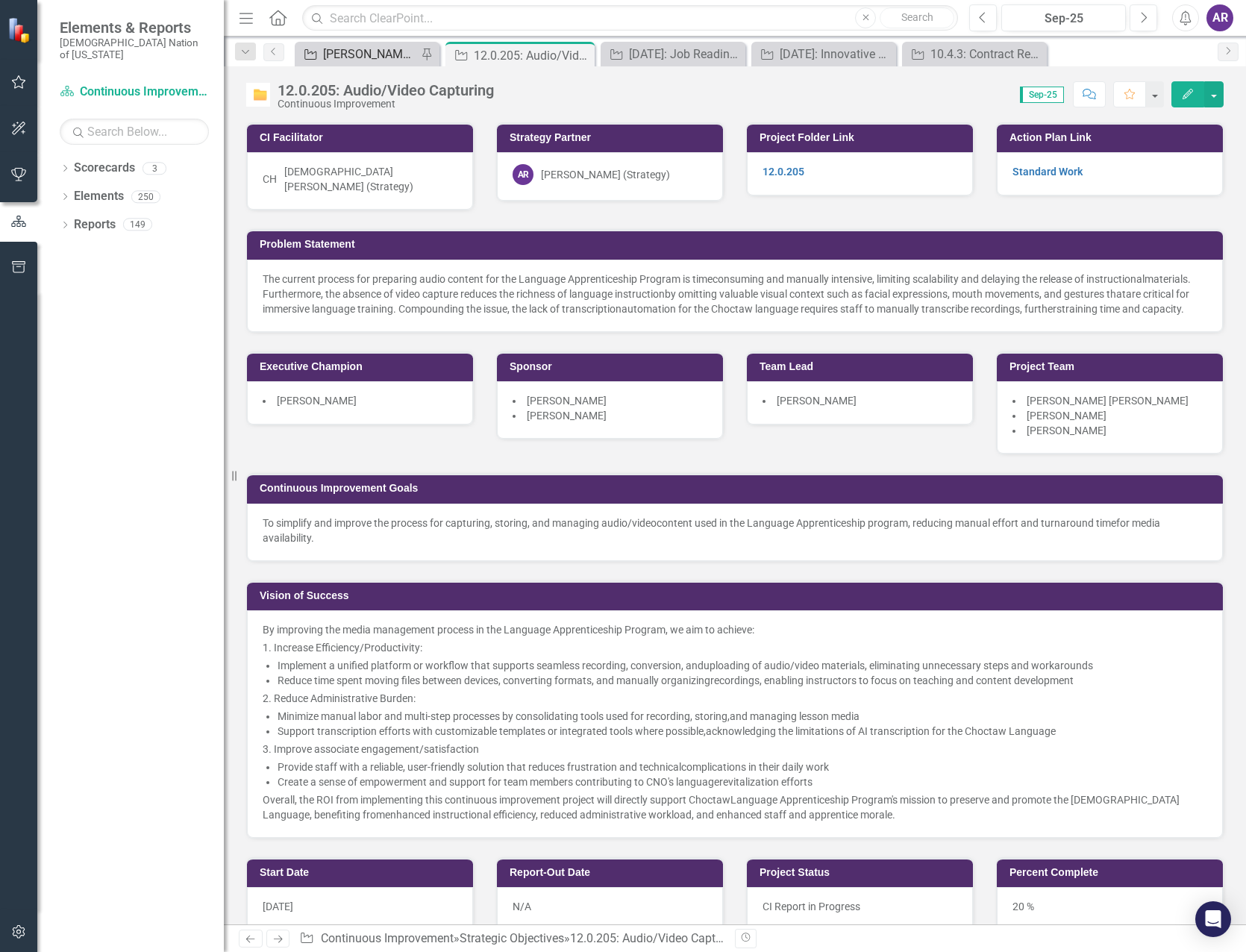
click at [394, 59] on div "[PERSON_NAME] SO's" at bounding box center [369, 53] width 94 height 18
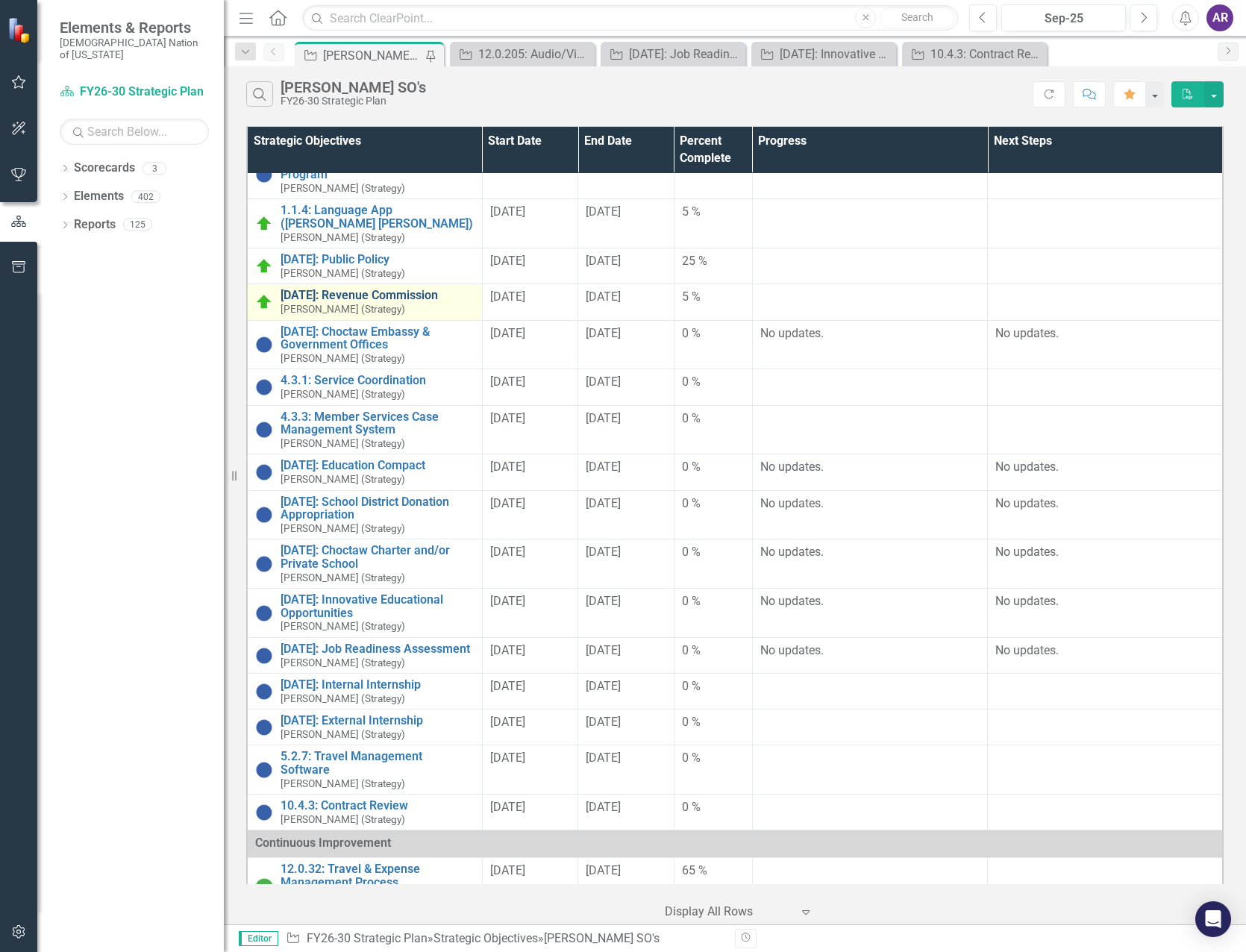
scroll to position [75, 0]
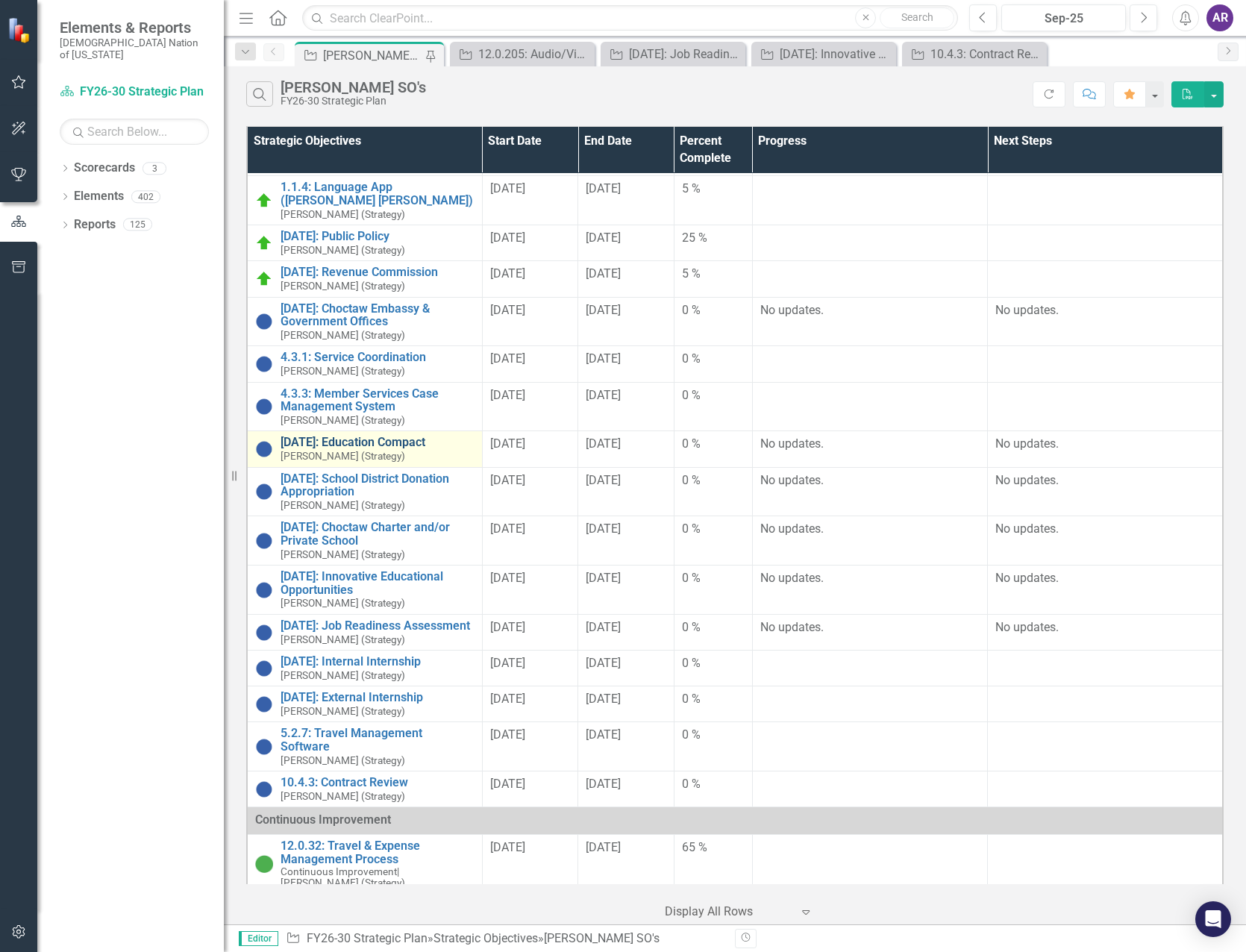
click at [351, 441] on link "[DATE]: Education Compact" at bounding box center [377, 442] width 194 height 14
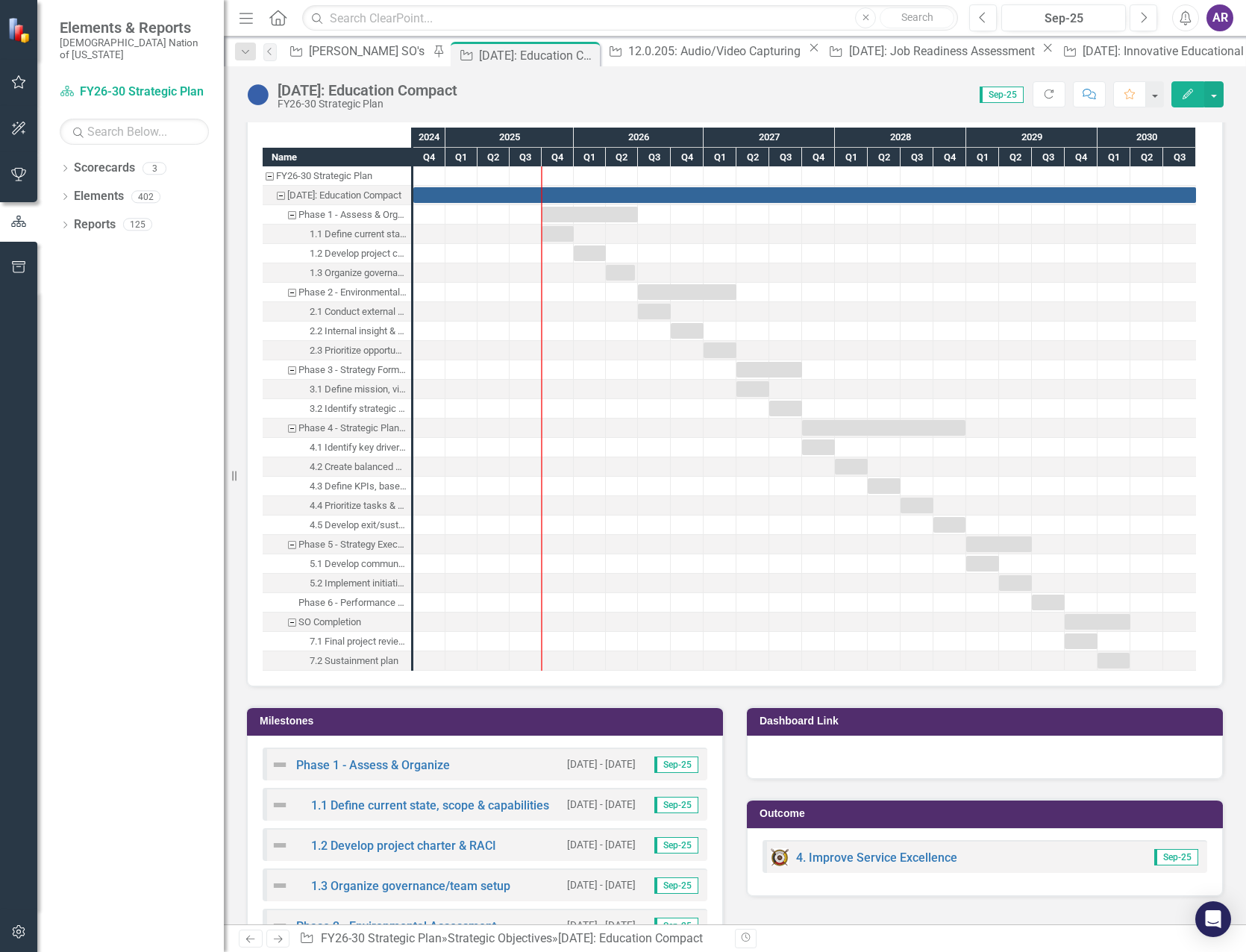
scroll to position [1119, 0]
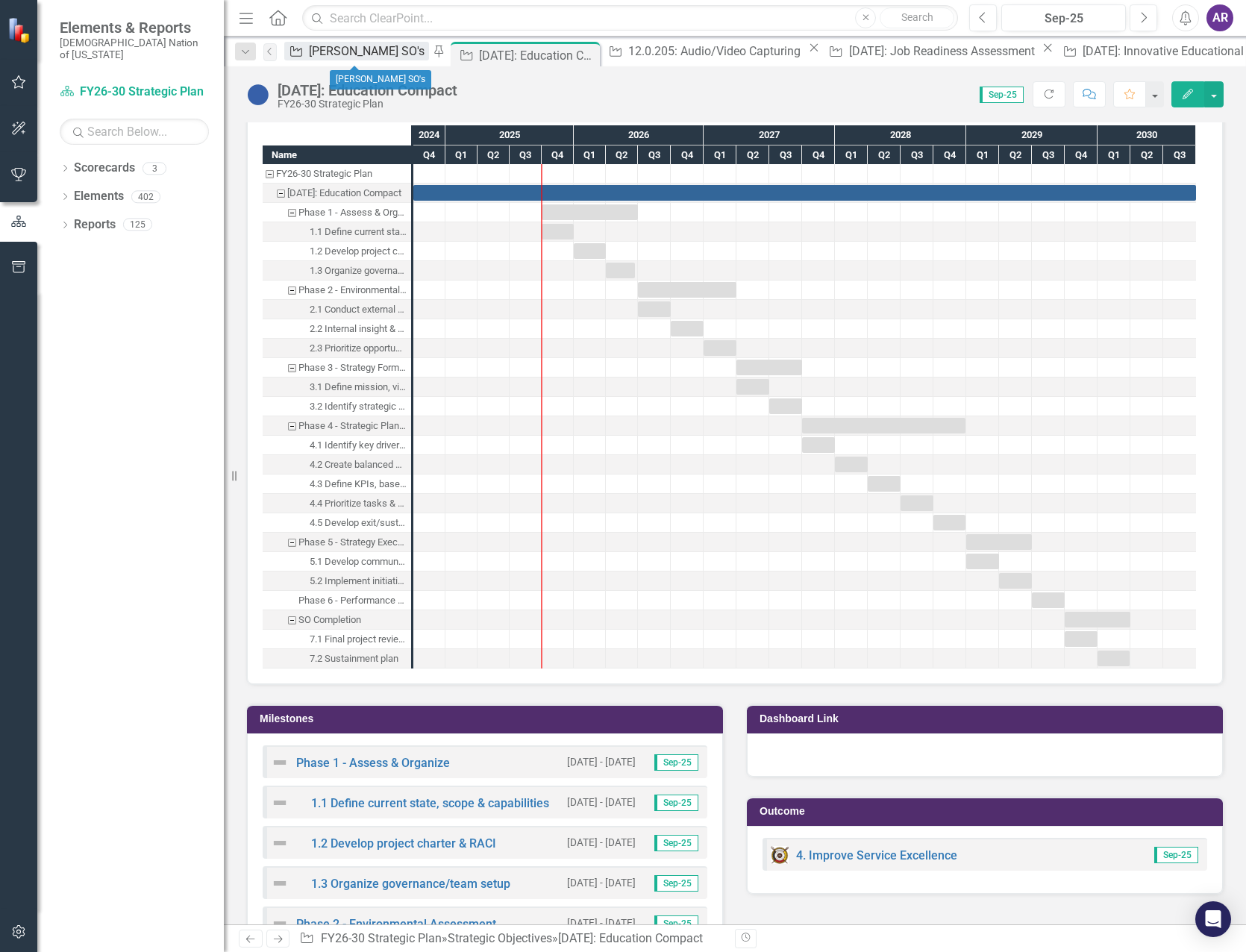
click at [375, 51] on div "[PERSON_NAME] SO's" at bounding box center [369, 50] width 120 height 18
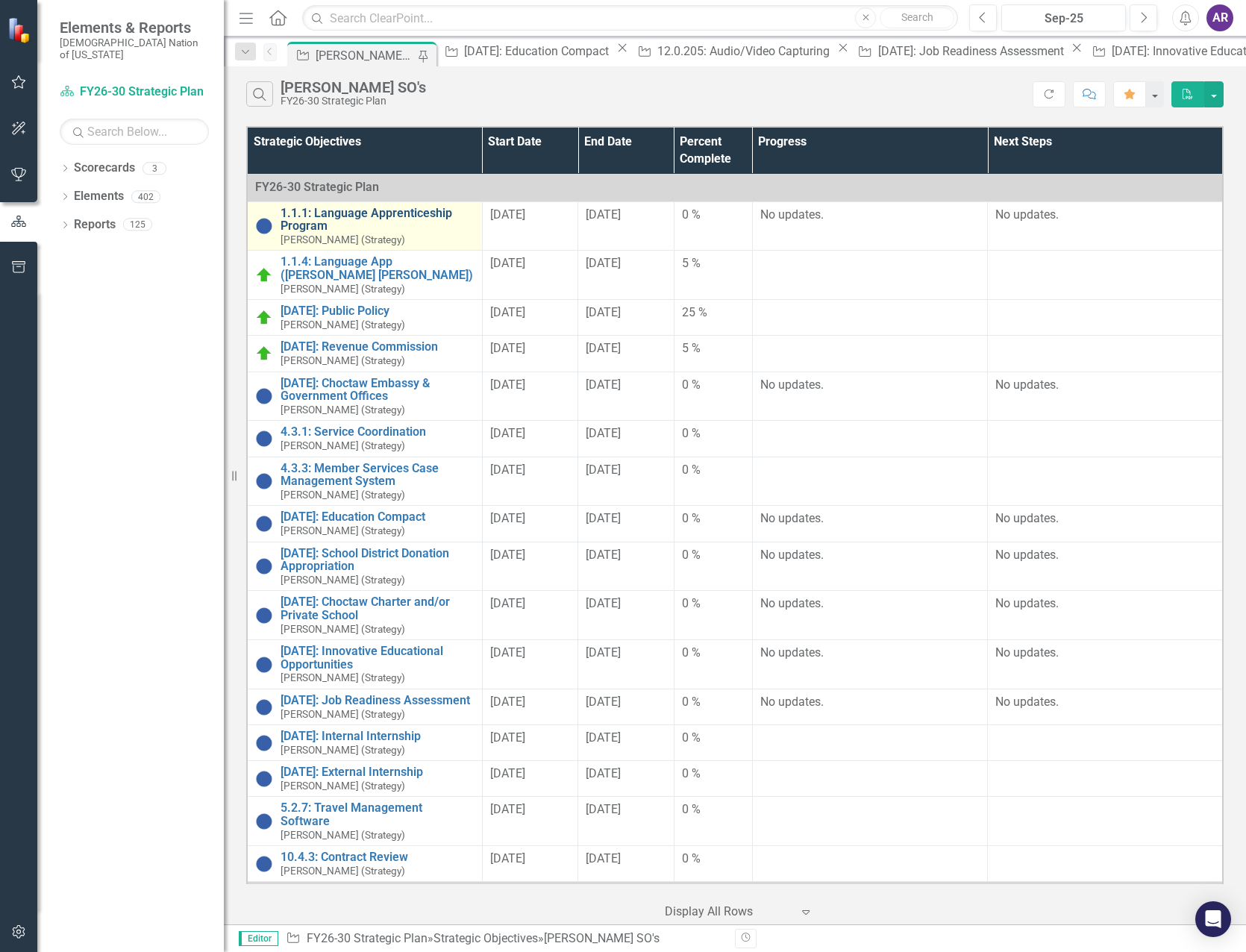
click at [388, 216] on link "1.1.1: Language Apprenticeship Program" at bounding box center [377, 219] width 194 height 26
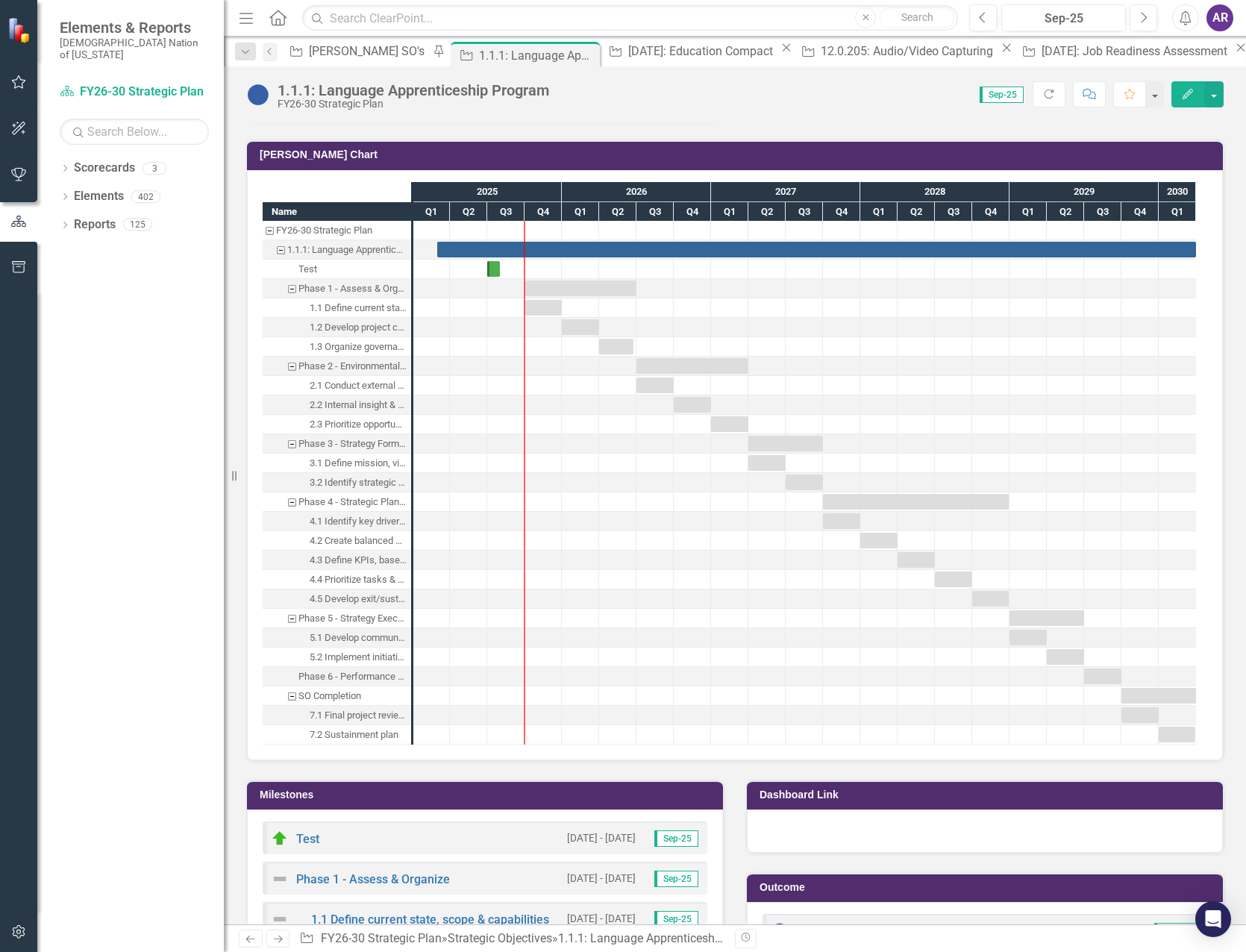
scroll to position [1044, 0]
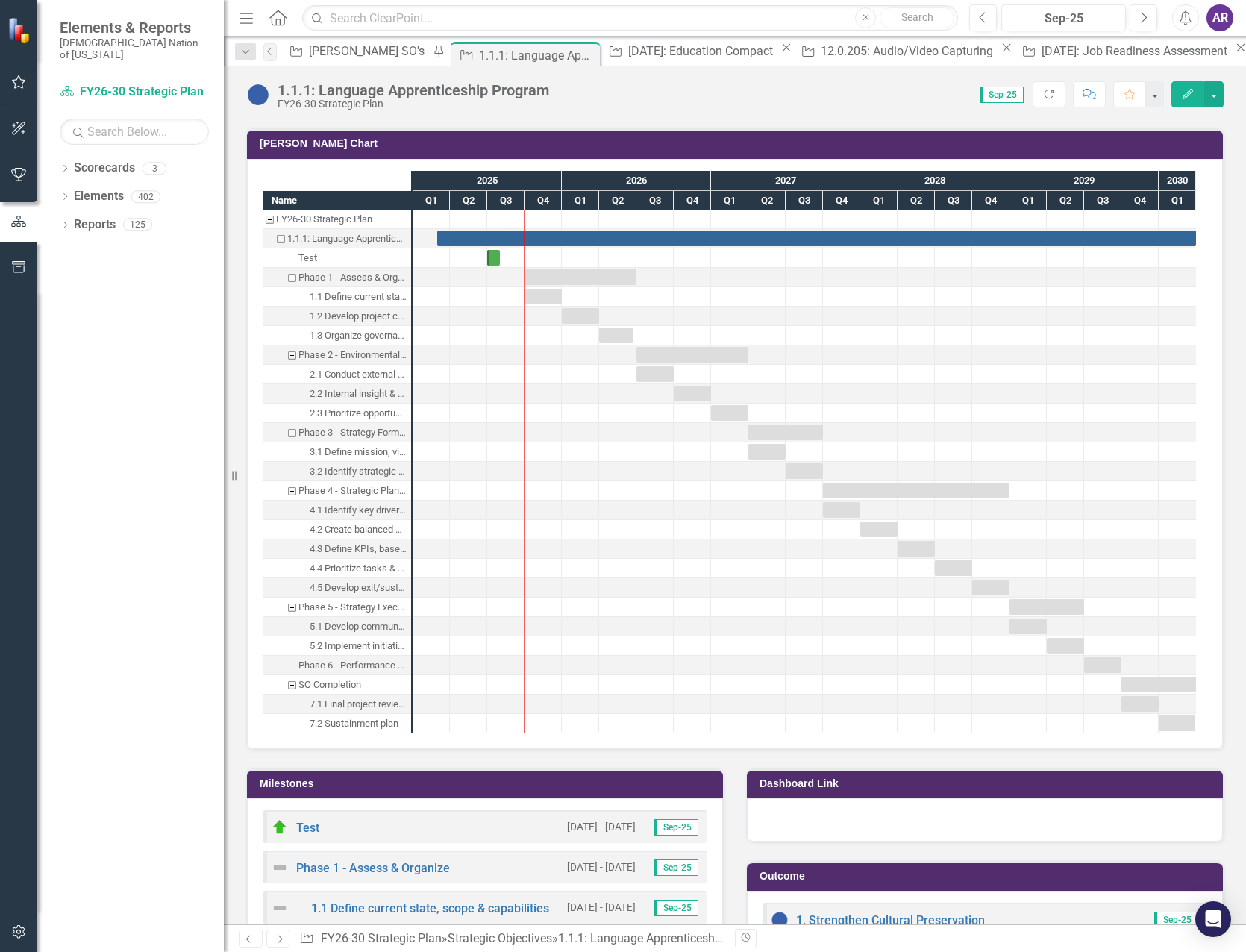
click at [339, 646] on div "5.2 Implement initiatives & monitor execution" at bounding box center [358, 646] width 97 height 19
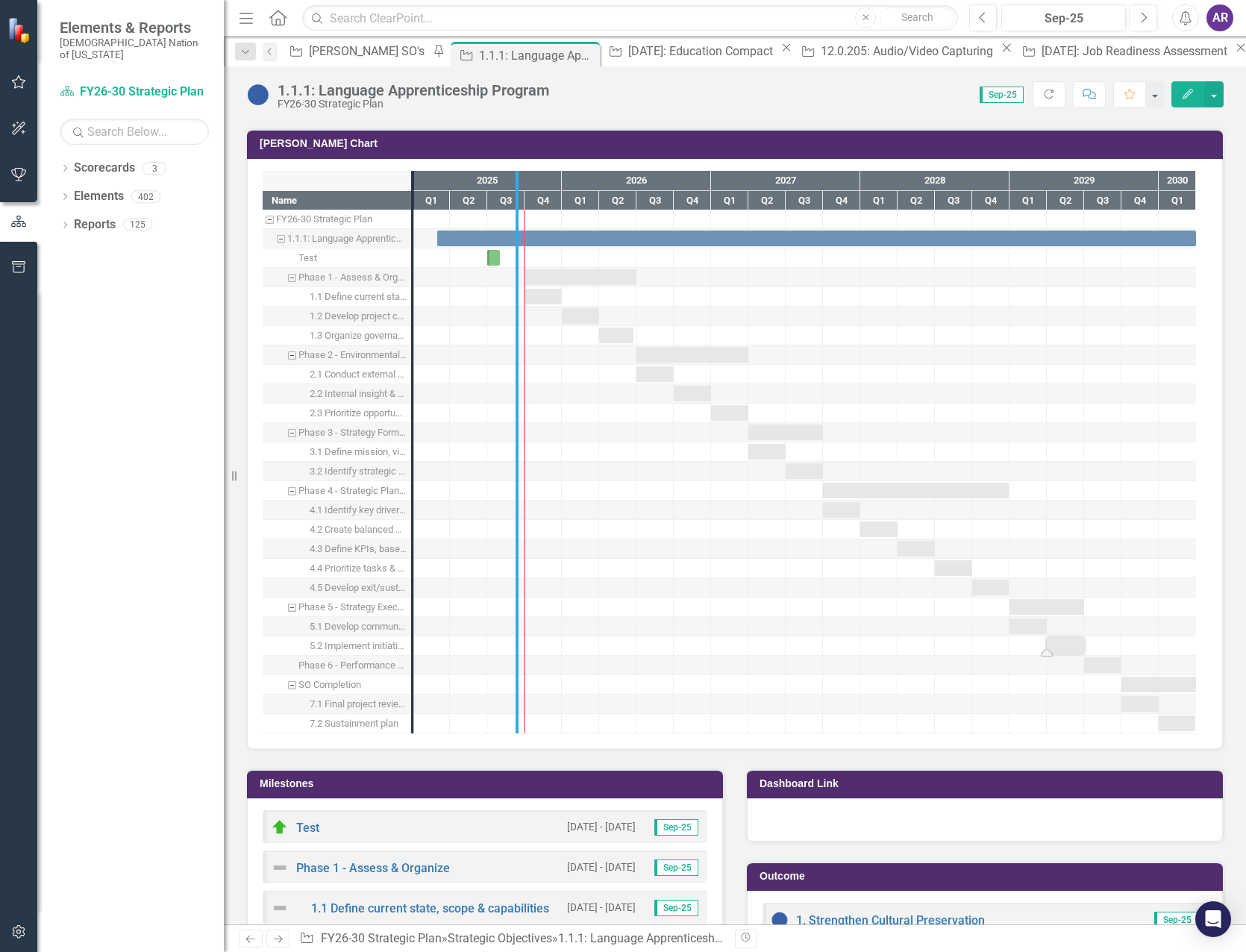
drag, startPoint x: 409, startPoint y: 587, endPoint x: 518, endPoint y: 597, distance: 109.5
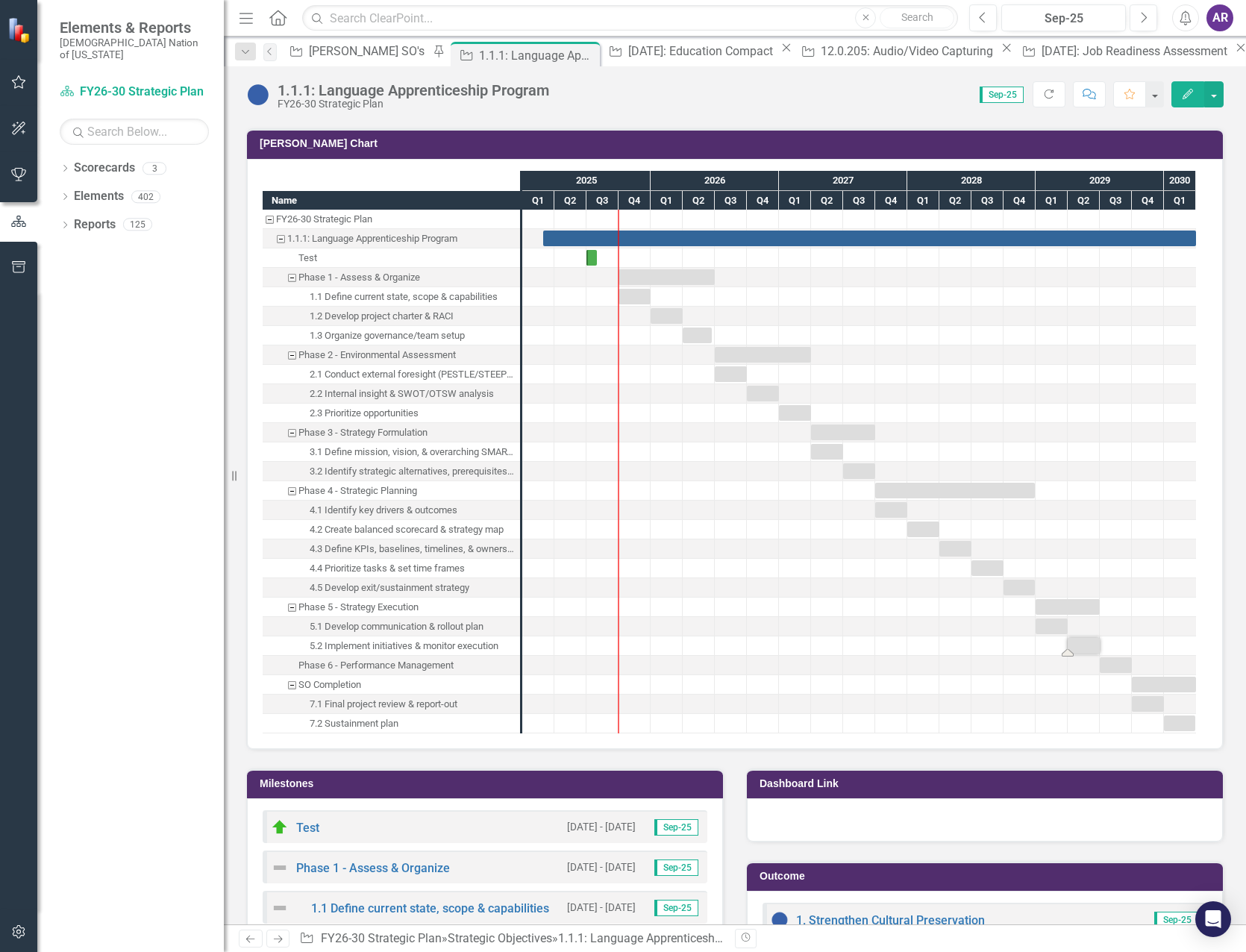
click at [471, 650] on div "5.2 Implement initiatives & monitor execution" at bounding box center [403, 646] width 189 height 19
click at [489, 646] on div "5.2 Implement initiatives & monitor execution" at bounding box center [403, 646] width 189 height 19
click at [1216, 97] on button "button" at bounding box center [1214, 94] width 19 height 26
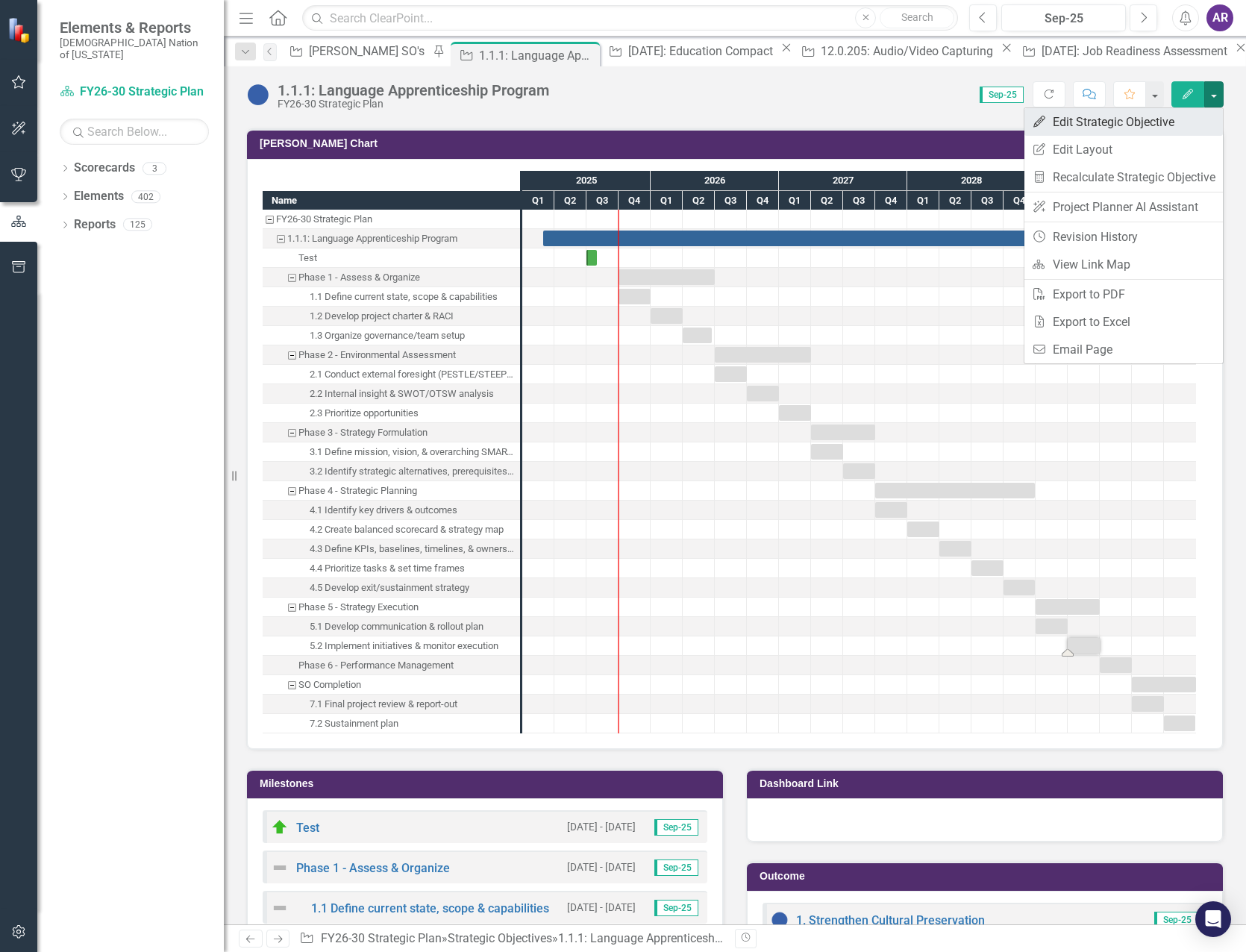
click at [1172, 121] on link "Edit Edit Strategic Objective" at bounding box center [1124, 122] width 199 height 27
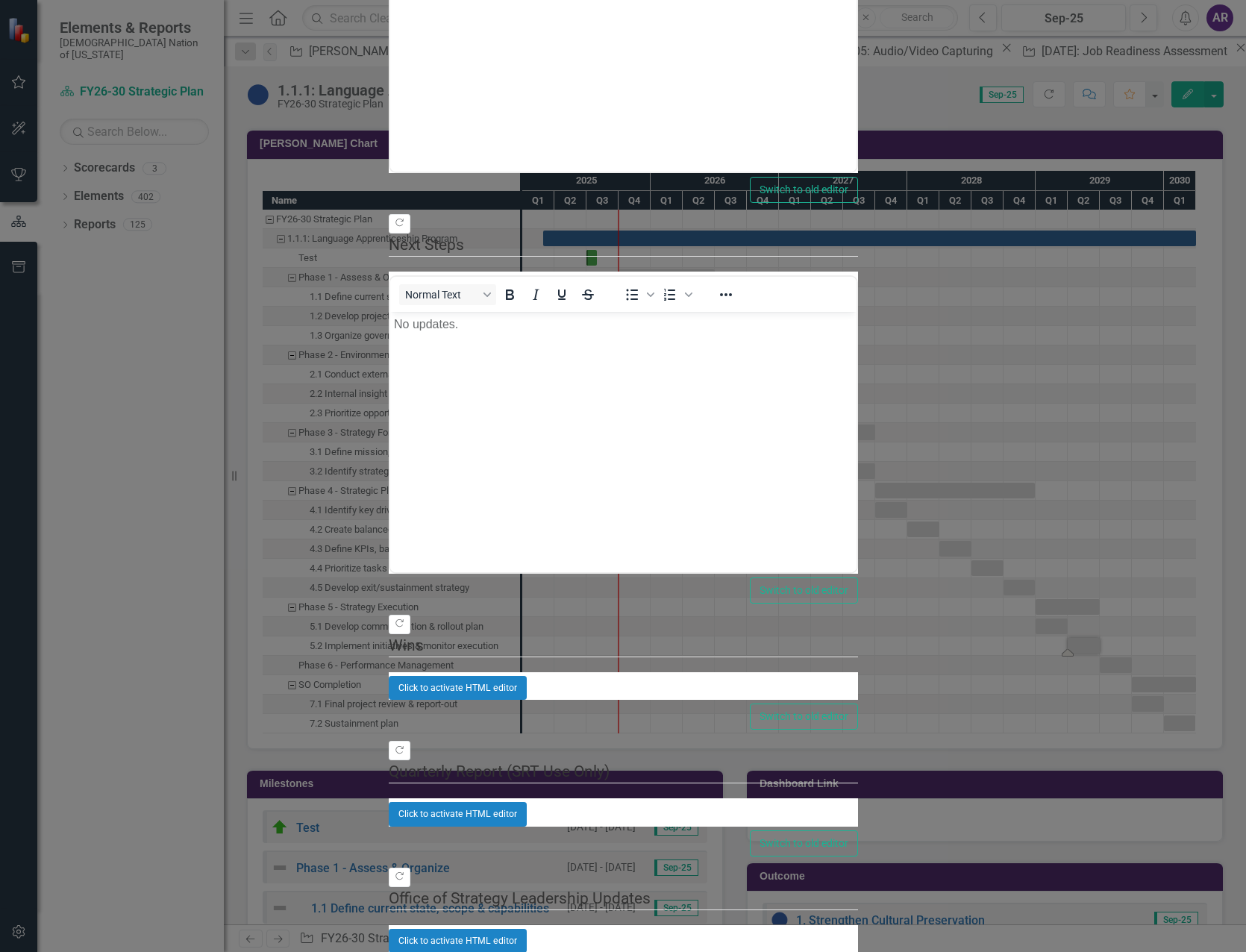
scroll to position [0, 0]
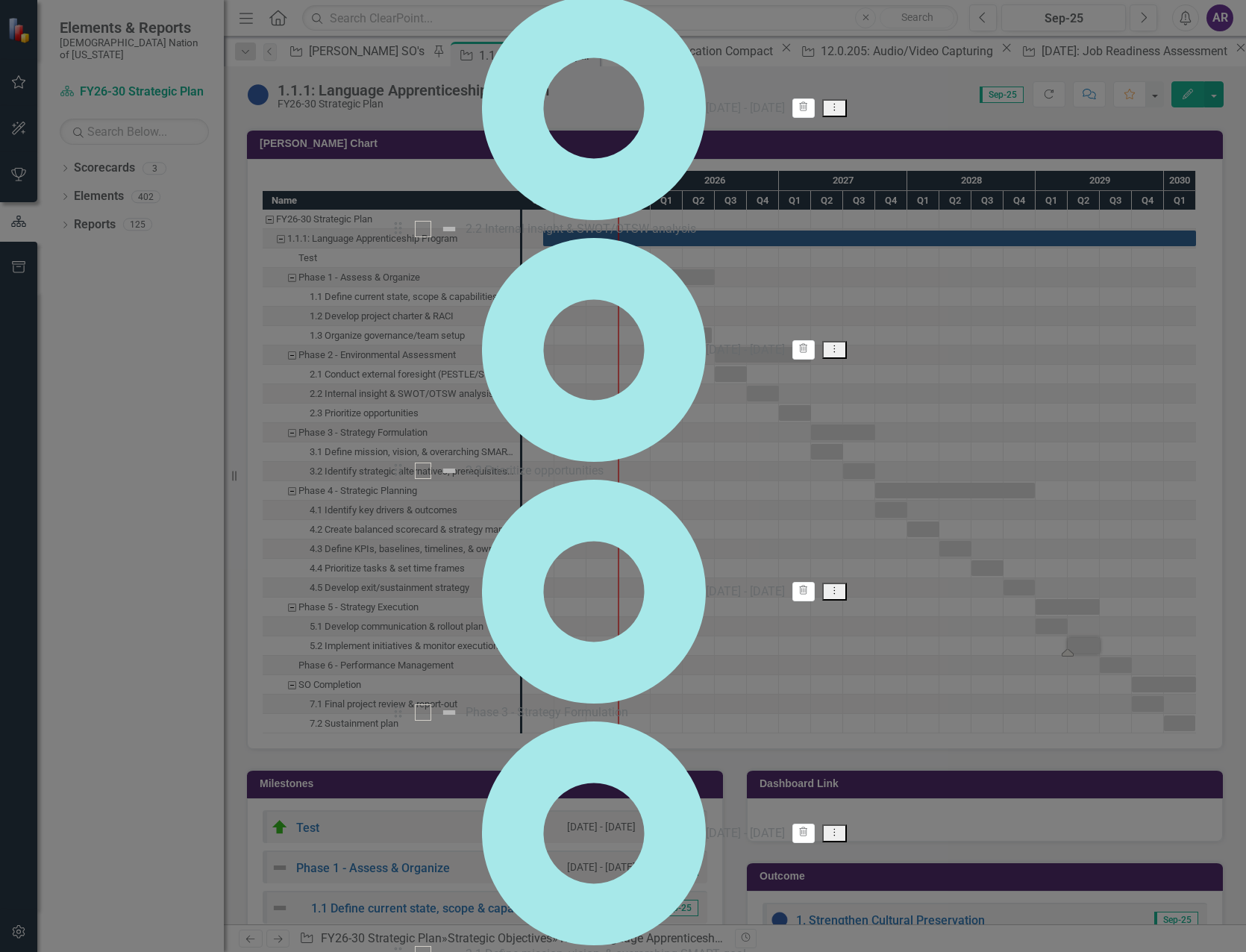
checkbox input "true"
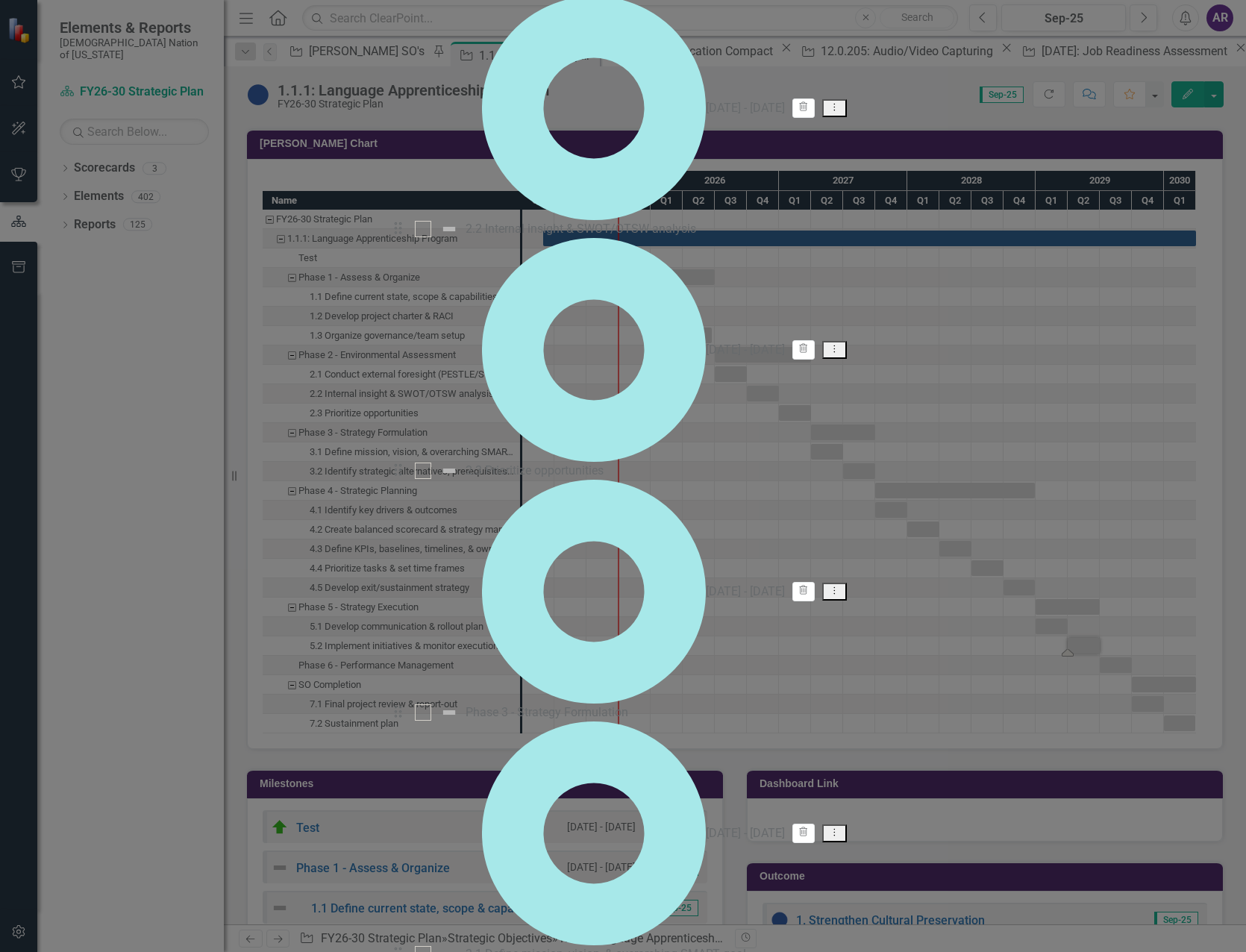
checkbox input "true"
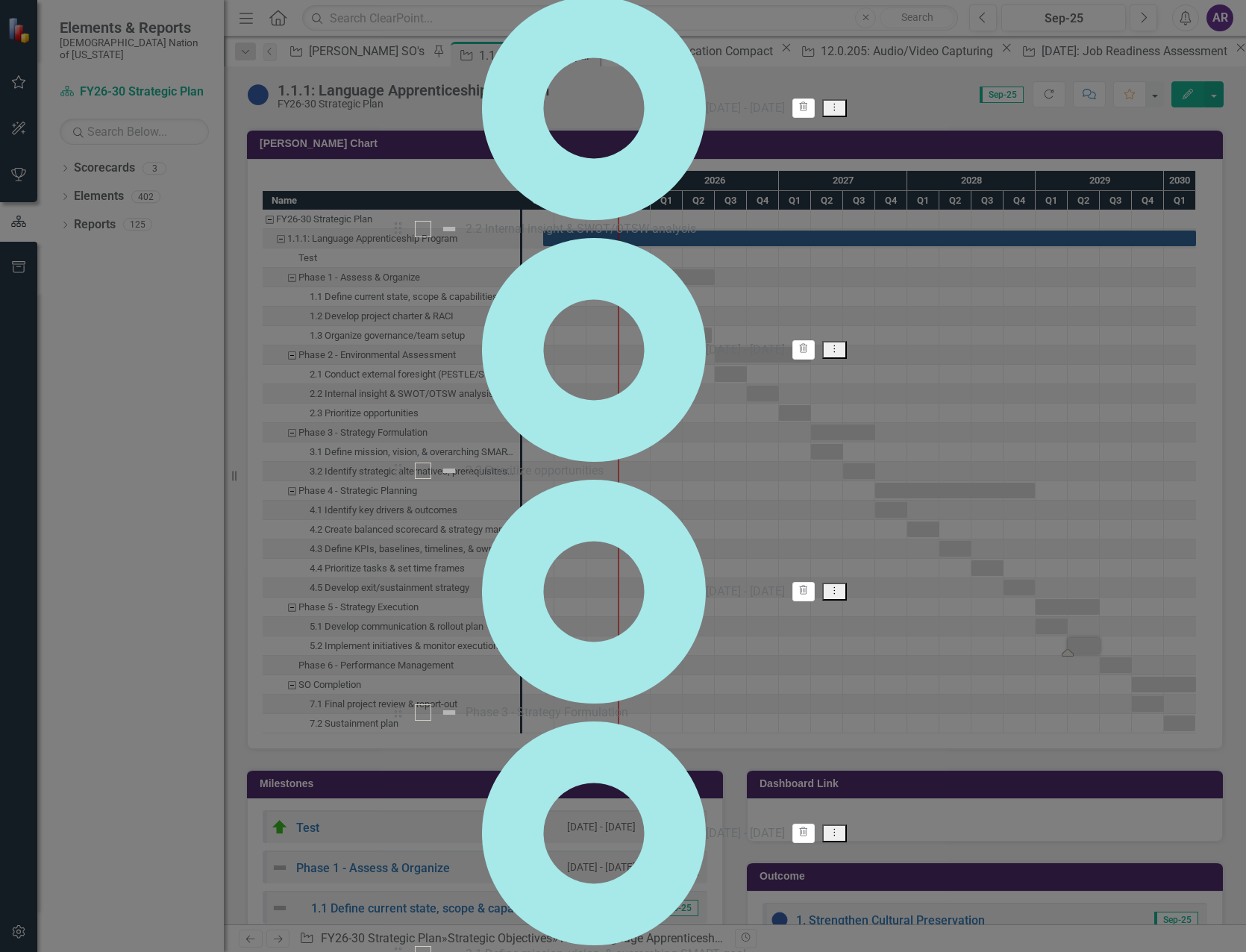
checkbox input "true"
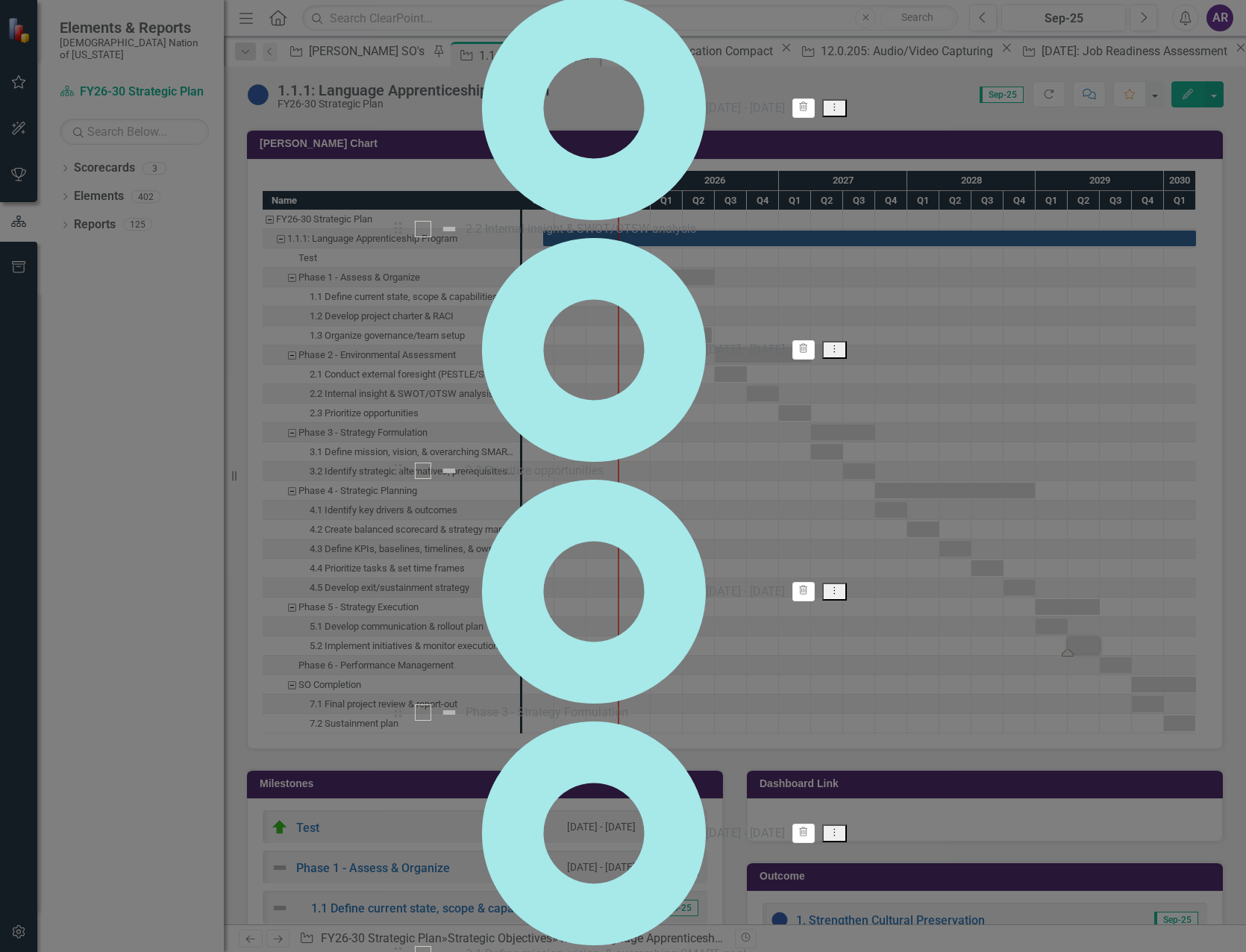
checkbox input "true"
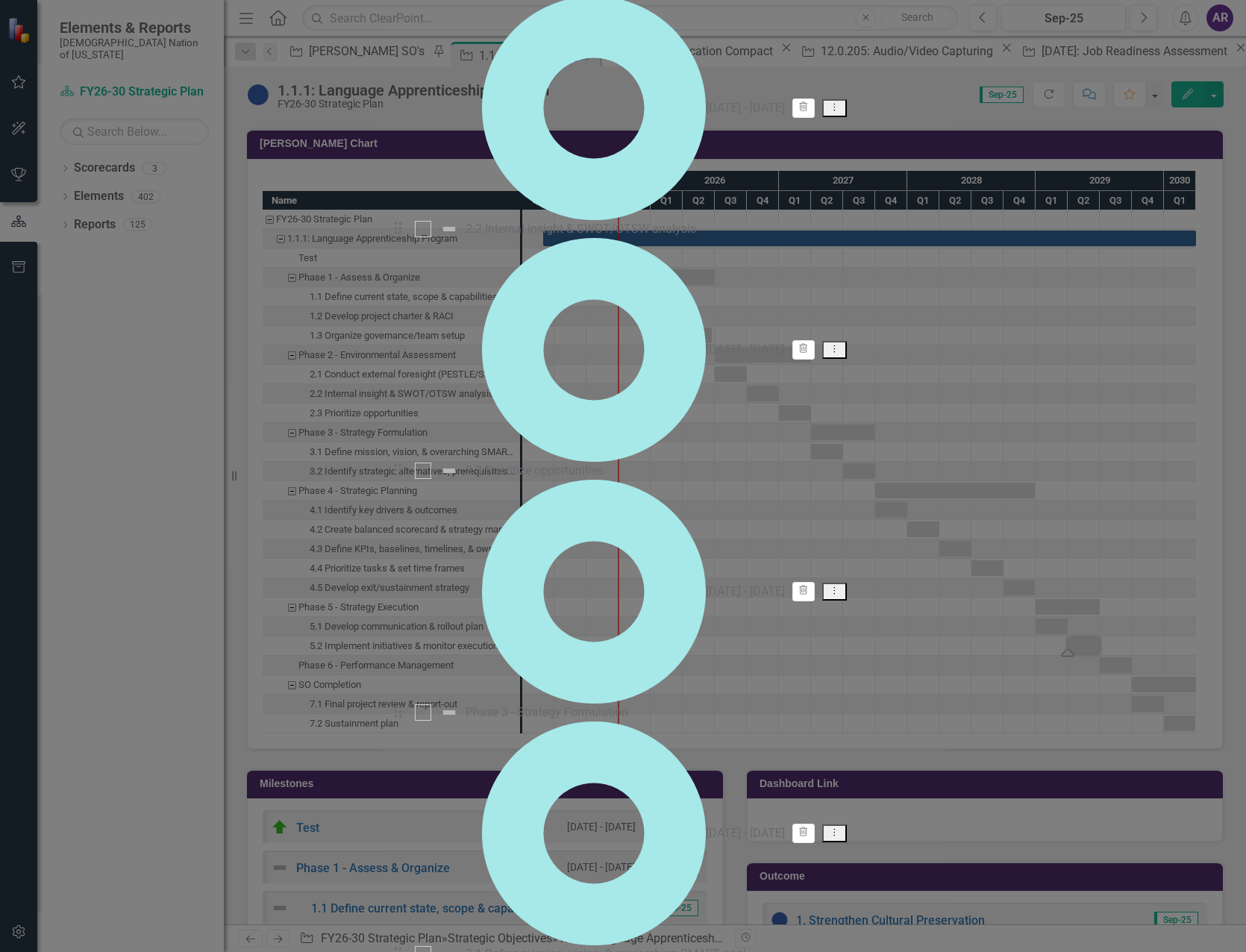
checkbox input "true"
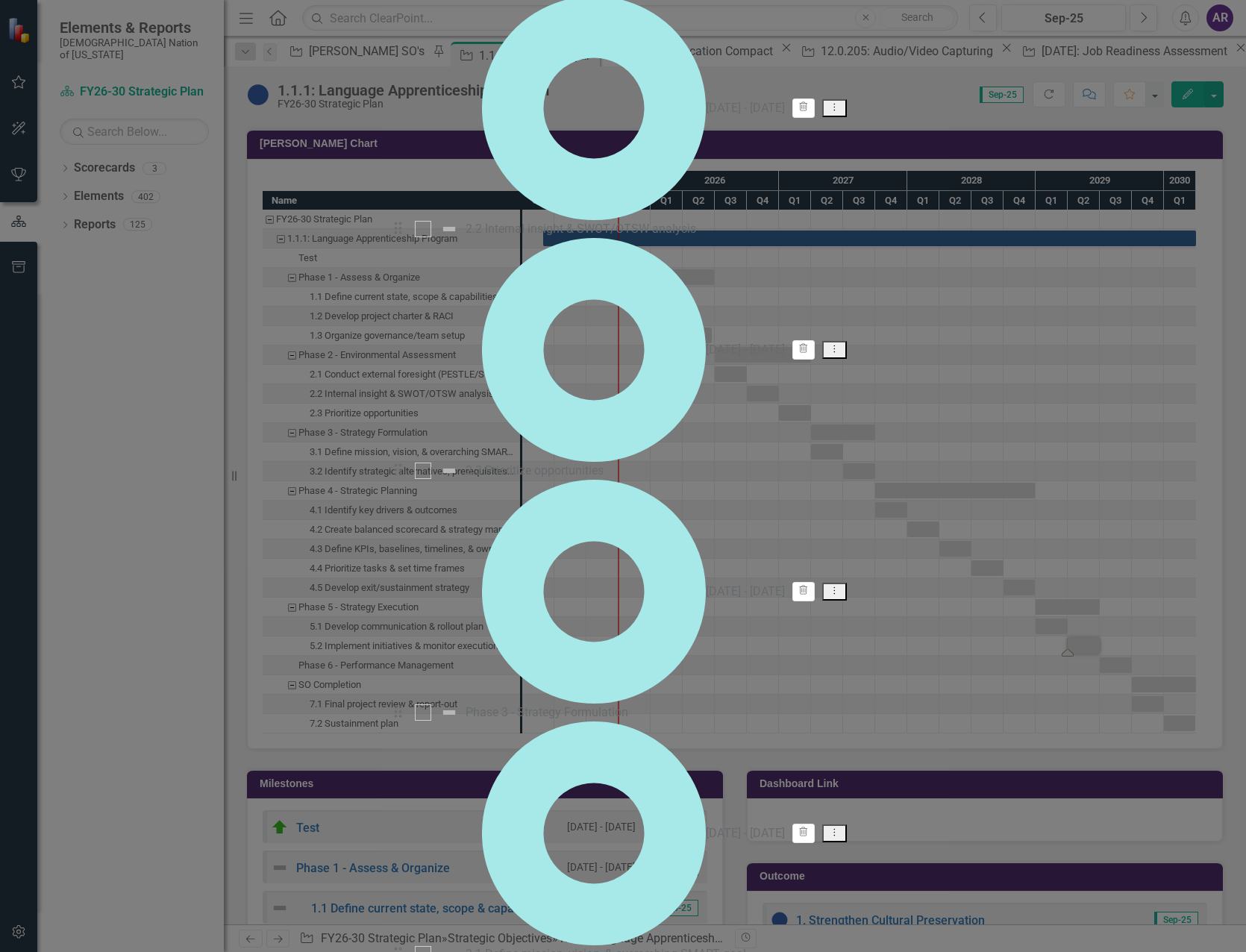
checkbox input "true"
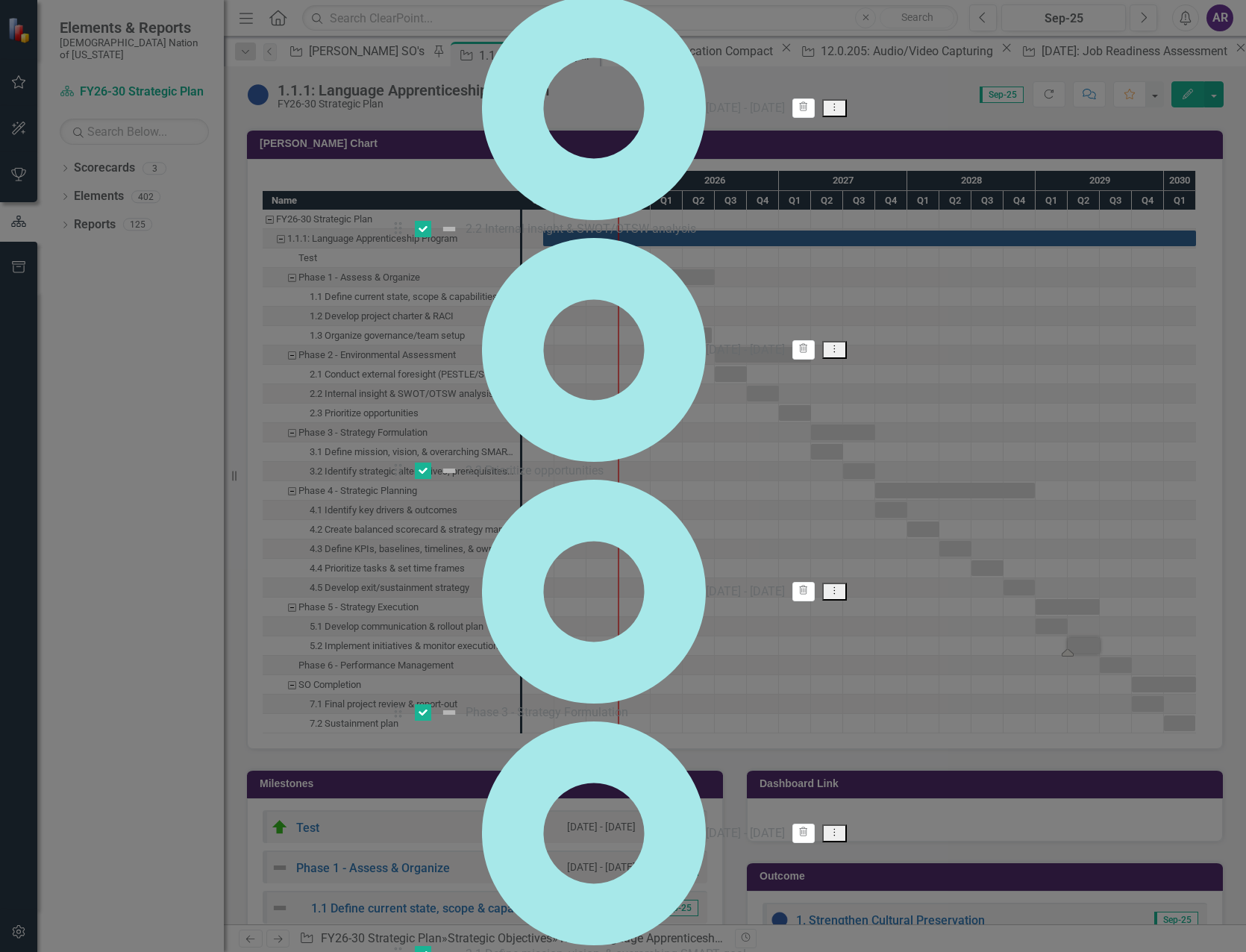
checkbox input "false"
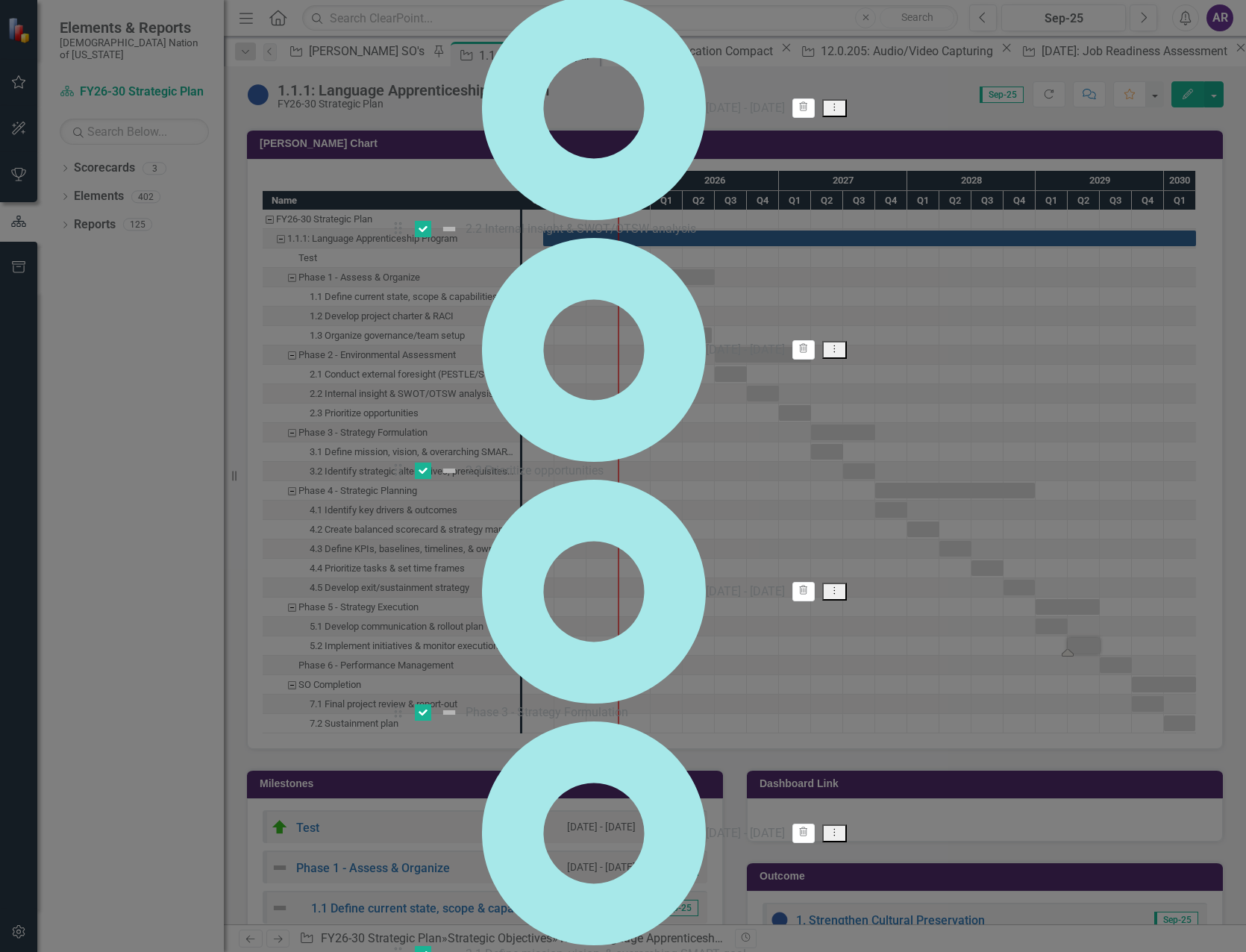
checkbox input "false"
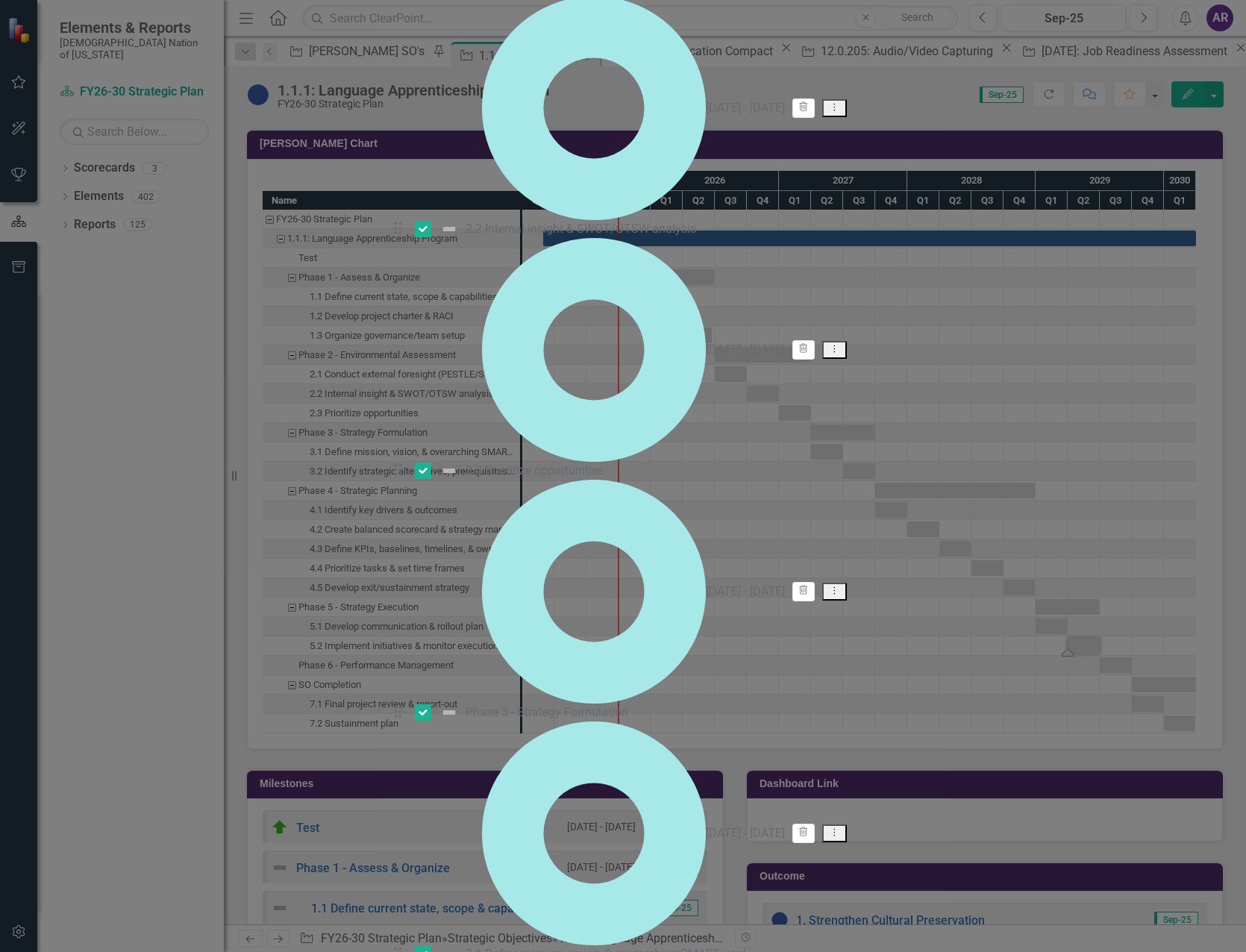
checkbox input "false"
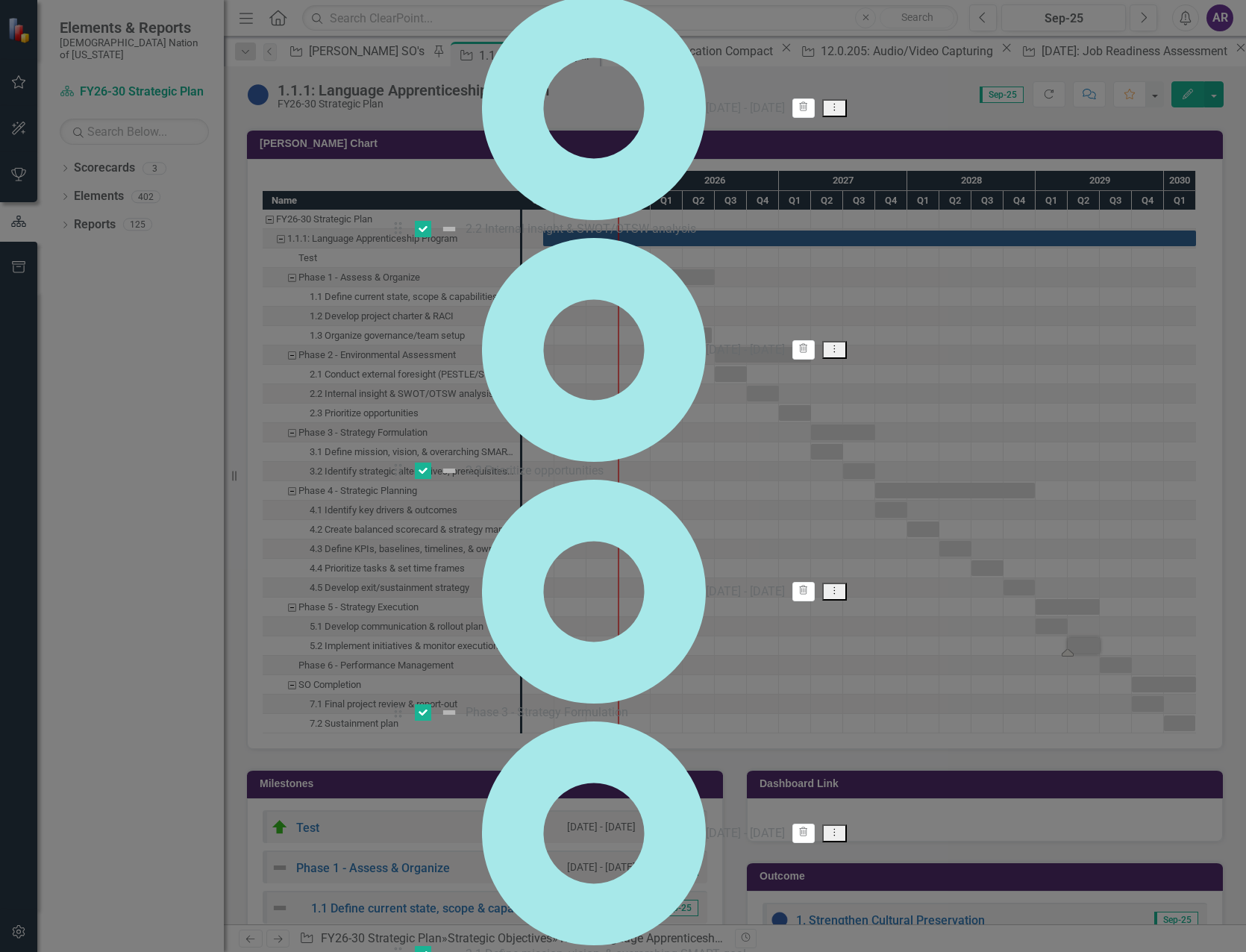
checkbox input "false"
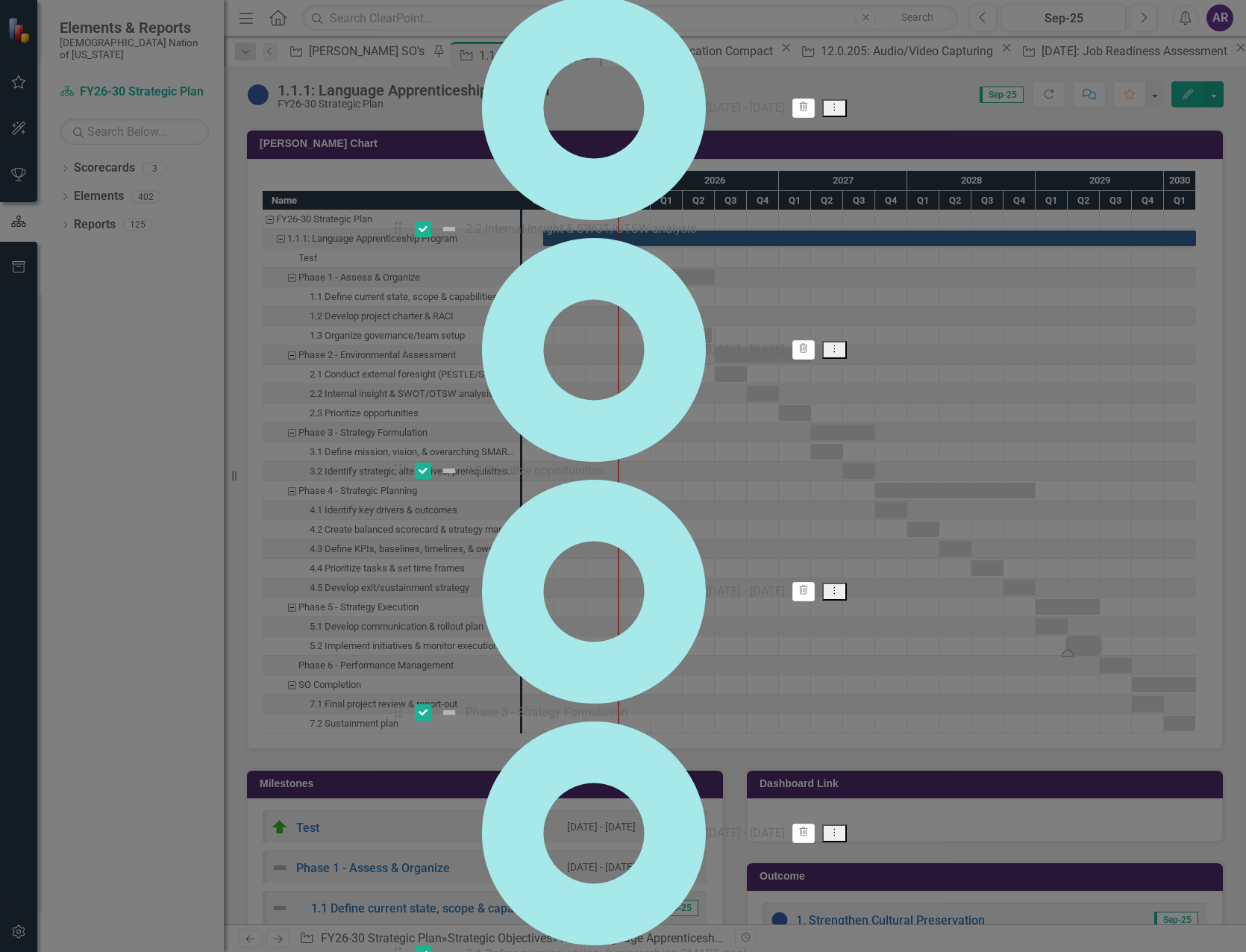
checkbox input "false"
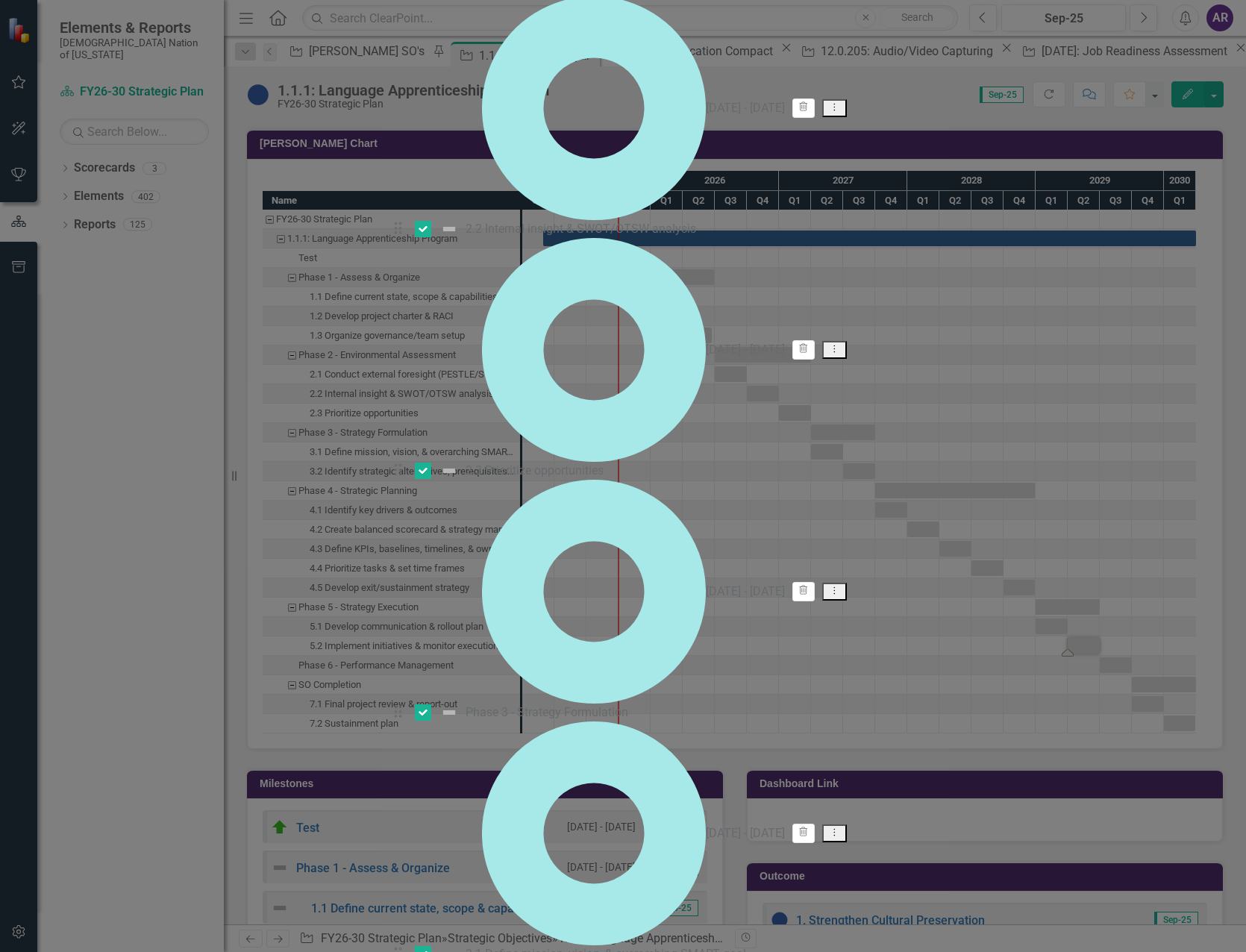
checkbox input "false"
checkbox input "true"
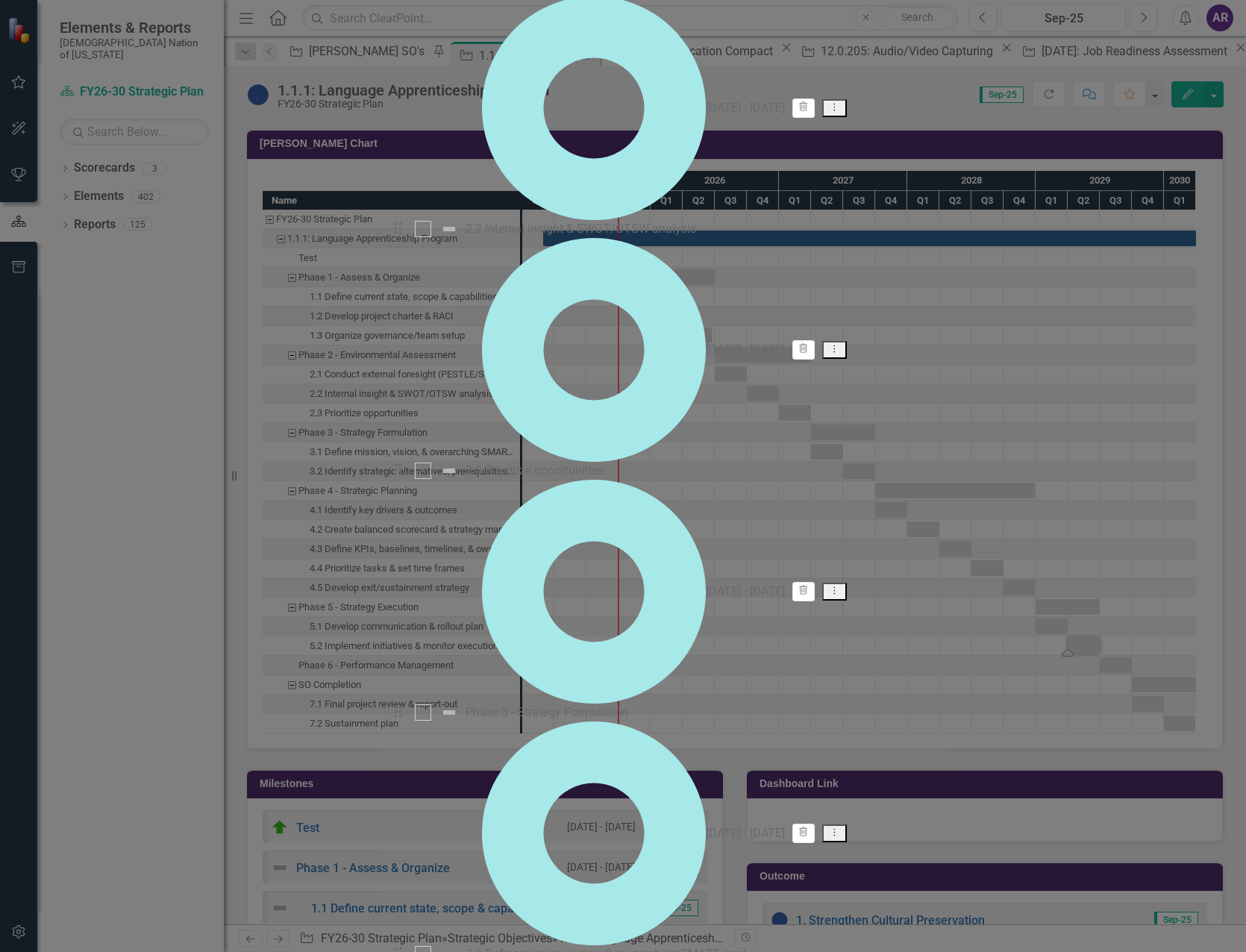
checkbox input "true"
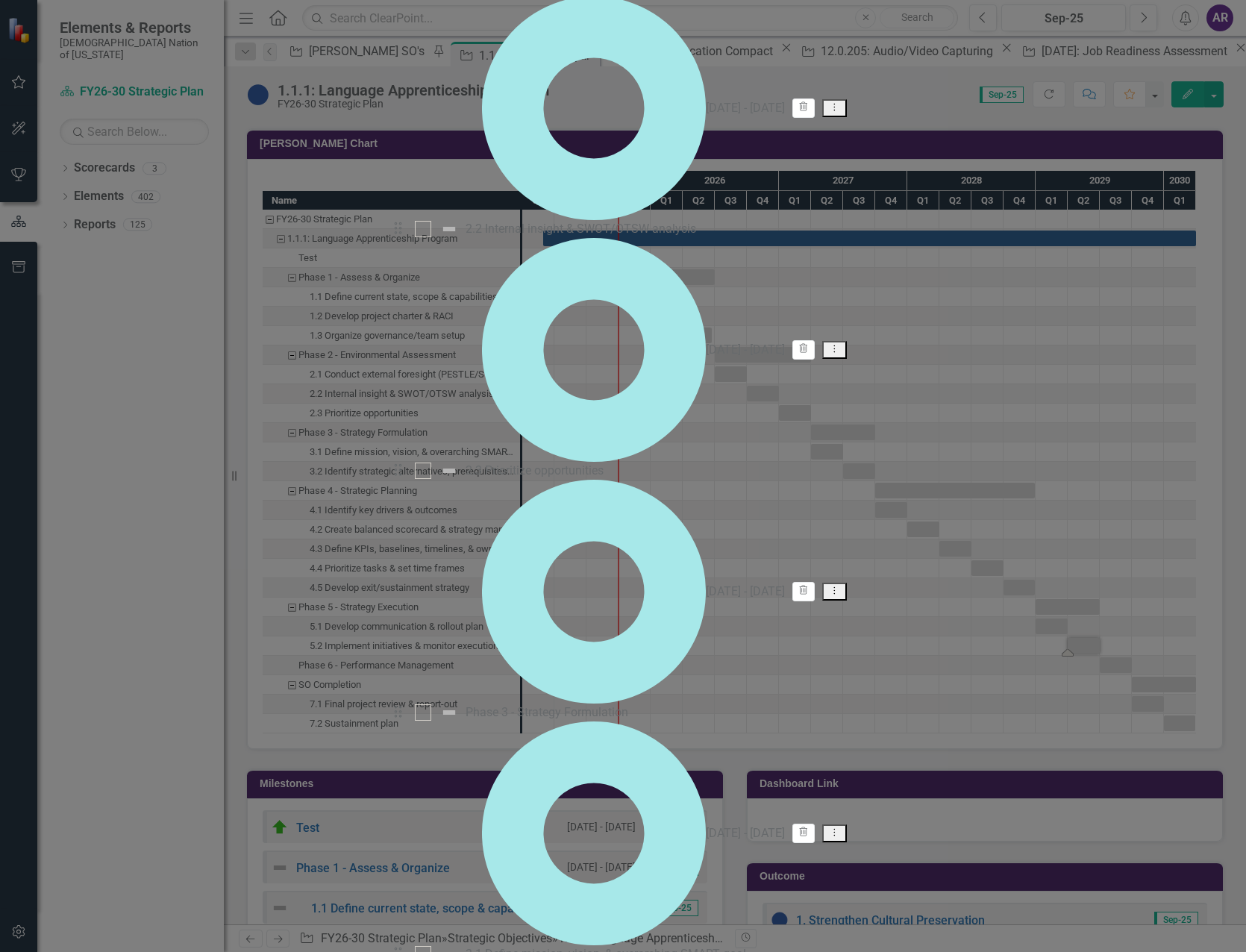
checkbox input "true"
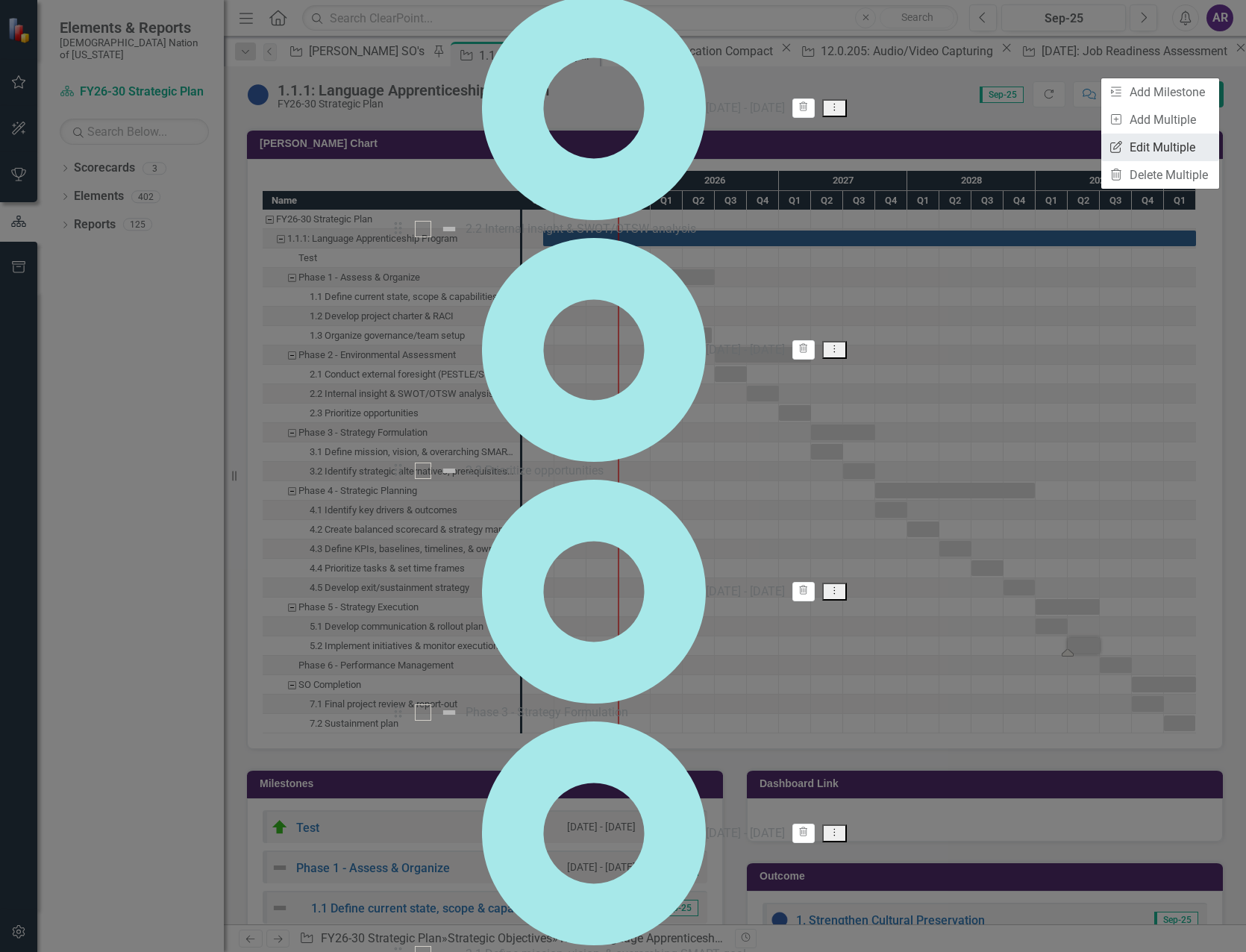
click at [1166, 139] on link "Edit Multiple Edit Multiple" at bounding box center [1161, 147] width 118 height 27
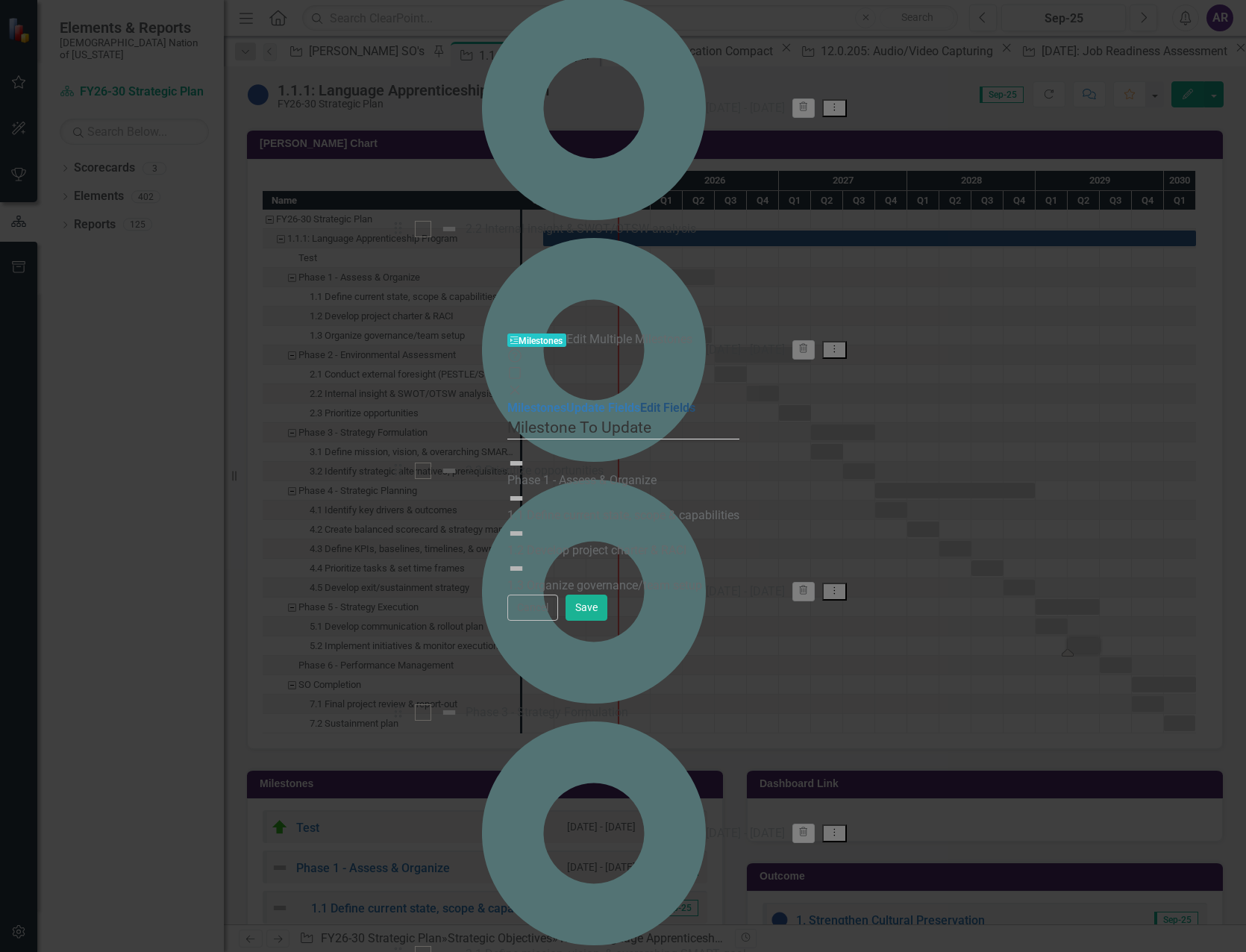
click at [640, 400] on link "Edit Fields" at bounding box center [667, 407] width 55 height 15
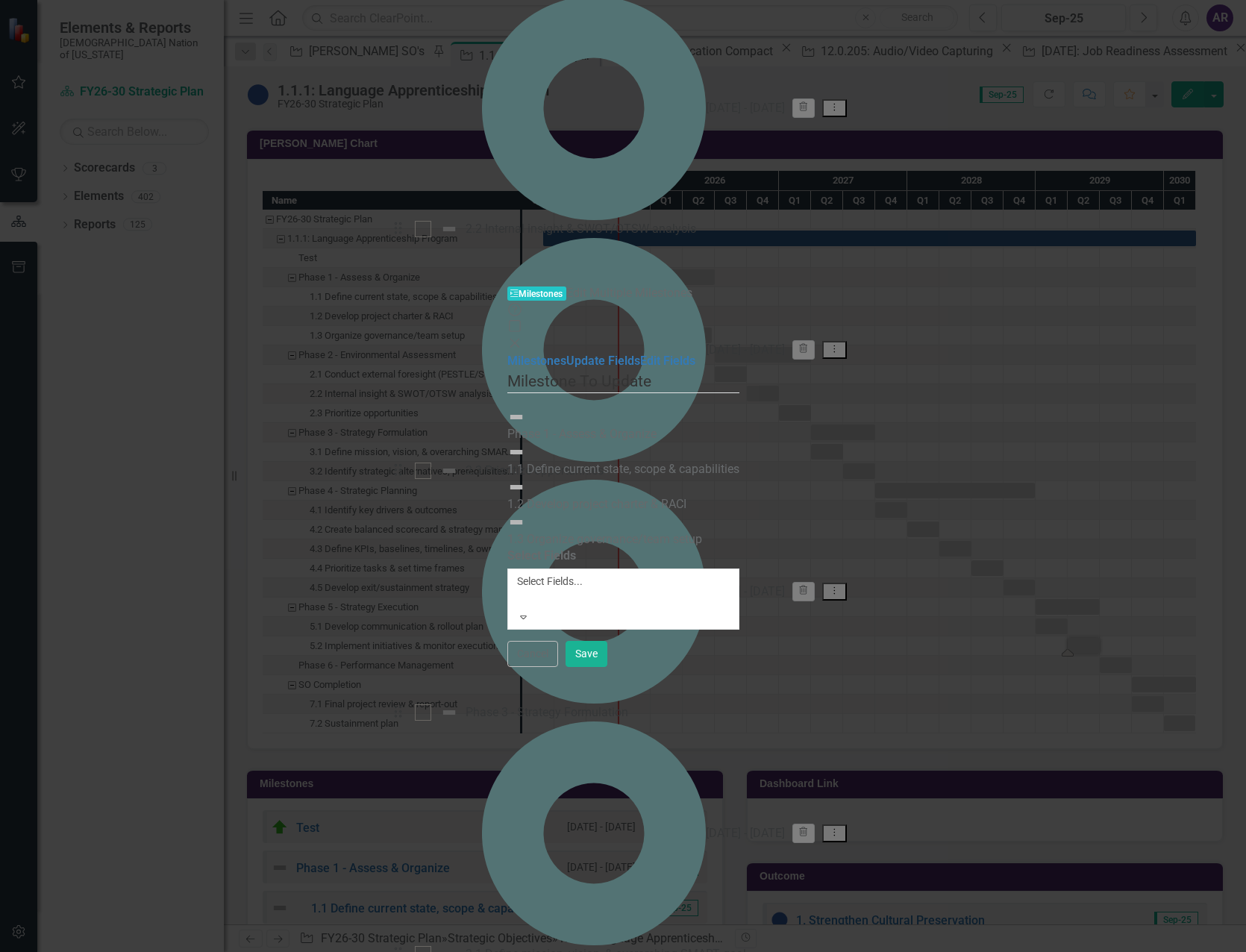
click at [519, 590] on div at bounding box center [520, 599] width 2 height 17
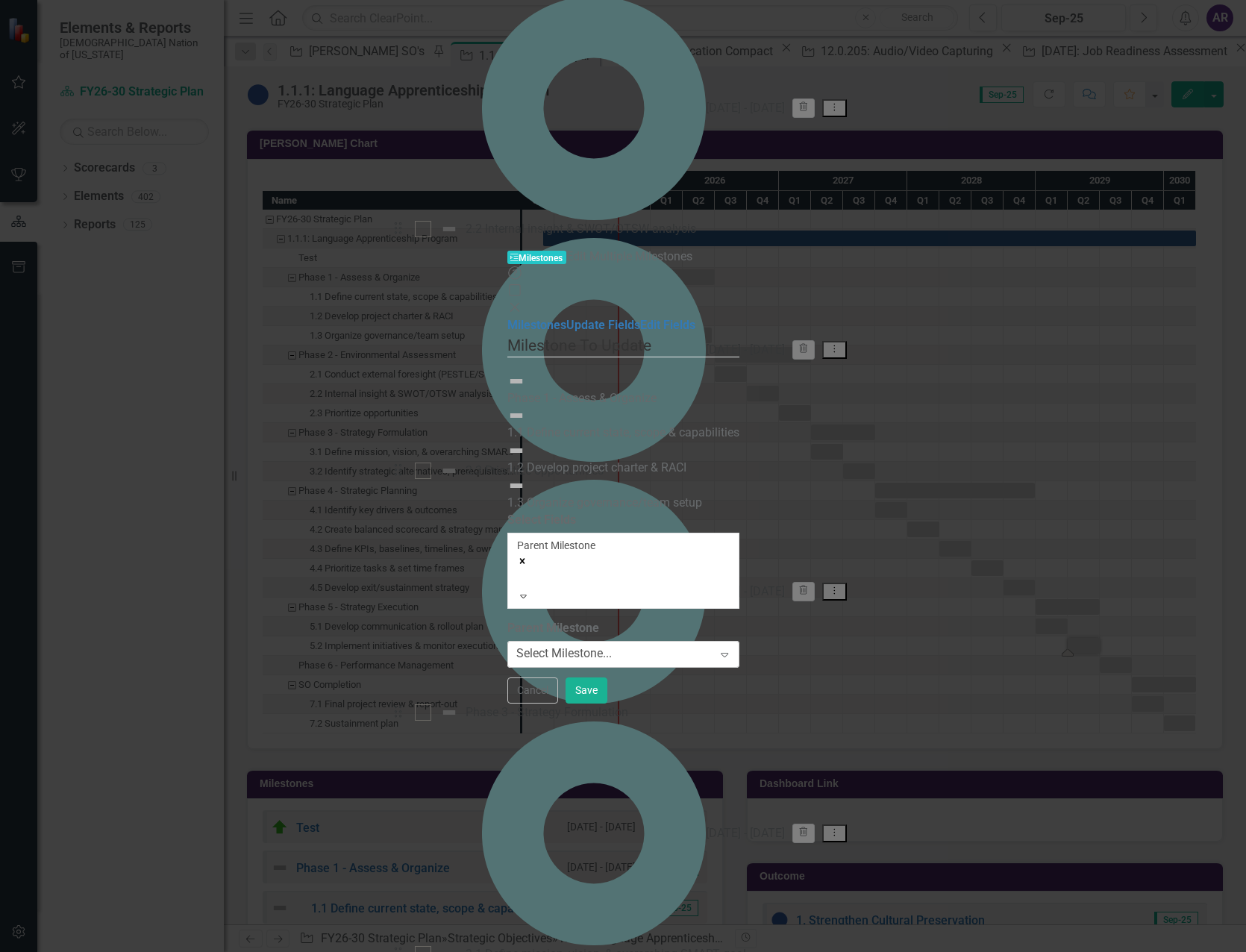
click at [560, 646] on div "Select Milestone..." at bounding box center [564, 654] width 96 height 17
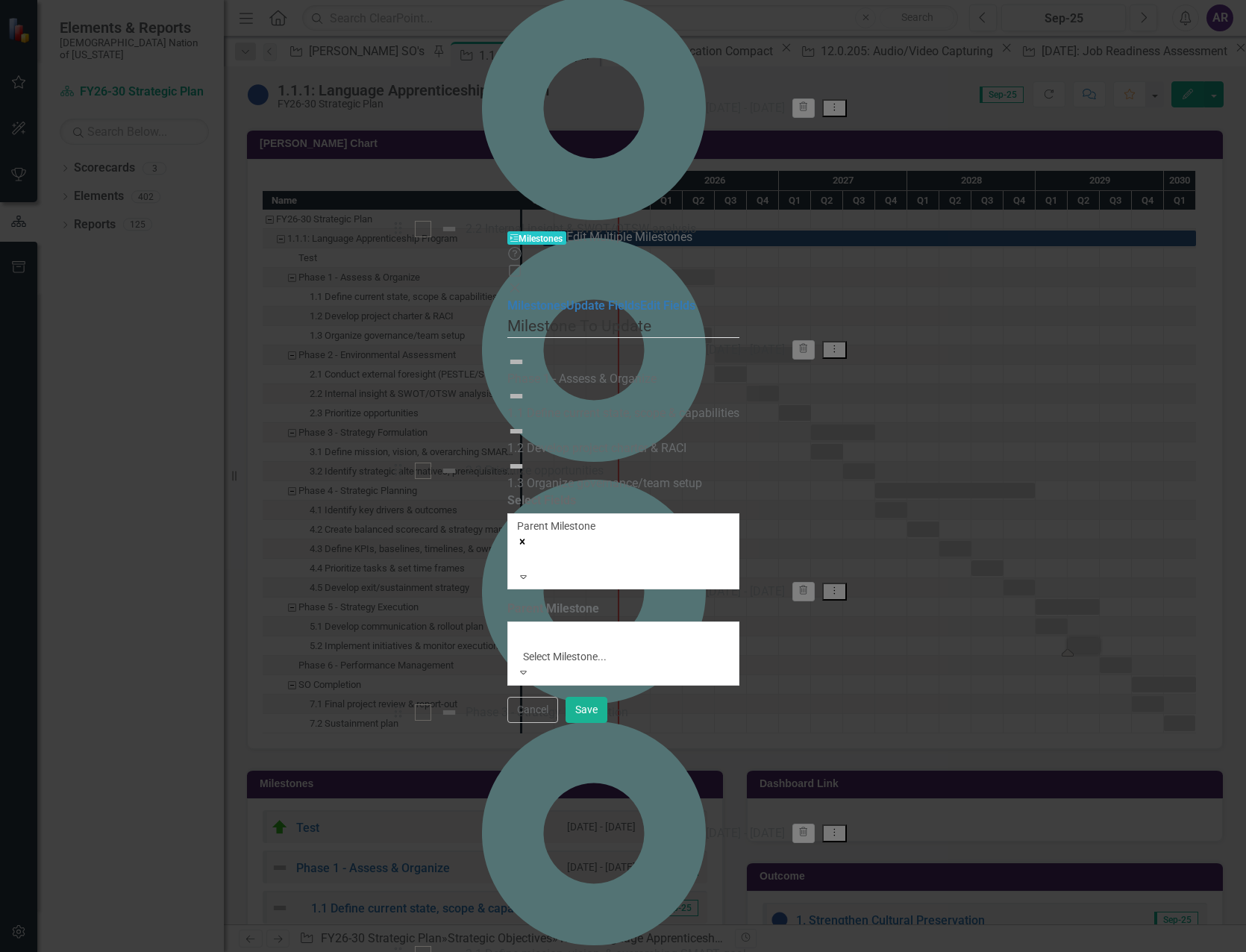
click at [658, 538] on div "ClearPoint Can Do More! How ClearPoint Can Help Close Enterprise plans can auto…" at bounding box center [623, 588] width 232 height 193
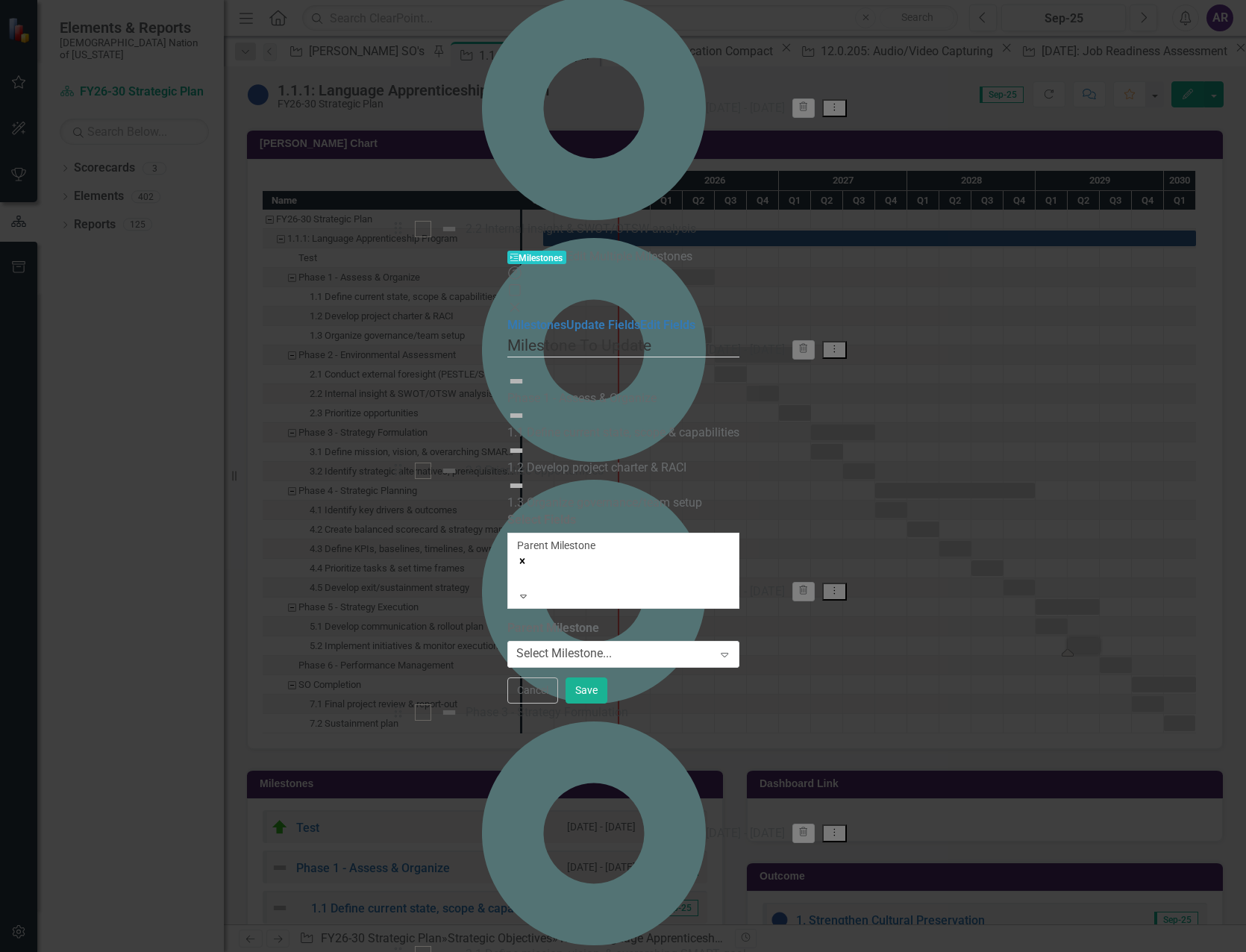
click at [523, 301] on icon "Close" at bounding box center [514, 307] width 15 height 12
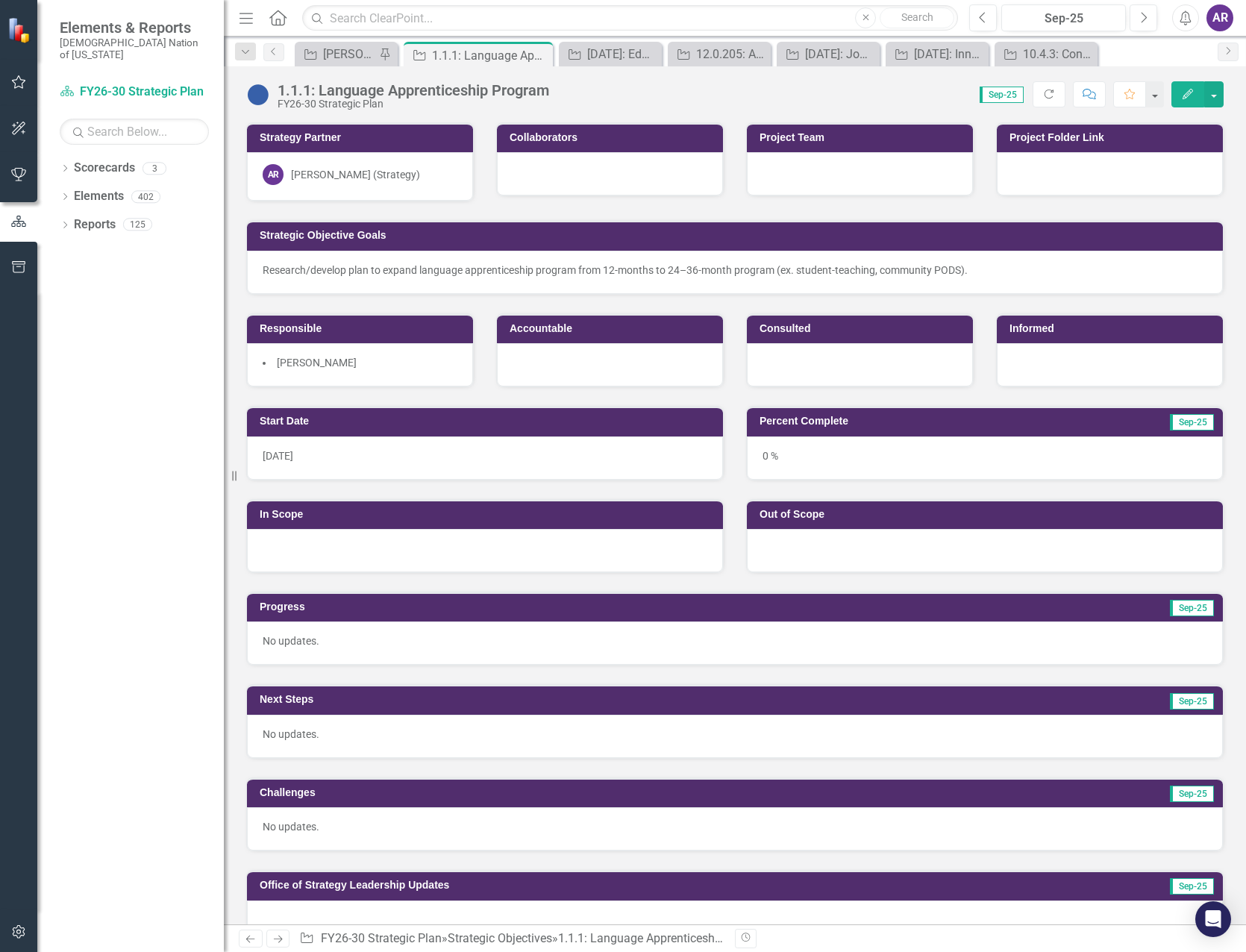
scroll to position [1044, 0]
